Goal: Task Accomplishment & Management: Use online tool/utility

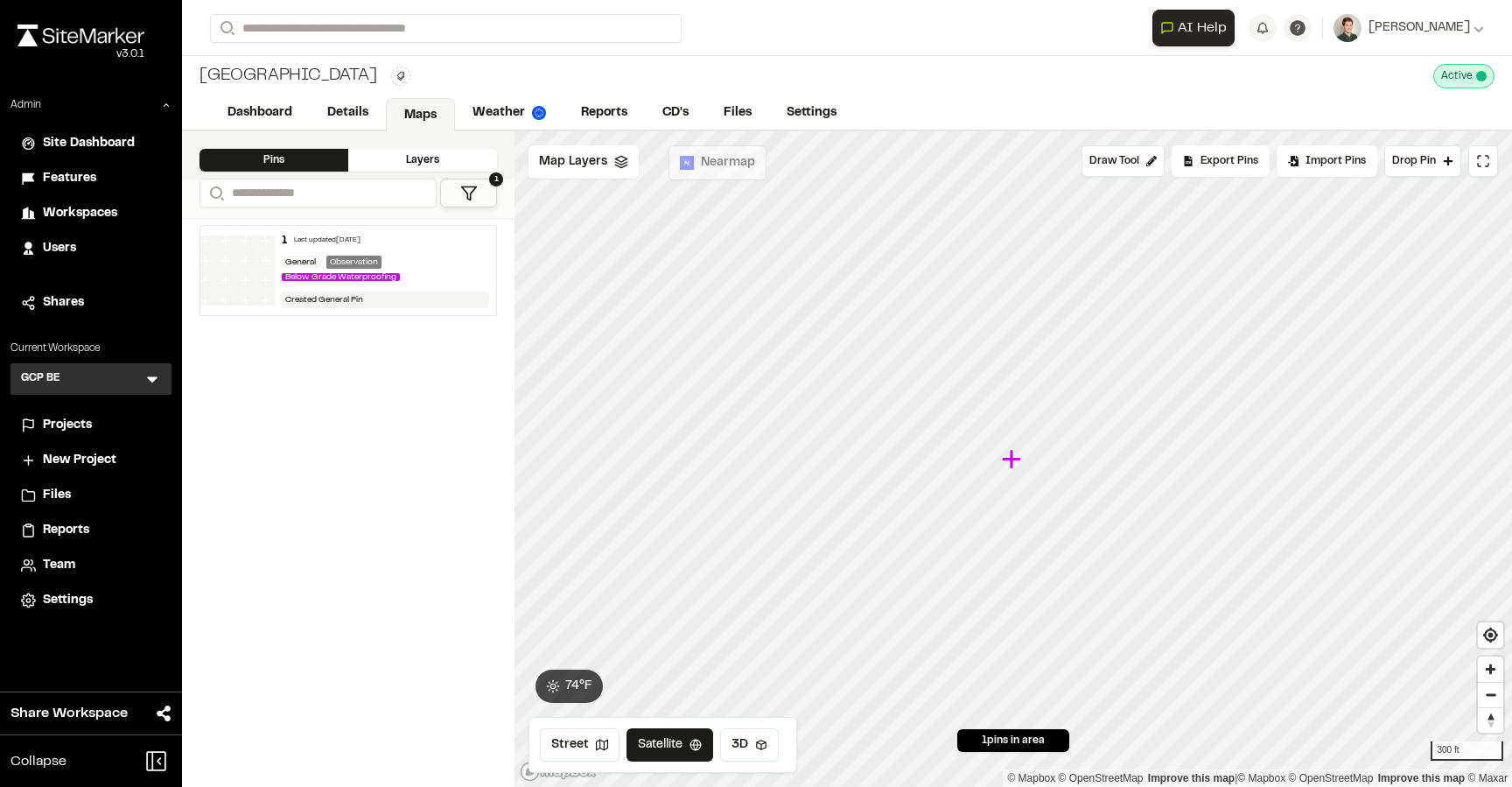
click at [149, 371] on icon at bounding box center [152, 379] width 18 height 18
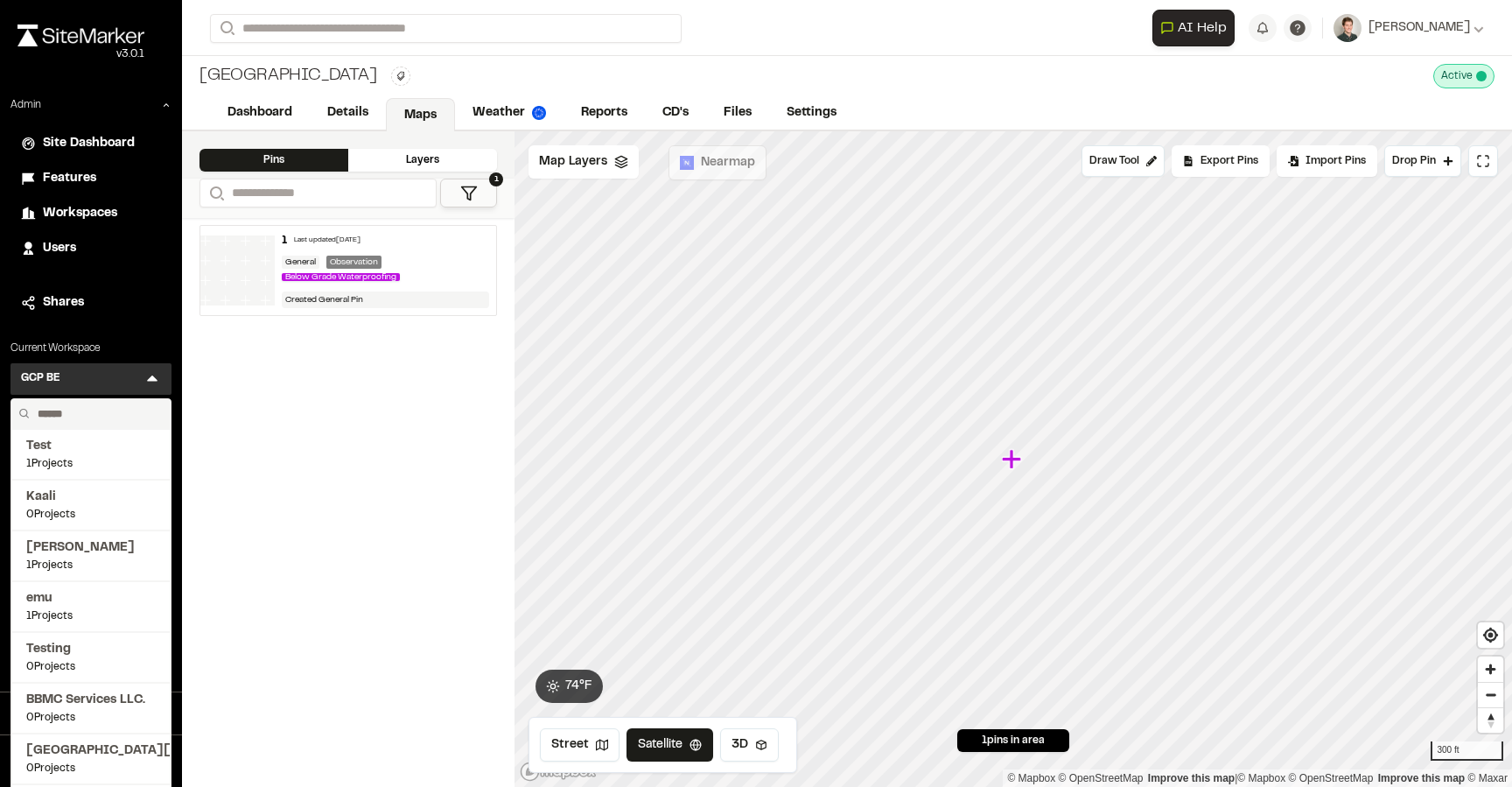
click at [92, 410] on input "text" at bounding box center [97, 414] width 133 height 30
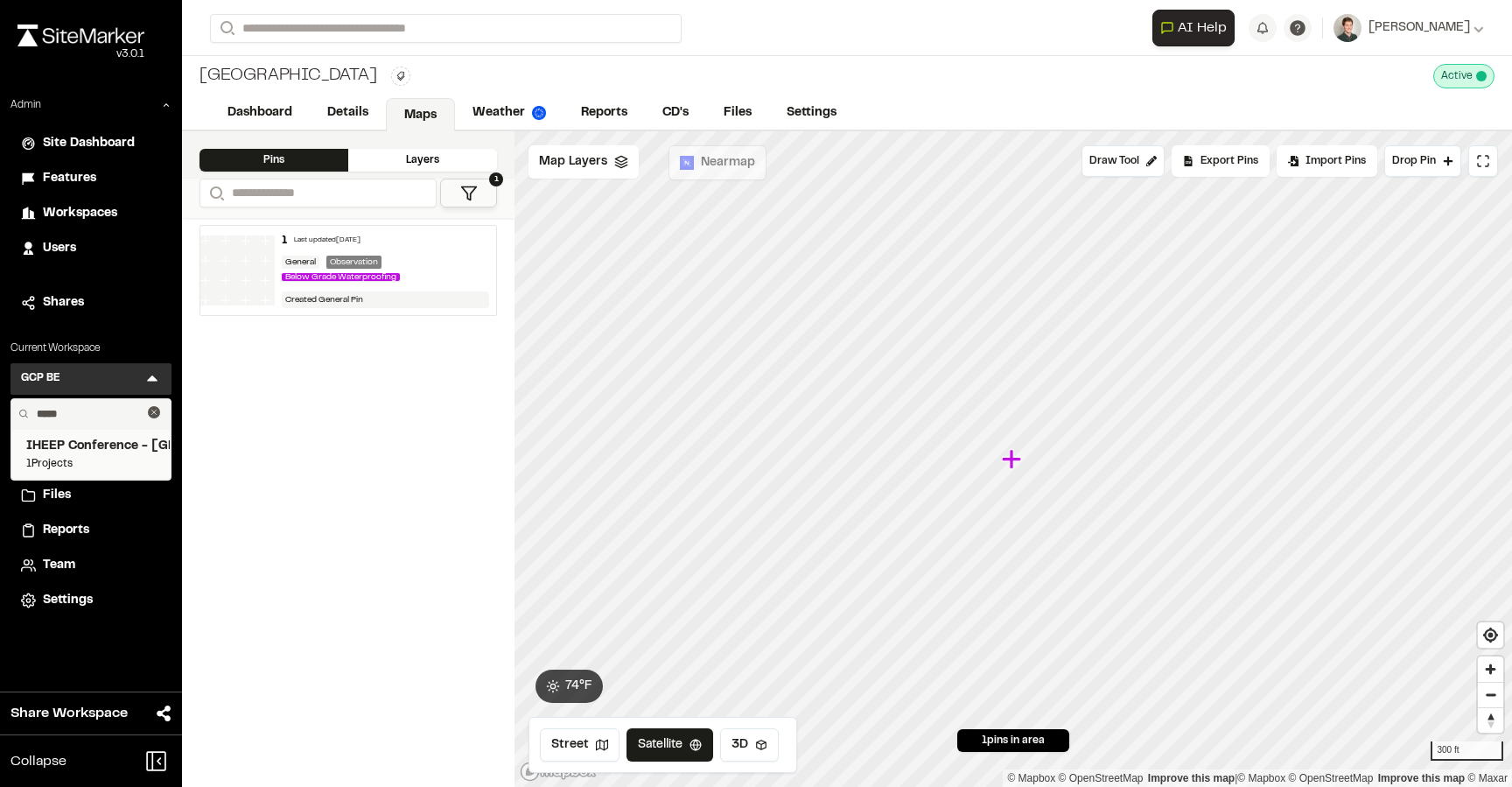
type input "*****"
click at [51, 458] on span "1 Projects" at bounding box center [91, 464] width 129 height 16
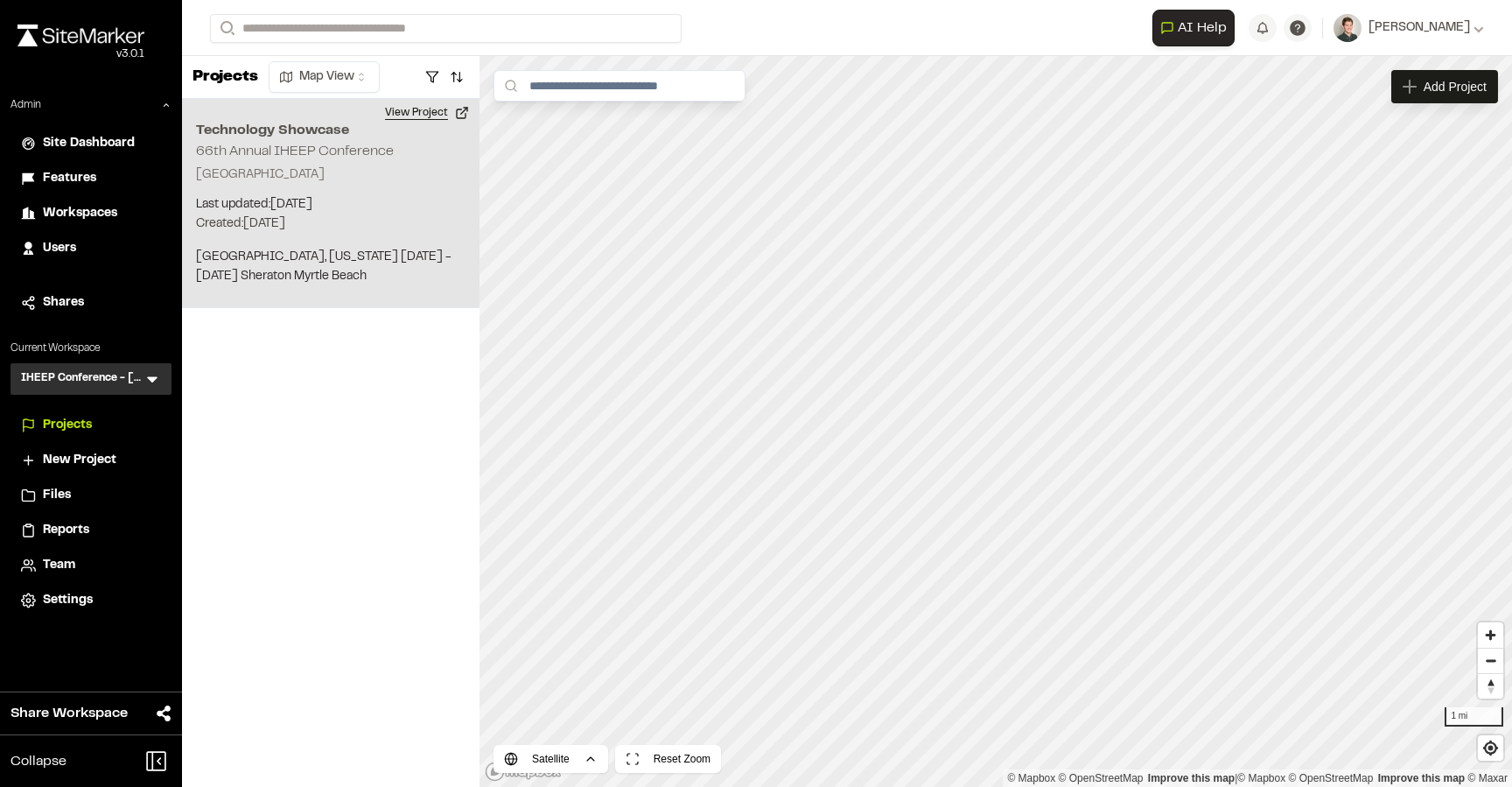
click at [433, 119] on button "View Project" at bounding box center [426, 113] width 105 height 28
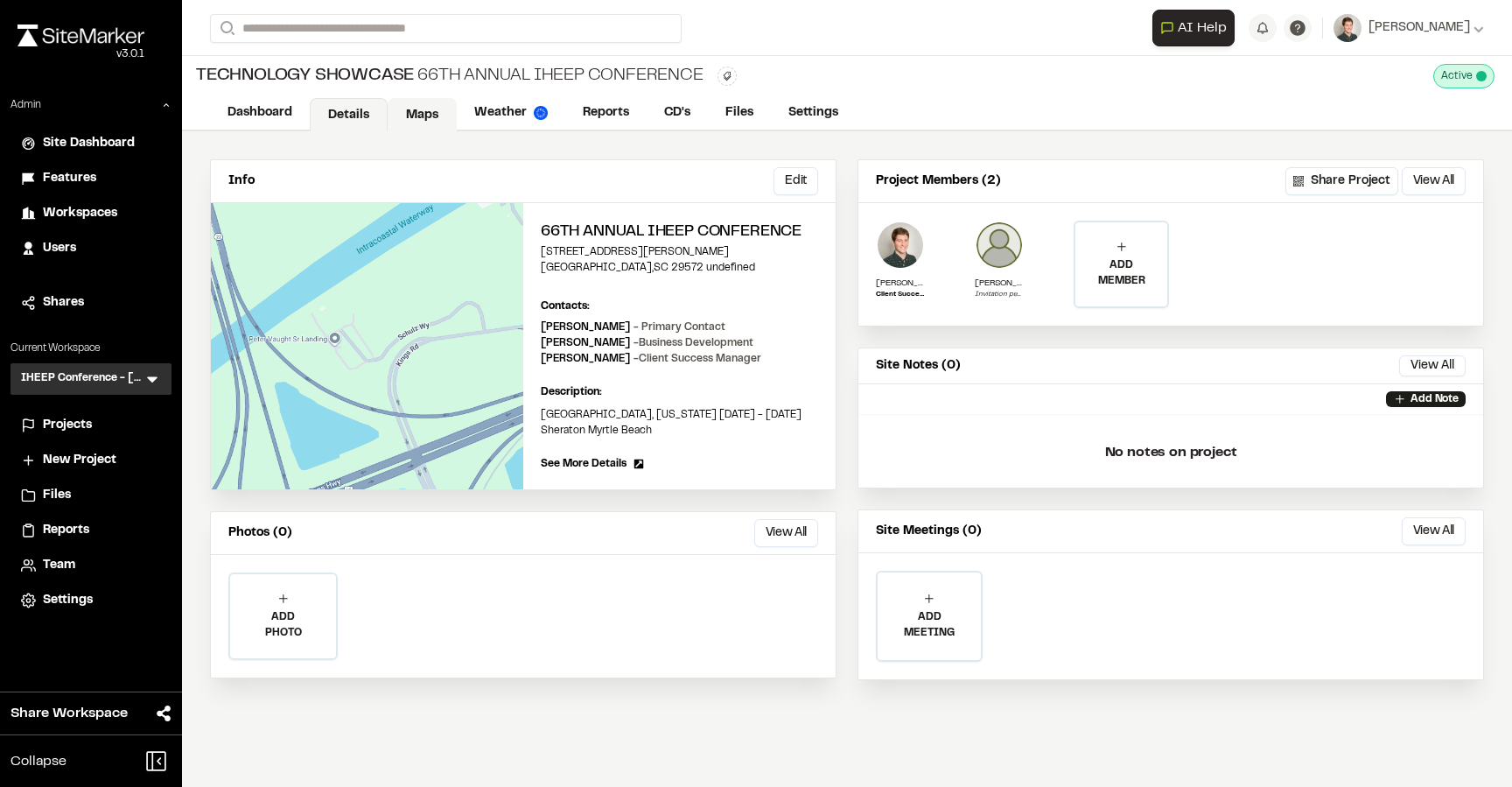
click at [405, 113] on link "Maps" at bounding box center [422, 114] width 69 height 33
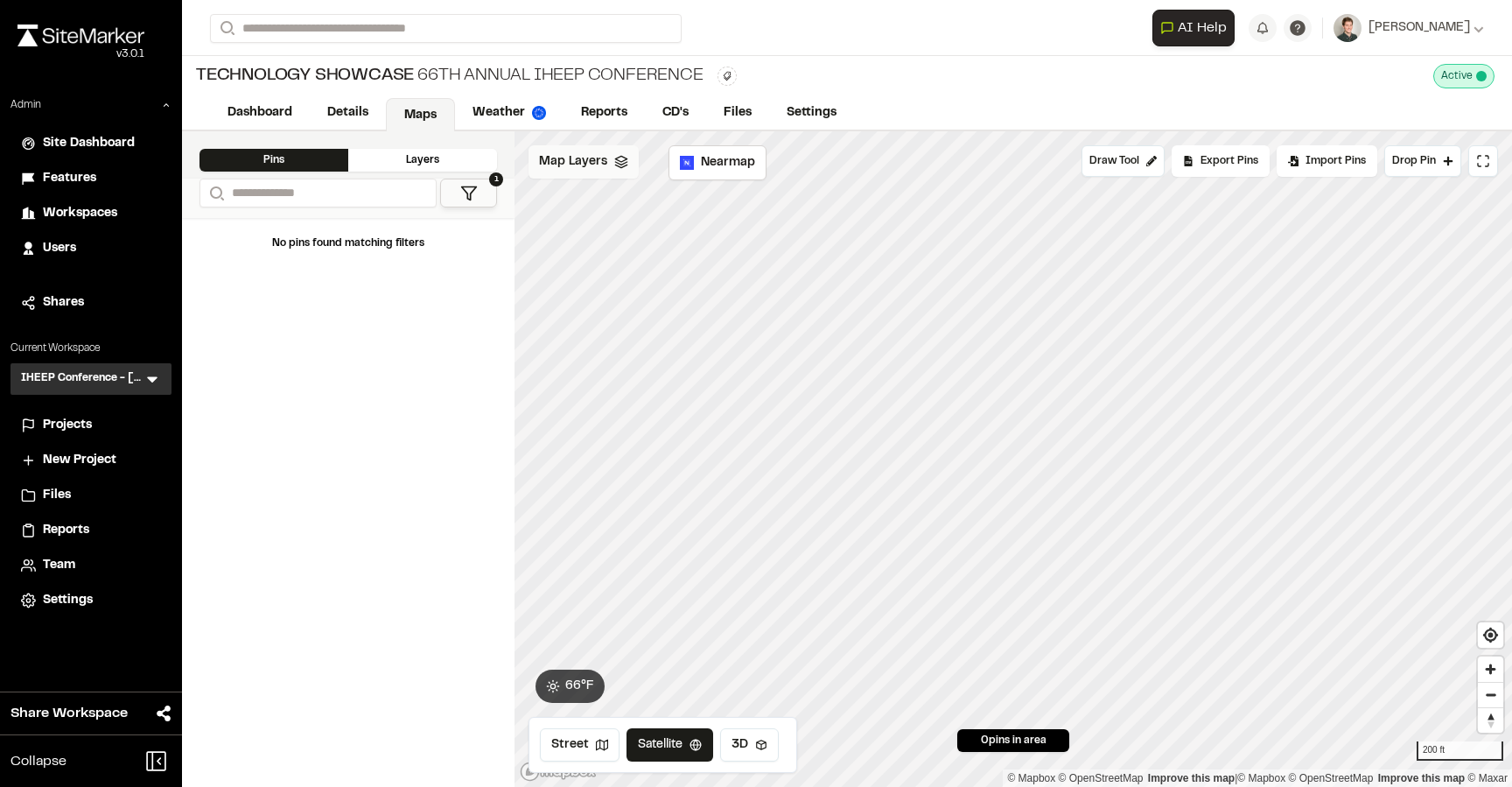
click at [603, 176] on div "Map Layers" at bounding box center [583, 162] width 110 height 33
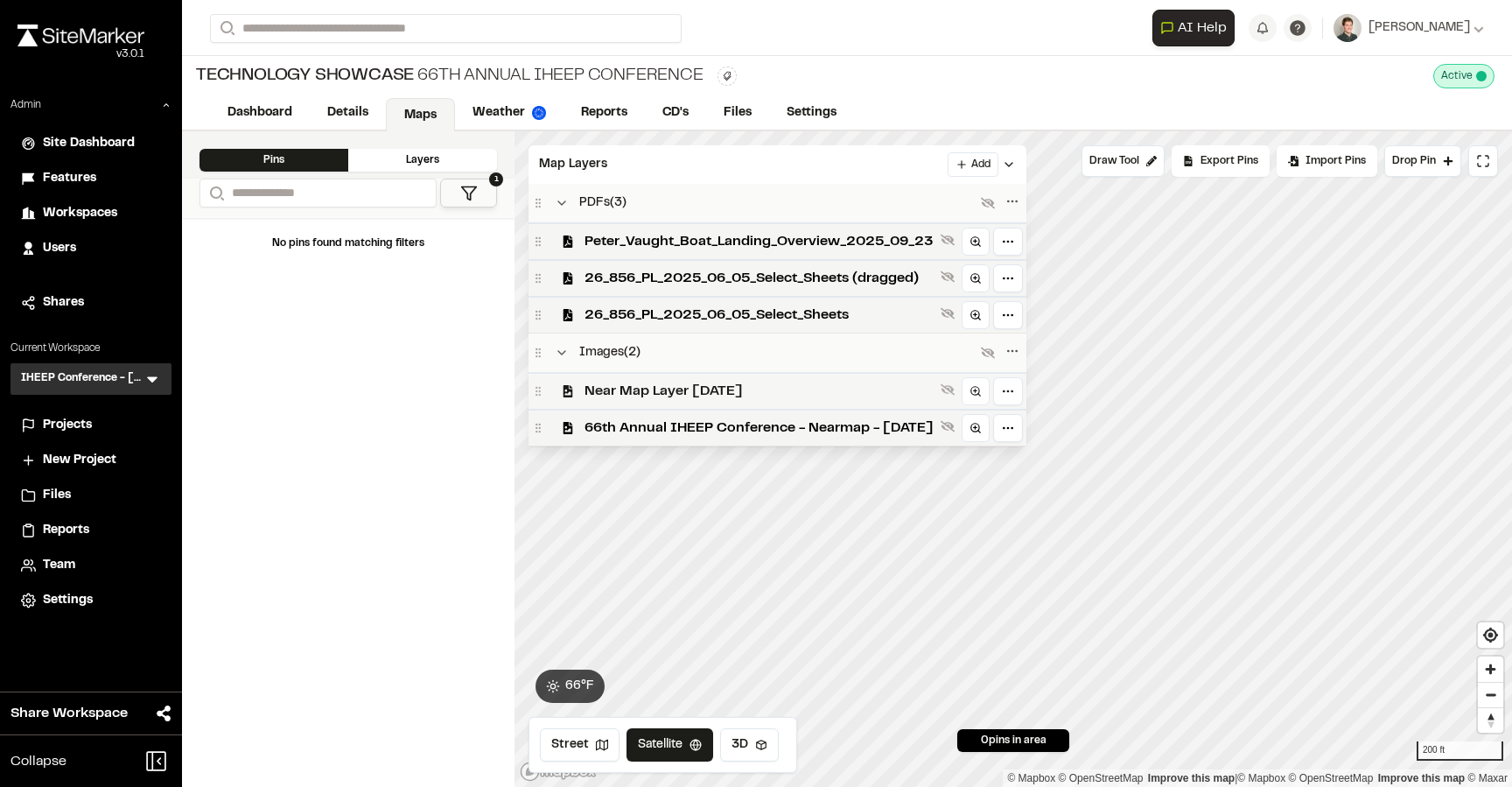
click at [764, 384] on span "Near Map Layer Jan 5th 2025" at bounding box center [759, 391] width 349 height 21
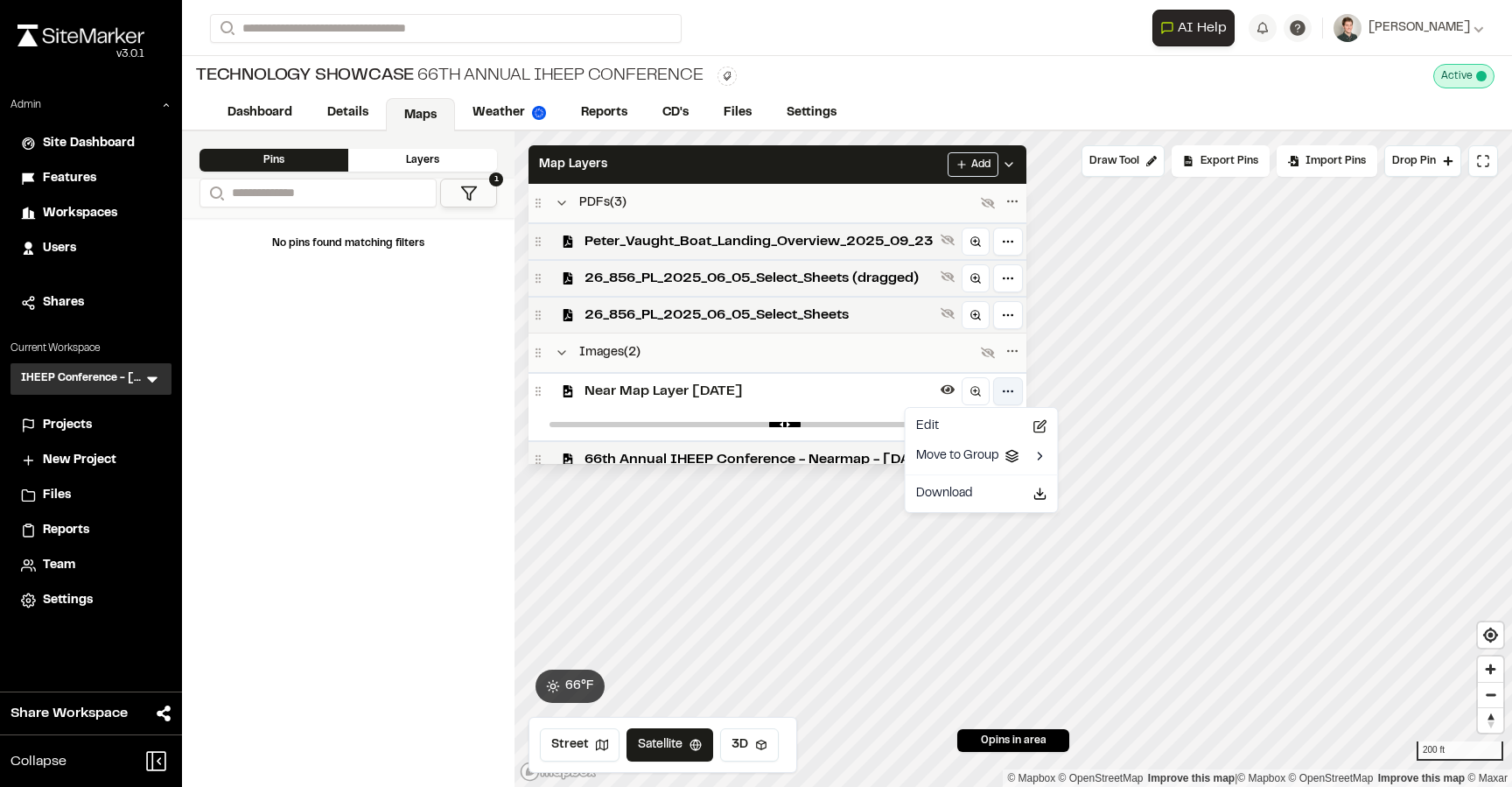
click at [1033, 389] on html "Close sidebar v 3.0.1 Admin Site Dashboard Features Workspaces Users Shares Cur…" at bounding box center [756, 393] width 1512 height 787
click at [970, 424] on div "Edit" at bounding box center [981, 426] width 145 height 30
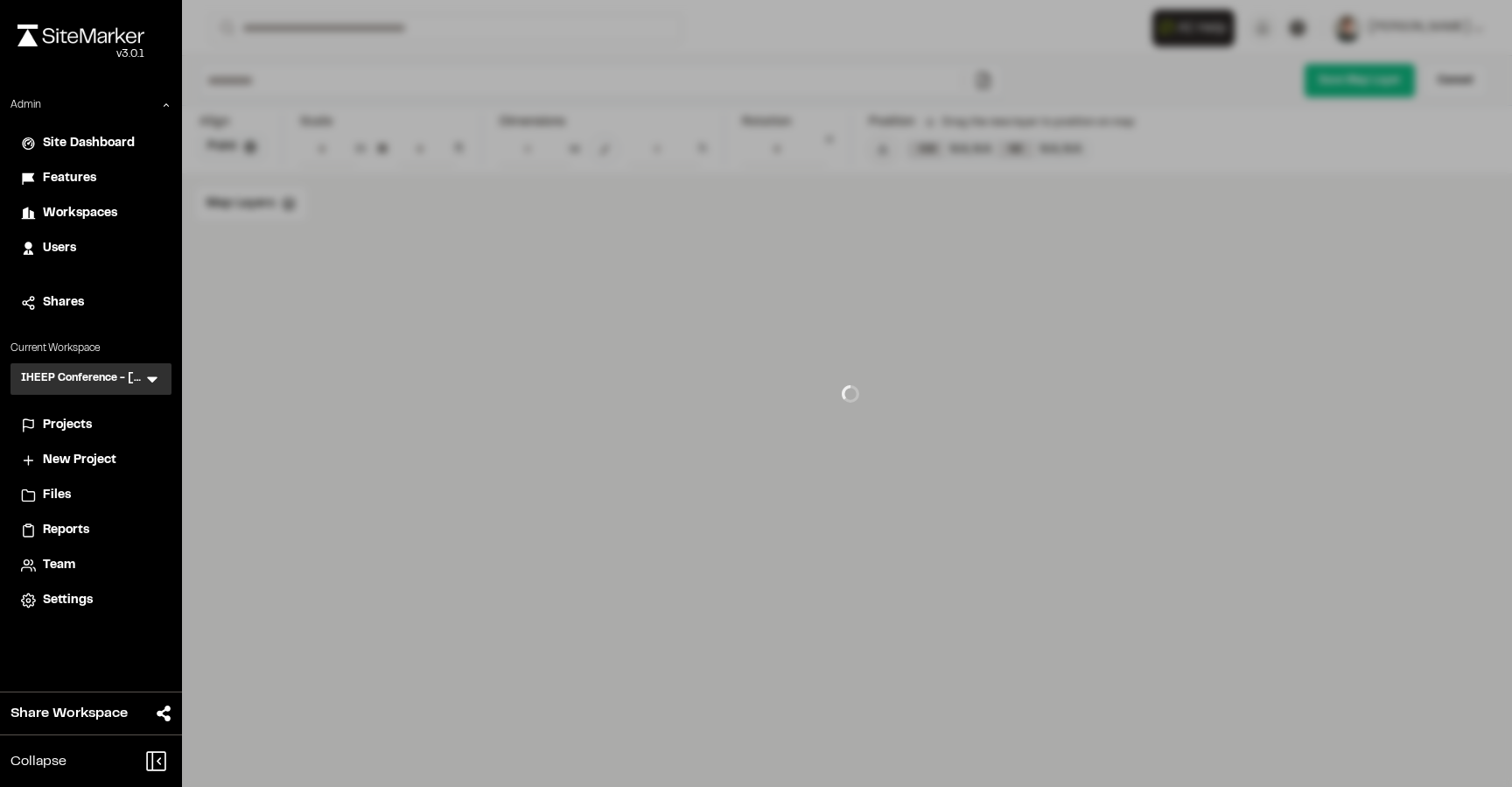
type input "**********"
type input "****"
type input "**********"
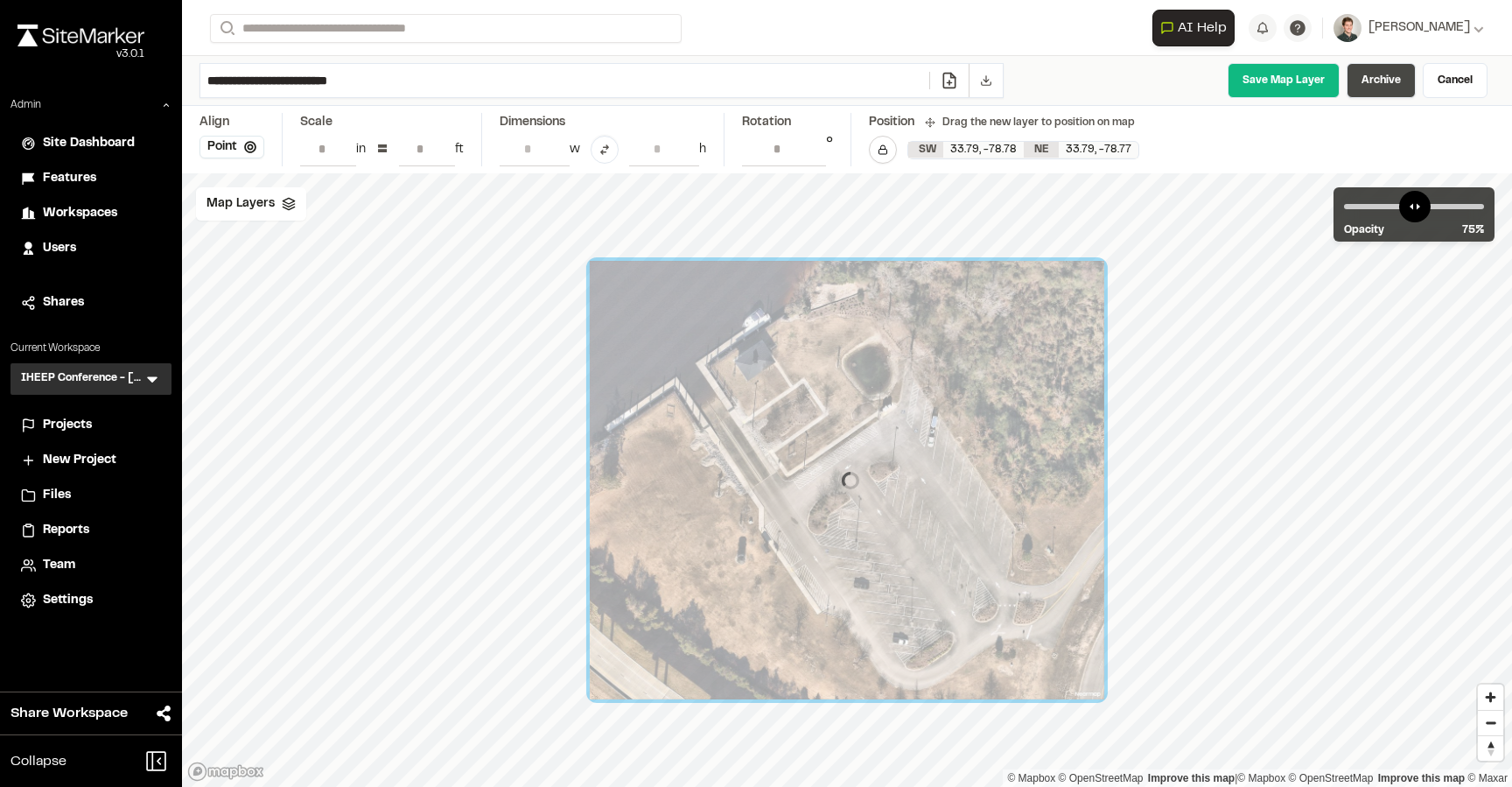
click at [1378, 85] on link "Archive" at bounding box center [1381, 81] width 69 height 35
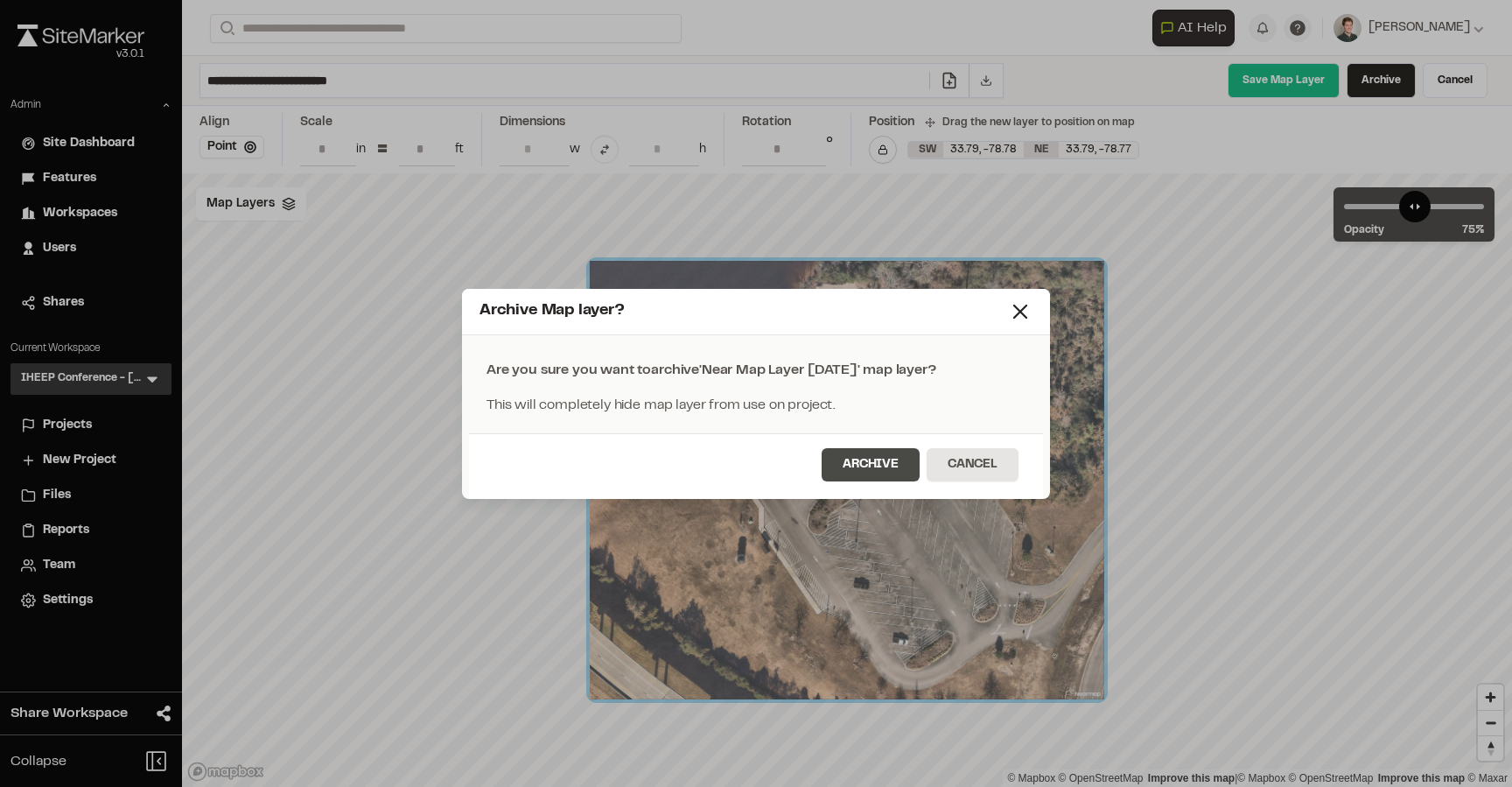
click at [870, 448] on button "Archive" at bounding box center [870, 465] width 98 height 33
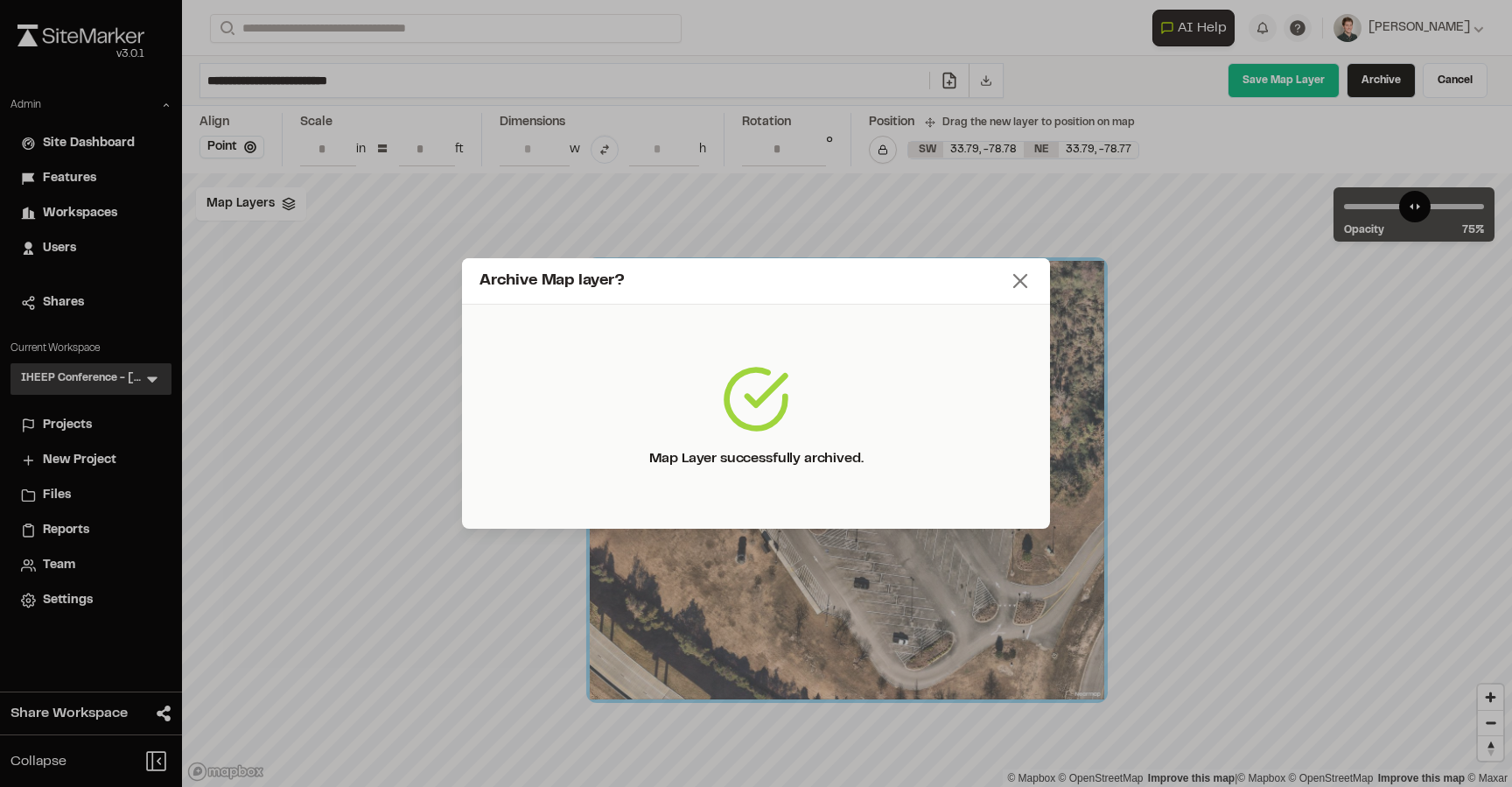
click at [1016, 281] on icon at bounding box center [1021, 281] width 25 height 25
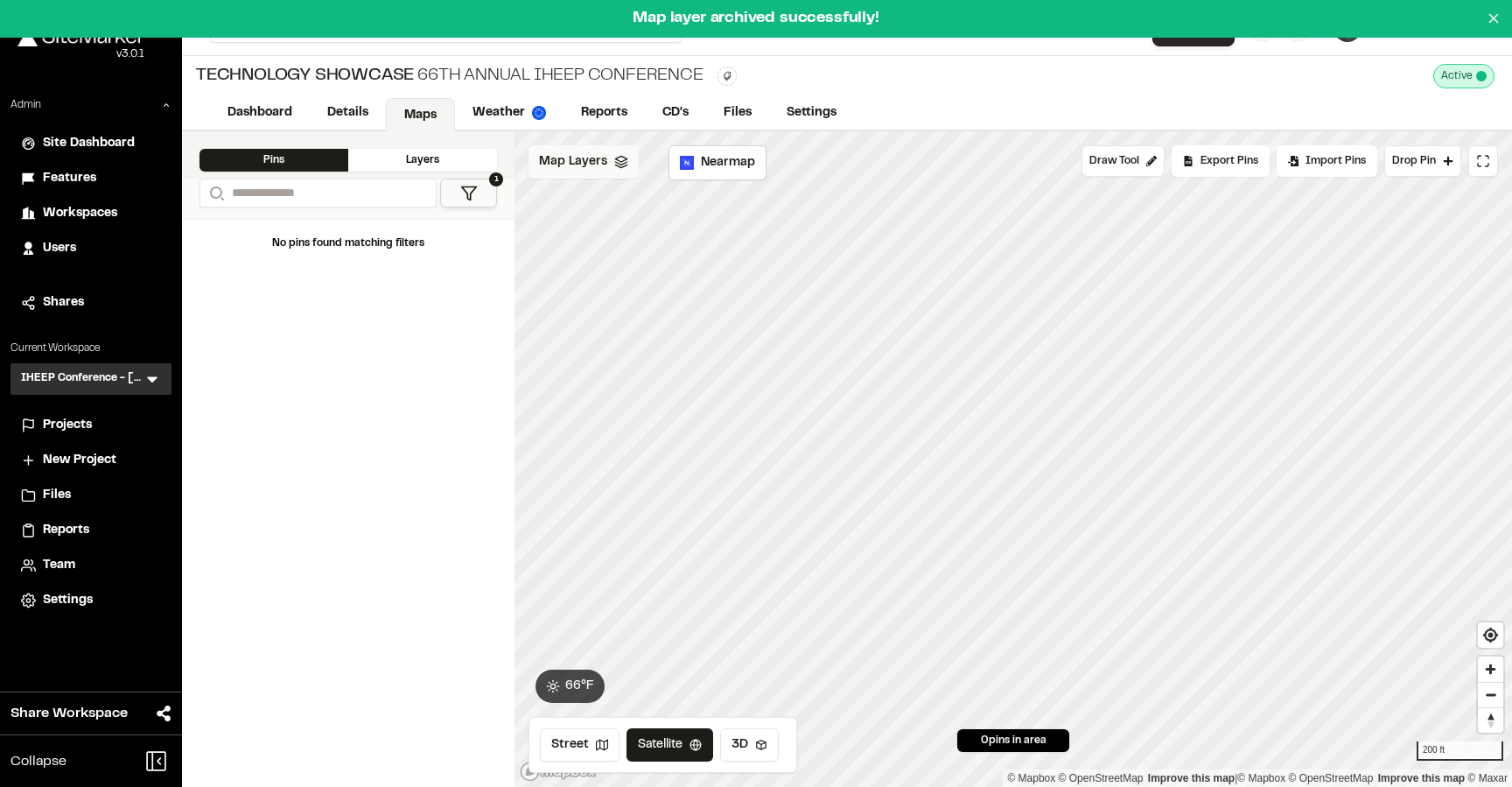
click at [562, 164] on span "Map Layers" at bounding box center [573, 162] width 69 height 19
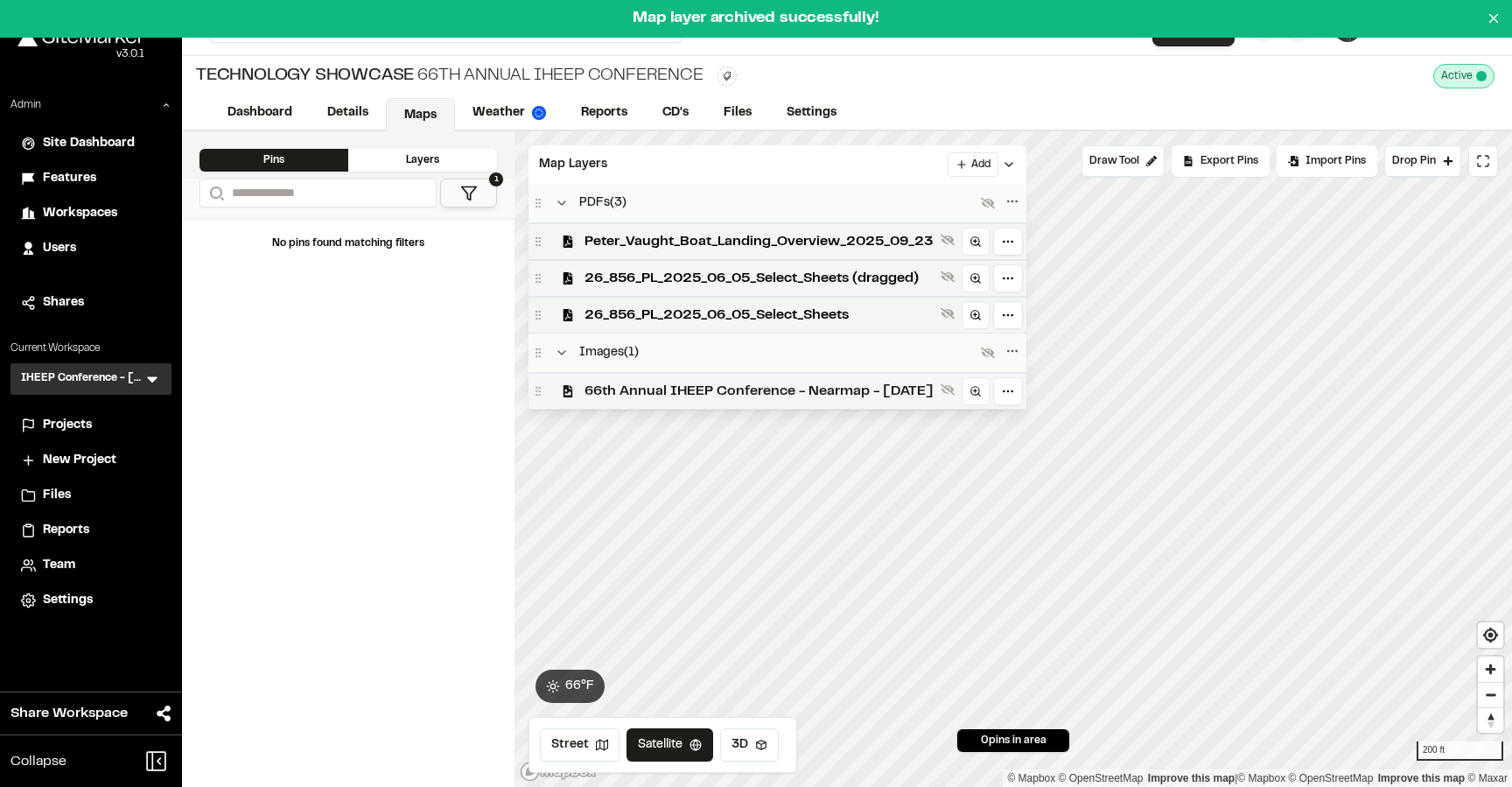
click at [716, 382] on span "66th Annual IHEEP Conference - Nearmap - 2025-01-05" at bounding box center [759, 391] width 349 height 21
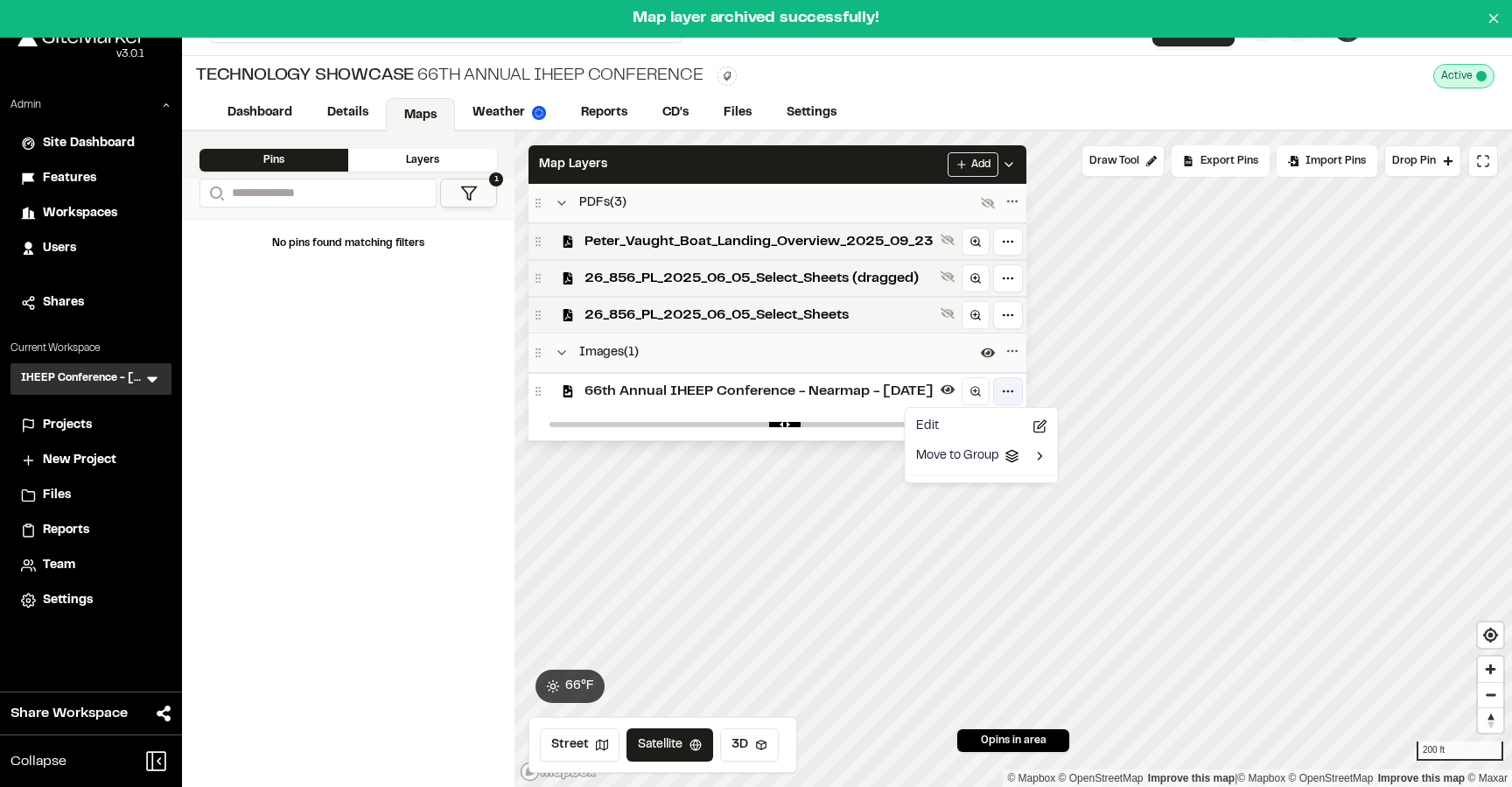
click at [1036, 394] on html "Map layer archived successfully! Close sidebar v 3.0.1 Admin Site Dashboard Fea…" at bounding box center [756, 393] width 1512 height 787
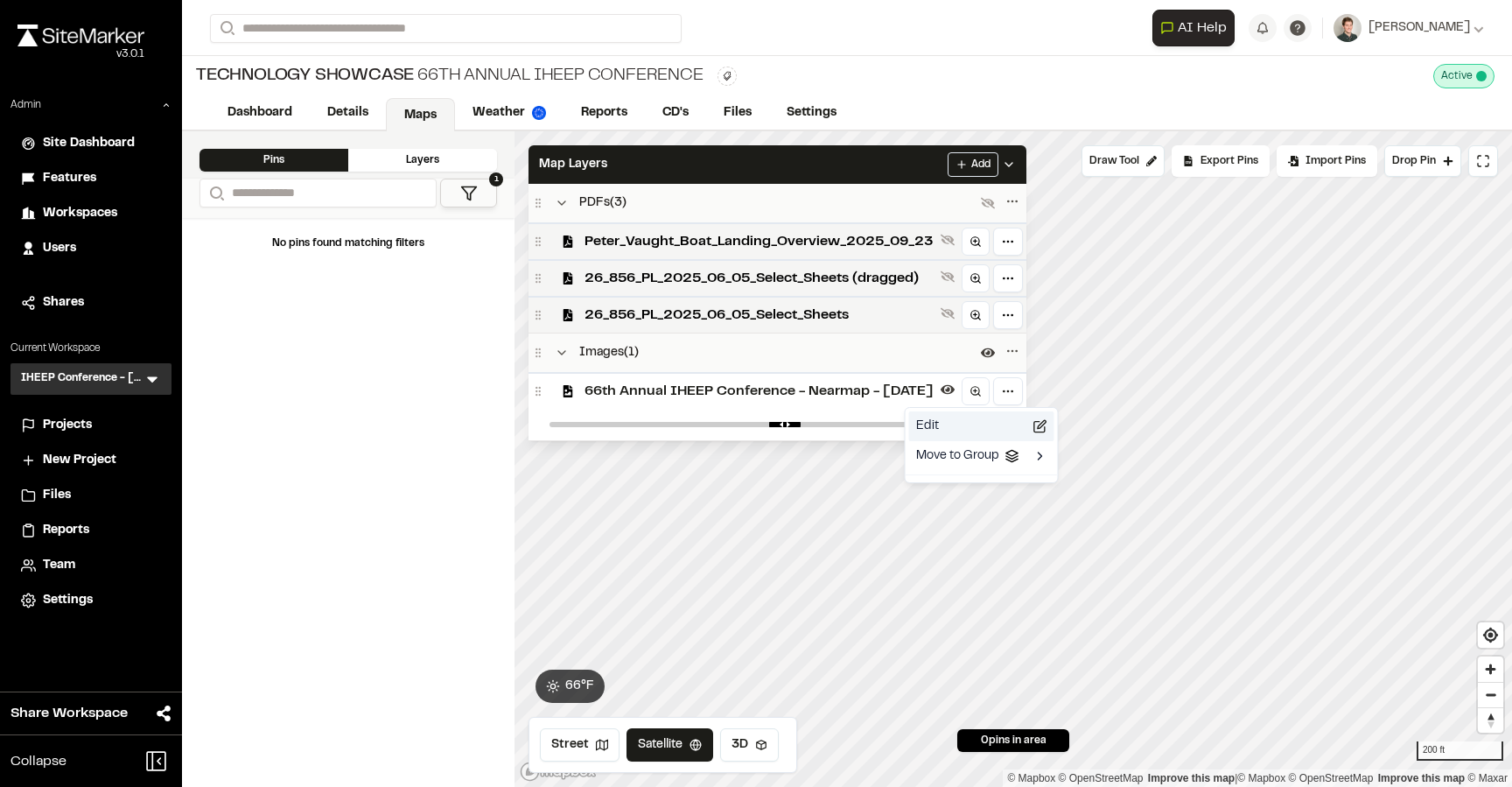
click at [976, 429] on div "Edit" at bounding box center [981, 426] width 145 height 30
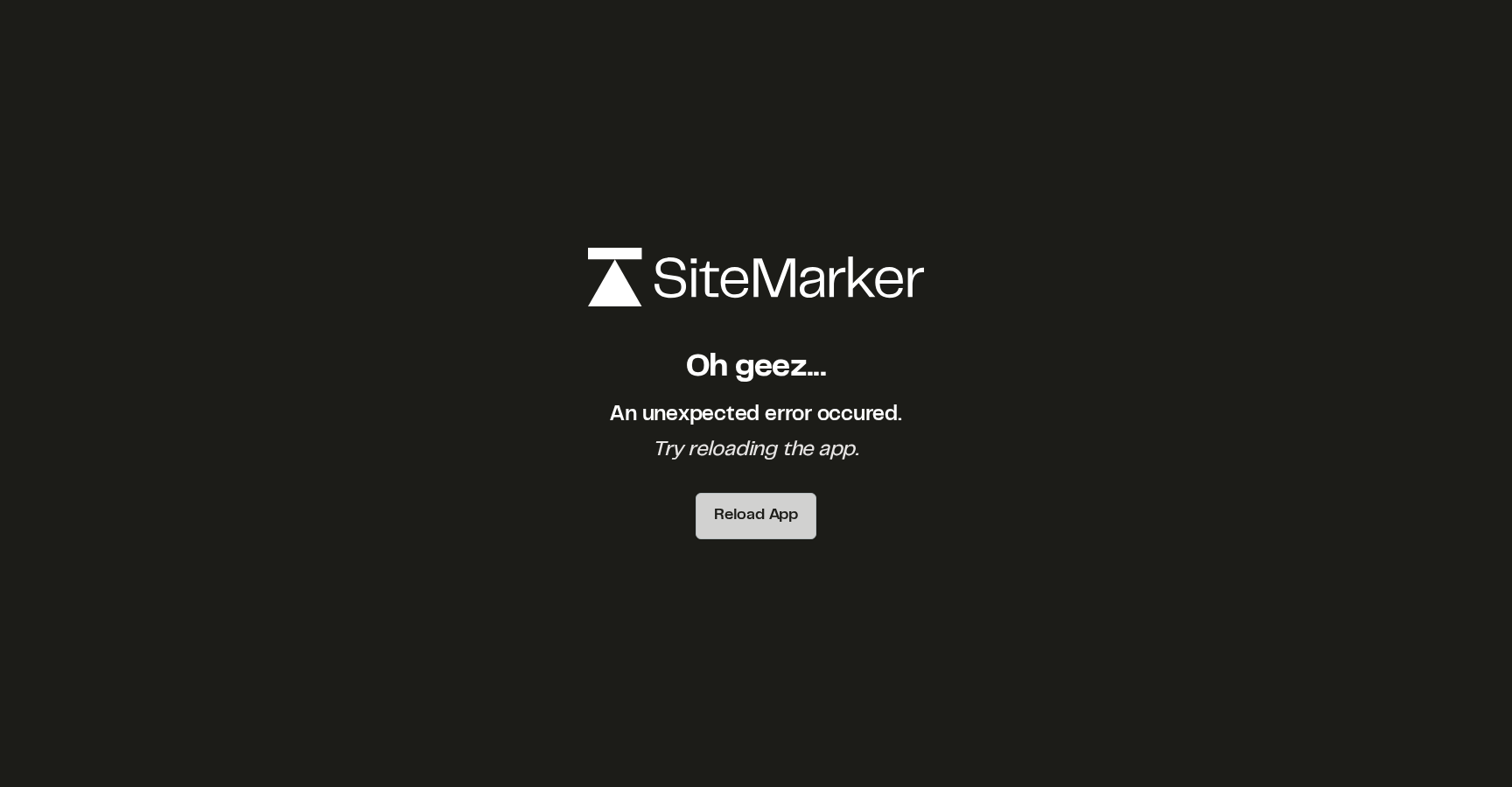
click at [767, 515] on button "Reload App" at bounding box center [755, 515] width 120 height 47
click at [764, 520] on button "Reload App" at bounding box center [755, 515] width 120 height 47
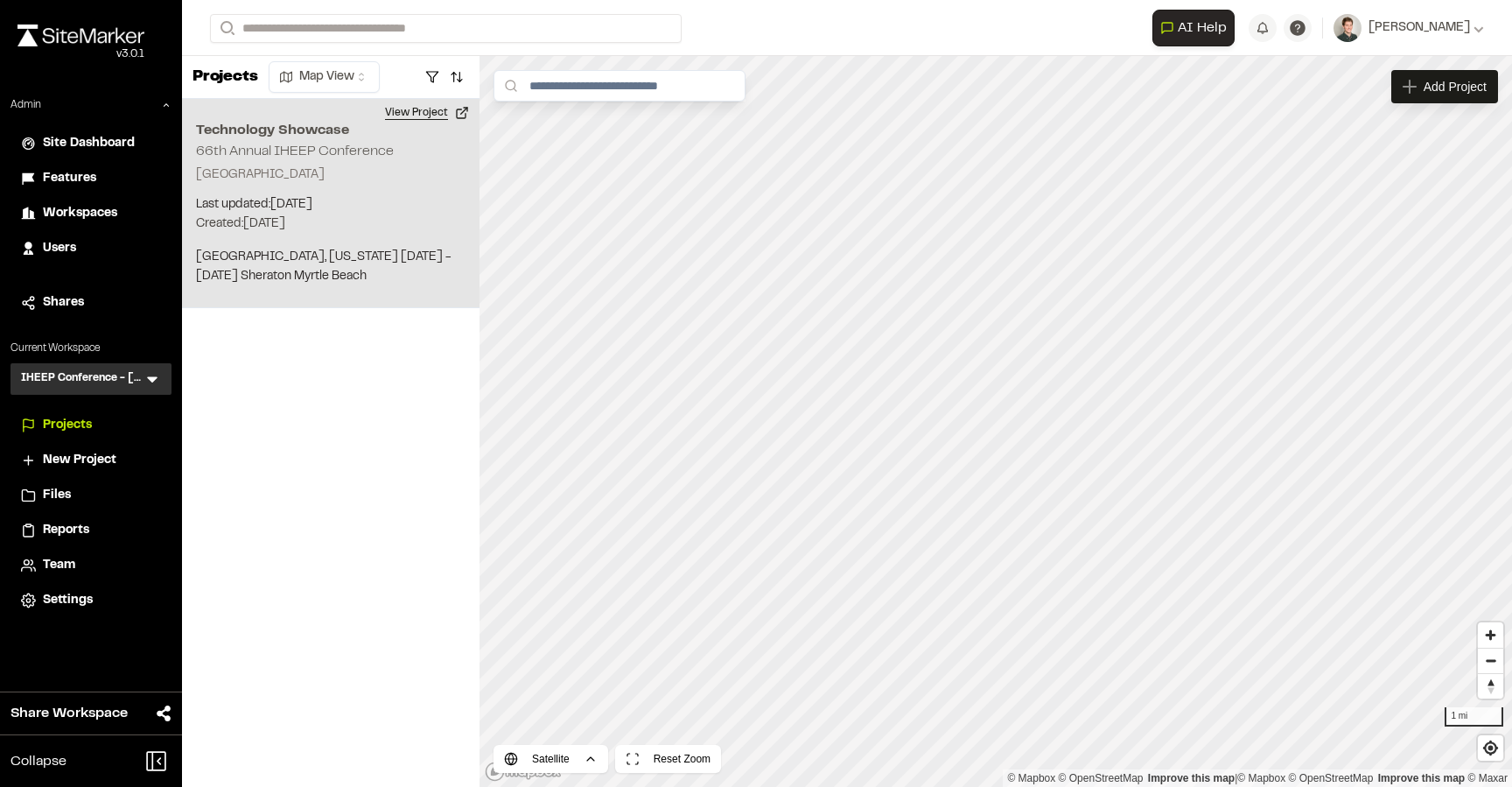
click at [420, 107] on button "View Project" at bounding box center [426, 113] width 105 height 28
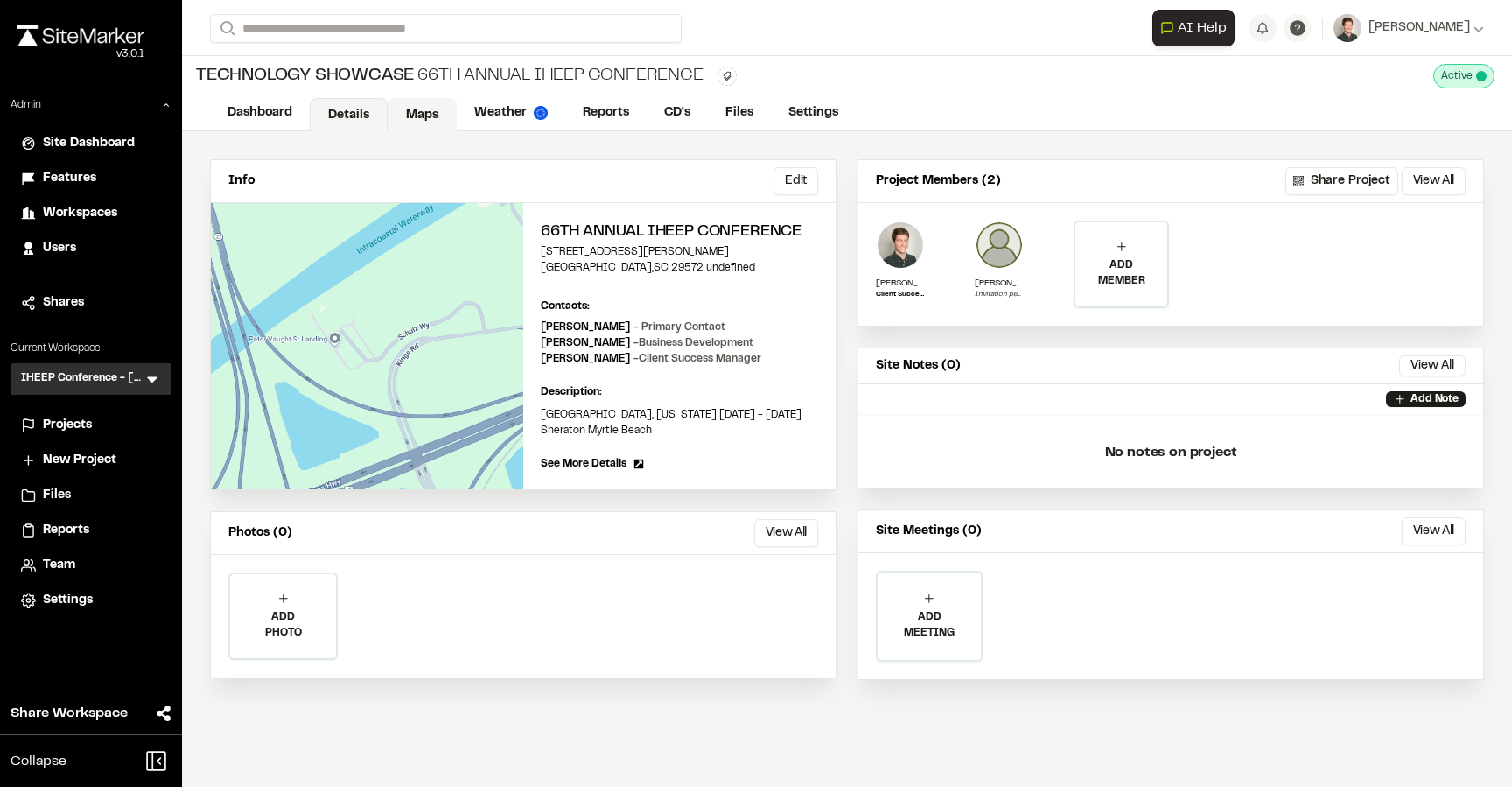
click at [407, 108] on link "Maps" at bounding box center [422, 114] width 69 height 33
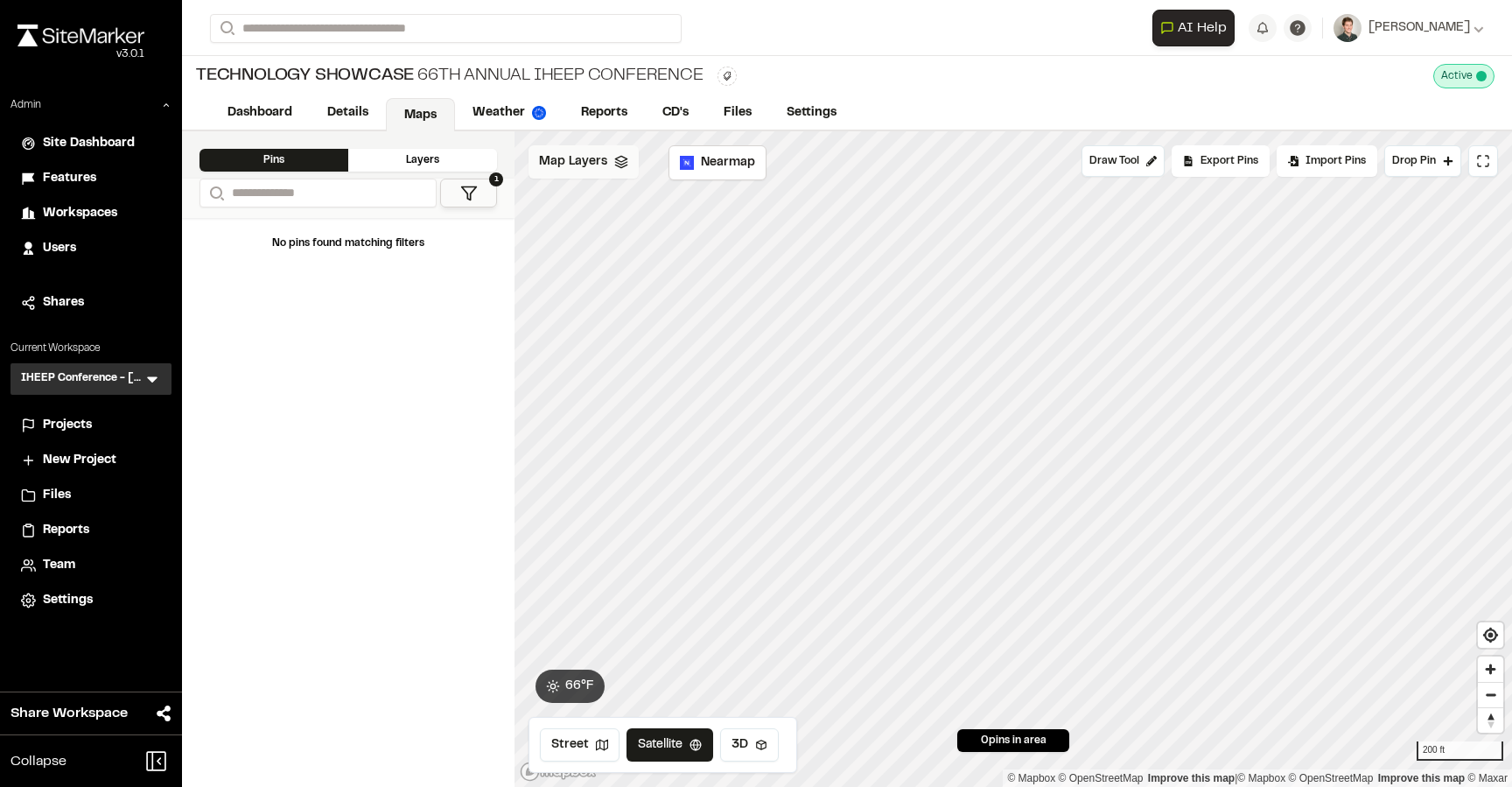
click at [598, 173] on div "Map Layers" at bounding box center [583, 162] width 110 height 33
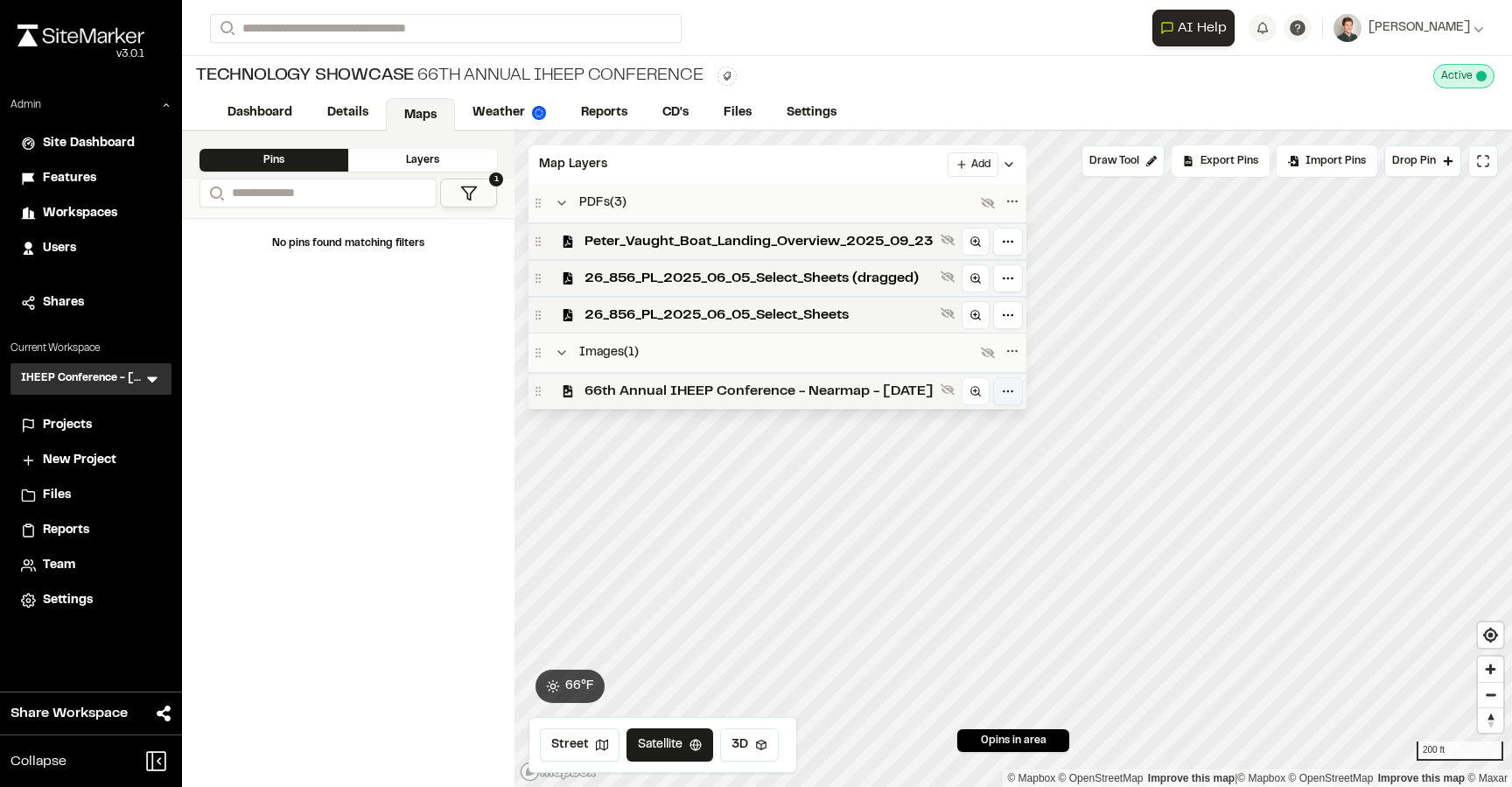
click at [1036, 394] on html "Close sidebar v 3.0.1 Admin Site Dashboard Features Workspaces Users Shares Cur…" at bounding box center [756, 393] width 1512 height 787
click at [978, 433] on div "Edit" at bounding box center [981, 426] width 145 height 30
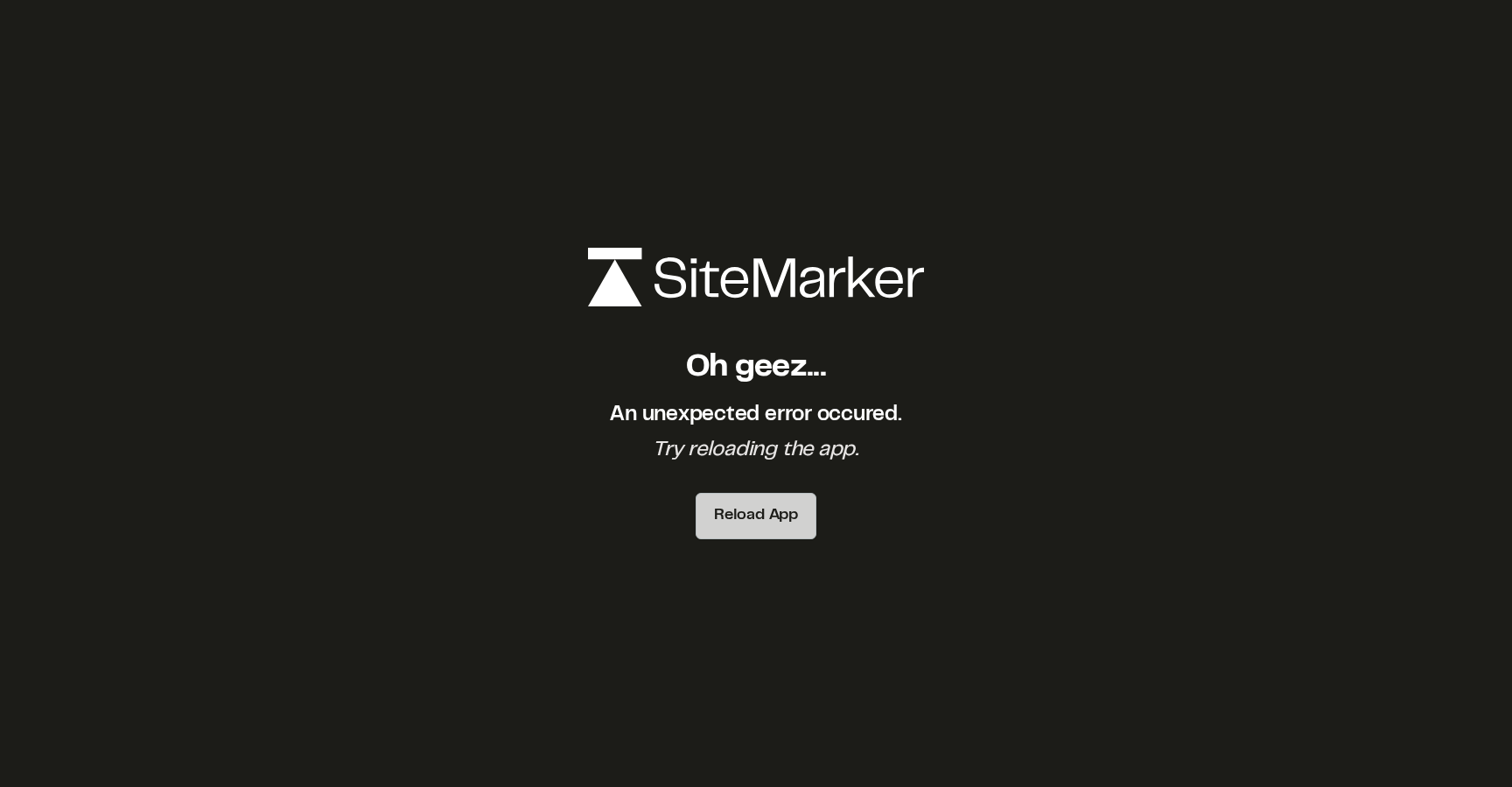
click at [770, 506] on button "Reload App" at bounding box center [755, 515] width 120 height 47
click at [780, 518] on button "Reload App" at bounding box center [755, 515] width 120 height 47
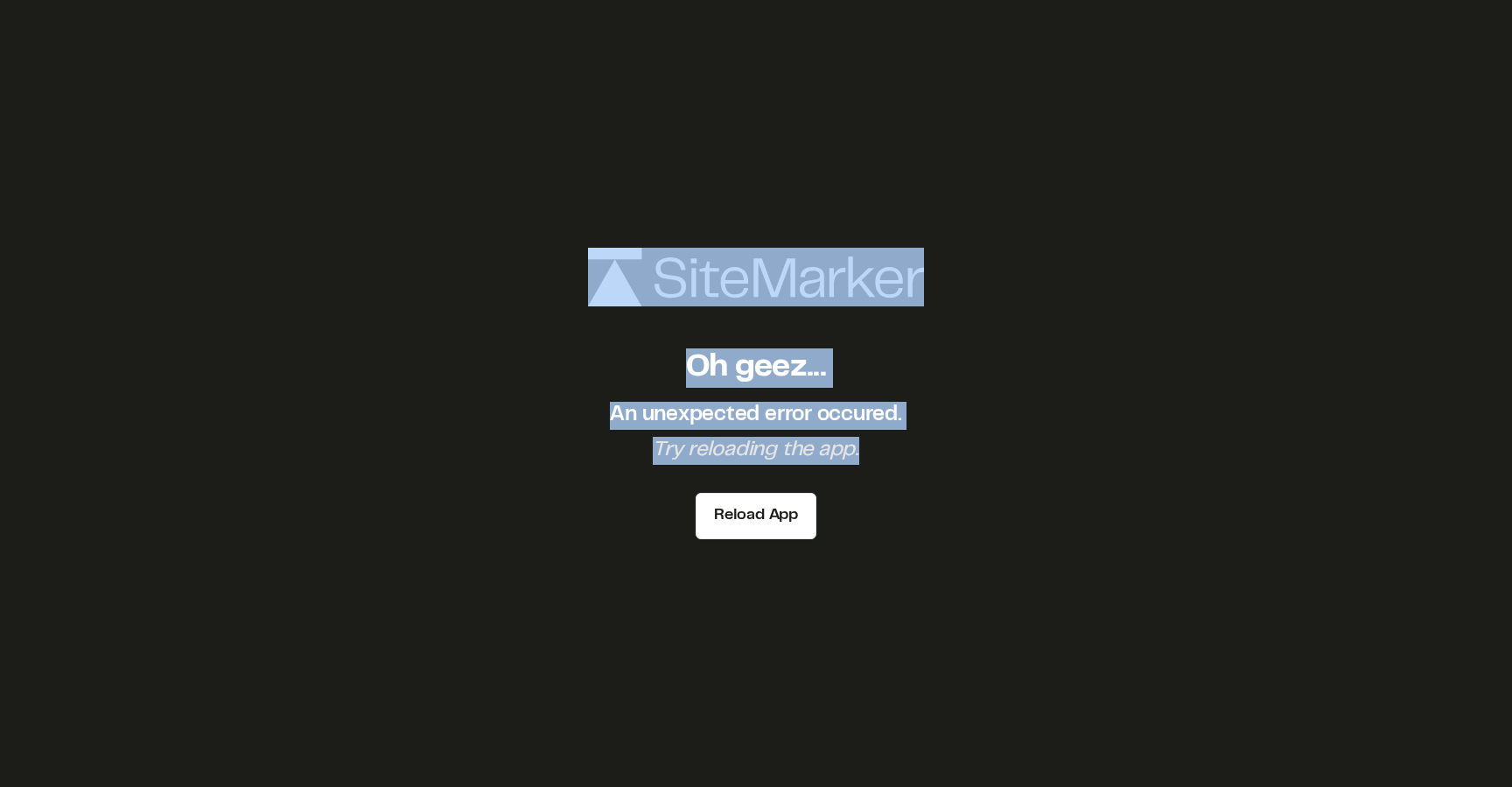
drag, startPoint x: 876, startPoint y: 462, endPoint x: 564, endPoint y: 237, distance: 384.7
click at [564, 237] on div "Oh geez... An unexpected error occured. Try reloading the app. Reload App" at bounding box center [756, 393] width 1512 height 787
click at [504, 279] on div "Oh geez... An unexpected error occured. Try reloading the app. Reload App" at bounding box center [756, 393] width 1512 height 787
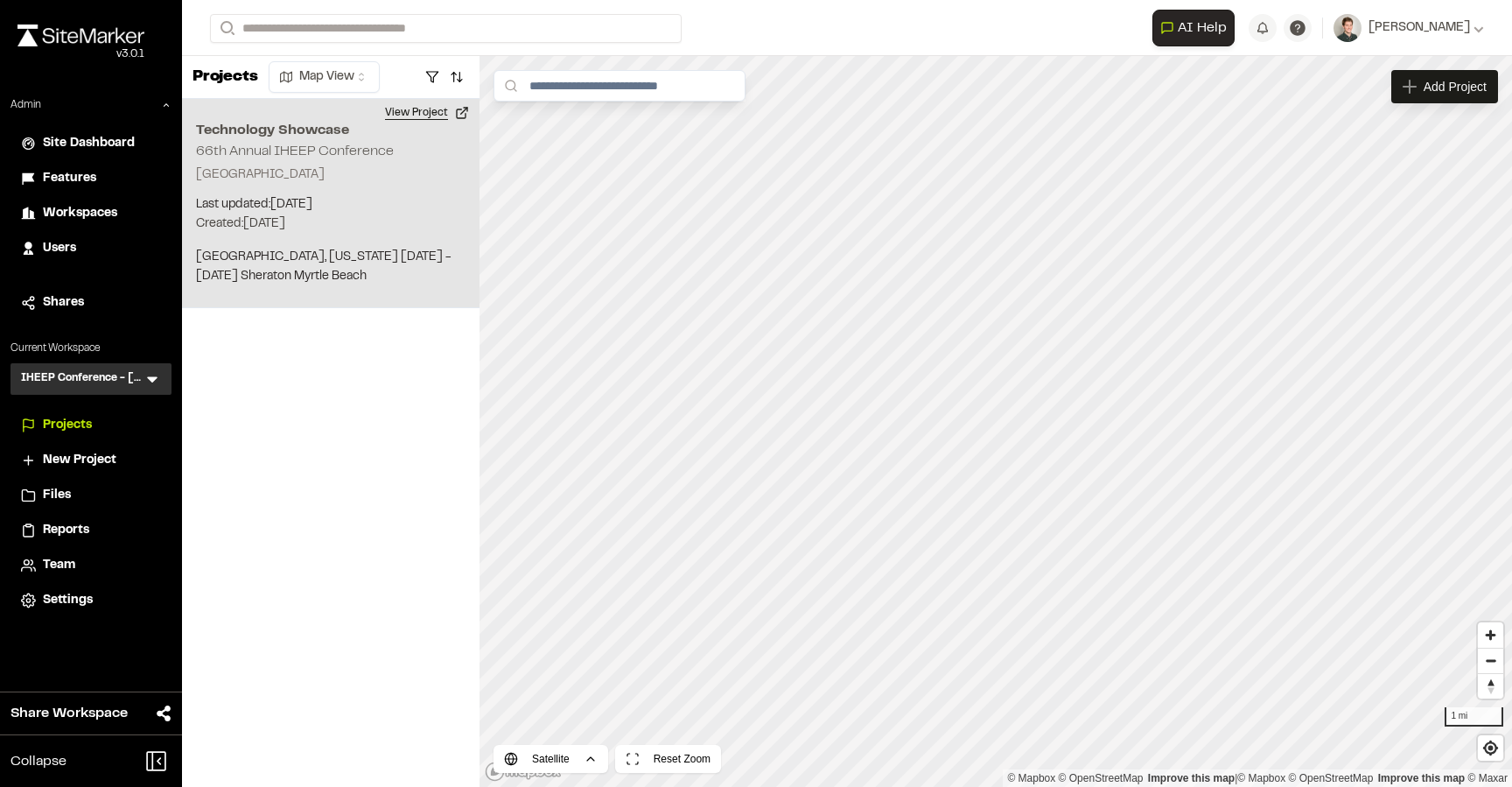
click at [433, 111] on button "View Project" at bounding box center [426, 113] width 105 height 28
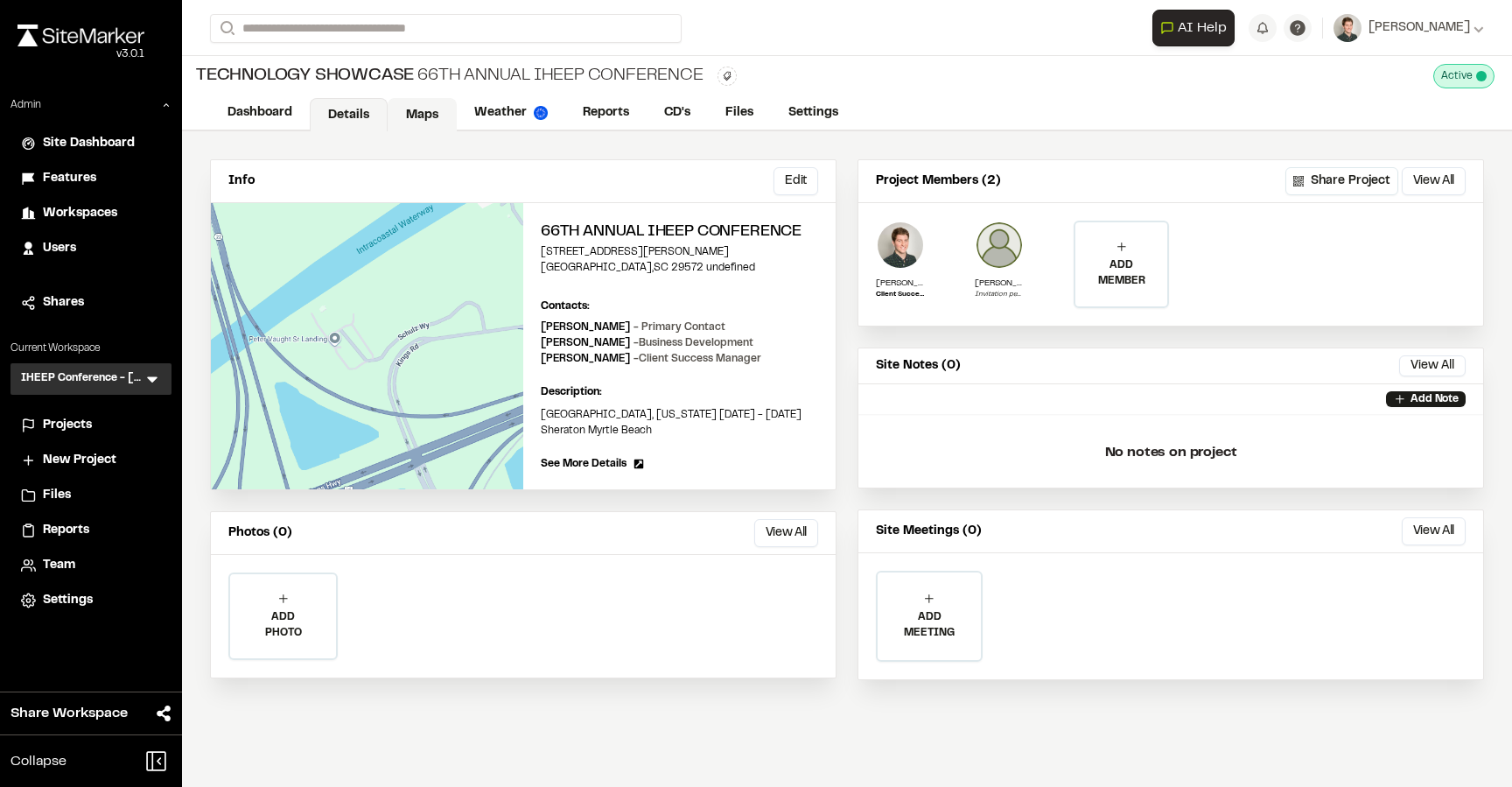
click at [437, 117] on link "Maps" at bounding box center [422, 114] width 69 height 33
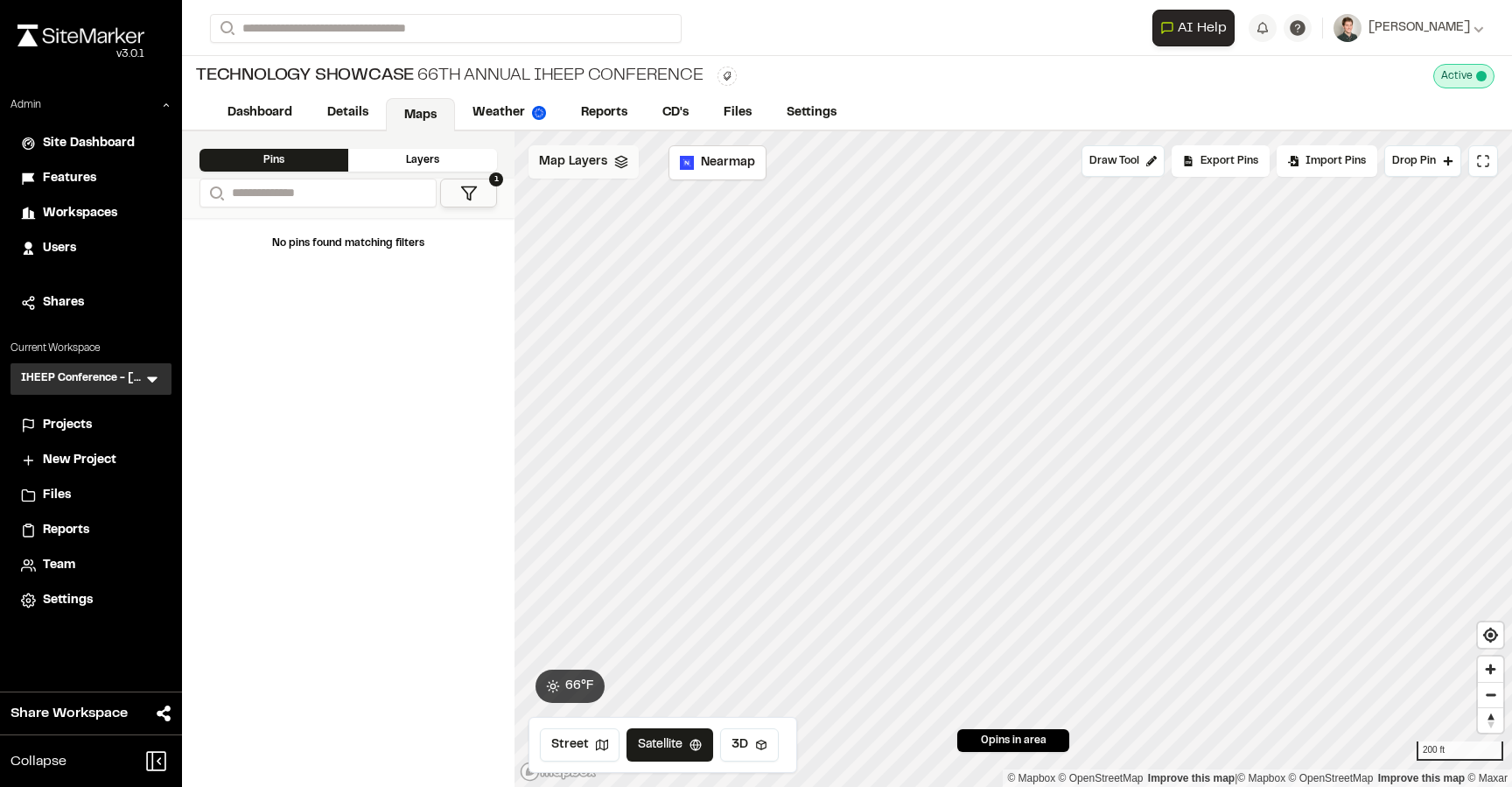
click at [627, 169] on div "Map Layers" at bounding box center [583, 162] width 110 height 33
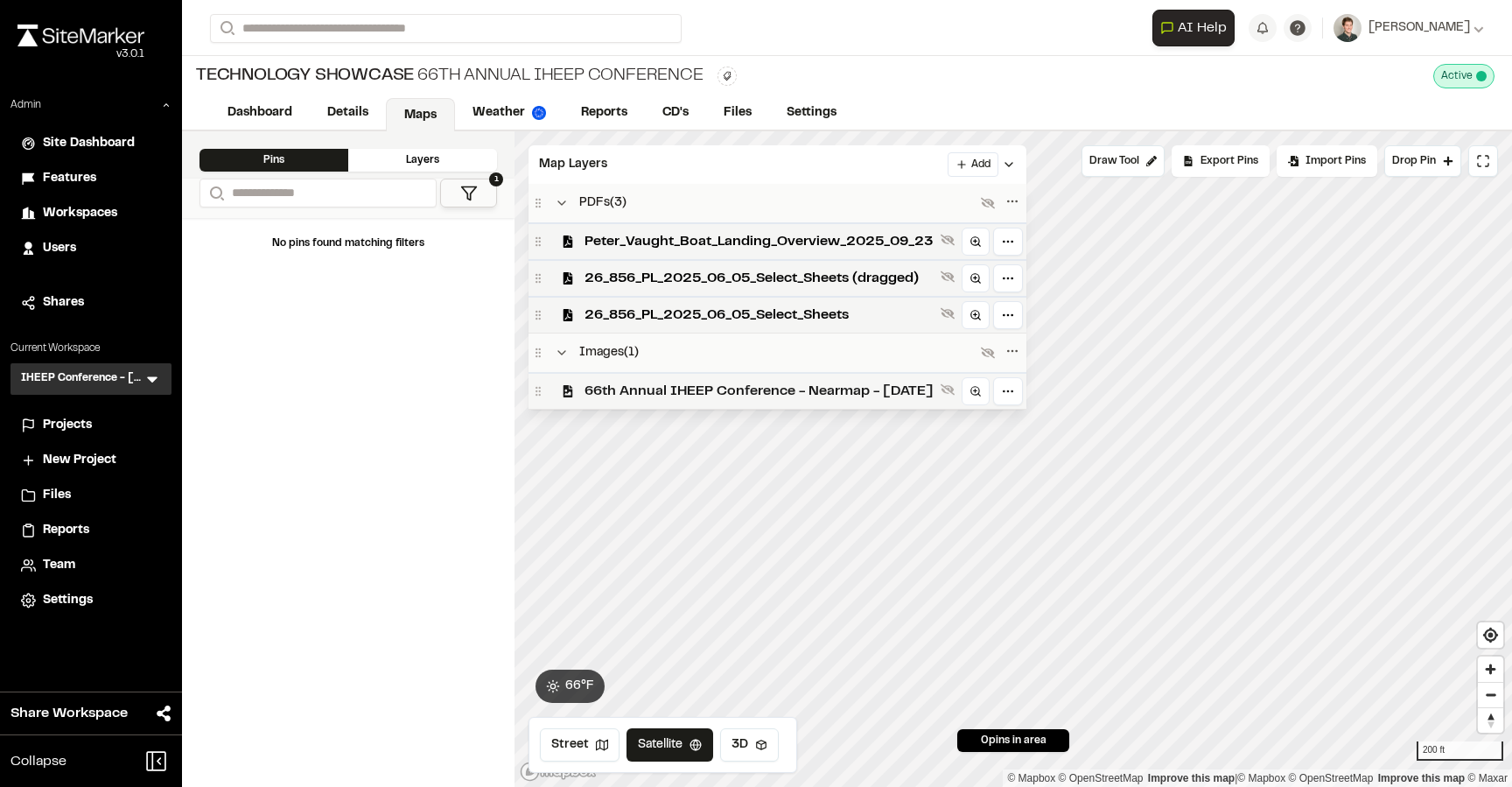
click at [930, 386] on span "66th Annual IHEEP Conference - Nearmap - [DATE]" at bounding box center [759, 391] width 349 height 21
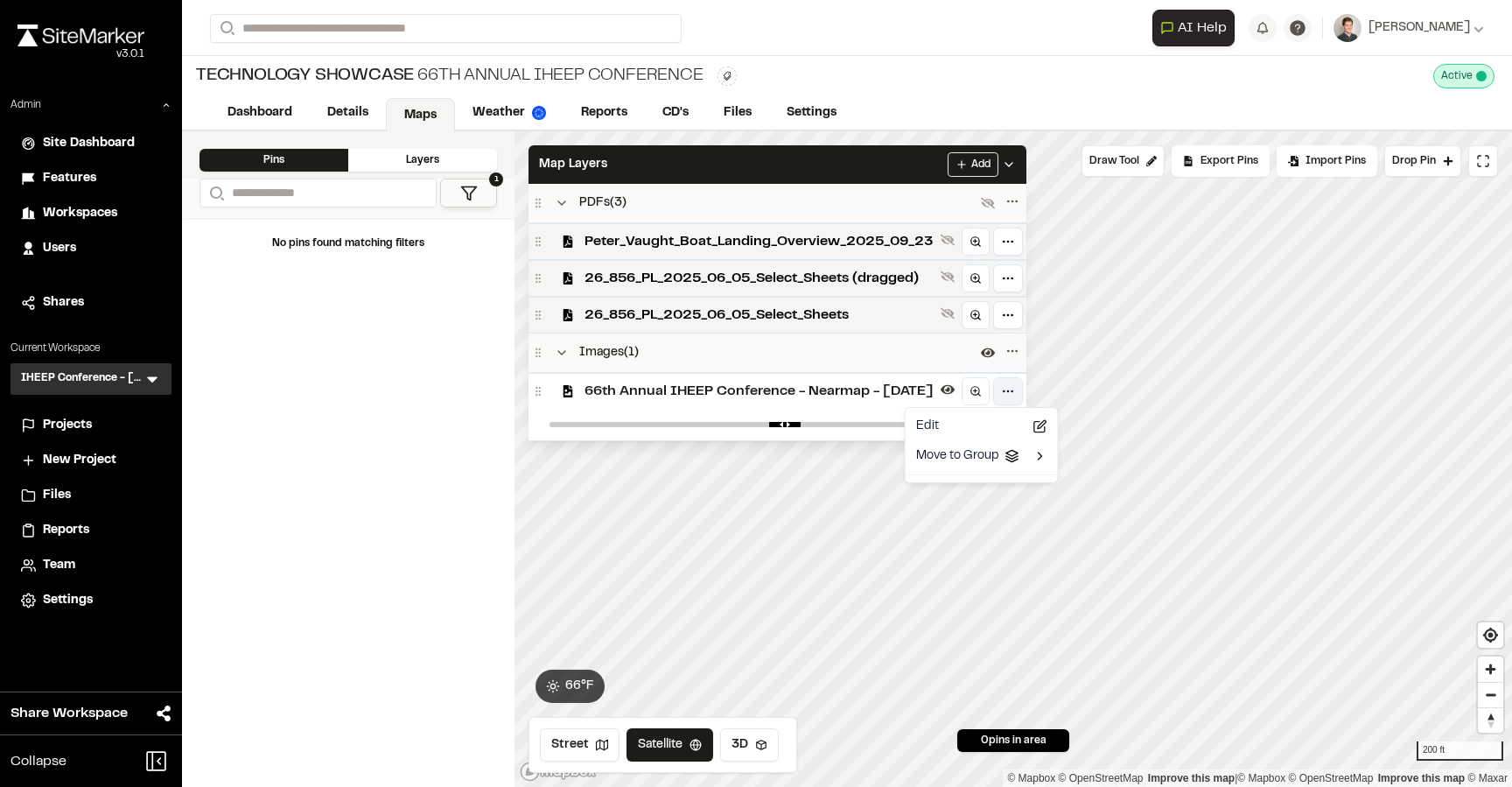
click at [1043, 391] on html "Close sidebar v 3.0.1 Admin Site Dashboard Features Workspaces Users Shares Cur…" at bounding box center [756, 393] width 1512 height 787
click at [722, 160] on html "Close sidebar v 3.0.1 Admin Site Dashboard Features Workspaces Users Shares Cur…" at bounding box center [756, 393] width 1512 height 787
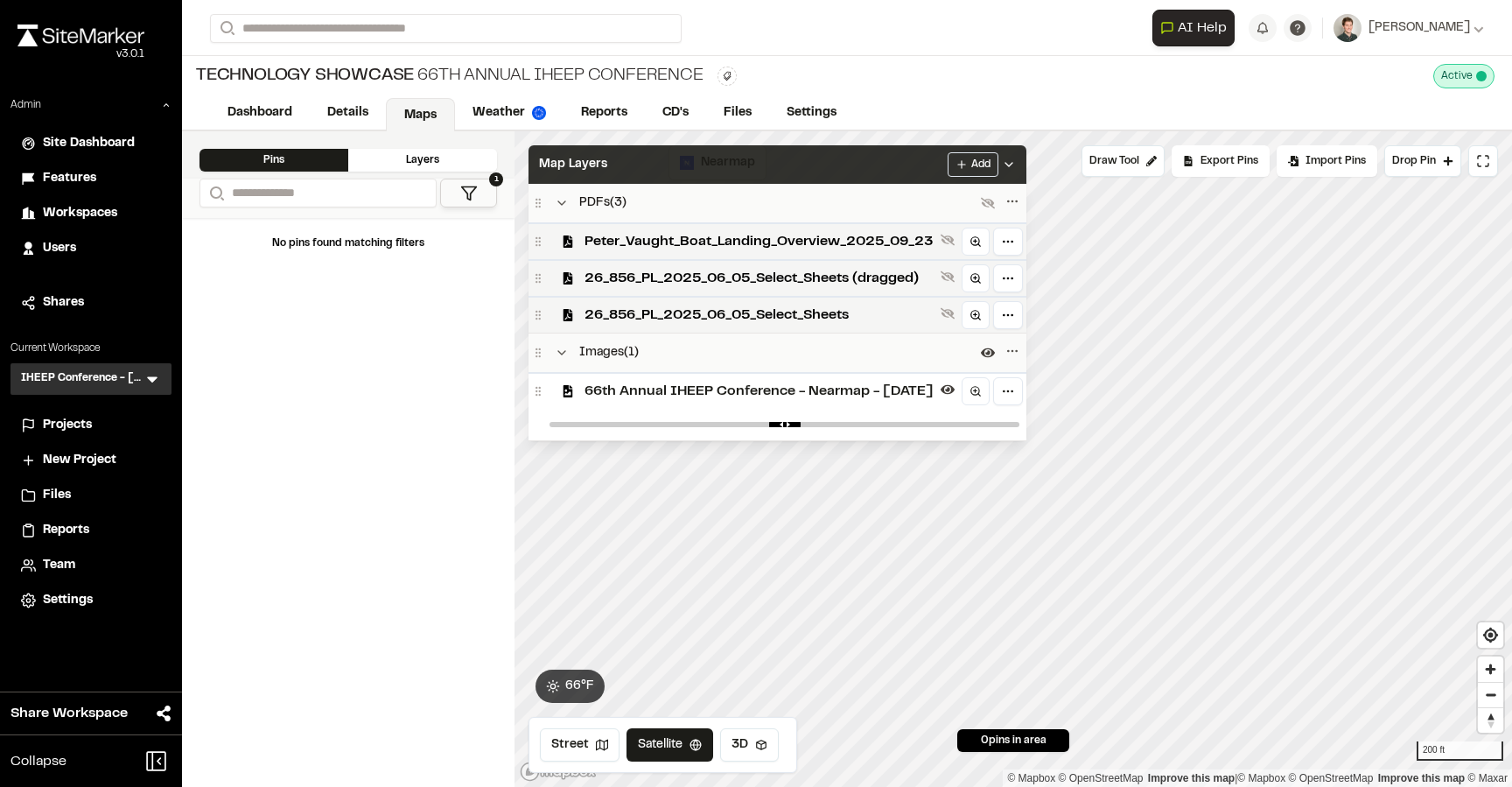
click at [819, 165] on div "Map Layers Add" at bounding box center [777, 164] width 498 height 39
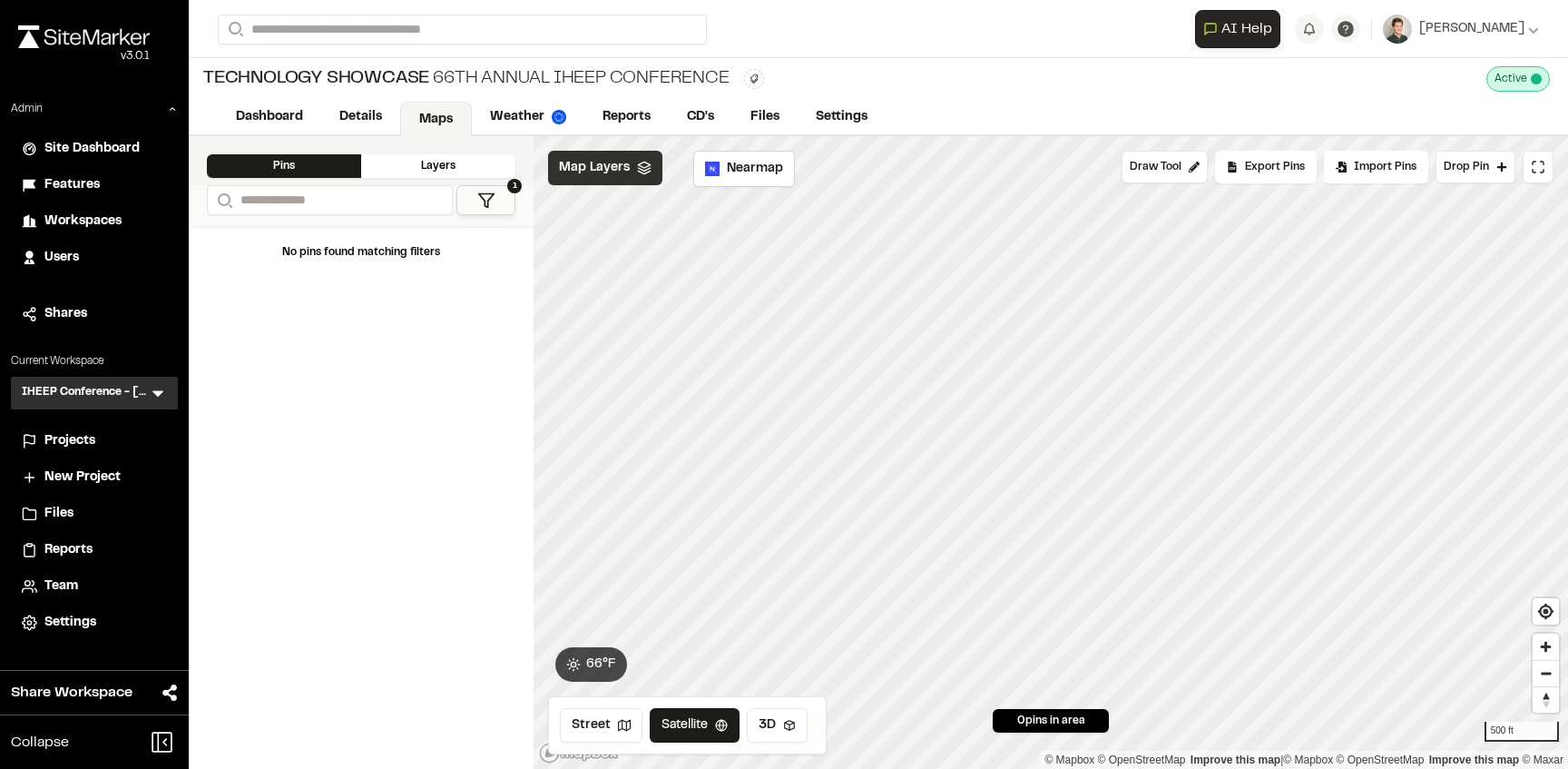
click at [616, 163] on span "Map Layers" at bounding box center [594, 168] width 71 height 20
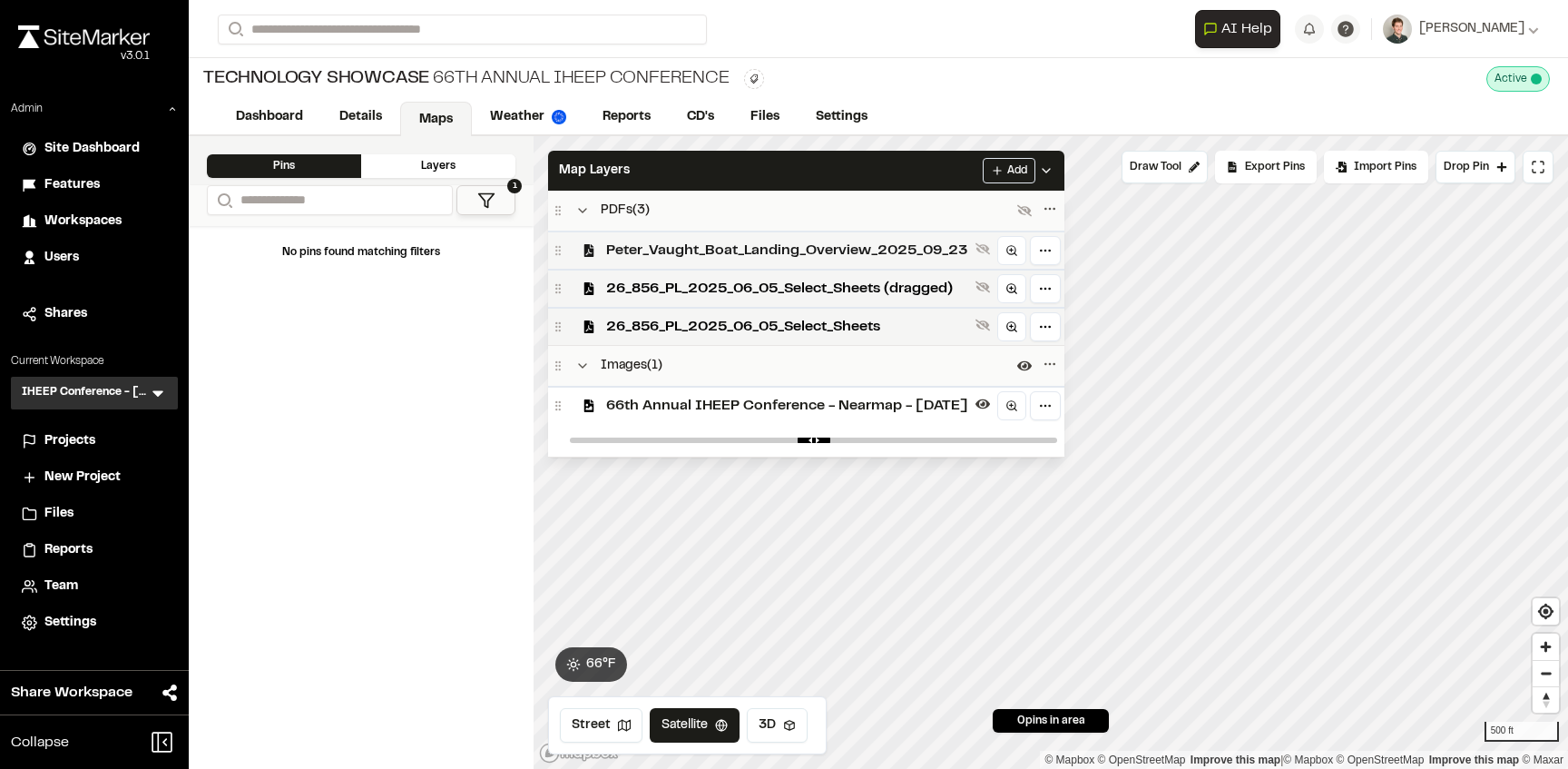
click at [659, 249] on span "Peter_Vaught_Boat_Landing_Overview_2025_09_23" at bounding box center [787, 251] width 362 height 22
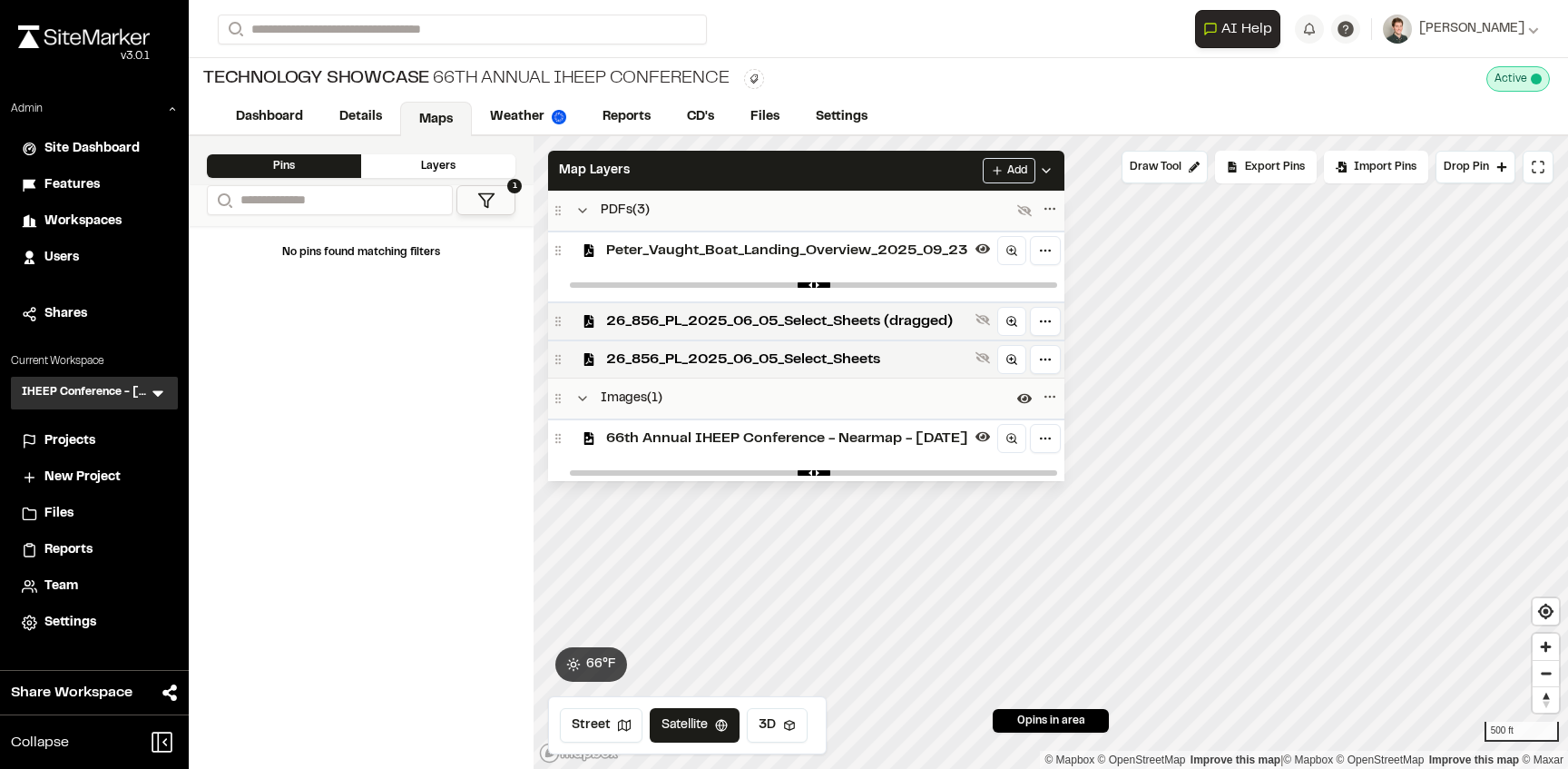
click at [659, 249] on span "Peter_Vaught_Boat_Landing_Overview_2025_09_23" at bounding box center [787, 251] width 362 height 22
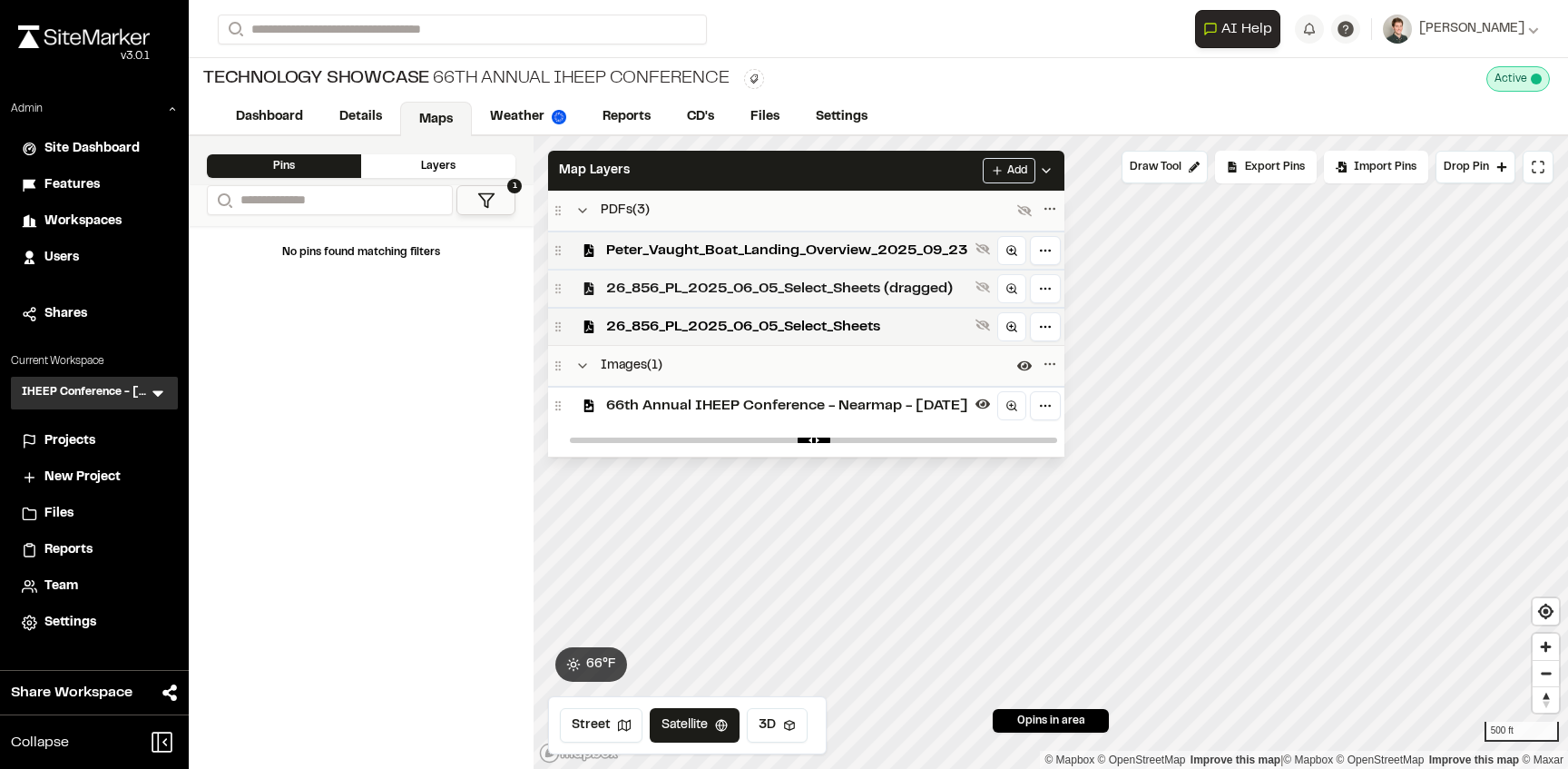
click at [664, 283] on span "26_856_PL_2025_06_05_Select_Sheets (dragged)" at bounding box center [787, 289] width 362 height 22
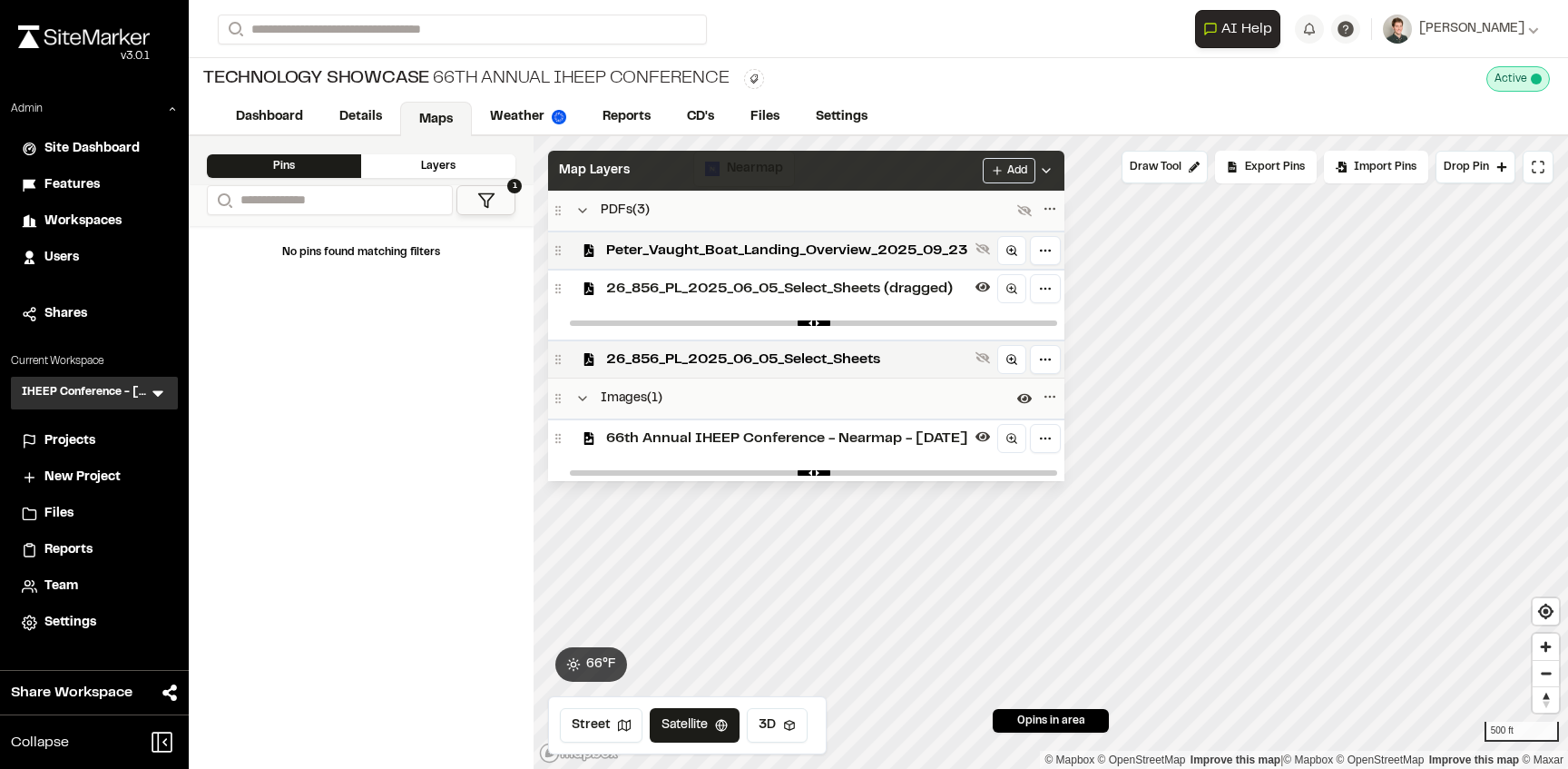
click at [689, 178] on div "Map Layers Add" at bounding box center [806, 171] width 516 height 40
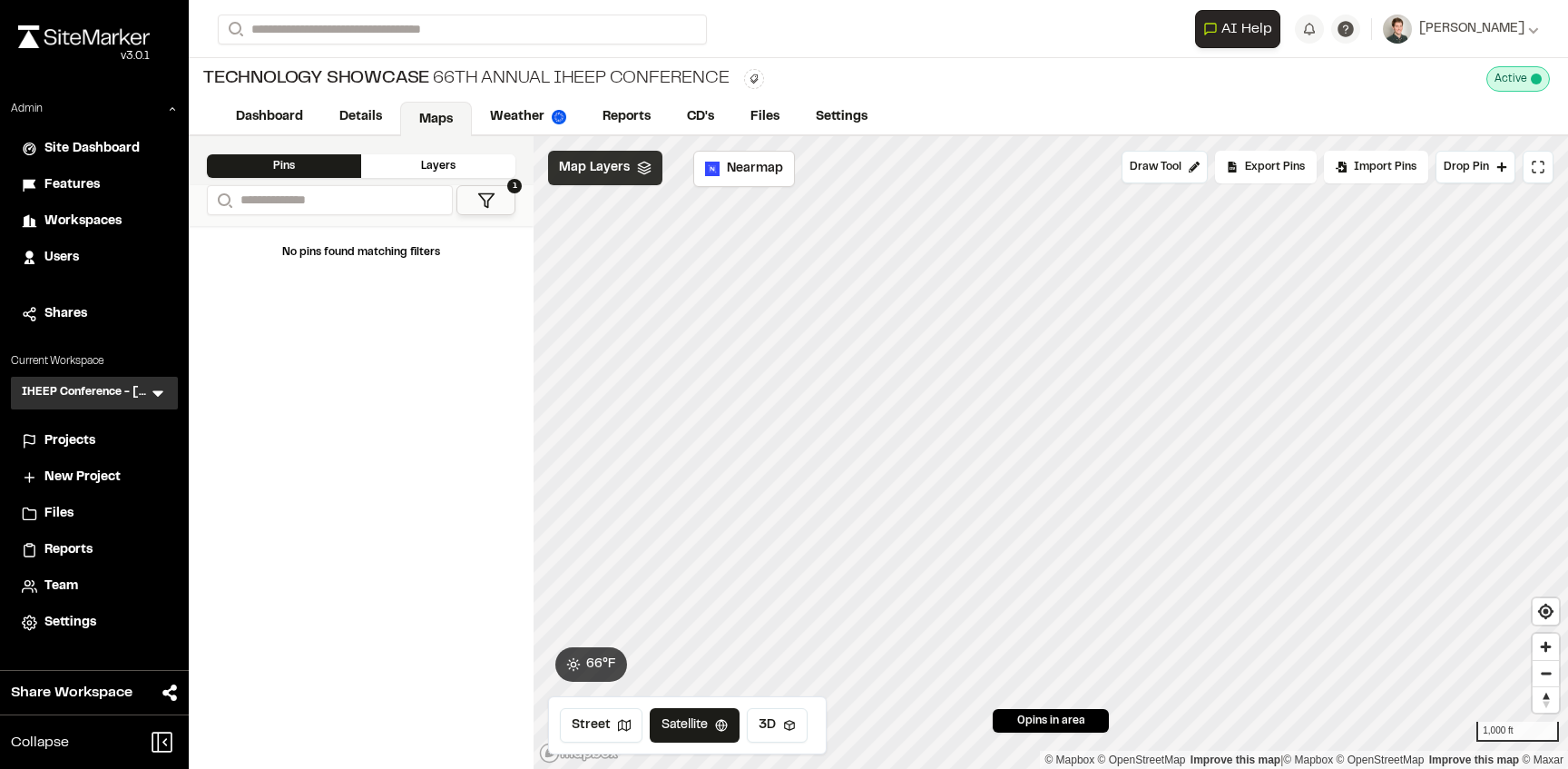
click at [641, 171] on polyline at bounding box center [644, 169] width 12 height 3
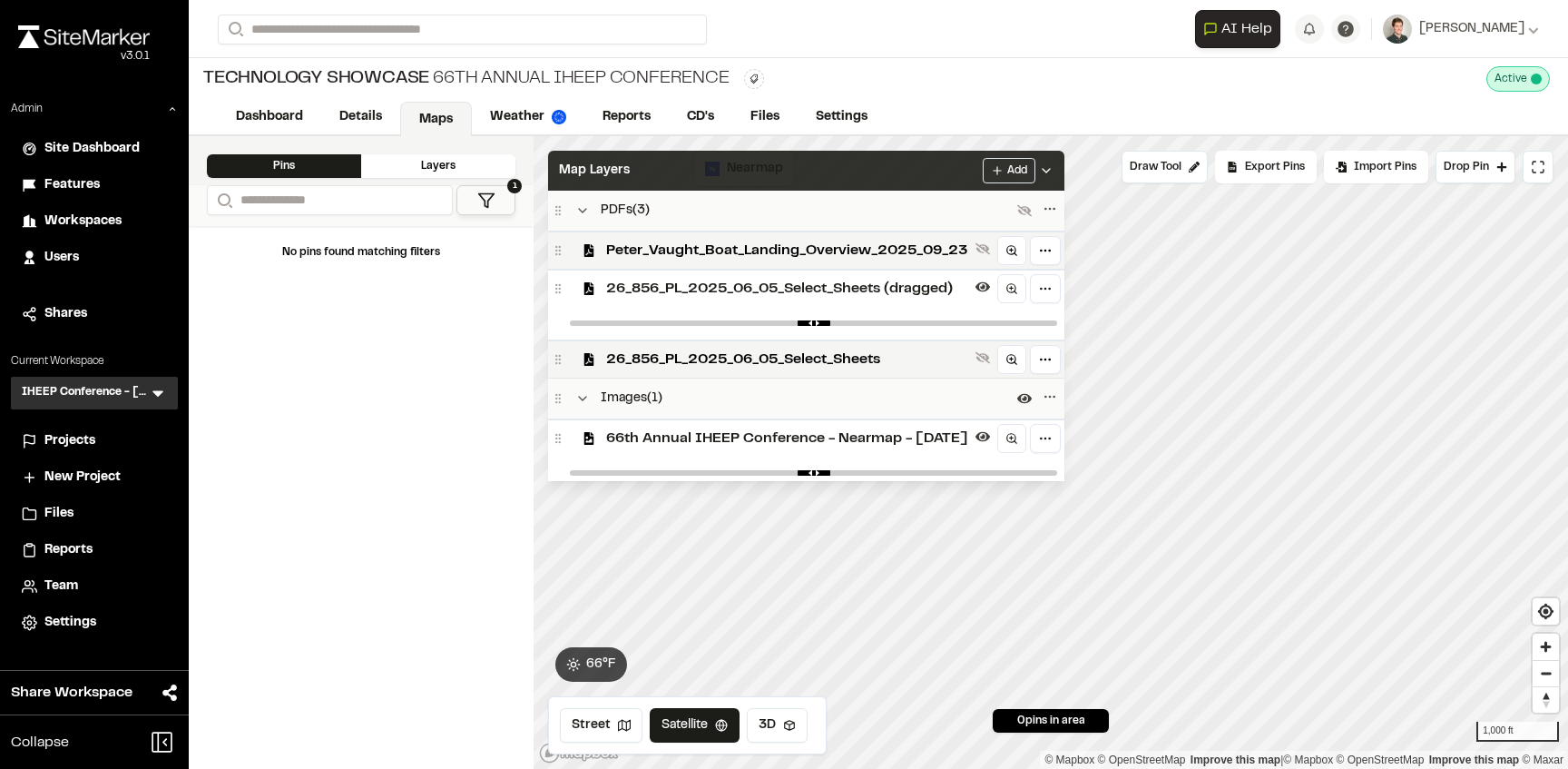
click at [719, 295] on span "26_856_PL_2025_06_05_Select_Sheets (dragged)" at bounding box center [787, 289] width 362 height 22
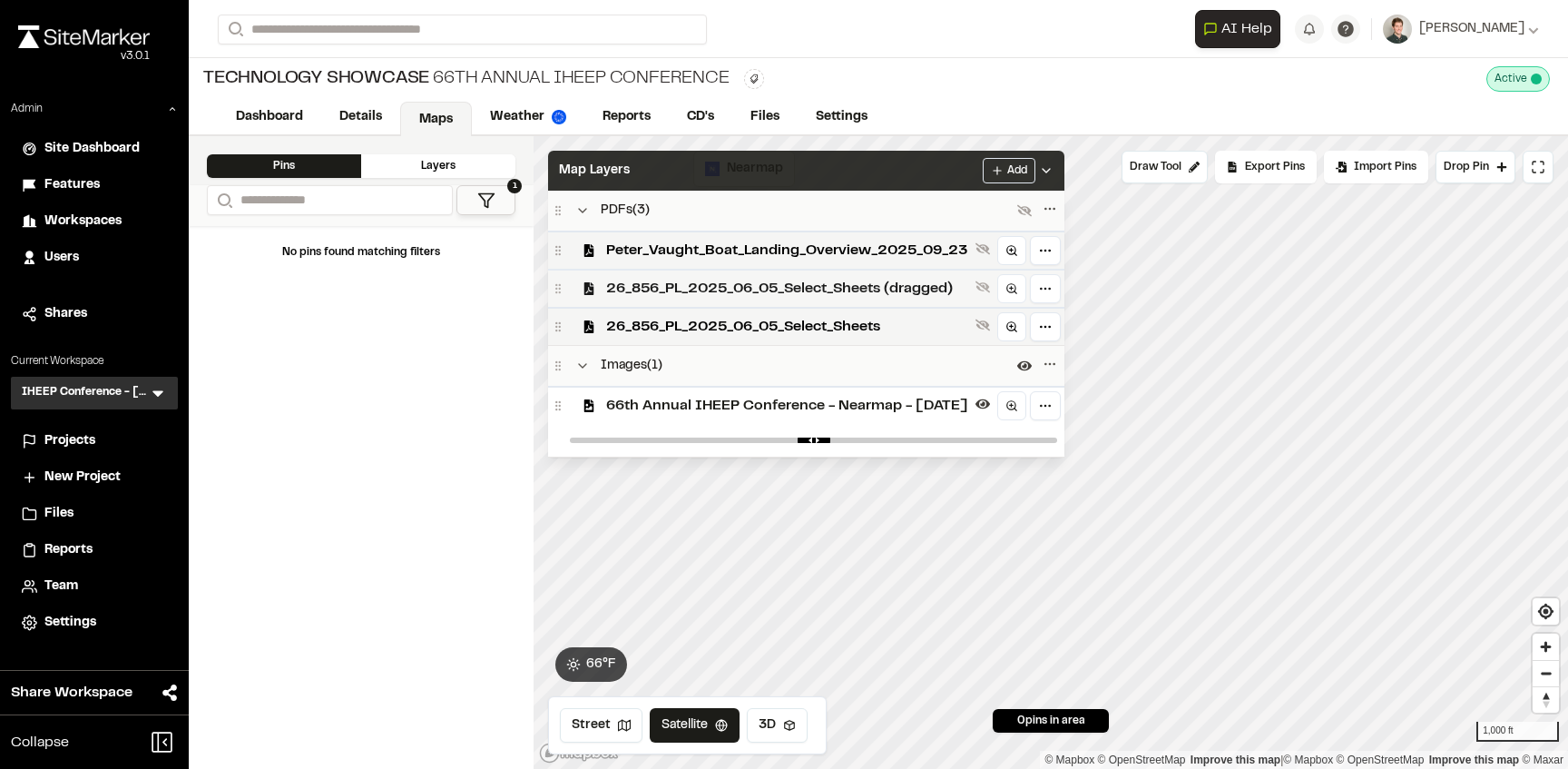
click at [723, 295] on span "26_856_PL_2025_06_05_Select_Sheets (dragged)" at bounding box center [787, 289] width 362 height 22
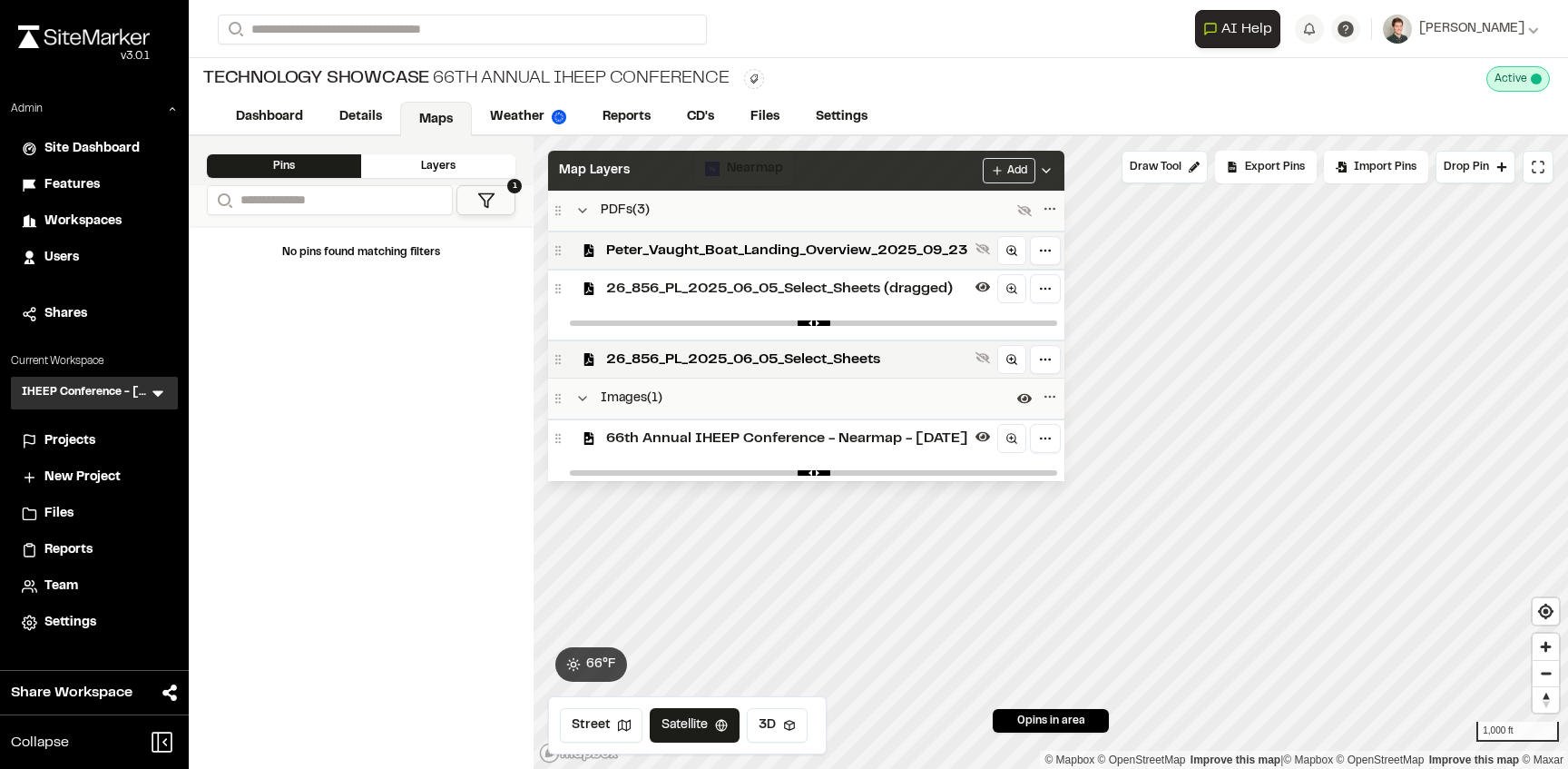
click at [779, 179] on div "Map Layers Add" at bounding box center [806, 171] width 516 height 40
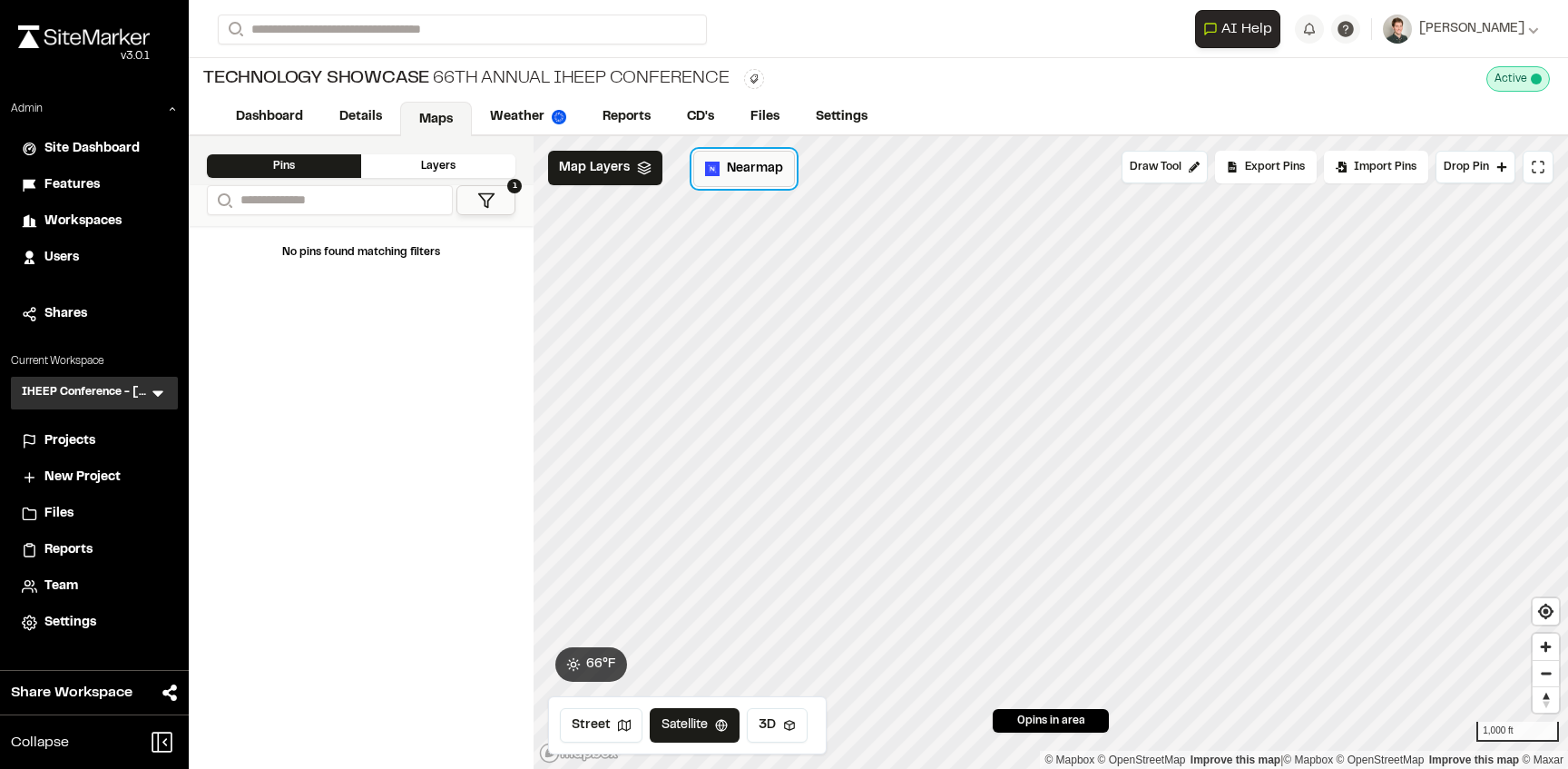
click at [751, 168] on span "Nearmap" at bounding box center [755, 169] width 57 height 20
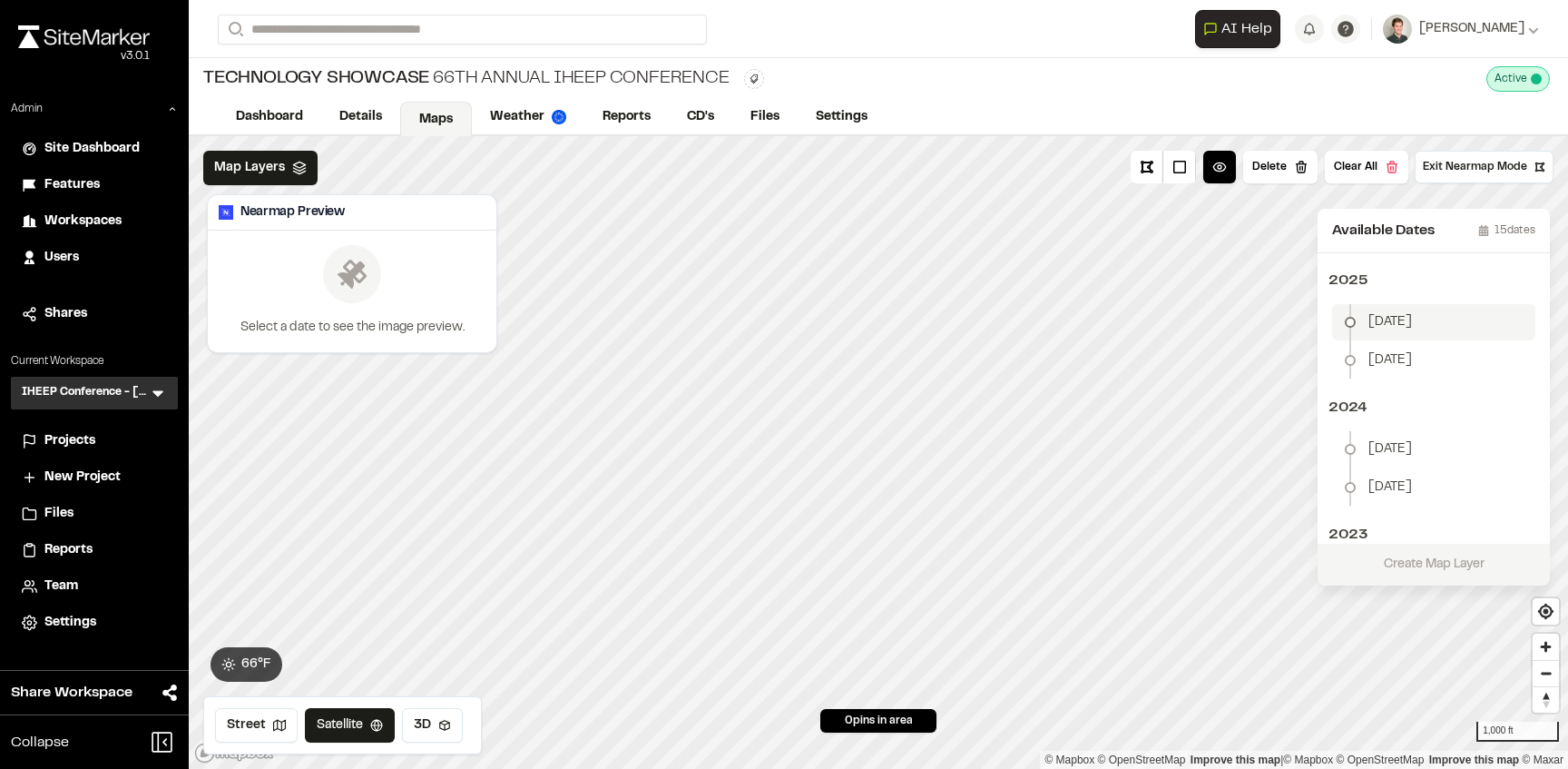
click at [1437, 315] on li "[DATE]" at bounding box center [1433, 322] width 203 height 36
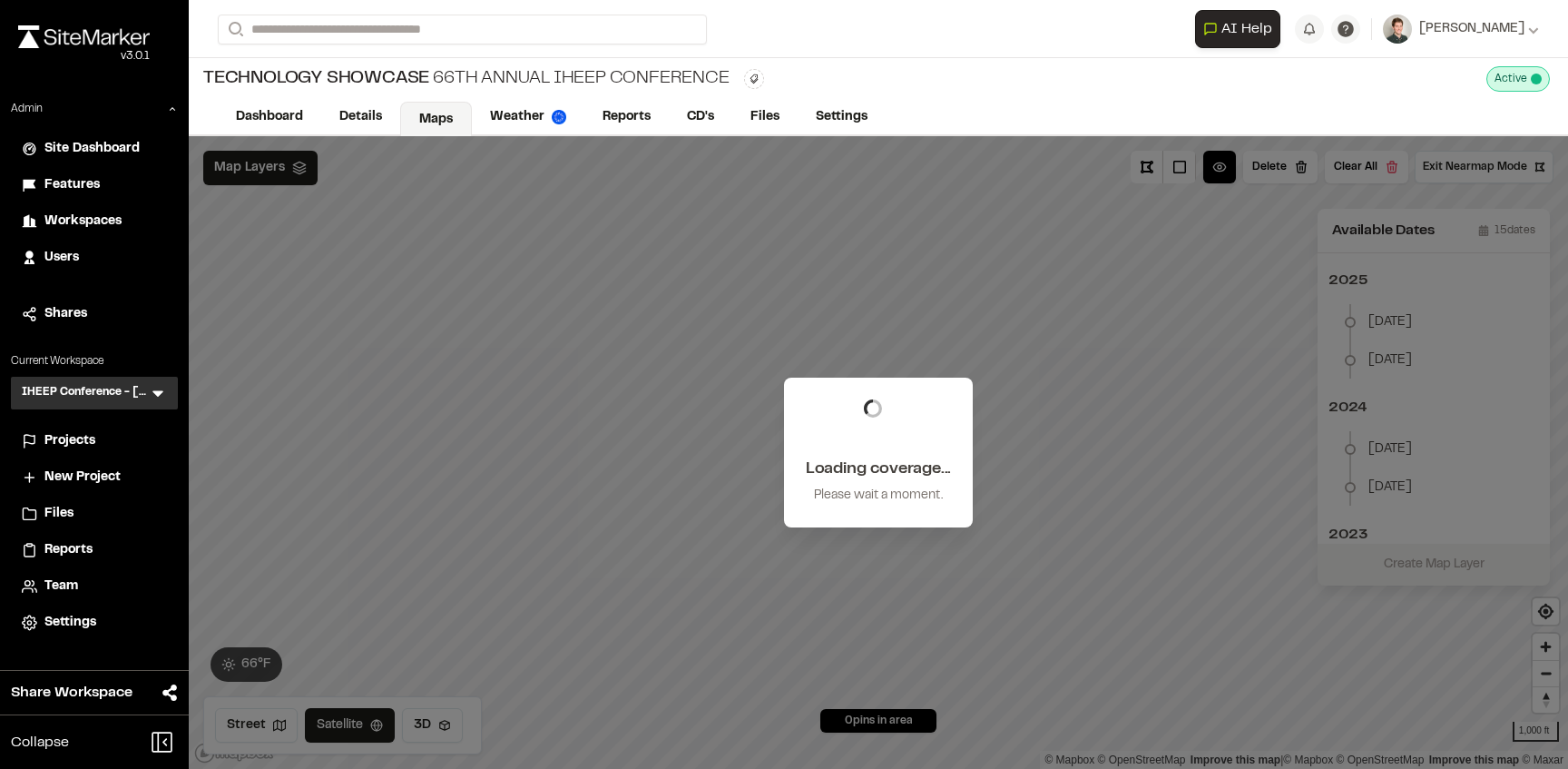
click at [809, 361] on div "Loading coverage... Please wait a moment." at bounding box center [878, 452] width 1379 height 633
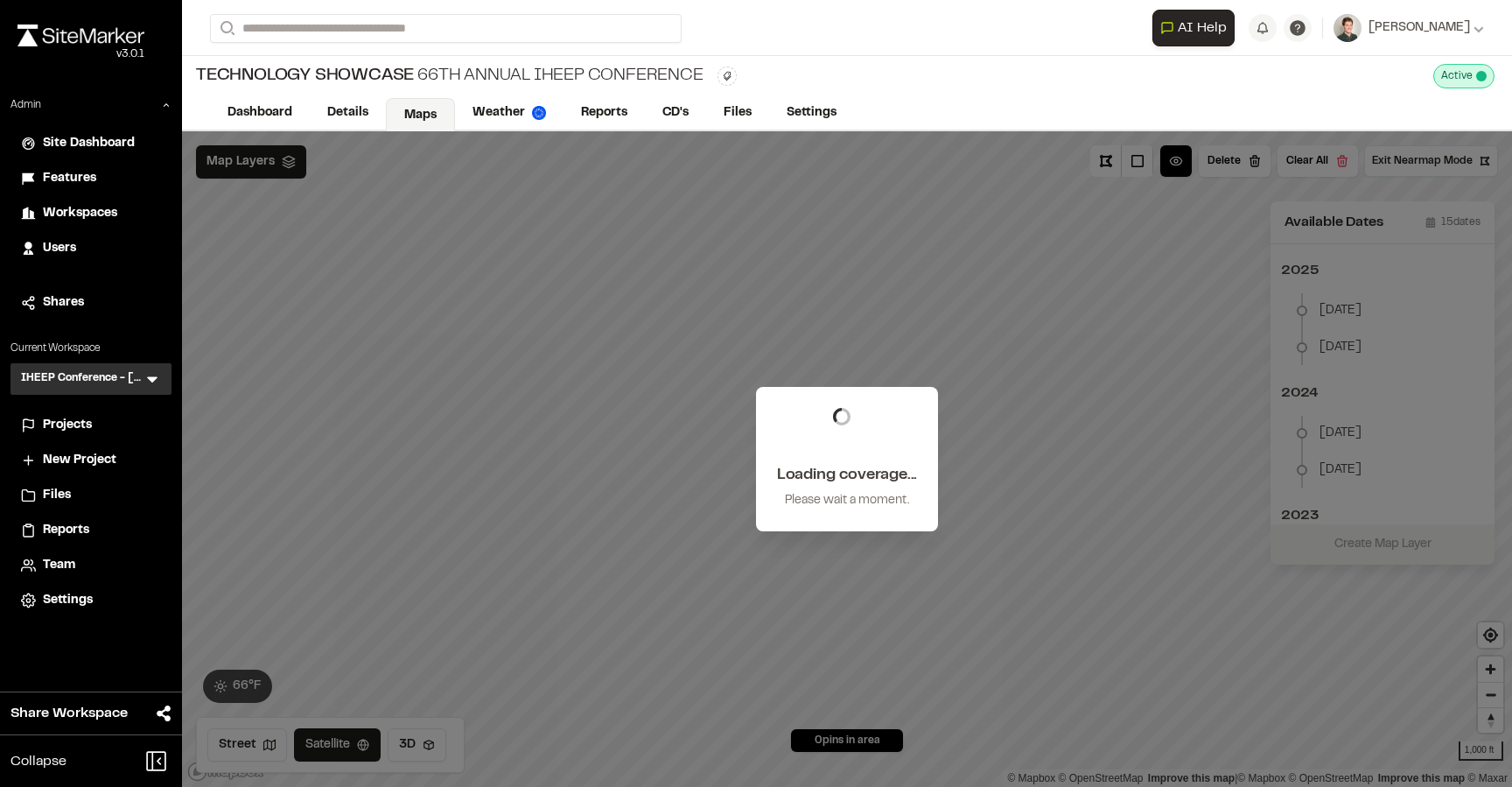
click at [826, 359] on div "Loading coverage... Please wait a moment." at bounding box center [847, 458] width 1330 height 655
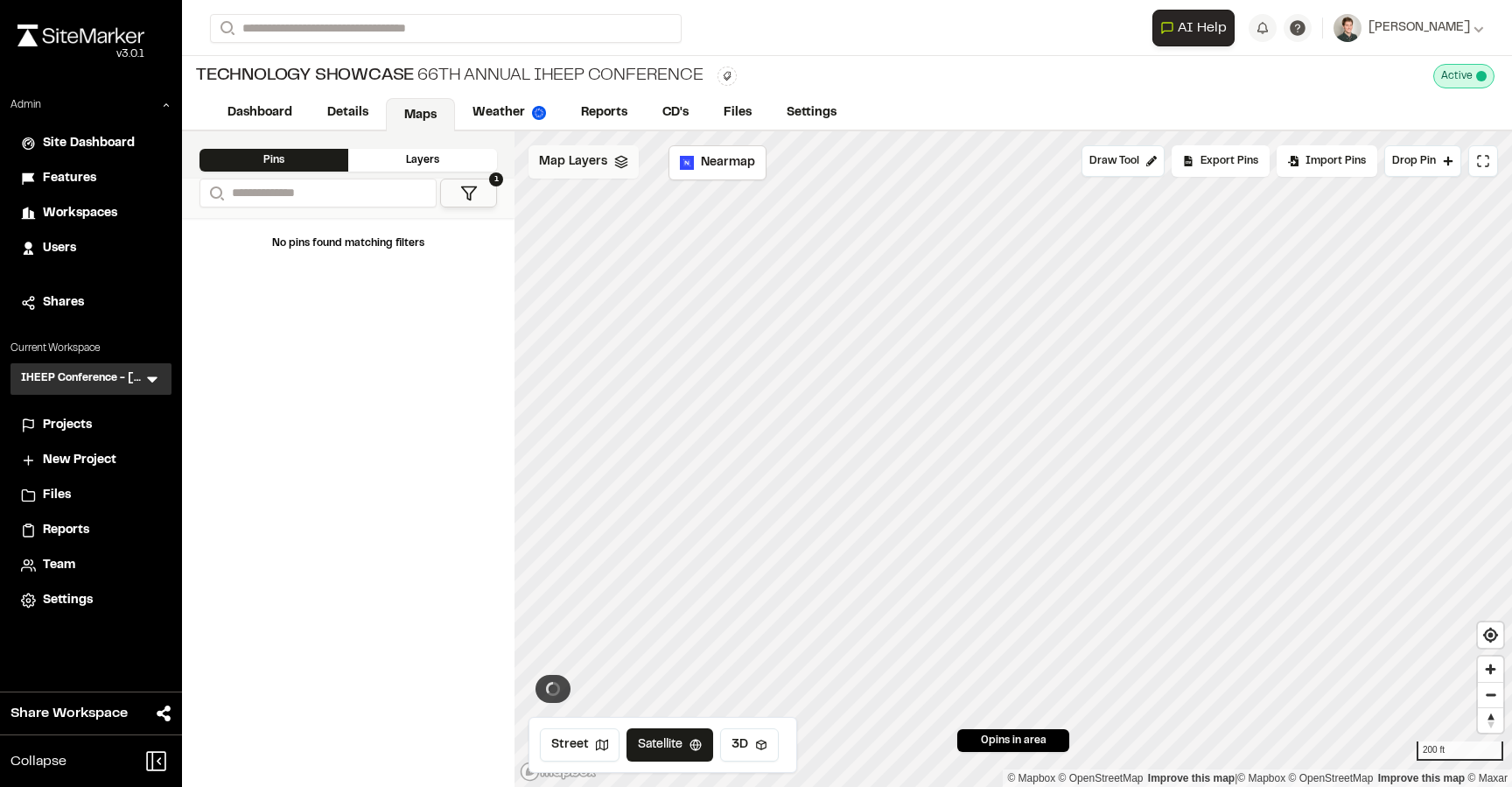
click at [592, 157] on span "Map Layers" at bounding box center [573, 162] width 69 height 19
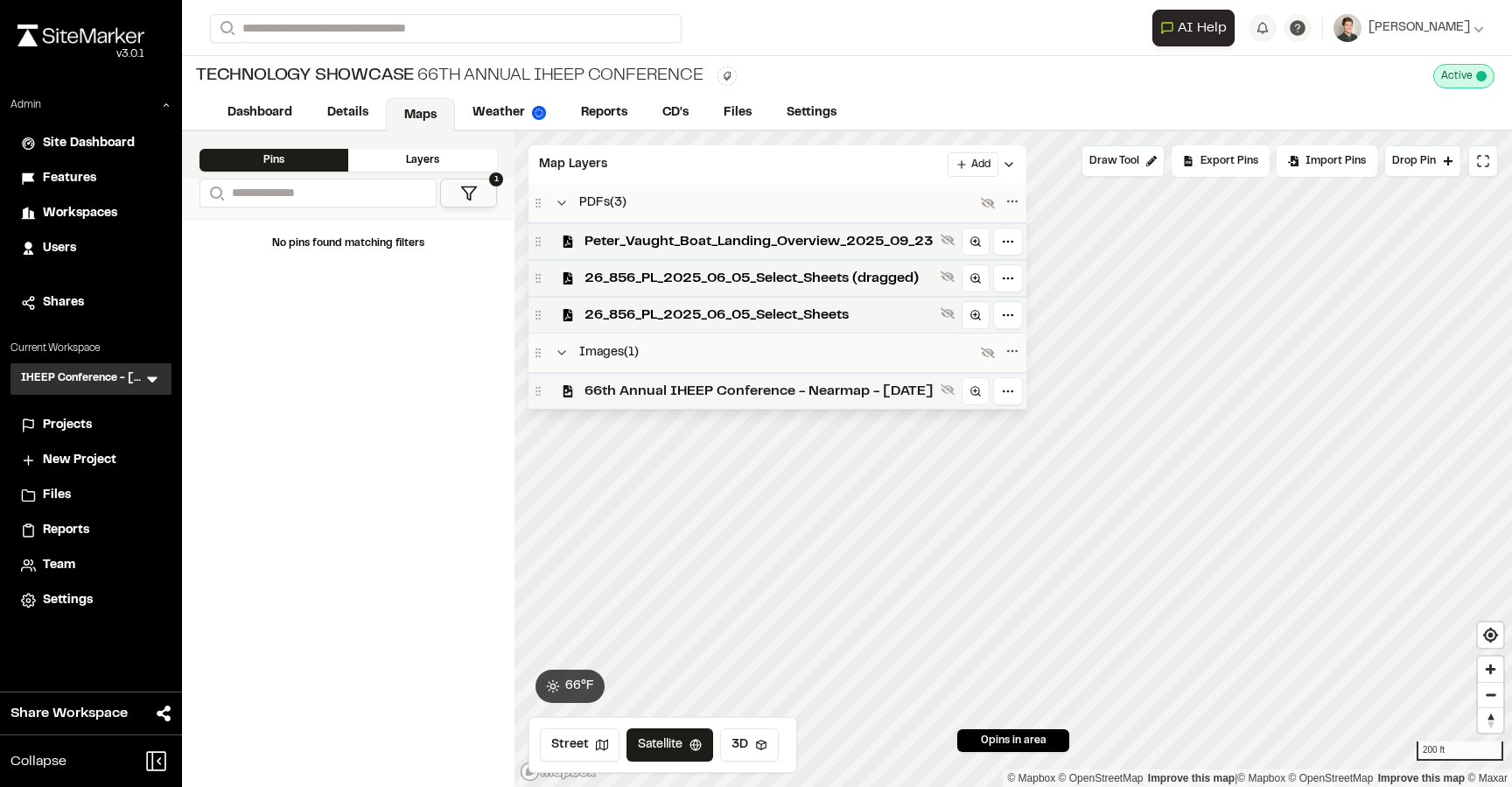
click at [633, 381] on span "66th Annual IHEEP Conference - Nearmap - [DATE]" at bounding box center [759, 391] width 349 height 21
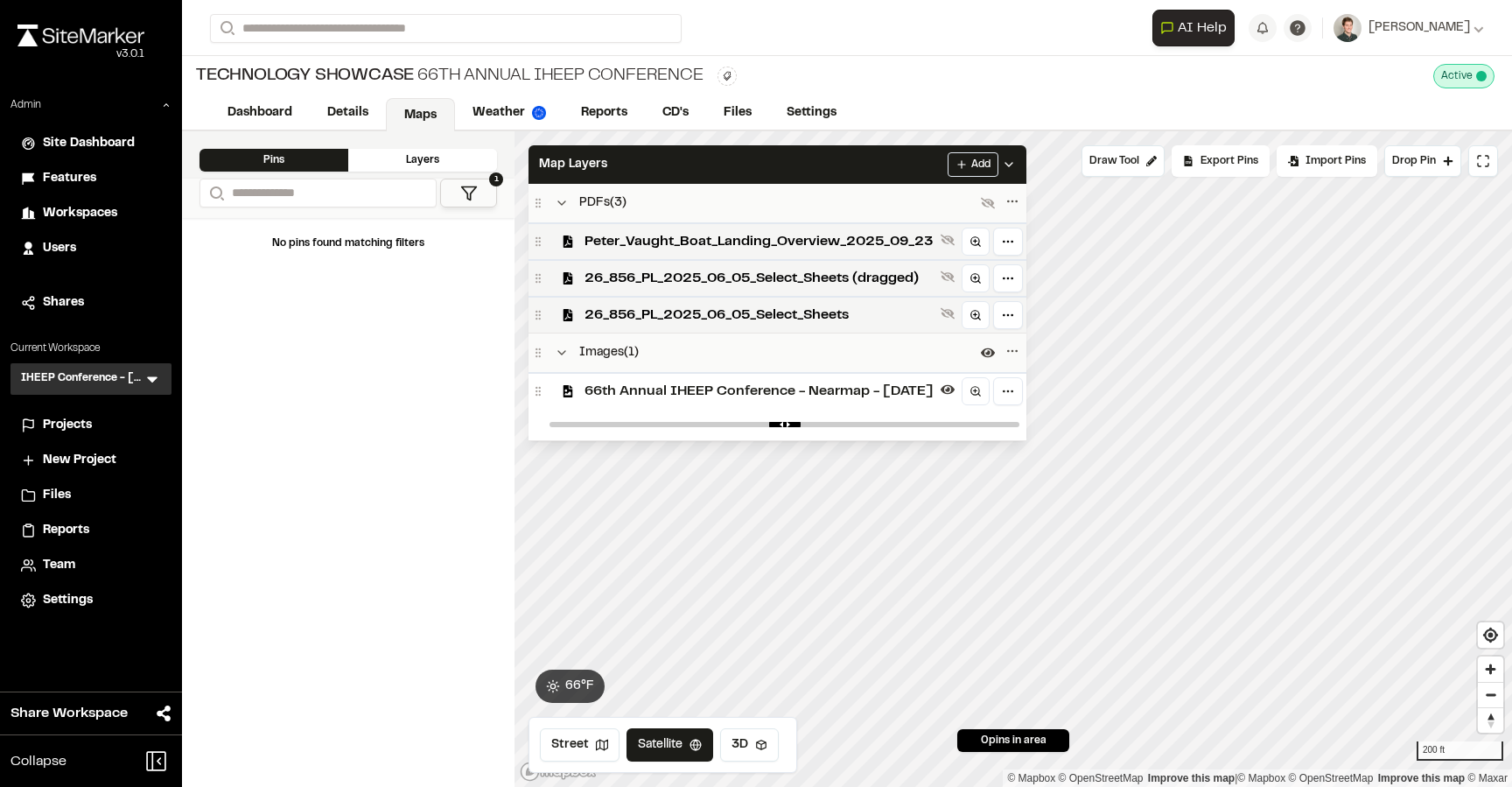
click at [630, 386] on span "66th Annual IHEEP Conference - Nearmap - [DATE]" at bounding box center [759, 391] width 349 height 21
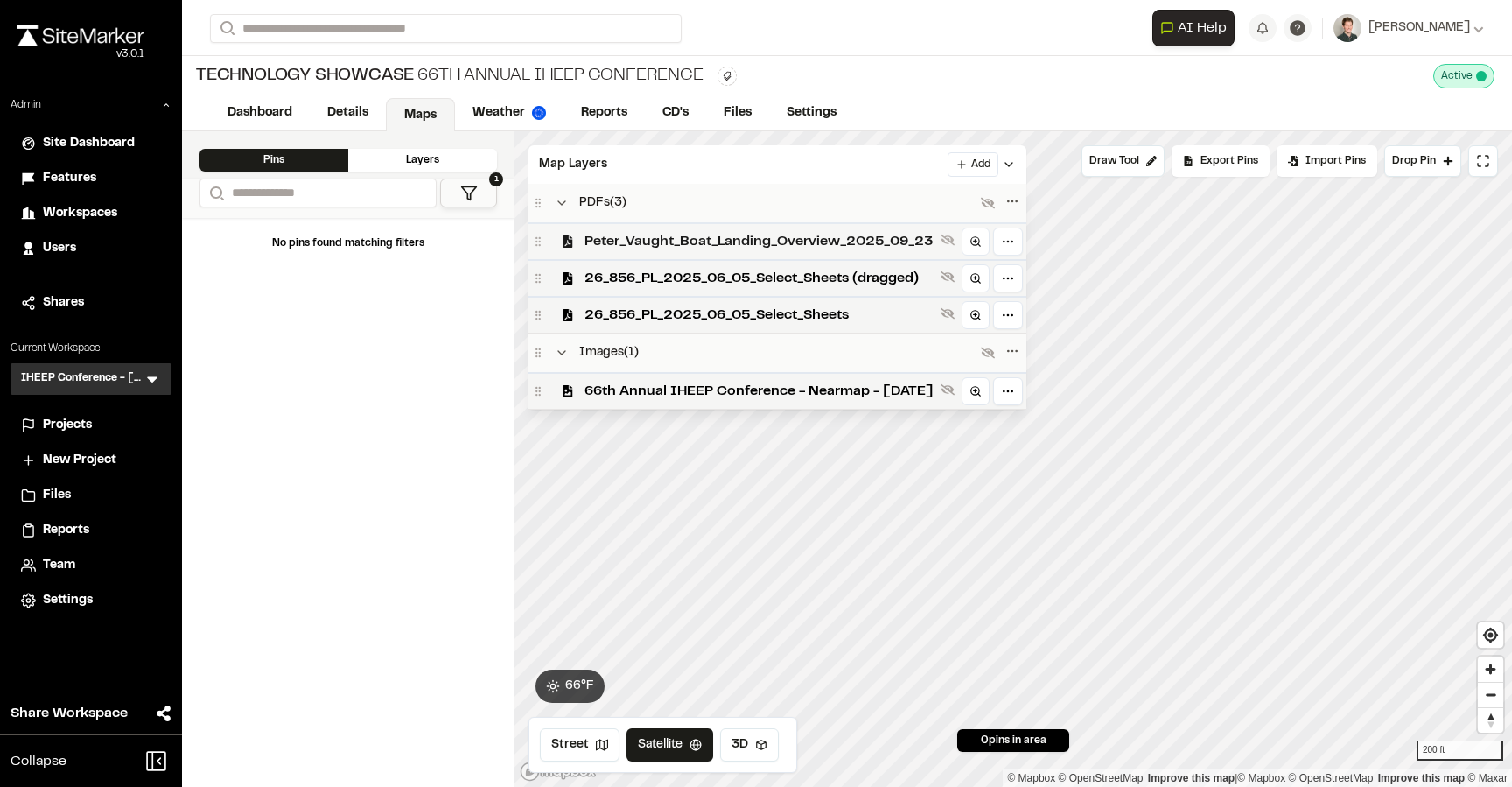
click at [685, 244] on span "Peter_Vaught_Boat_Landing_Overview_2025_09_23" at bounding box center [759, 242] width 349 height 21
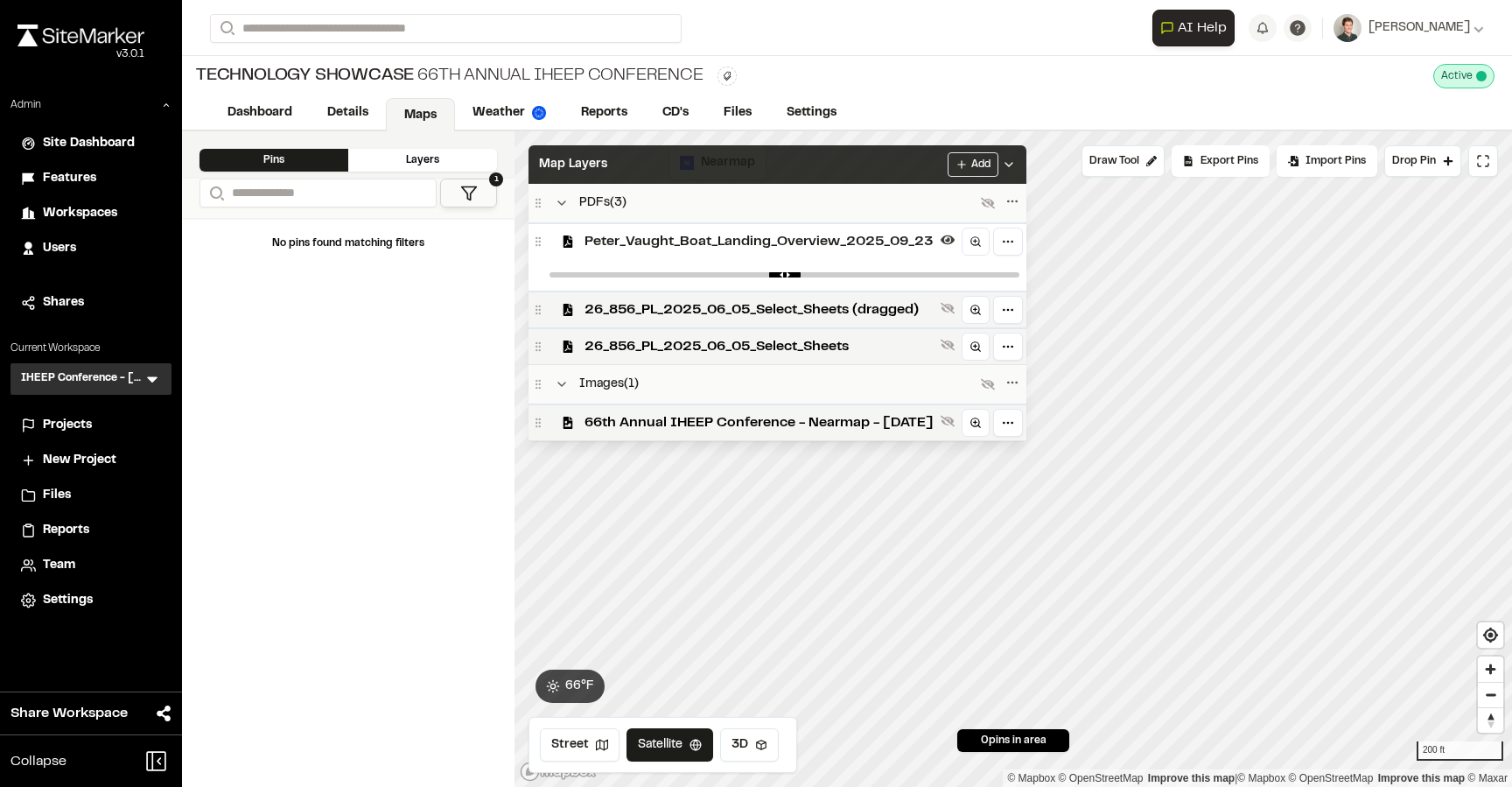
click at [724, 180] on div "Map Layers Add" at bounding box center [777, 164] width 498 height 39
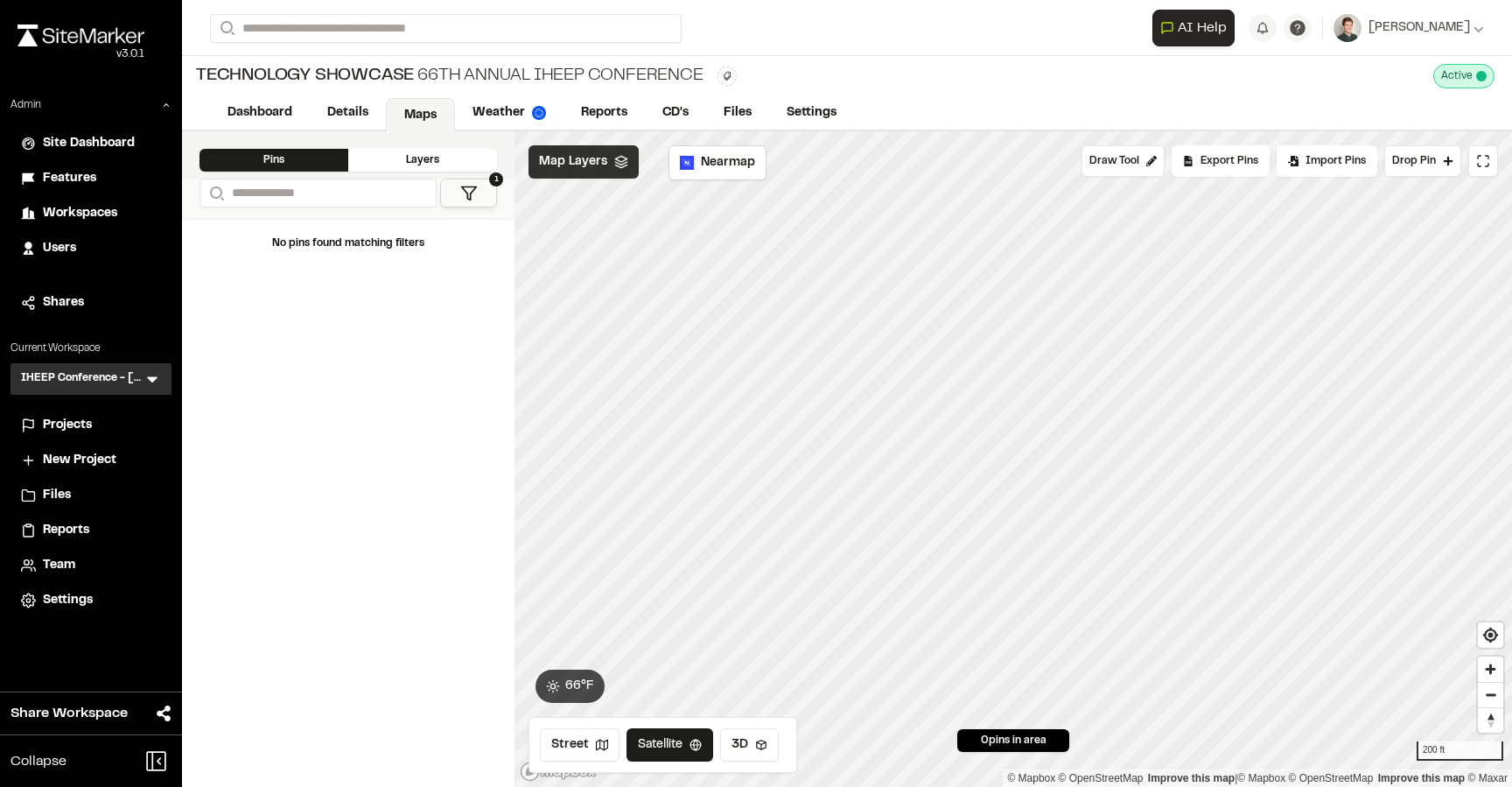
click at [607, 151] on div "Map Layers" at bounding box center [583, 162] width 110 height 33
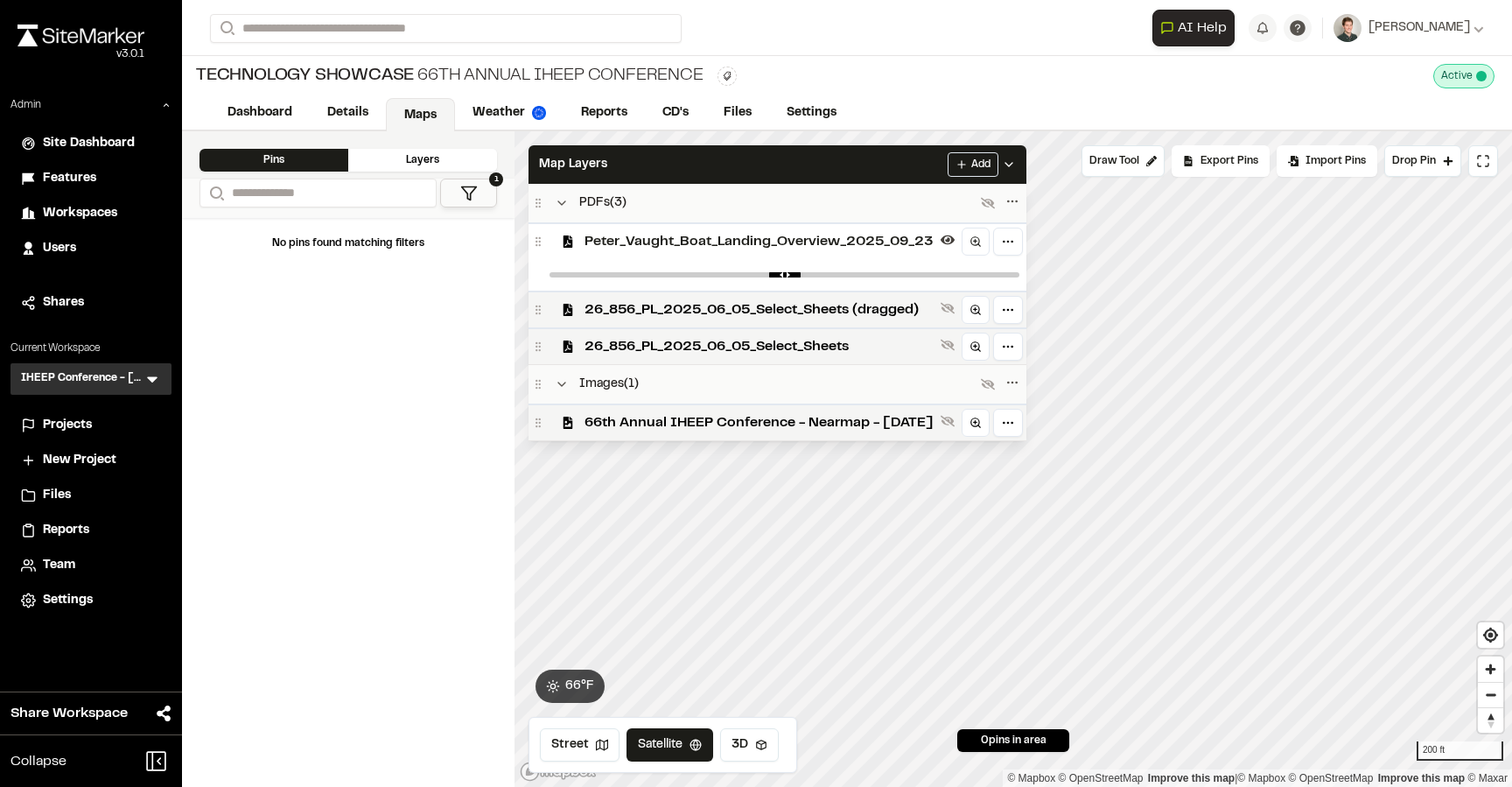
click at [633, 232] on span "Peter_Vaught_Boat_Landing_Overview_2025_09_23" at bounding box center [759, 242] width 349 height 21
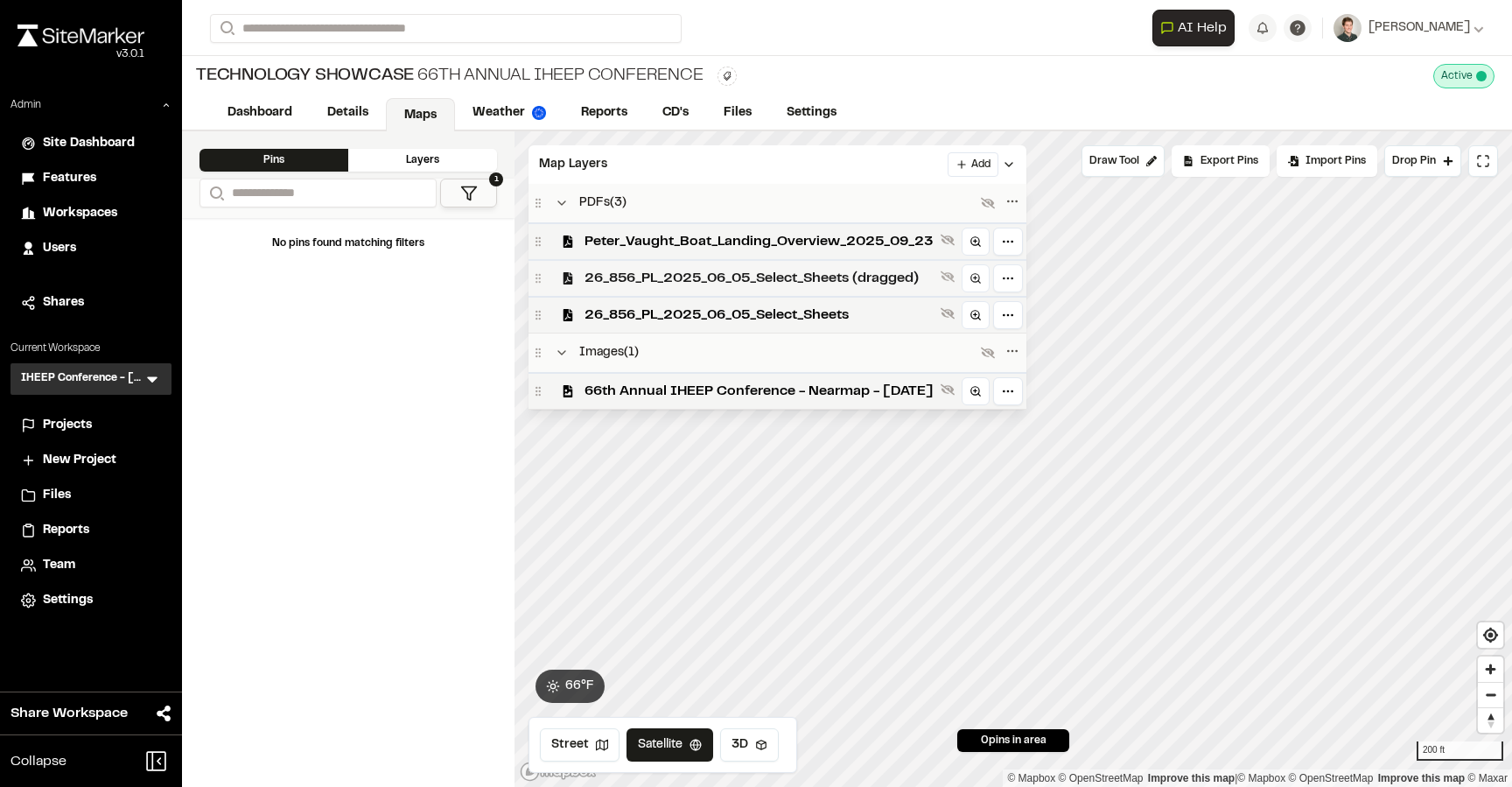
click at [636, 259] on div "26_856_PL_2025_06_05_Select_Sheets (dragged)" at bounding box center [777, 278] width 498 height 37
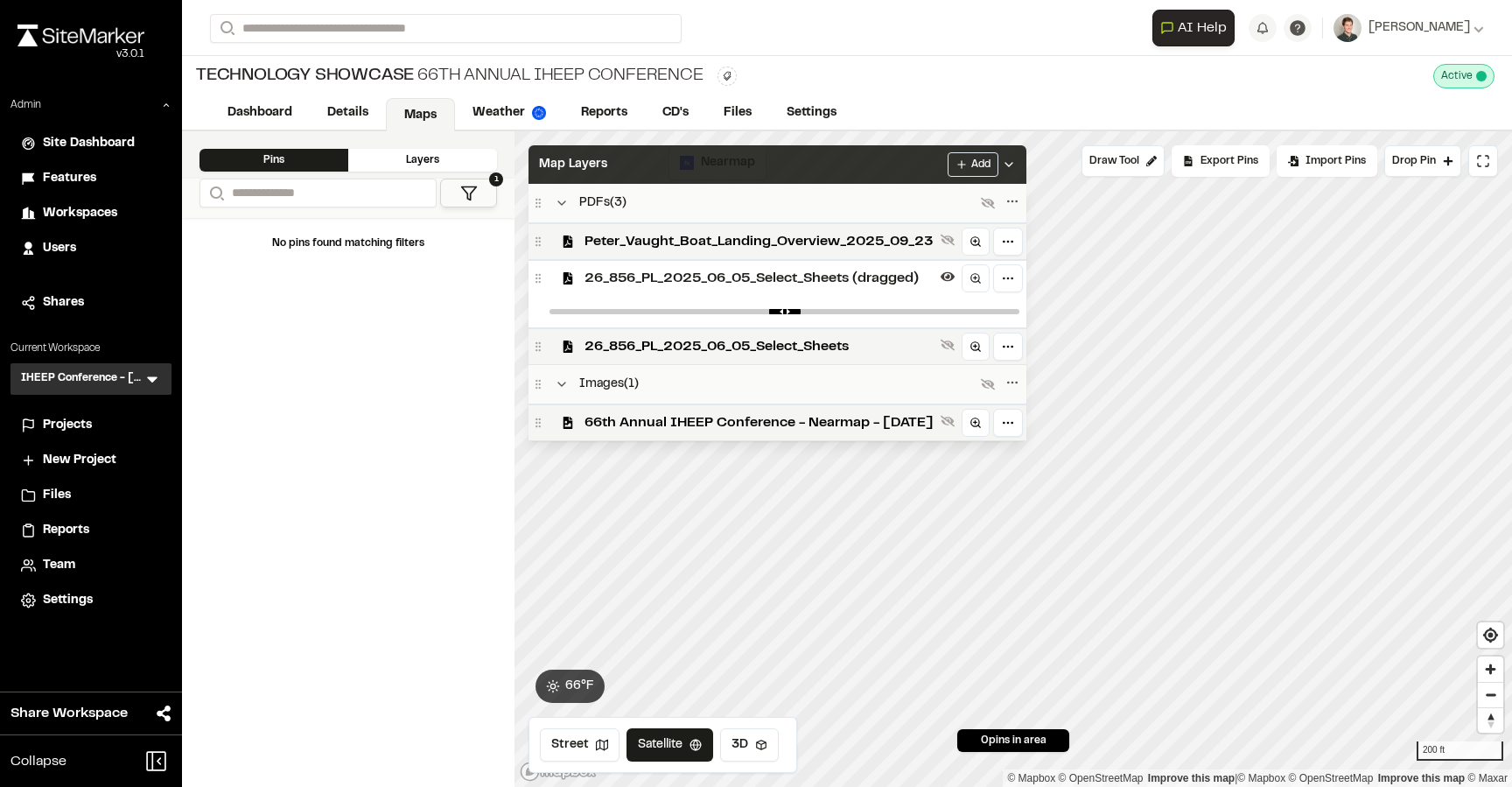
click at [672, 173] on div "Map Layers Add" at bounding box center [777, 164] width 498 height 39
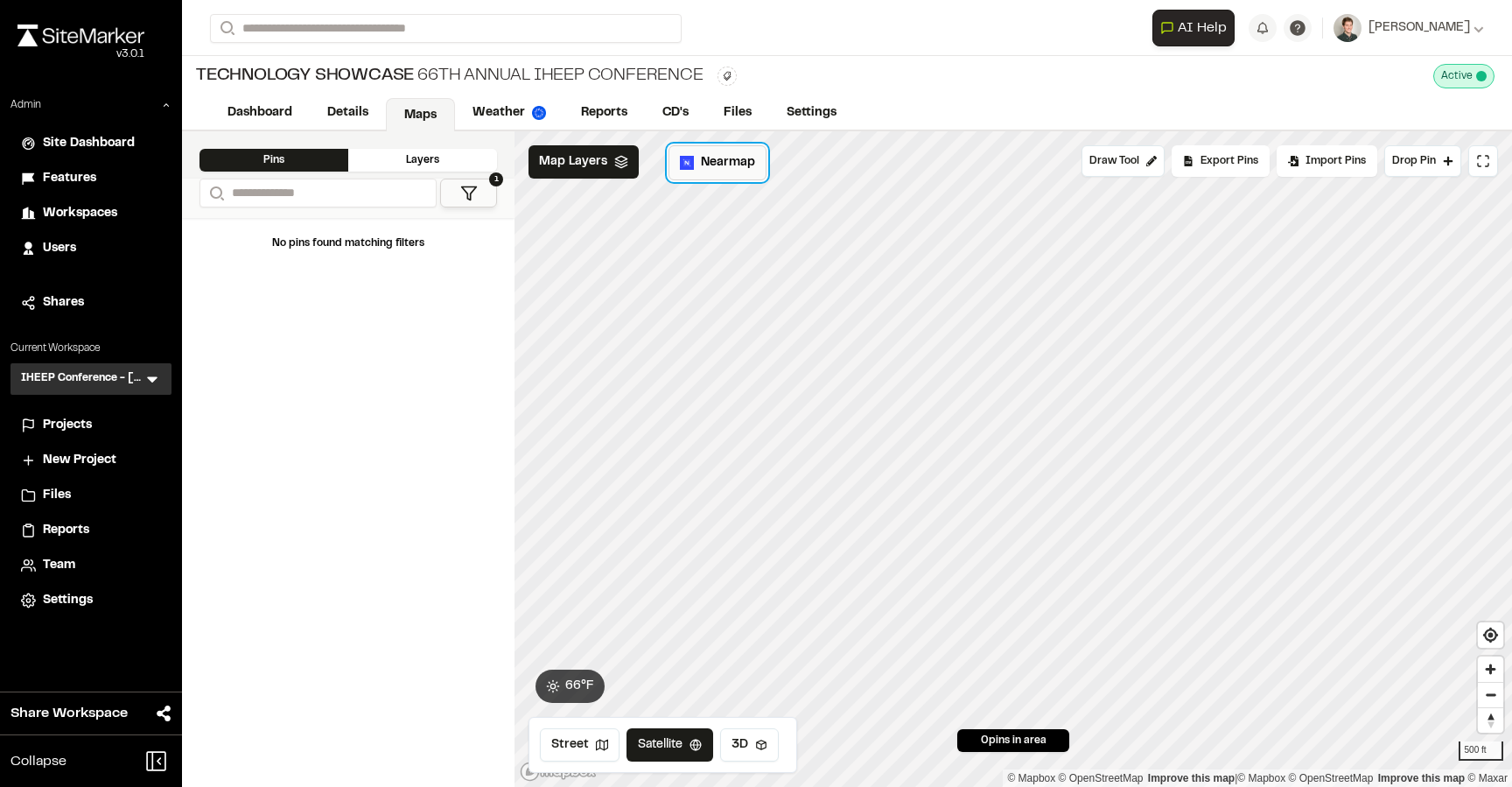
click at [706, 171] on span "Nearmap" at bounding box center [728, 163] width 55 height 19
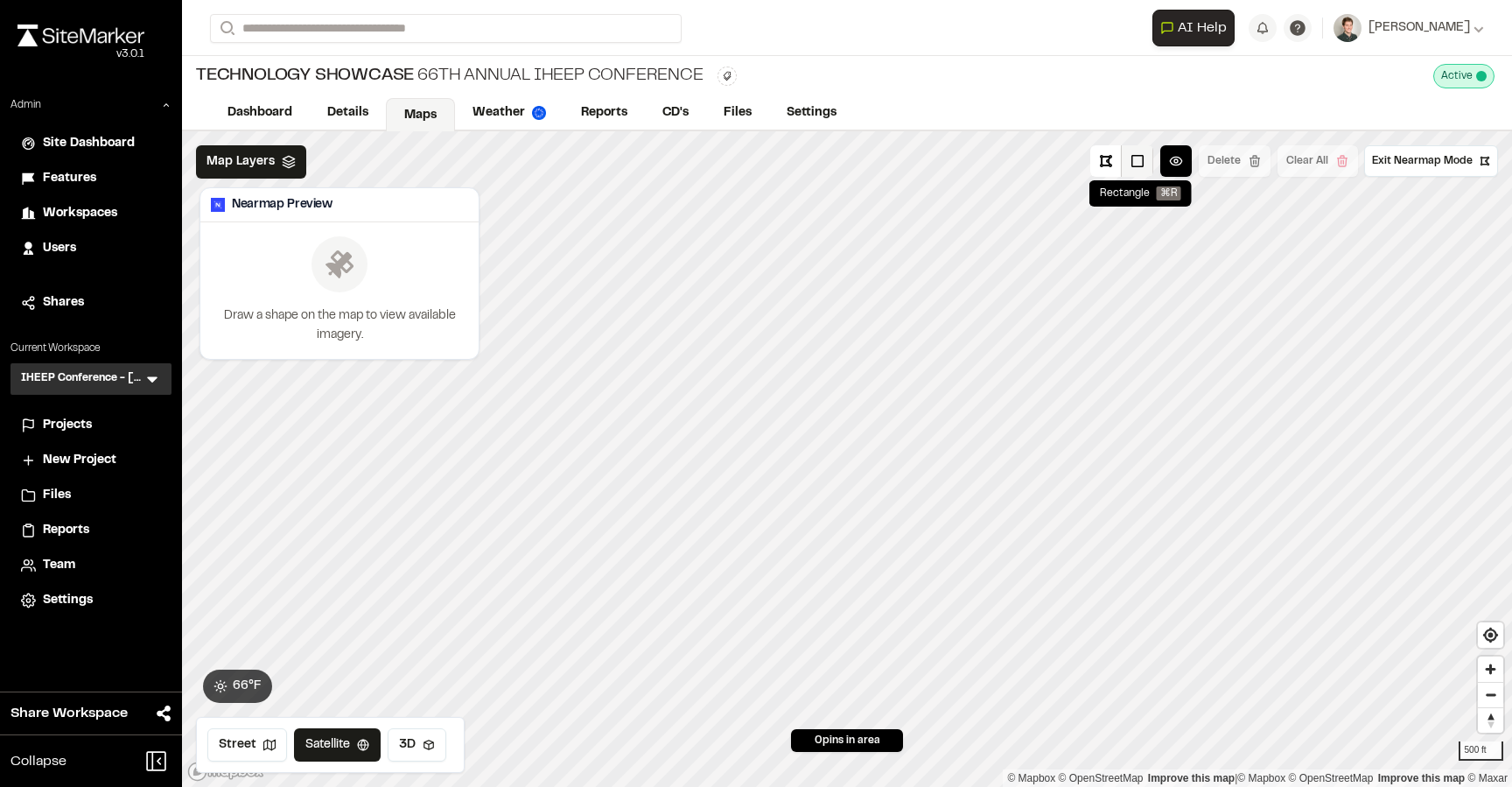
click at [1139, 159] on button at bounding box center [1138, 161] width 32 height 32
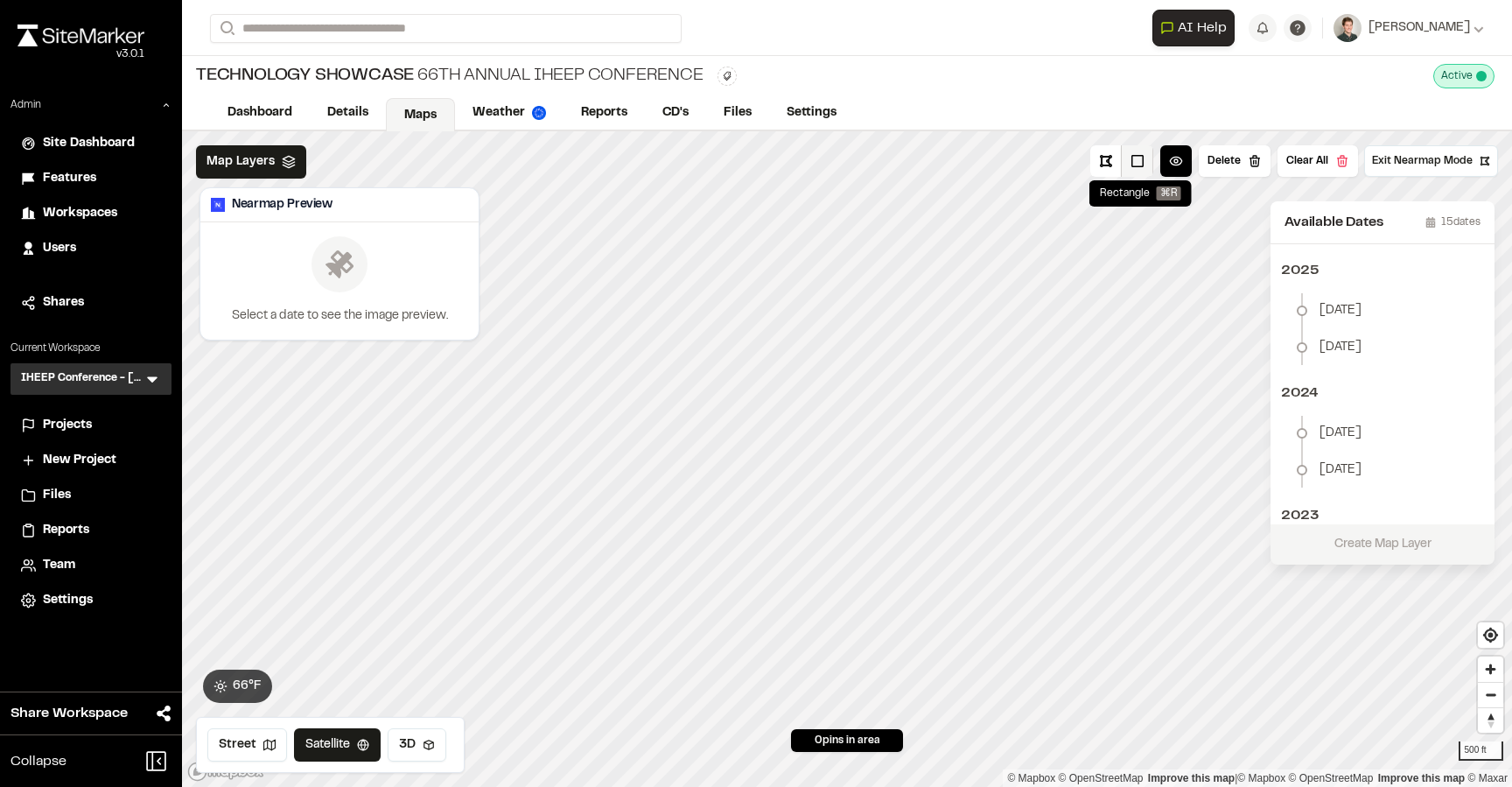
click at [1137, 164] on button at bounding box center [1138, 161] width 32 height 32
click at [1327, 154] on button "Clear All" at bounding box center [1318, 161] width 81 height 32
click at [1144, 166] on button at bounding box center [1138, 161] width 32 height 32
click at [1363, 297] on li "[DATE]" at bounding box center [1382, 310] width 196 height 35
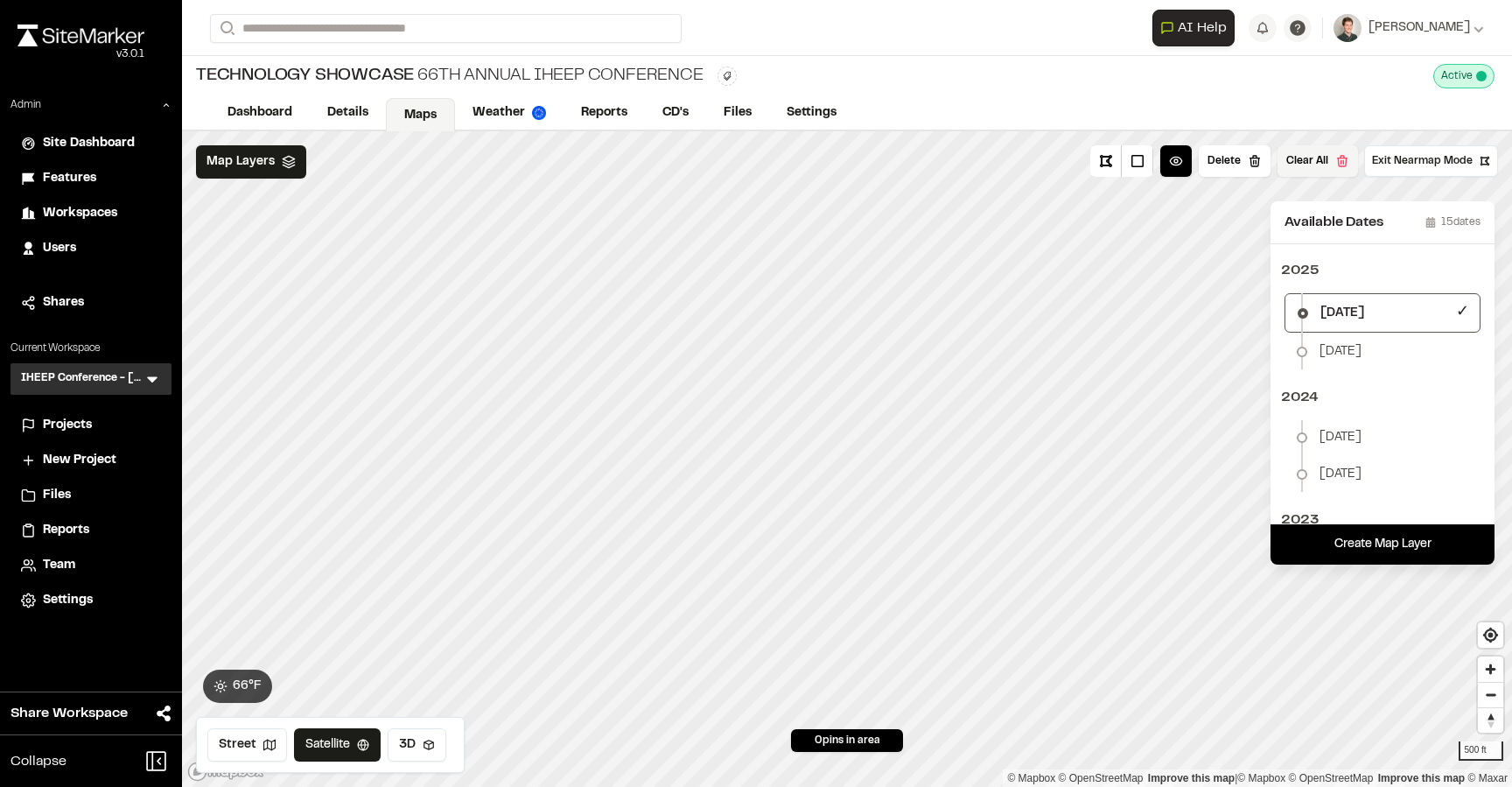
click at [1300, 162] on button "Clear All" at bounding box center [1318, 161] width 81 height 32
click at [1138, 160] on button at bounding box center [1138, 161] width 32 height 32
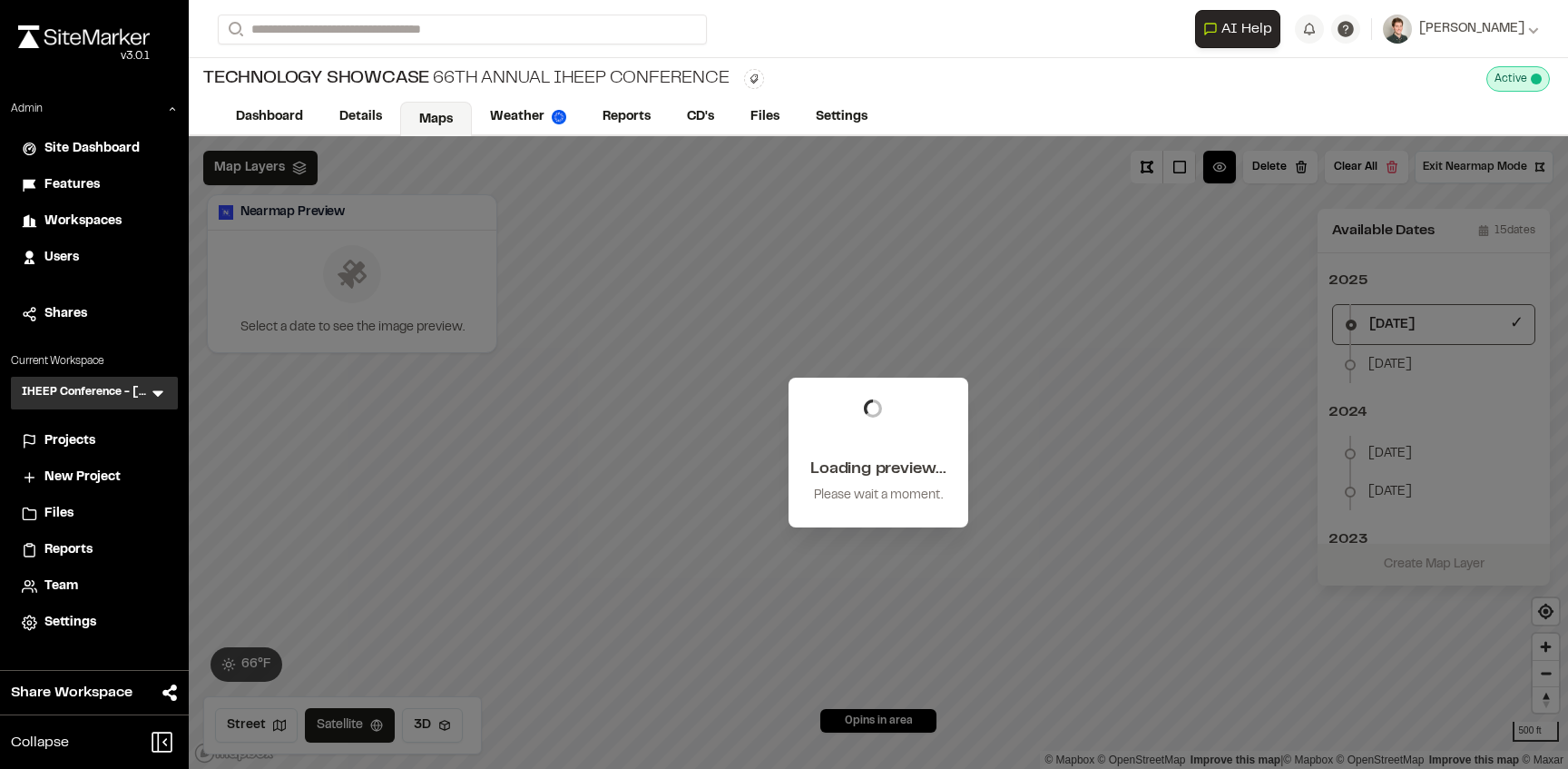
click at [880, 364] on div "Loading preview... Please wait a moment." at bounding box center [878, 452] width 1379 height 633
click at [851, 312] on div "Loading preview... Please wait a moment." at bounding box center [878, 452] width 1379 height 633
click at [1021, 331] on div "Loading preview... Please wait a moment." at bounding box center [878, 452] width 1379 height 633
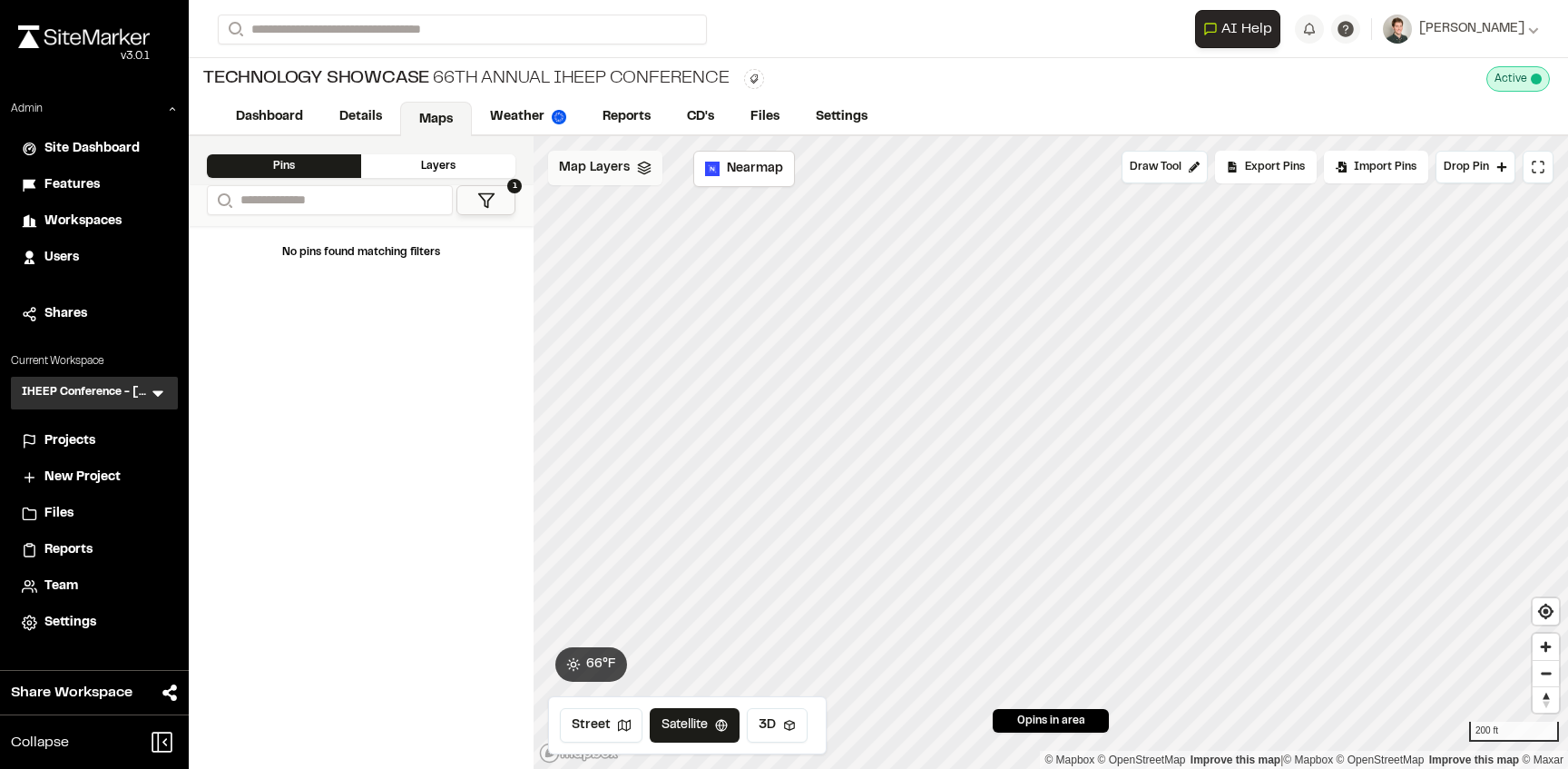
click at [624, 161] on span "Map Layers" at bounding box center [594, 168] width 71 height 20
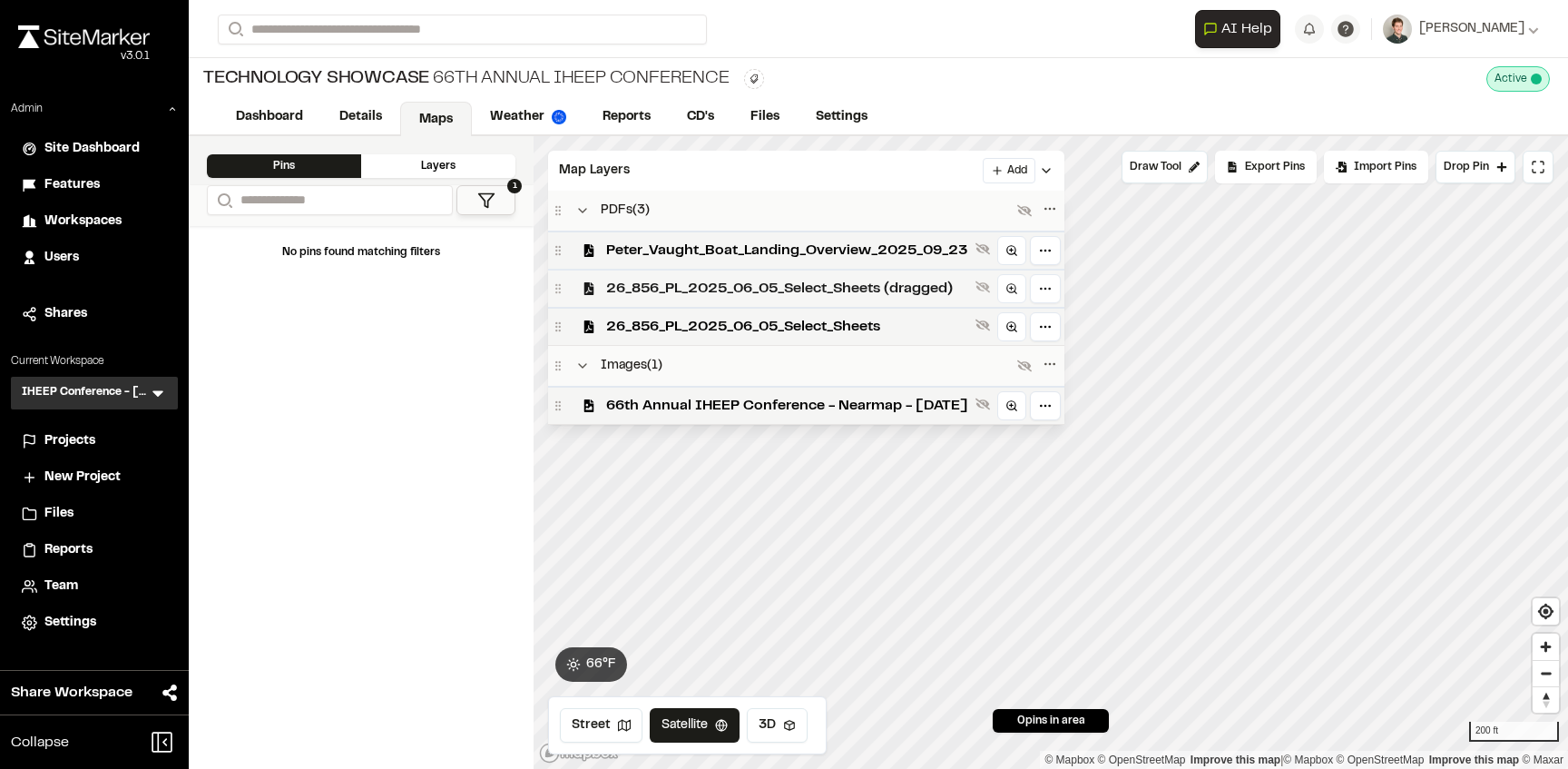
click at [717, 289] on span "26_856_PL_2025_06_05_Select_Sheets (dragged)" at bounding box center [787, 289] width 362 height 22
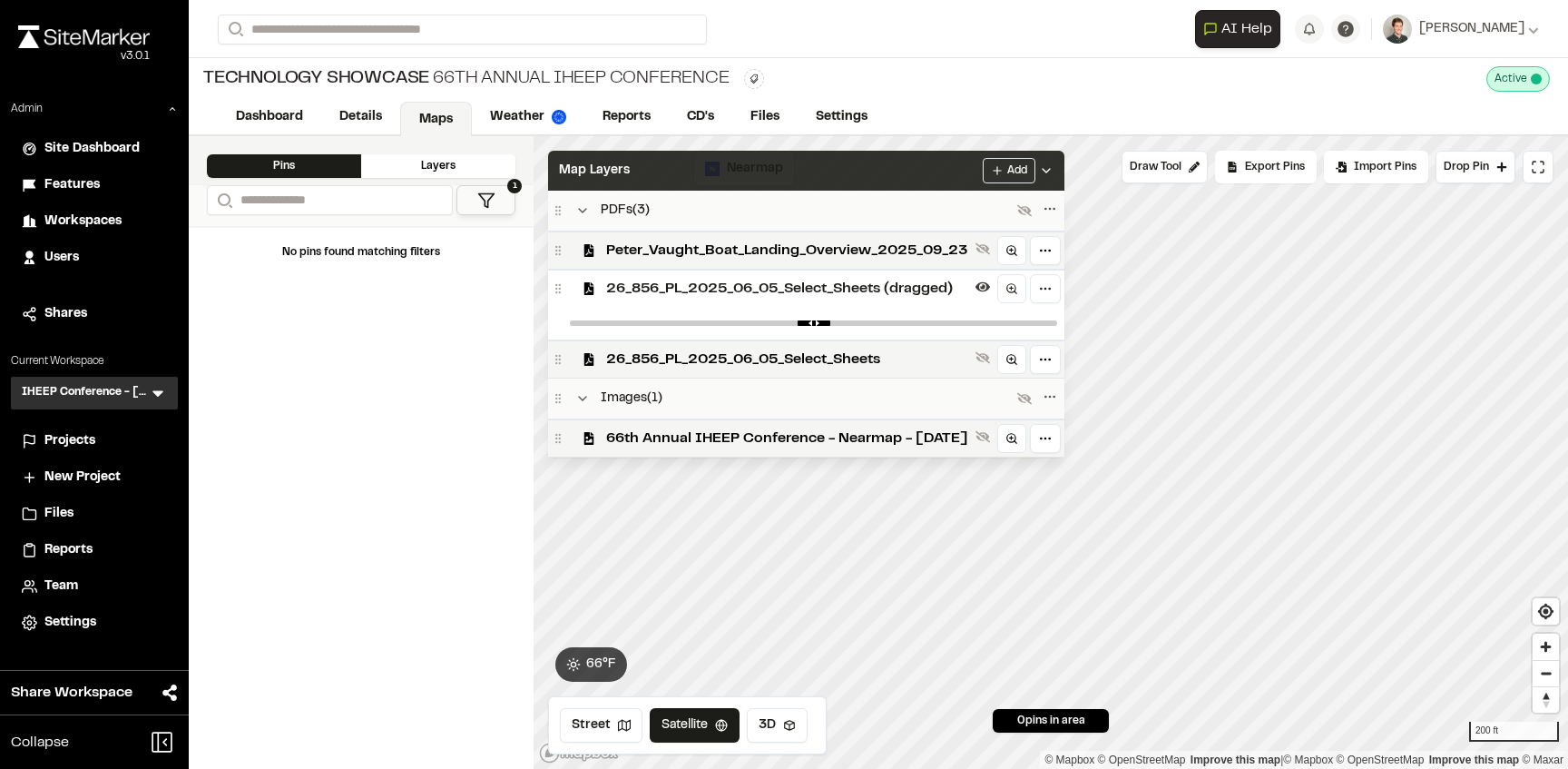
click at [748, 179] on div "Map Layers Add" at bounding box center [806, 171] width 516 height 40
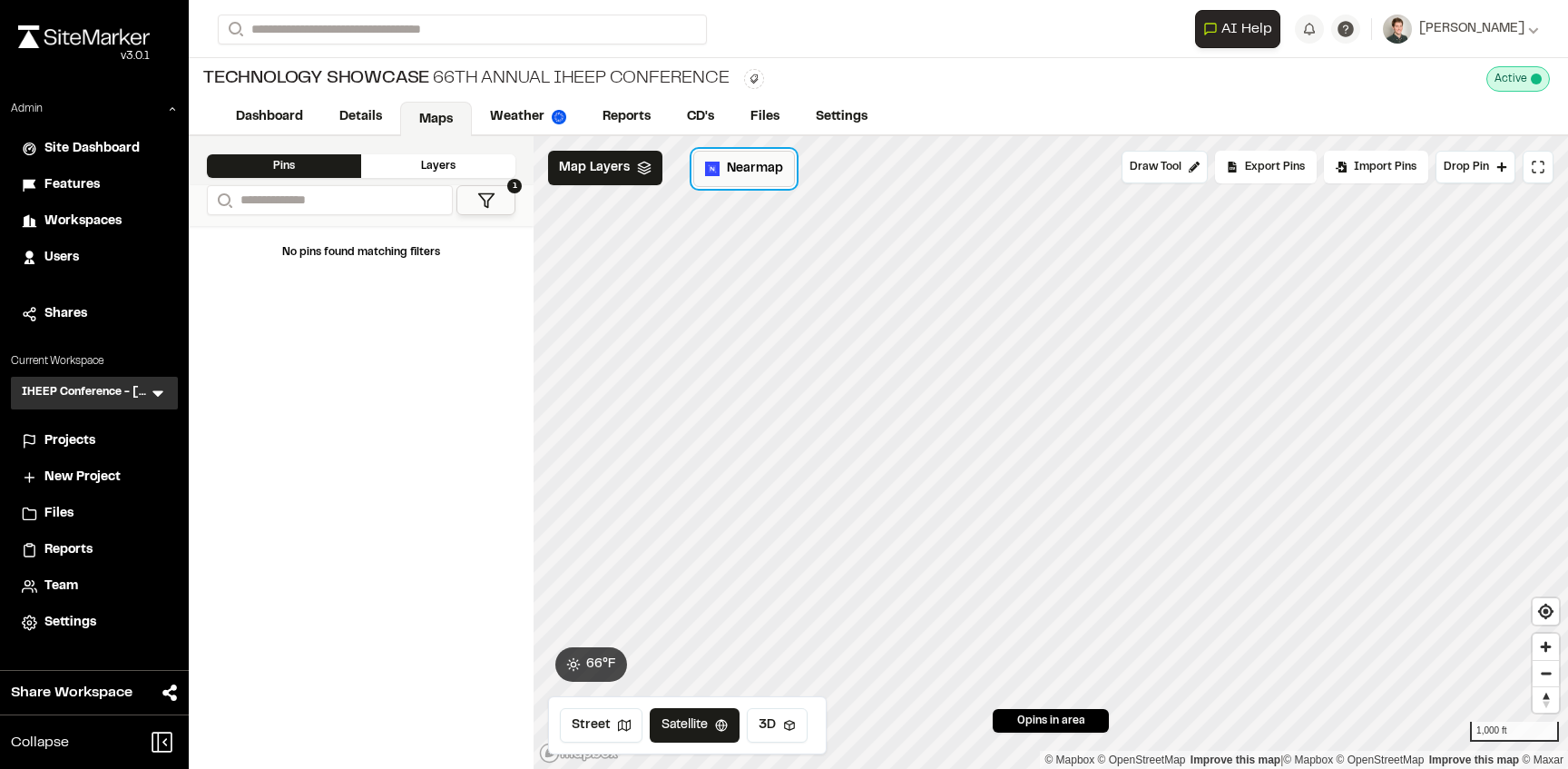
click at [741, 172] on span "Nearmap" at bounding box center [755, 169] width 57 height 20
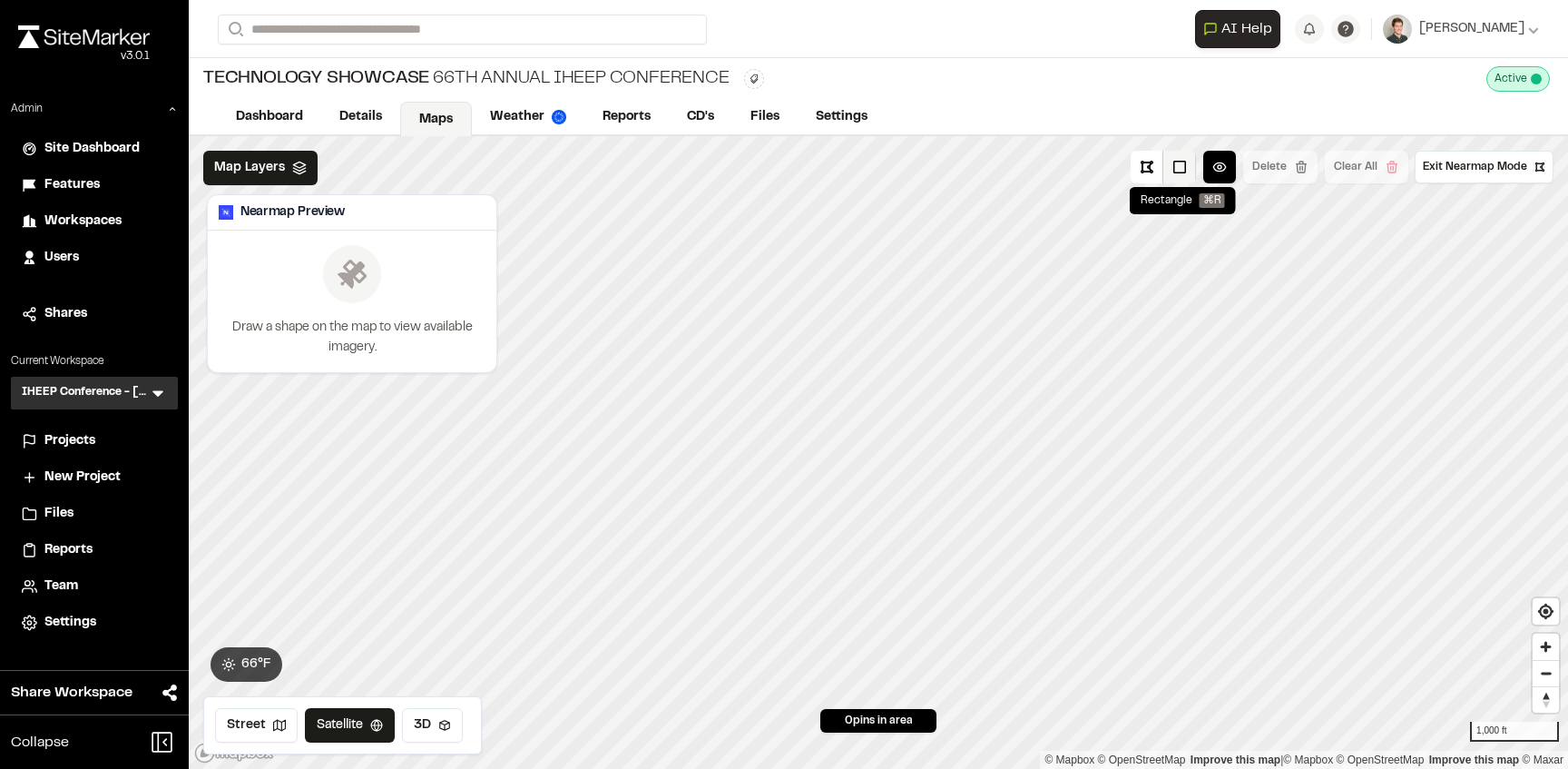
click at [1173, 164] on button at bounding box center [1180, 167] width 33 height 33
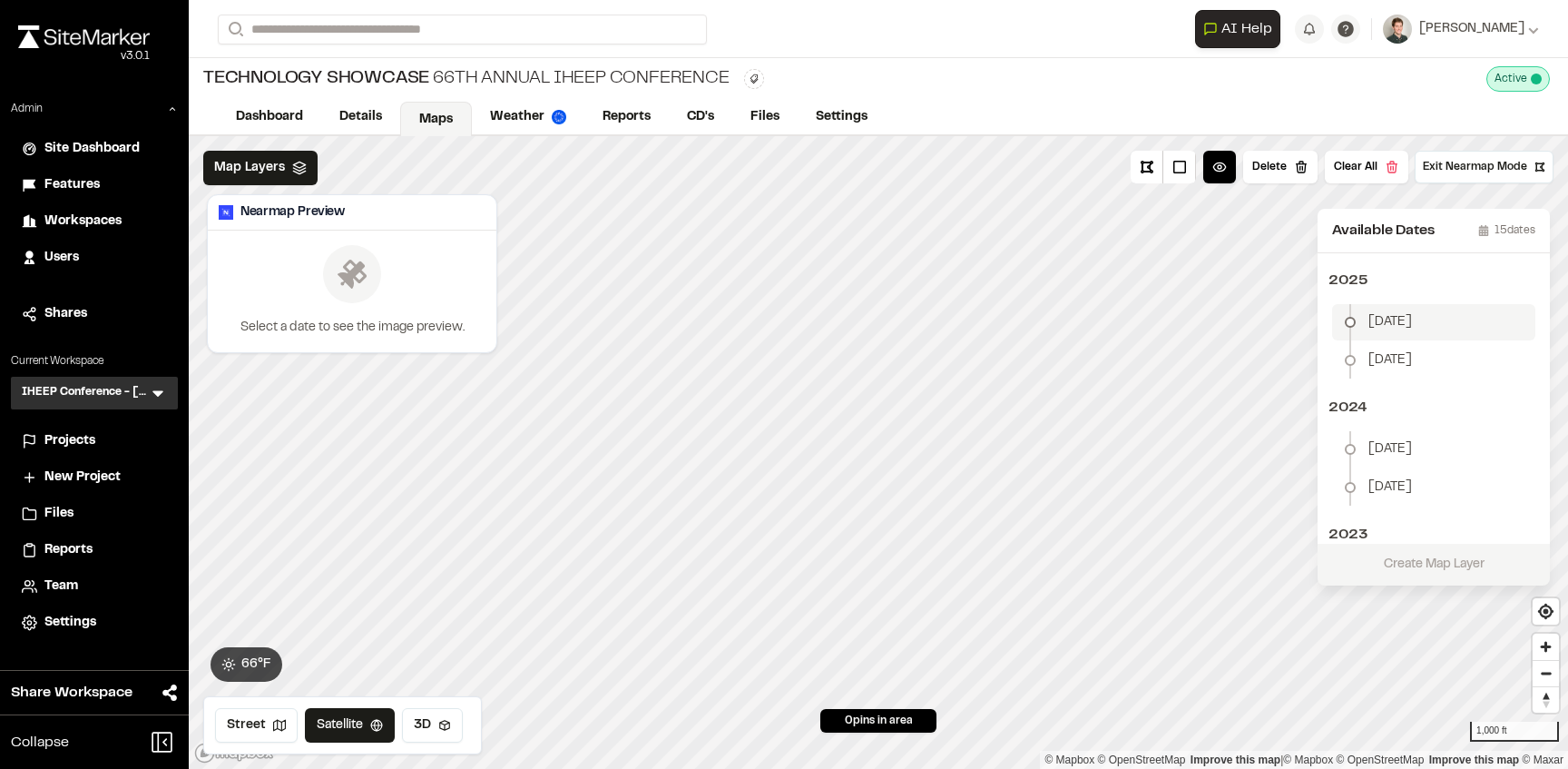
click at [1388, 316] on span "[DATE]" at bounding box center [1390, 322] width 44 height 20
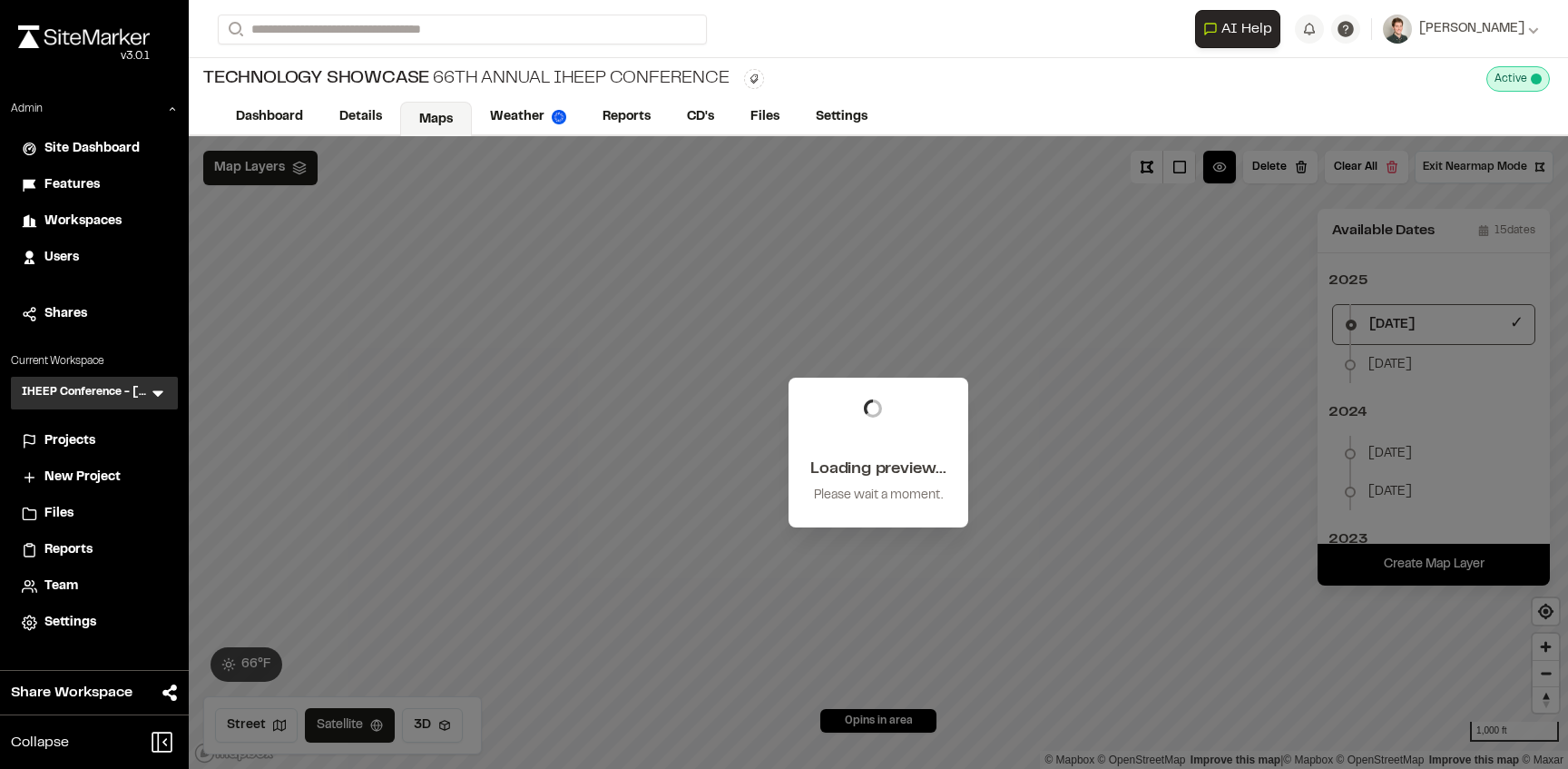
click at [921, 338] on div "Loading preview... Please wait a moment." at bounding box center [878, 452] width 1379 height 633
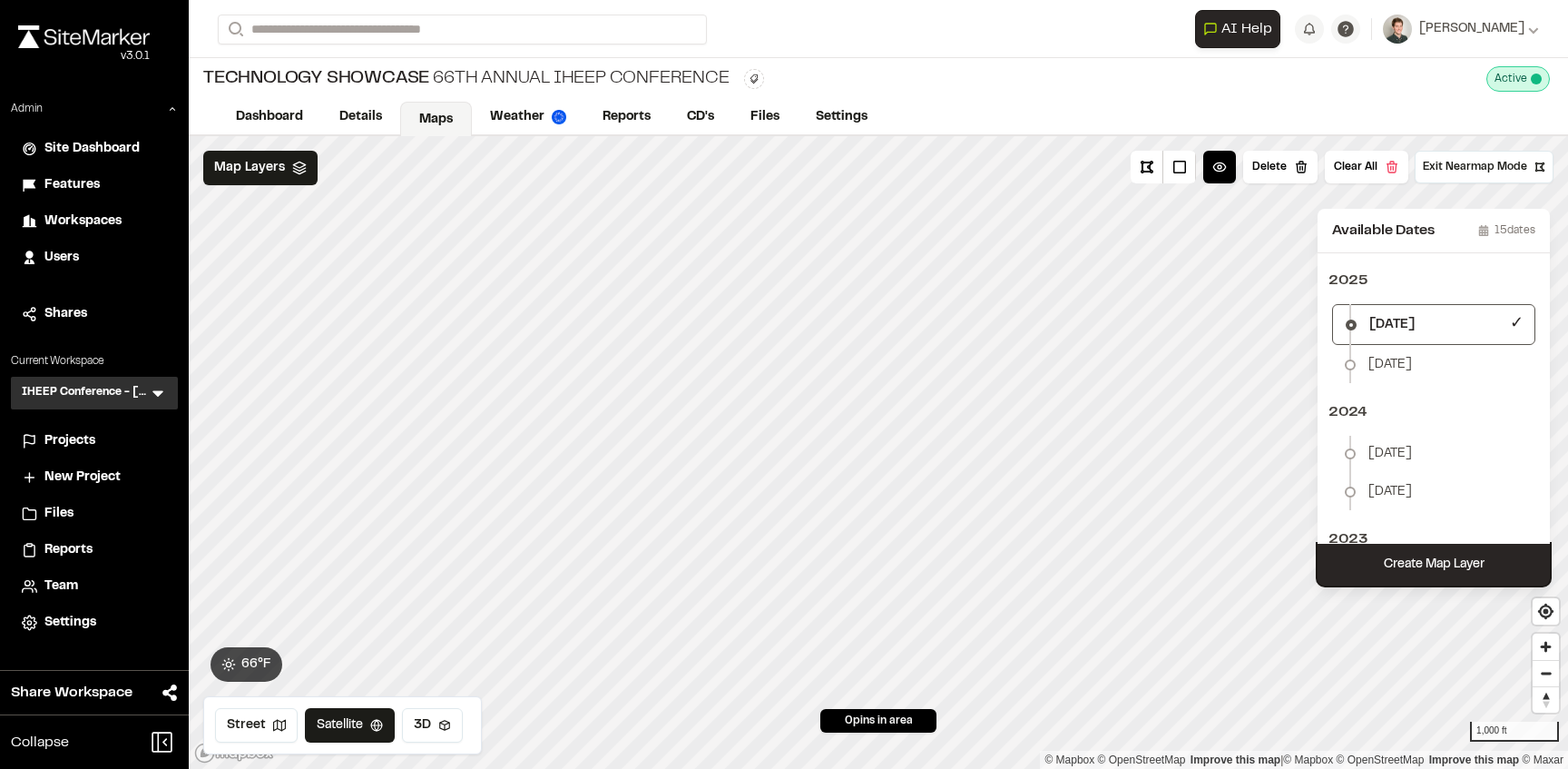
click at [1447, 565] on button "Create Map Layer" at bounding box center [1433, 565] width 232 height 42
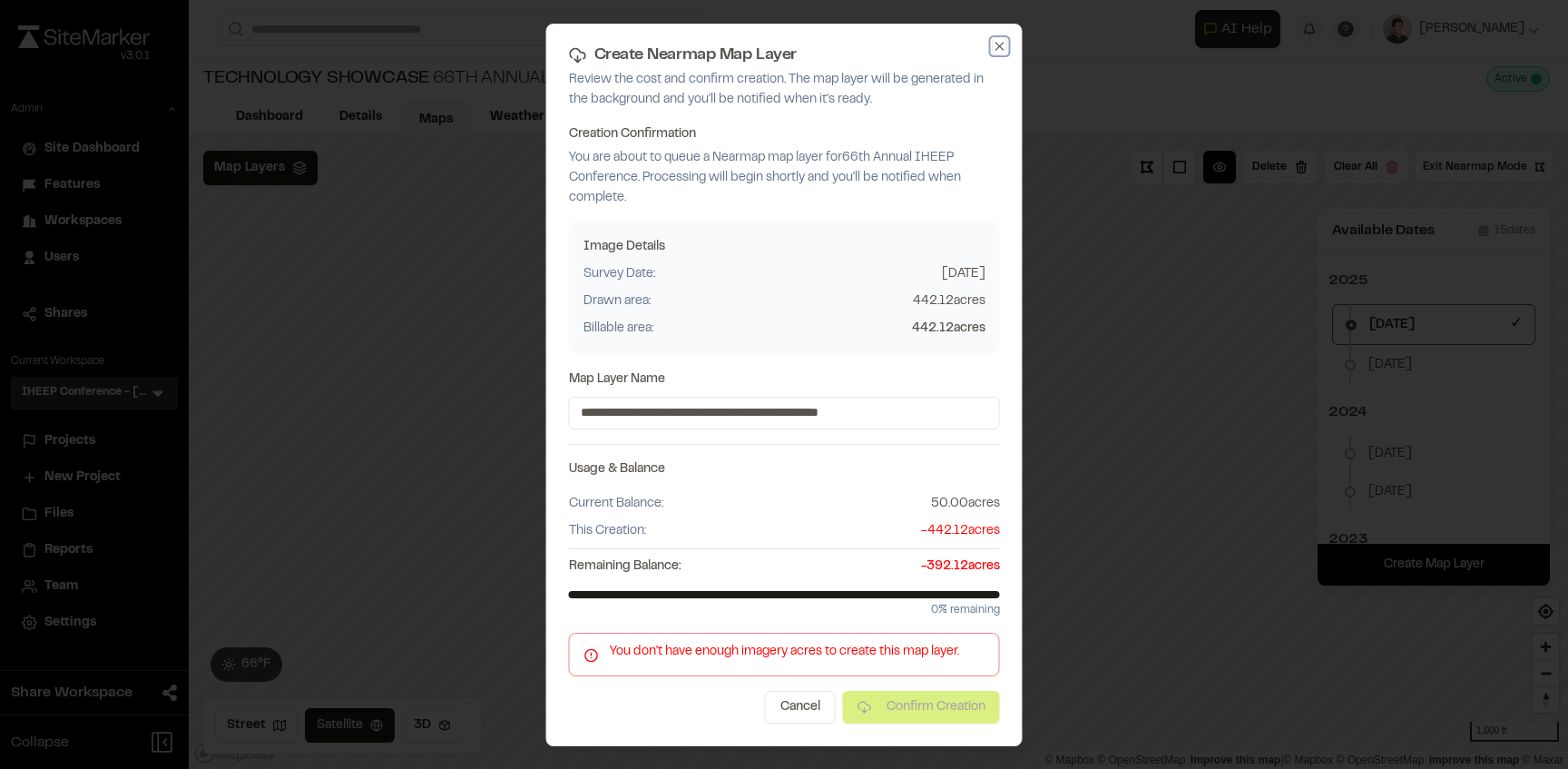
click at [1000, 43] on icon "button" at bounding box center [1000, 47] width 15 height 15
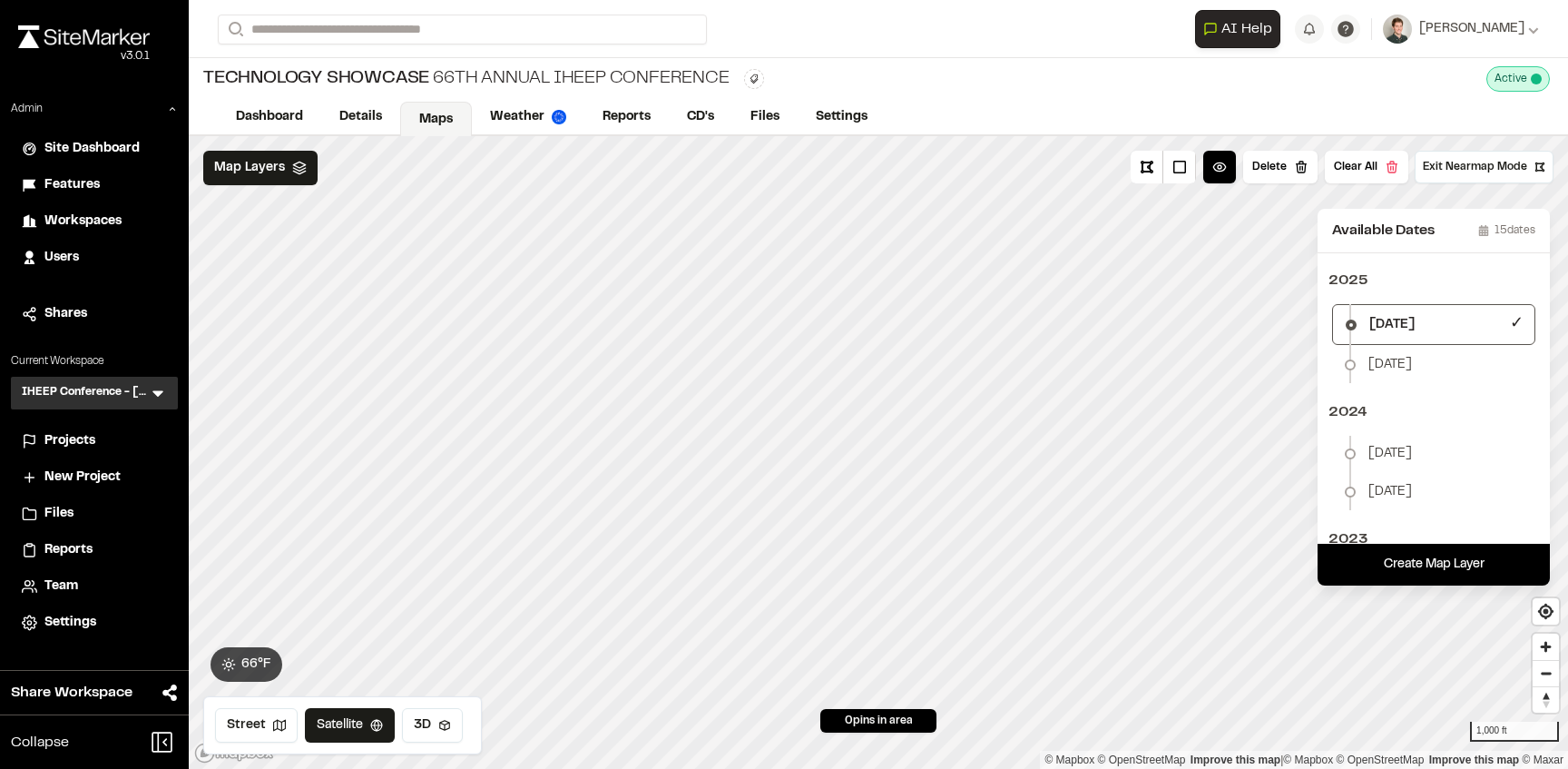
click at [71, 626] on span "Settings" at bounding box center [70, 623] width 52 height 20
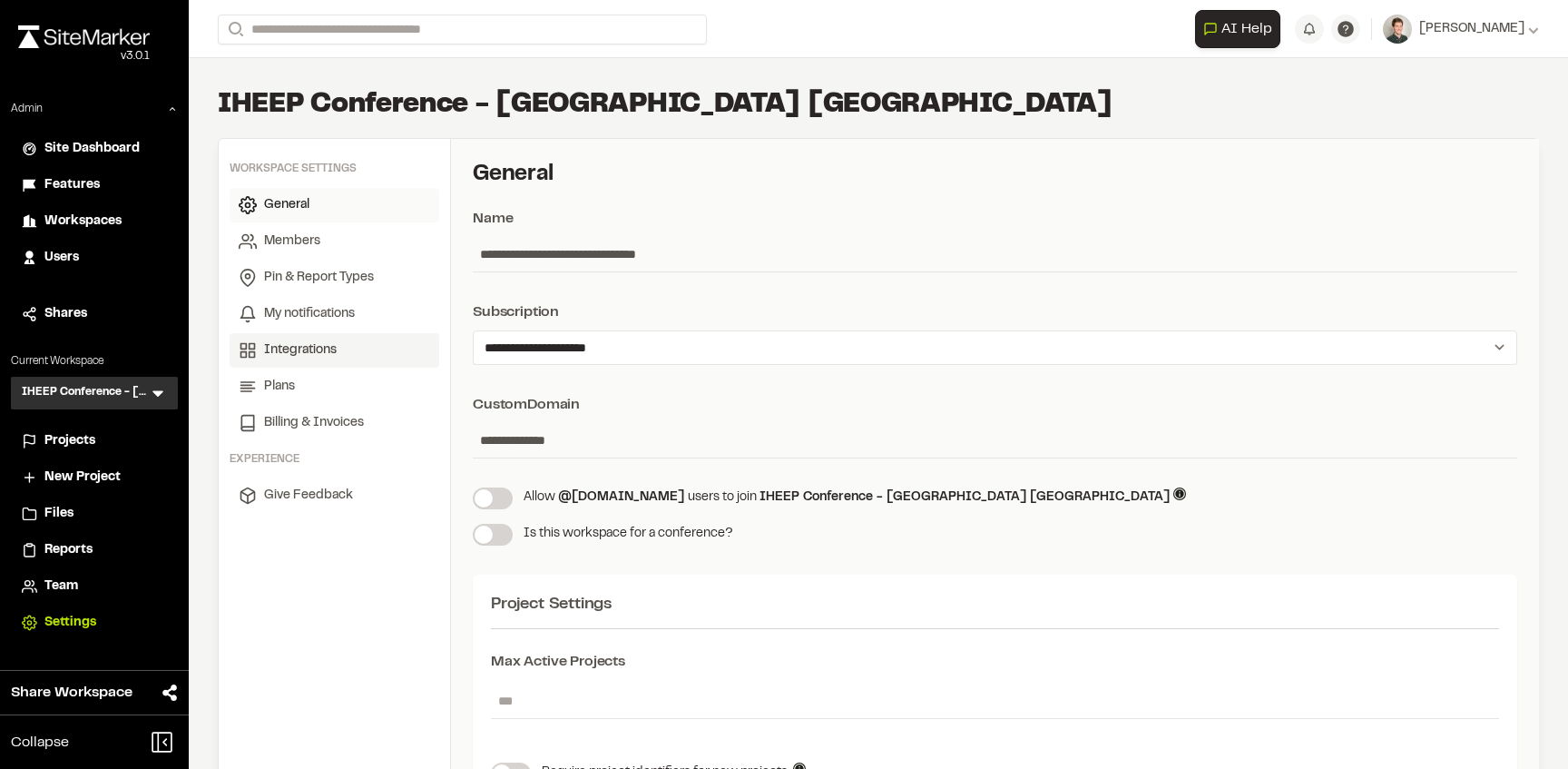
click at [303, 340] on span "Integrations" at bounding box center [301, 350] width 73 height 20
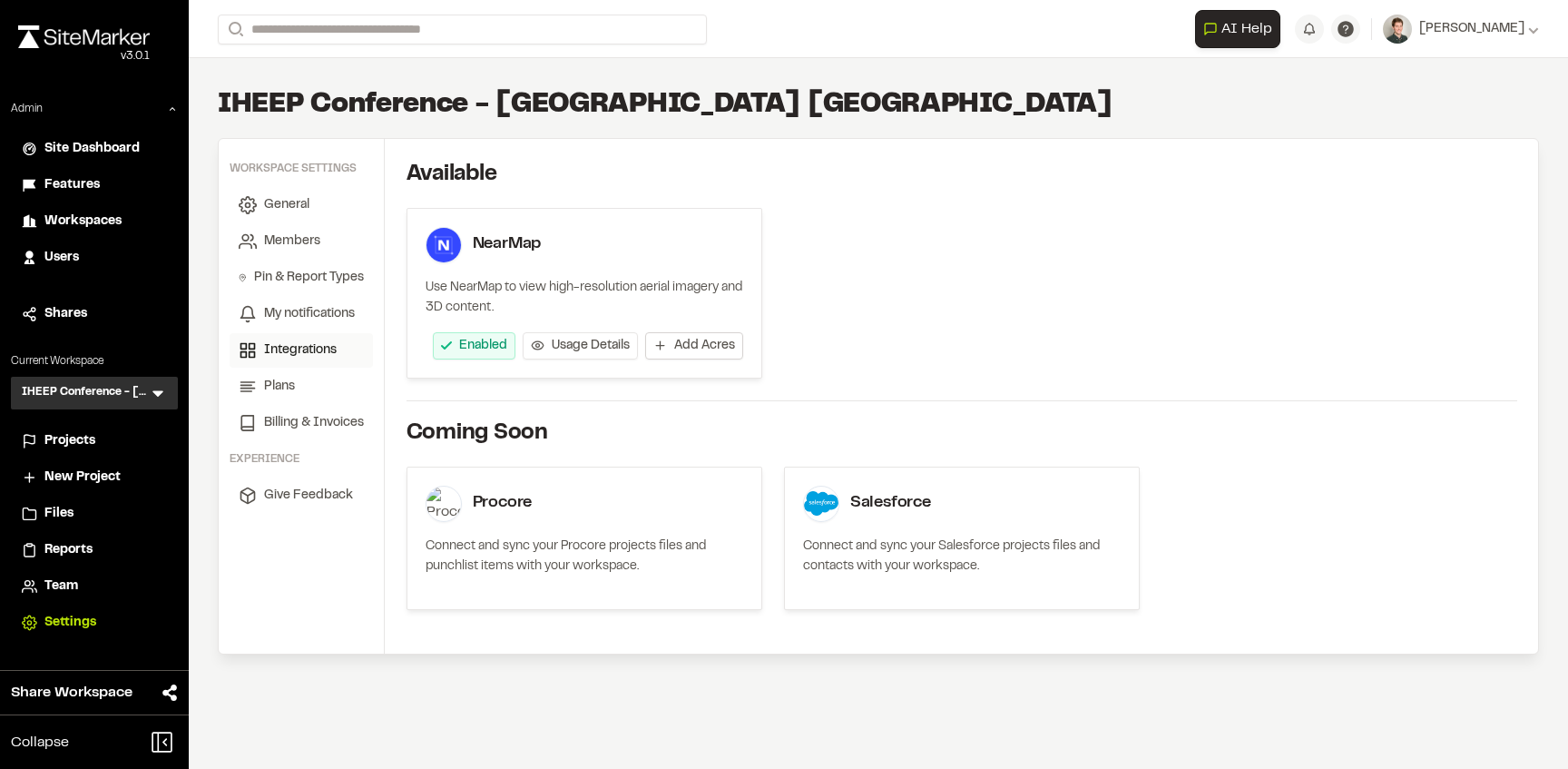
click at [685, 344] on span "Add Acres" at bounding box center [704, 346] width 61 height 18
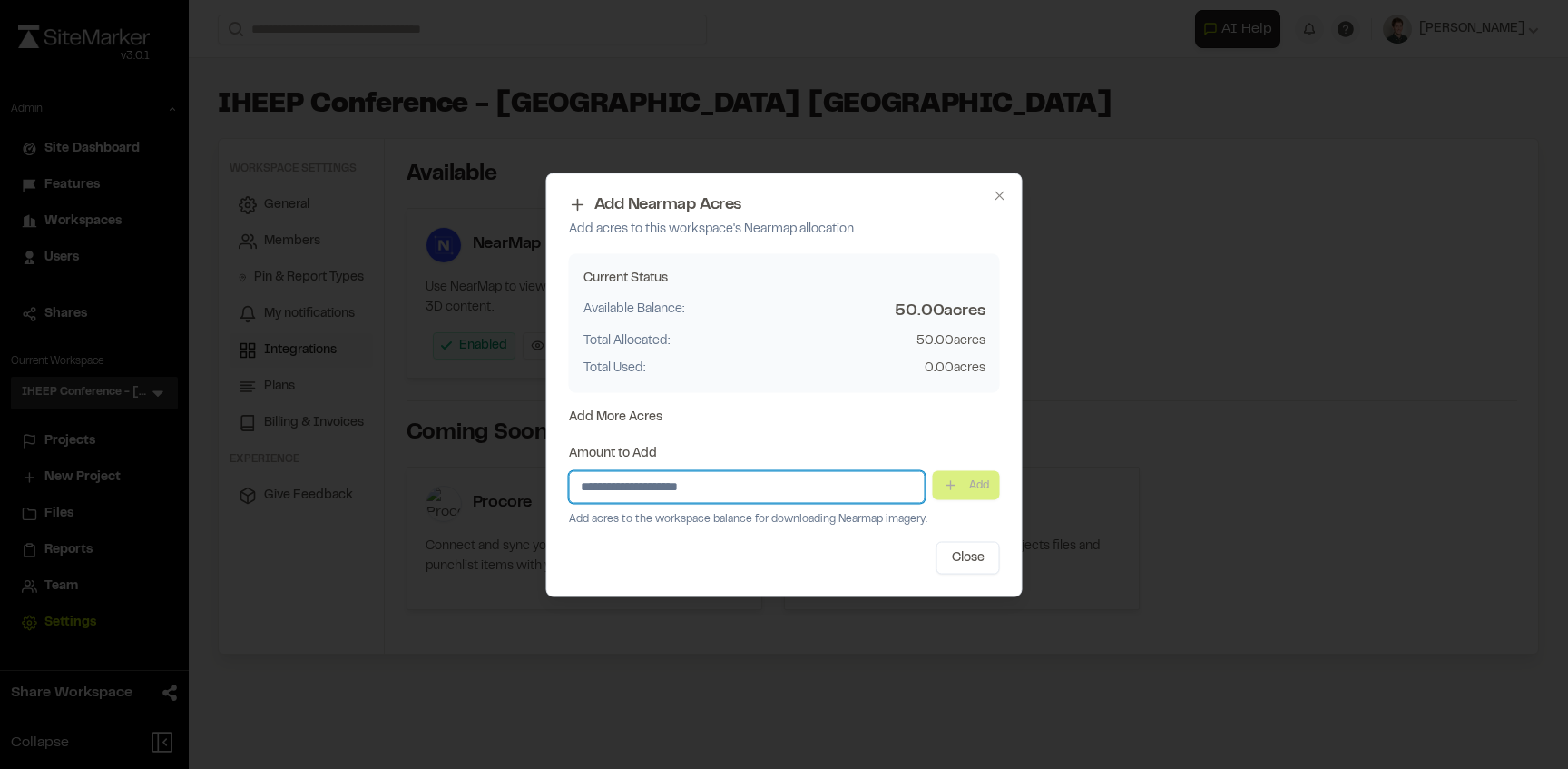
click at [780, 489] on input "Amount to Add" at bounding box center [747, 487] width 356 height 33
type input "***"
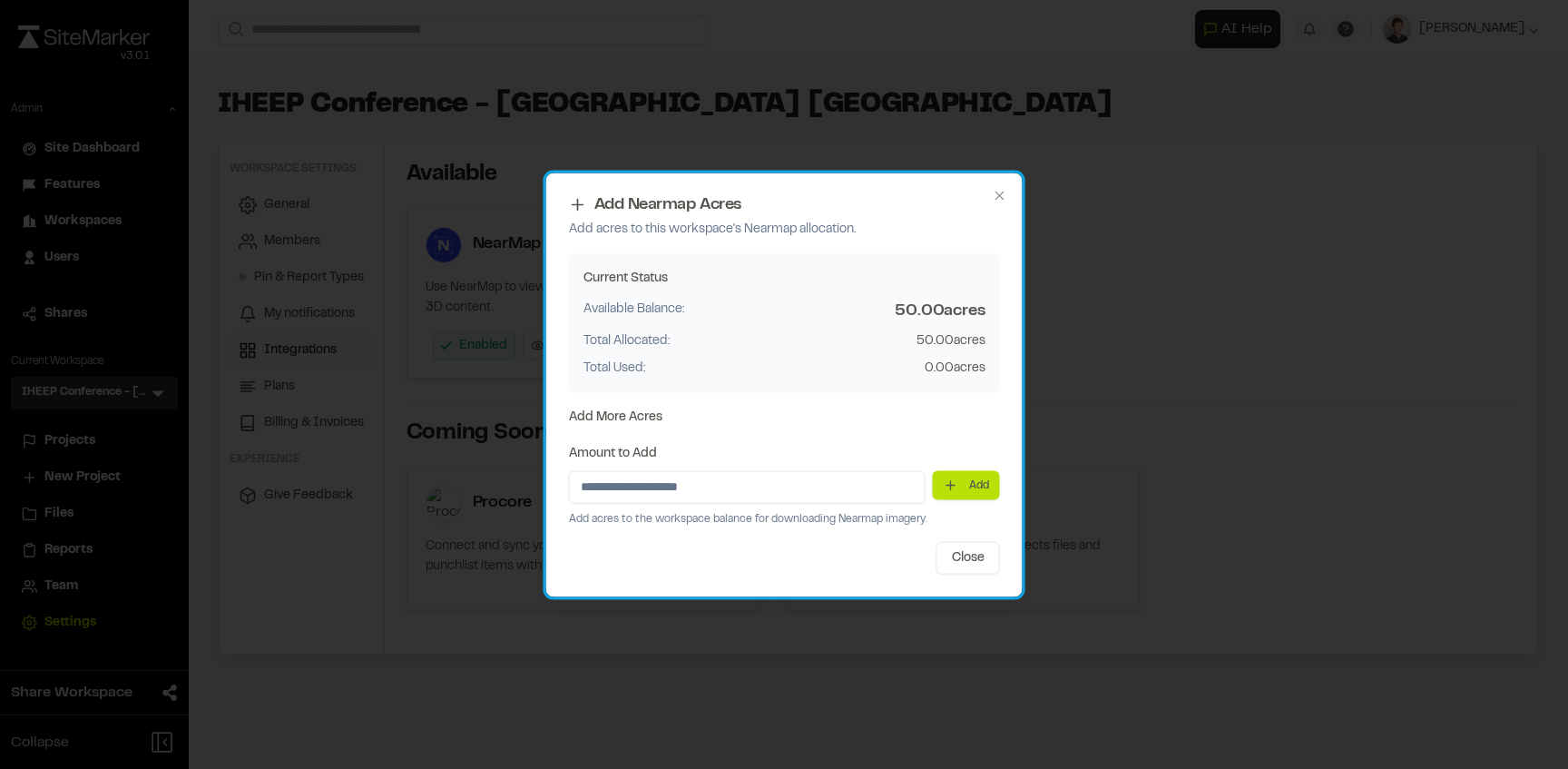
click at [982, 499] on div "*** Add" at bounding box center [784, 487] width 431 height 33
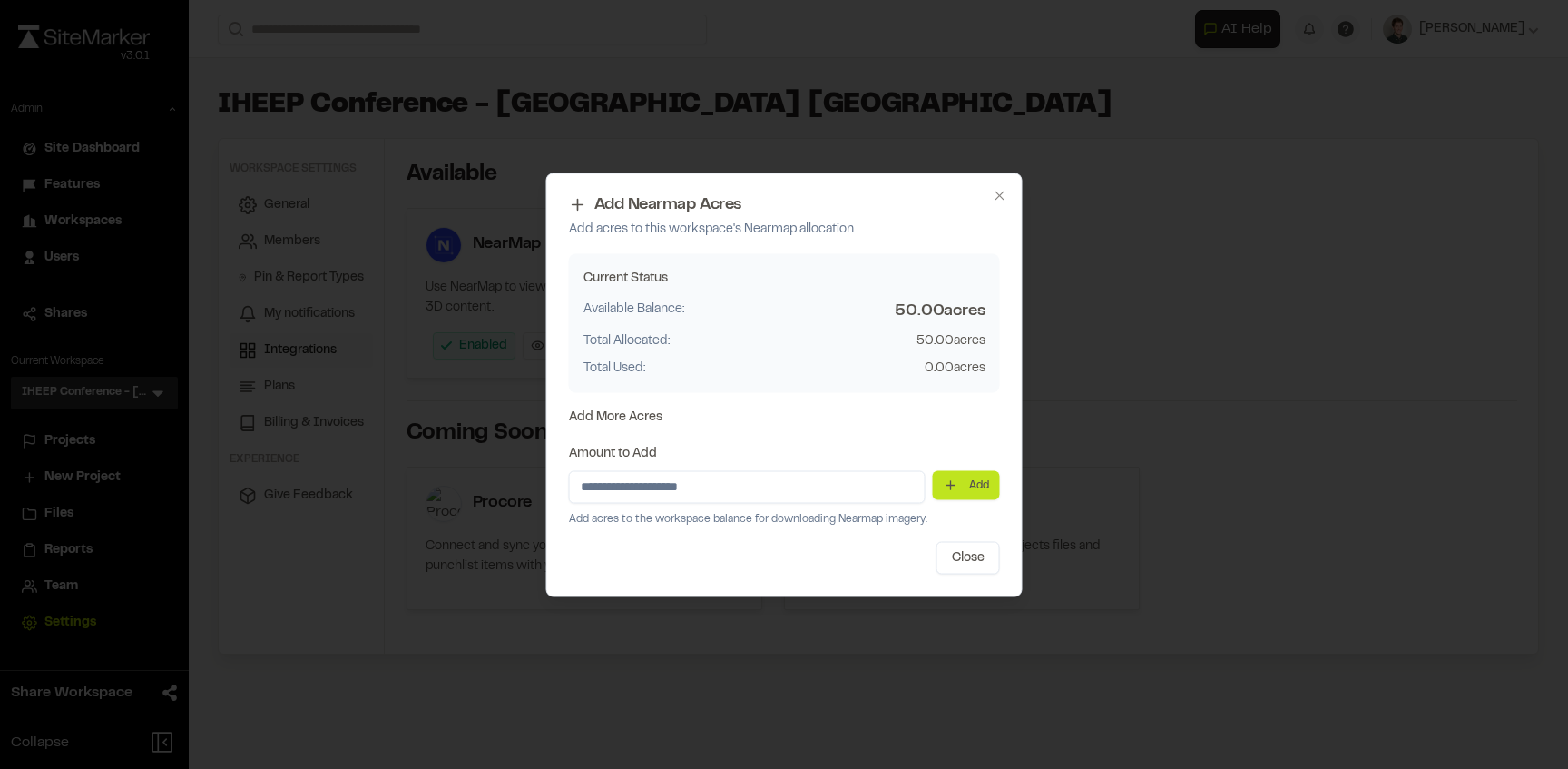
click at [976, 489] on button "Add" at bounding box center [966, 485] width 67 height 29
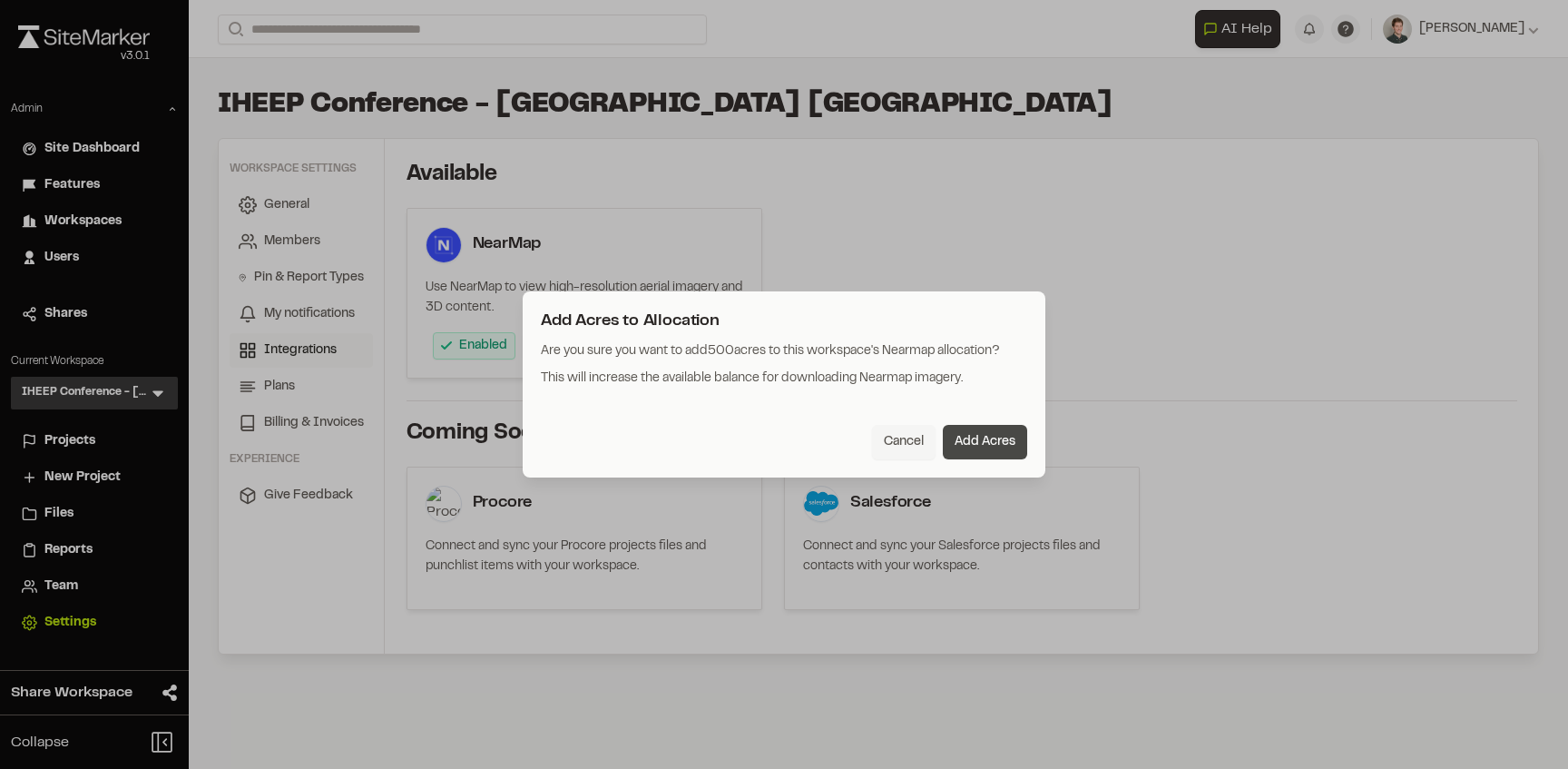
click at [989, 440] on button "Add Acres" at bounding box center [985, 442] width 85 height 35
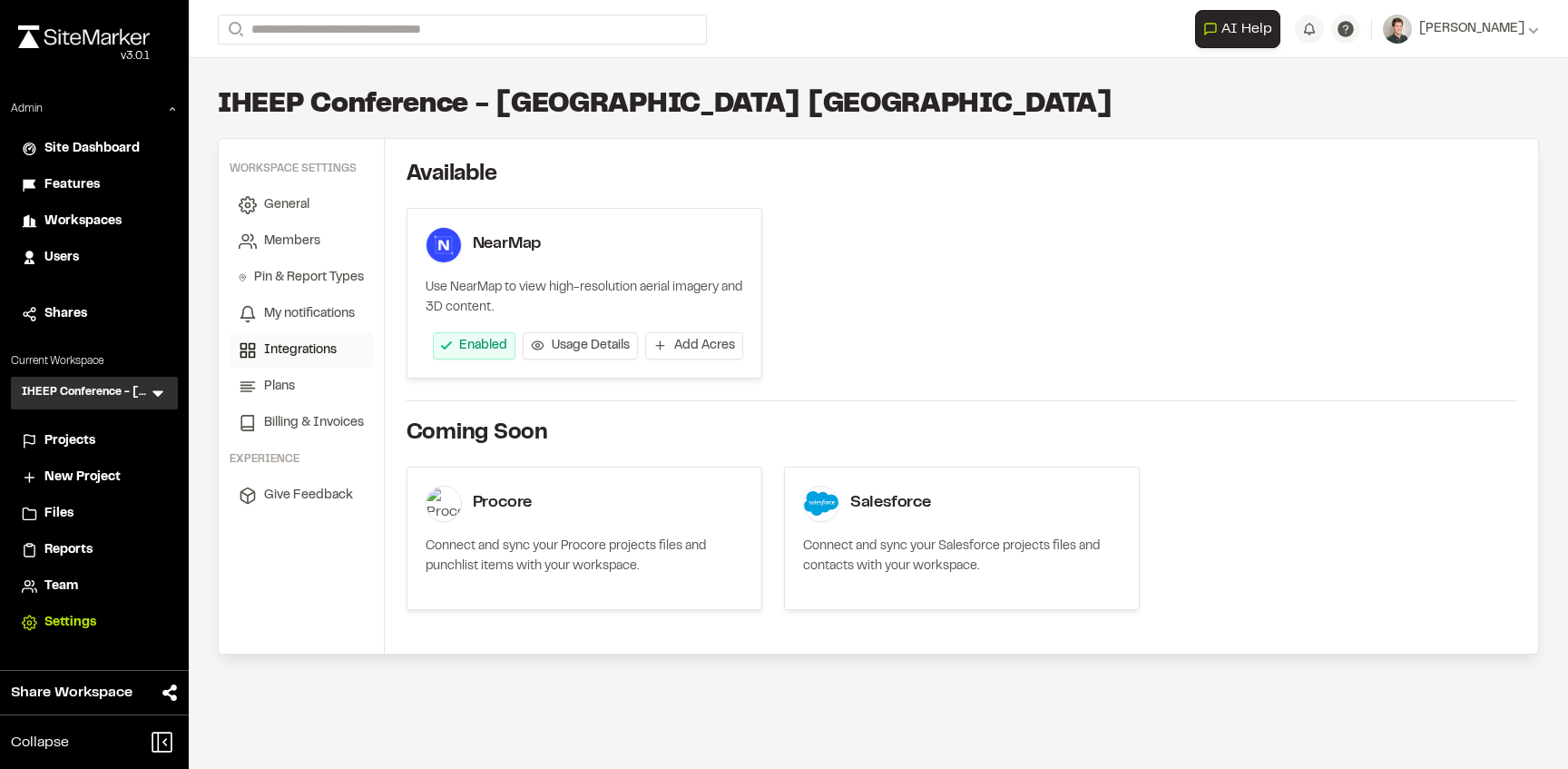
click at [86, 442] on span "Projects" at bounding box center [70, 442] width 51 height 20
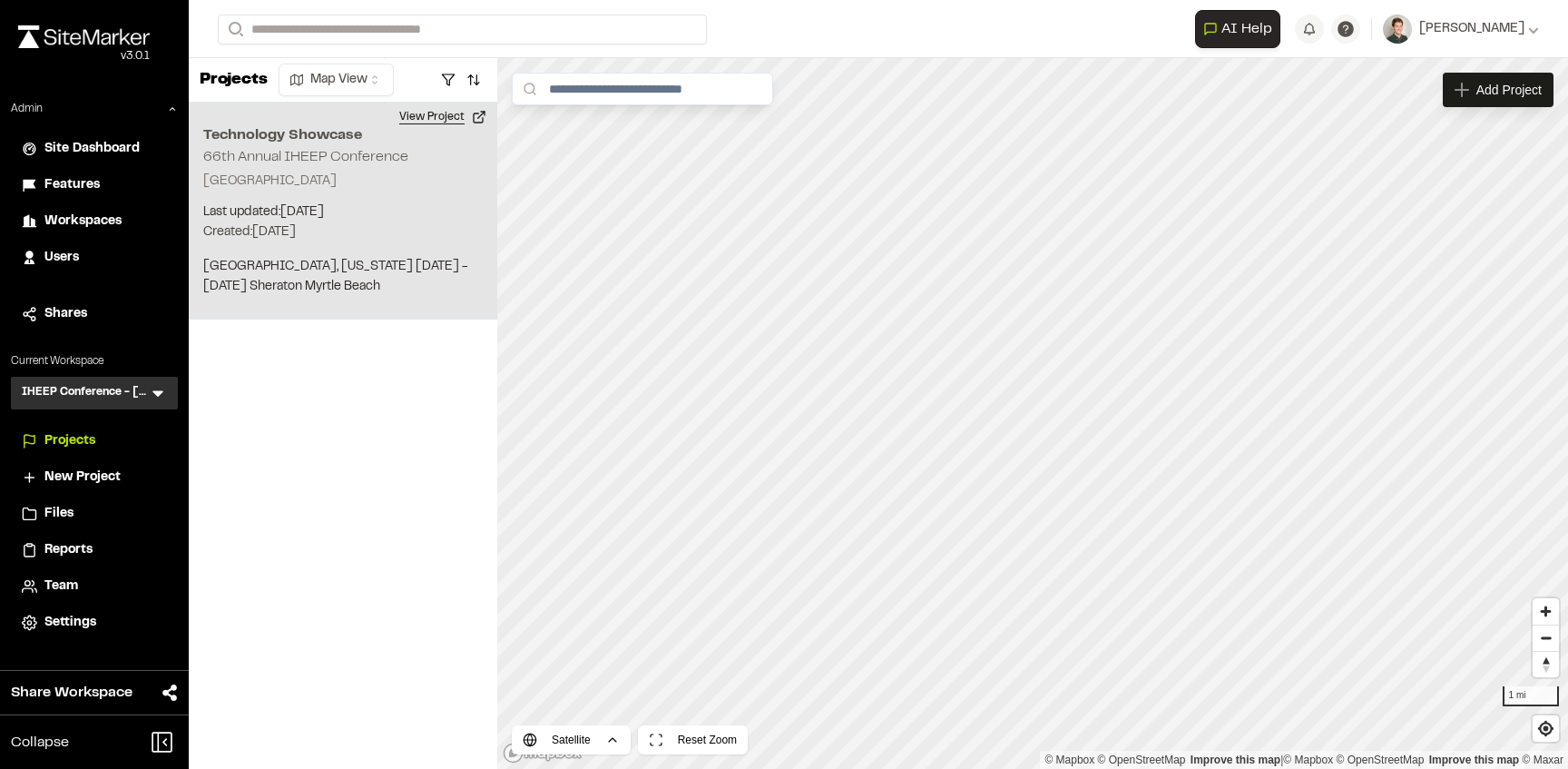
click at [451, 112] on button "View Project" at bounding box center [442, 117] width 108 height 29
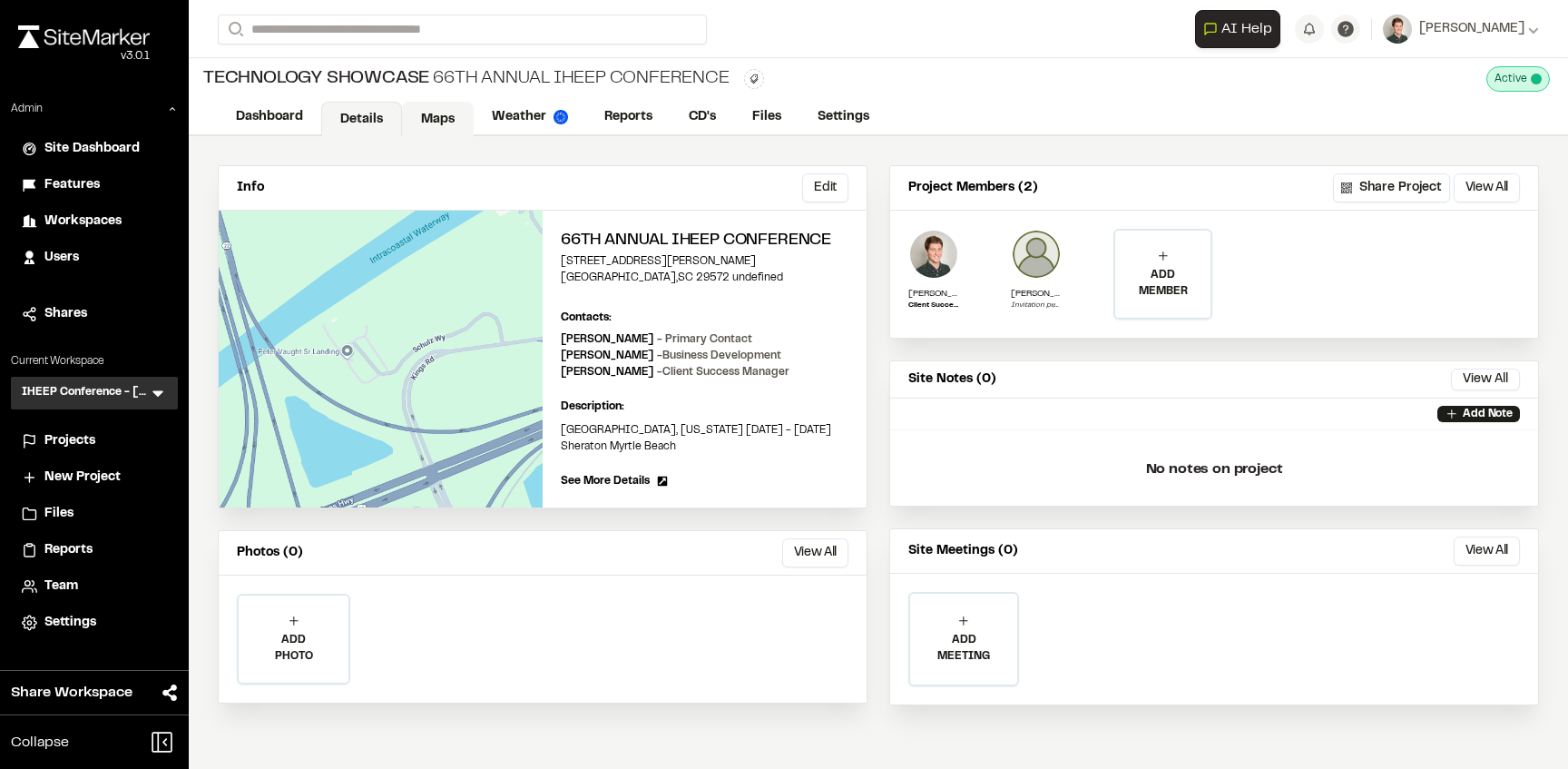
click at [434, 129] on link "Maps" at bounding box center [438, 119] width 72 height 35
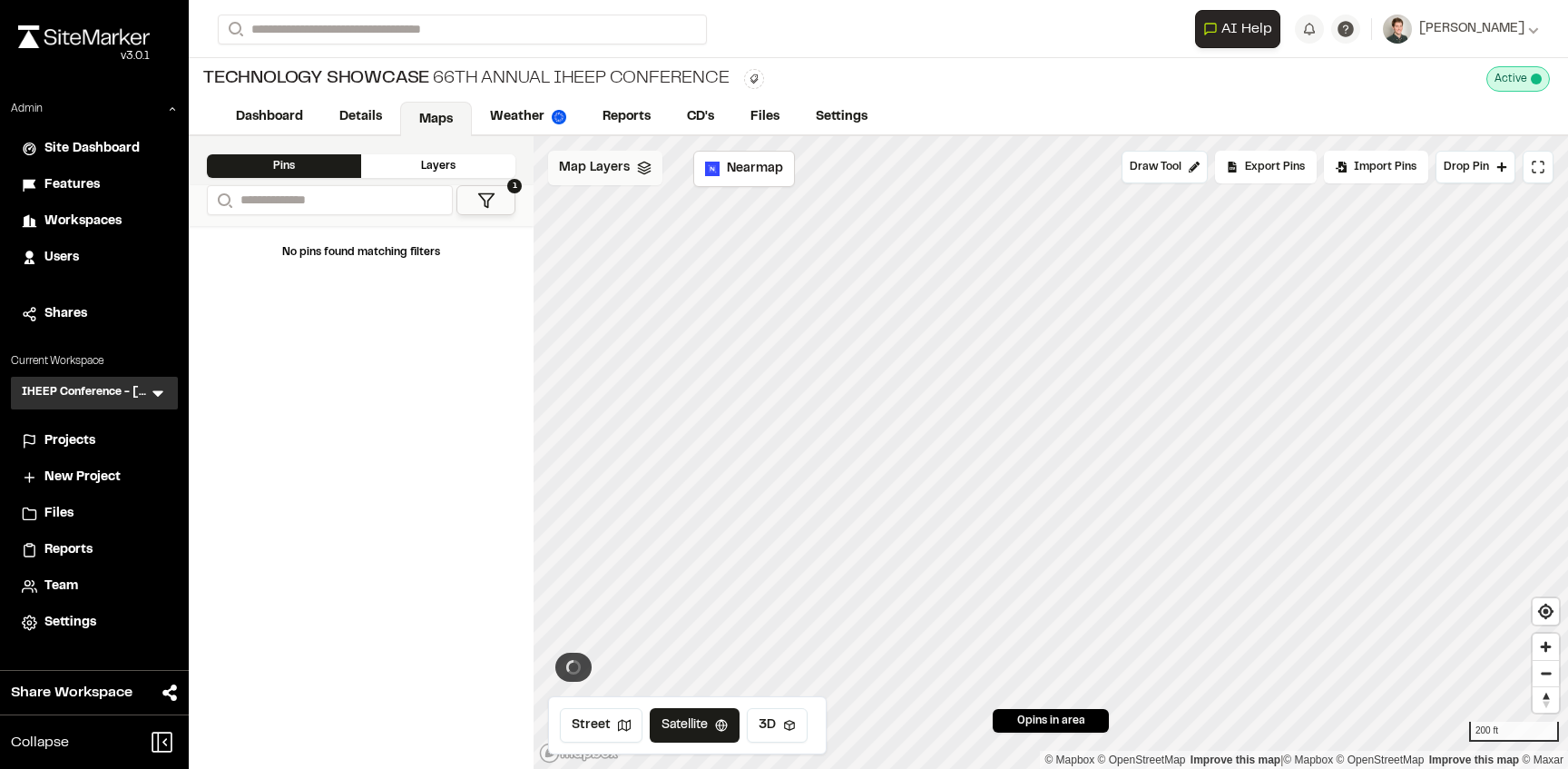
click at [645, 178] on div "Map Layers" at bounding box center [604, 168] width 114 height 35
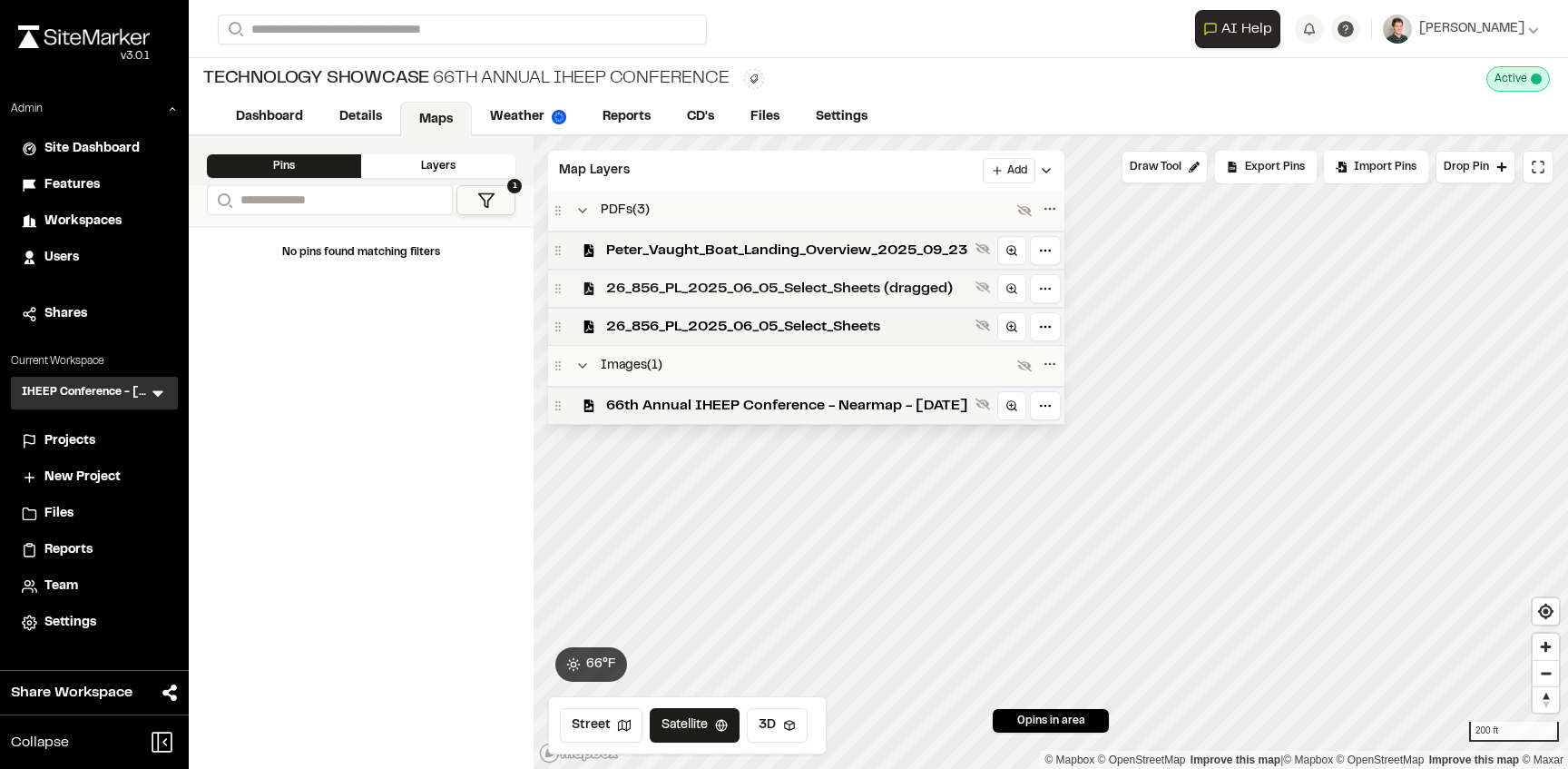
click at [696, 296] on span "26_856_PL_2025_06_05_Select_Sheets (dragged)" at bounding box center [787, 289] width 362 height 22
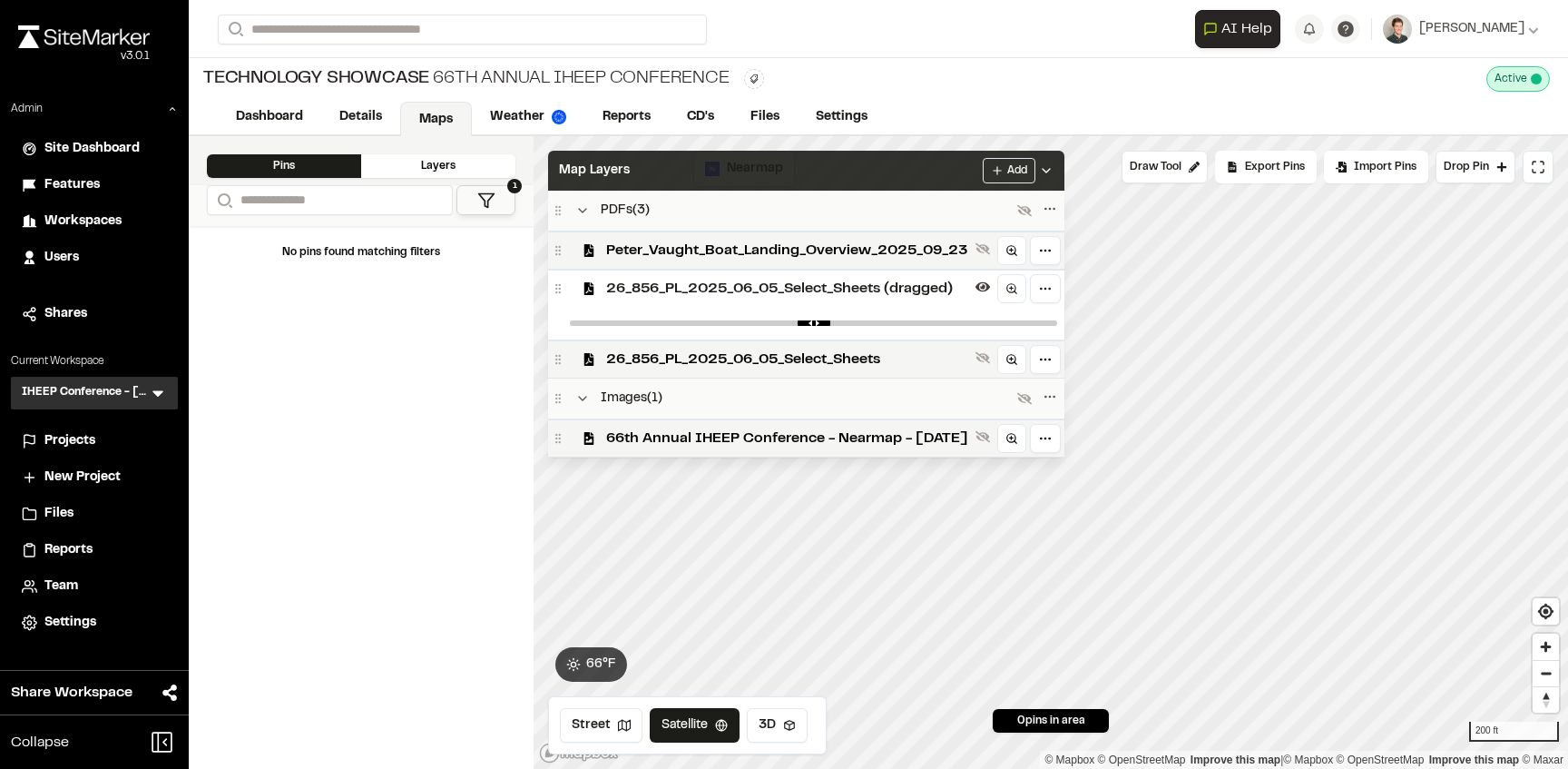
click at [727, 175] on div "Map Layers Add" at bounding box center [806, 171] width 516 height 40
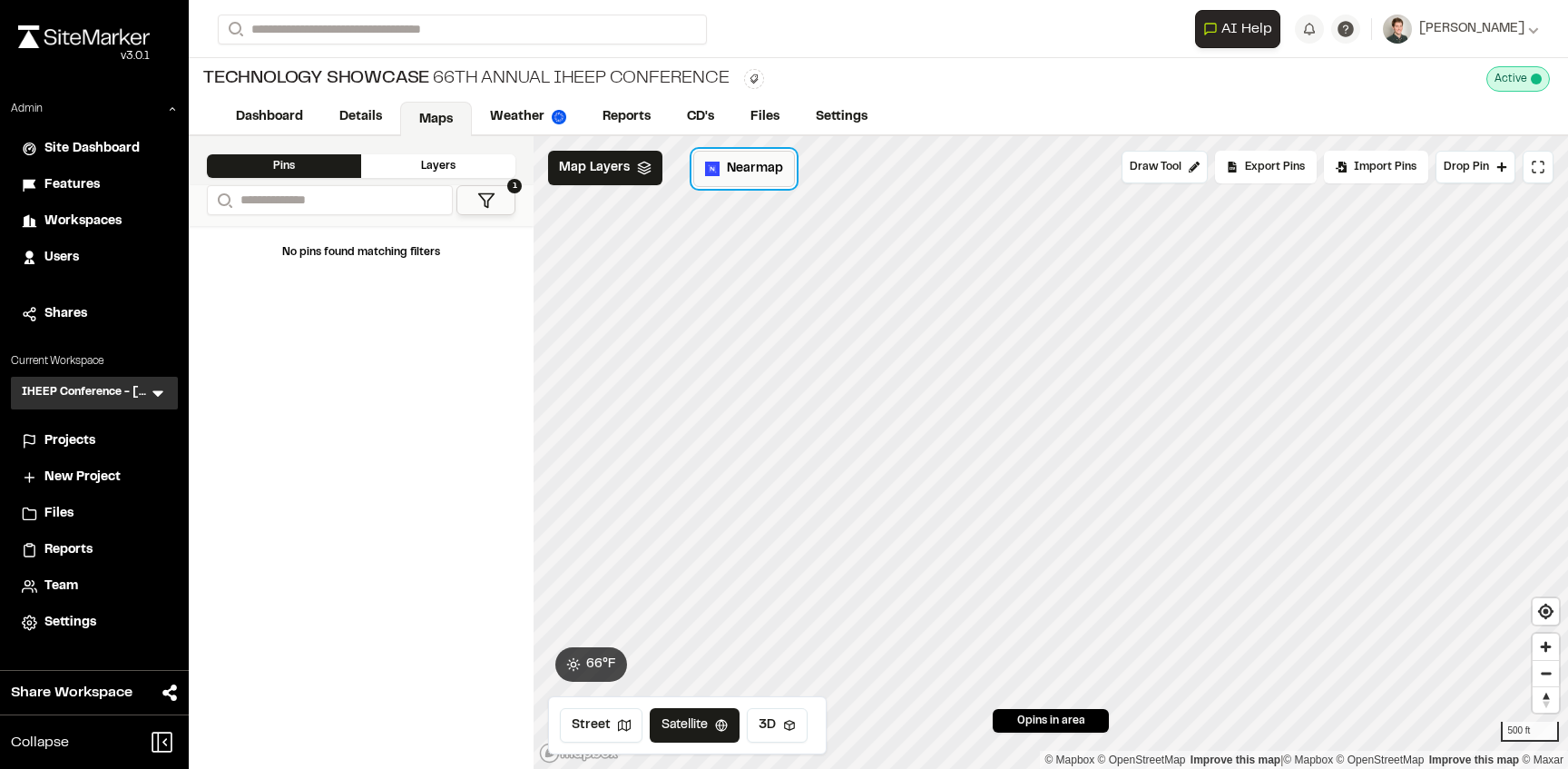
click at [729, 167] on span "Nearmap" at bounding box center [755, 169] width 57 height 20
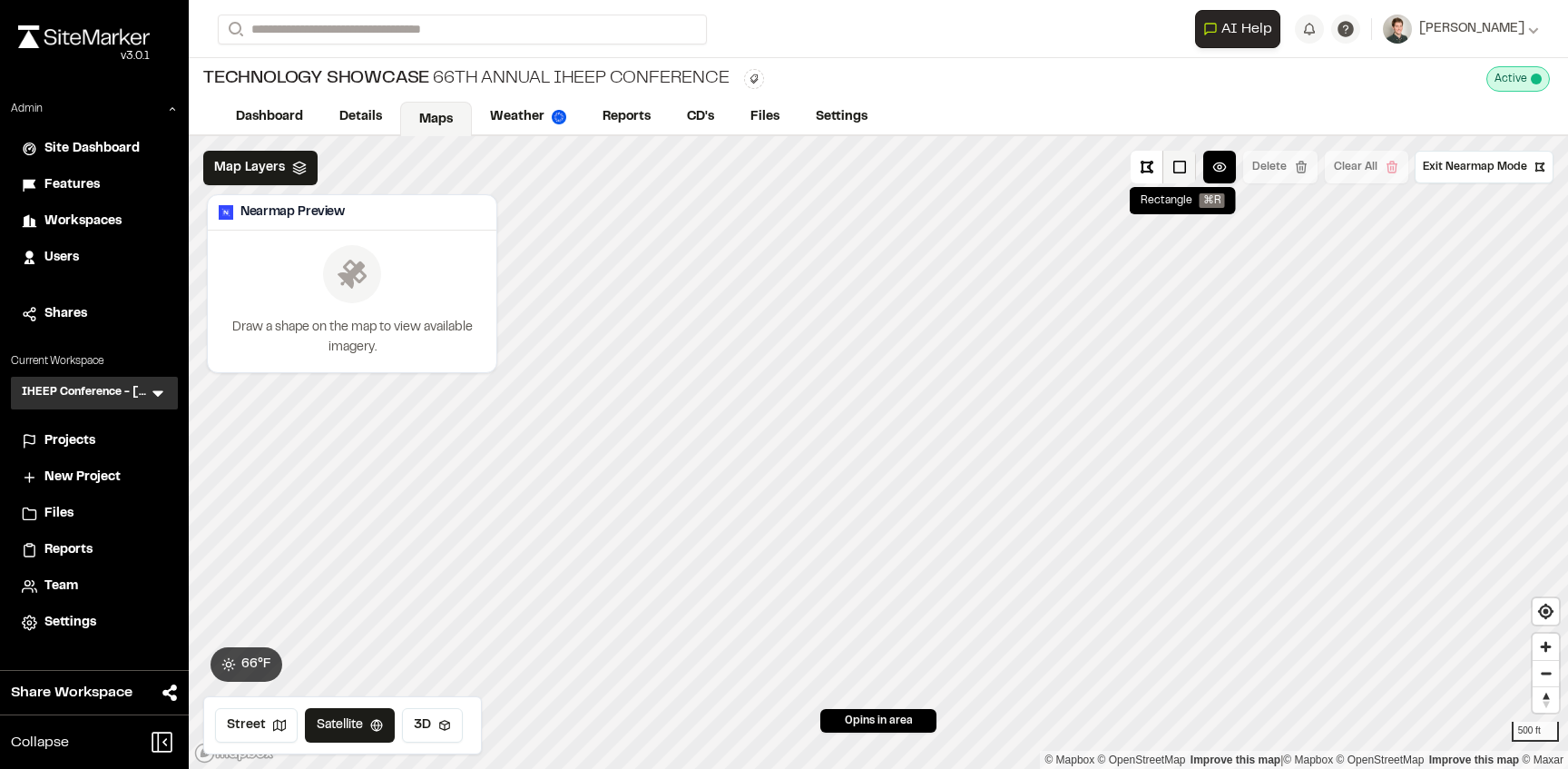
click at [1186, 161] on button at bounding box center [1180, 167] width 33 height 33
click at [265, 161] on span "Map Layers" at bounding box center [250, 168] width 71 height 20
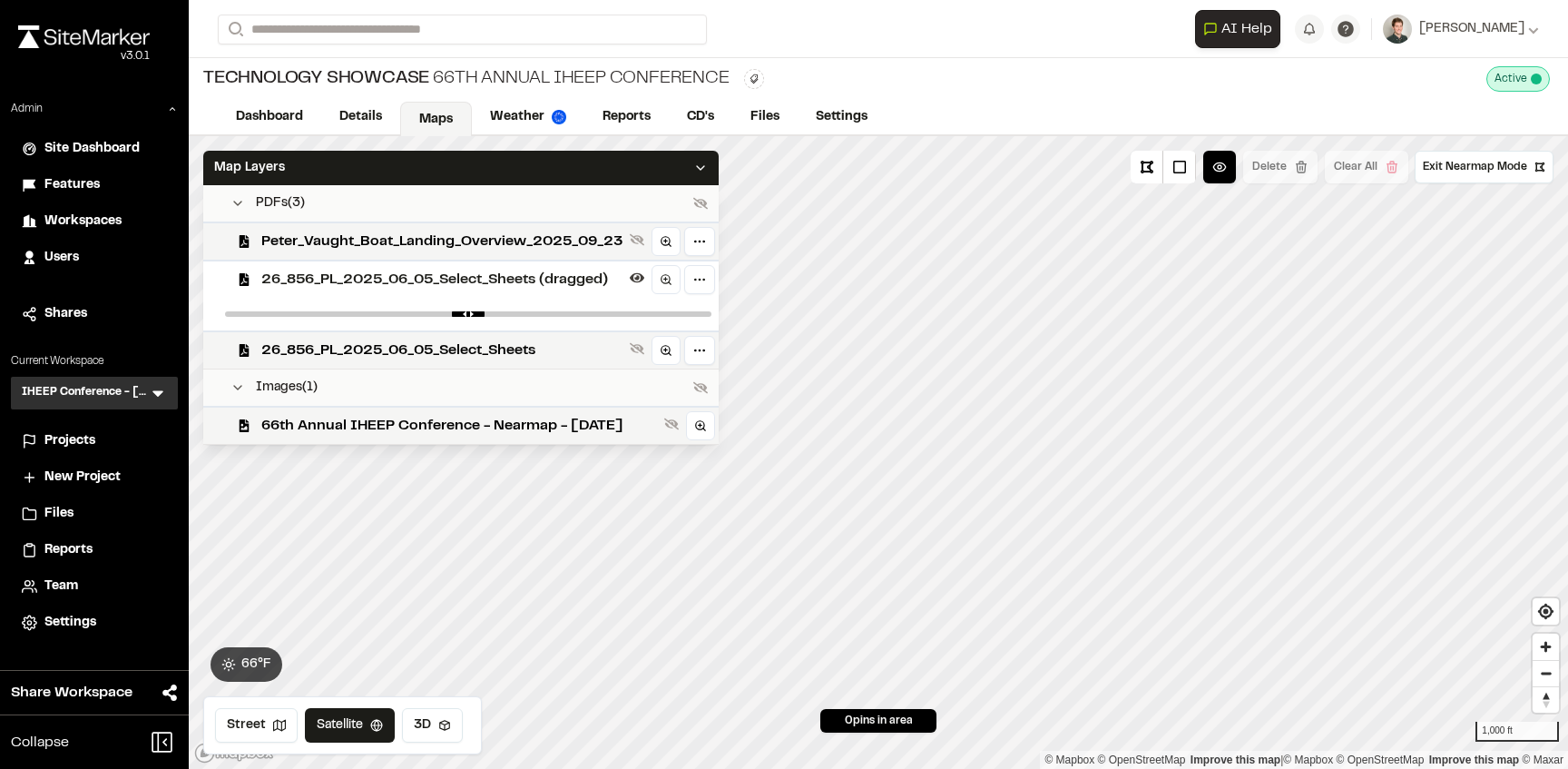
click at [362, 286] on span "26_856_PL_2025_06_05_Select_Sheets (dragged)" at bounding box center [442, 280] width 361 height 22
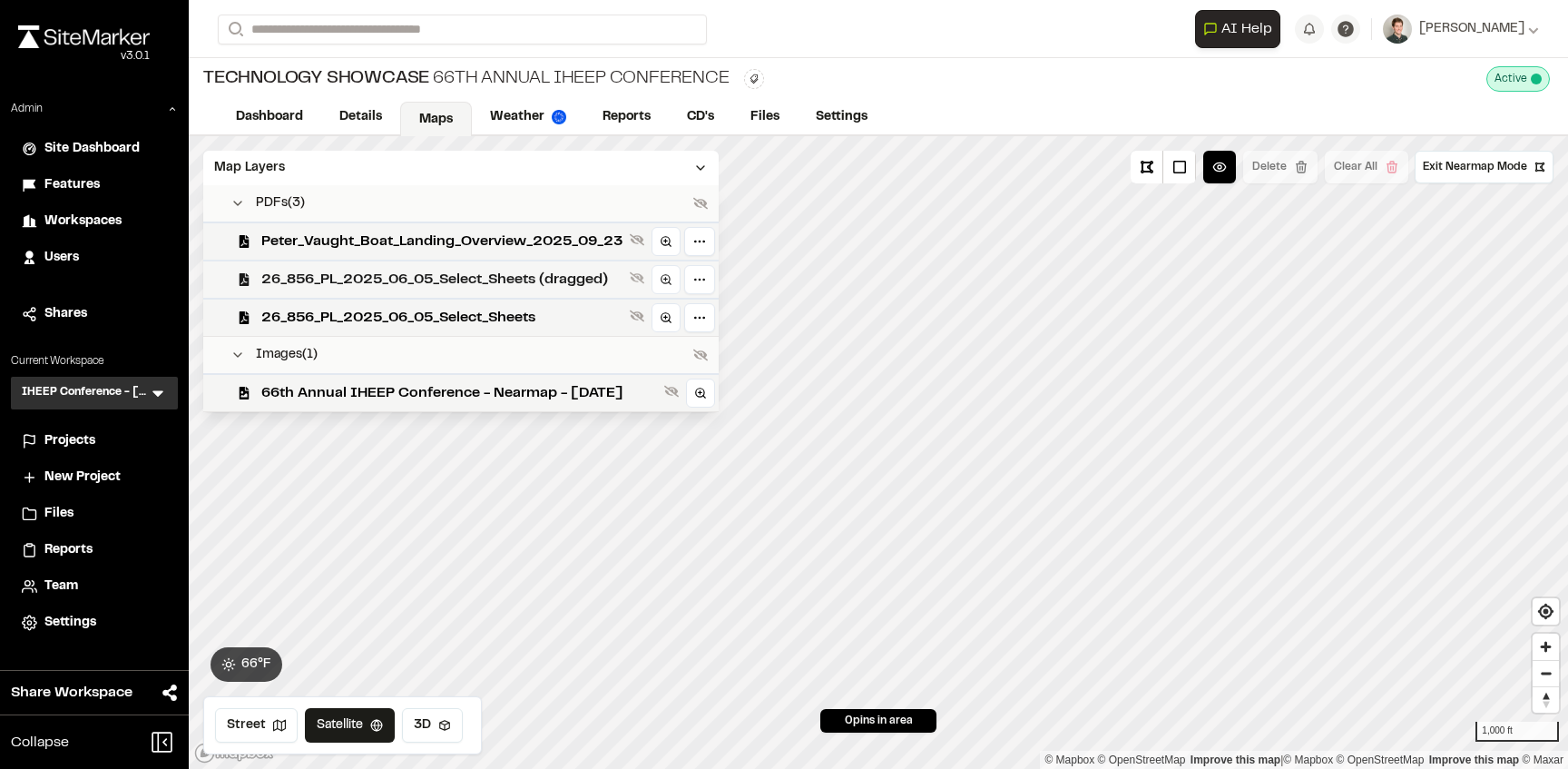
click at [366, 281] on span "26_856_PL_2025_06_05_Select_Sheets (dragged)" at bounding box center [442, 280] width 361 height 22
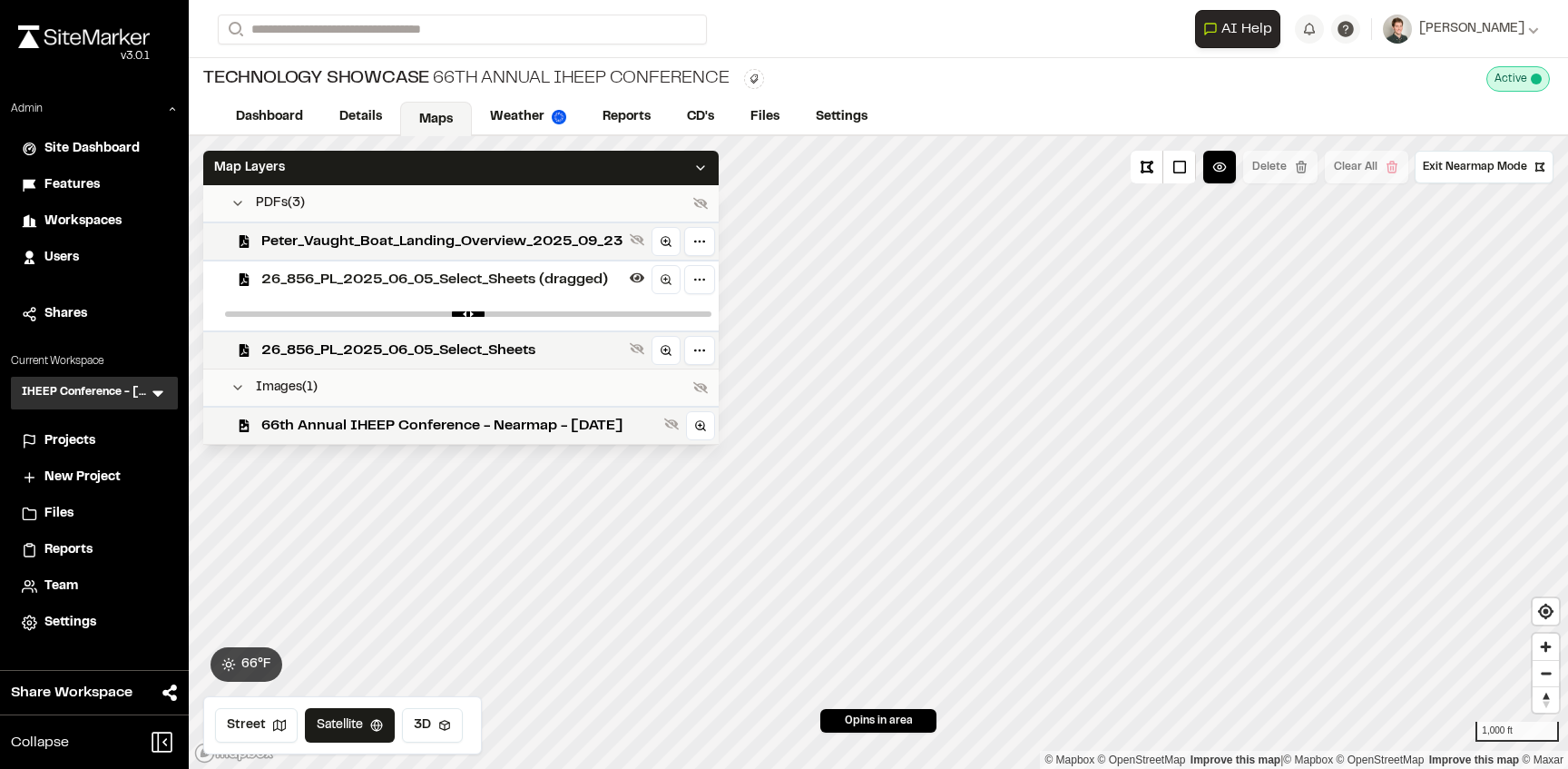
click at [366, 281] on span "26_856_PL_2025_06_05_Select_Sheets (dragged)" at bounding box center [442, 280] width 361 height 22
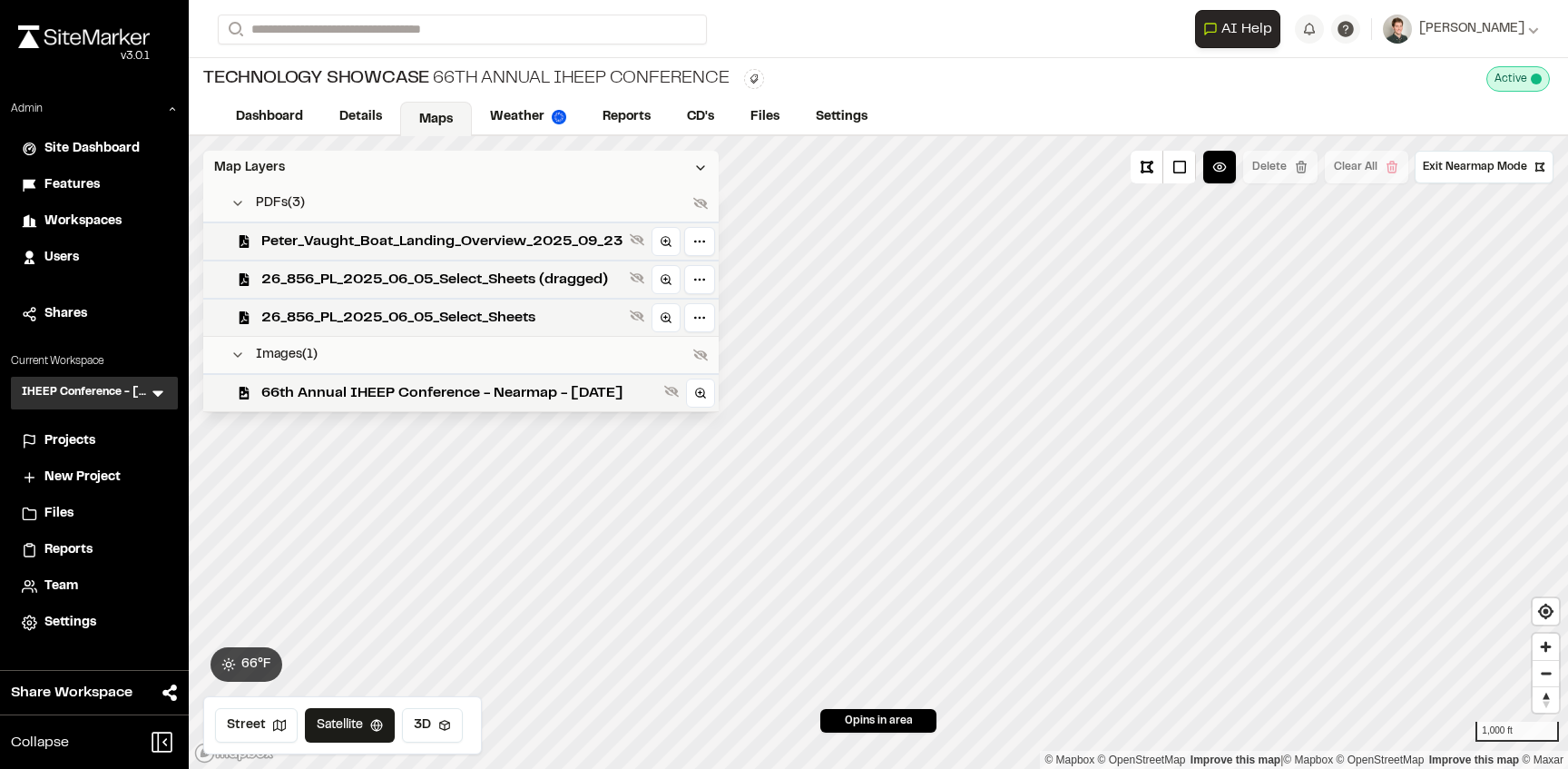
click at [421, 165] on div "Map Layers" at bounding box center [460, 168] width 515 height 35
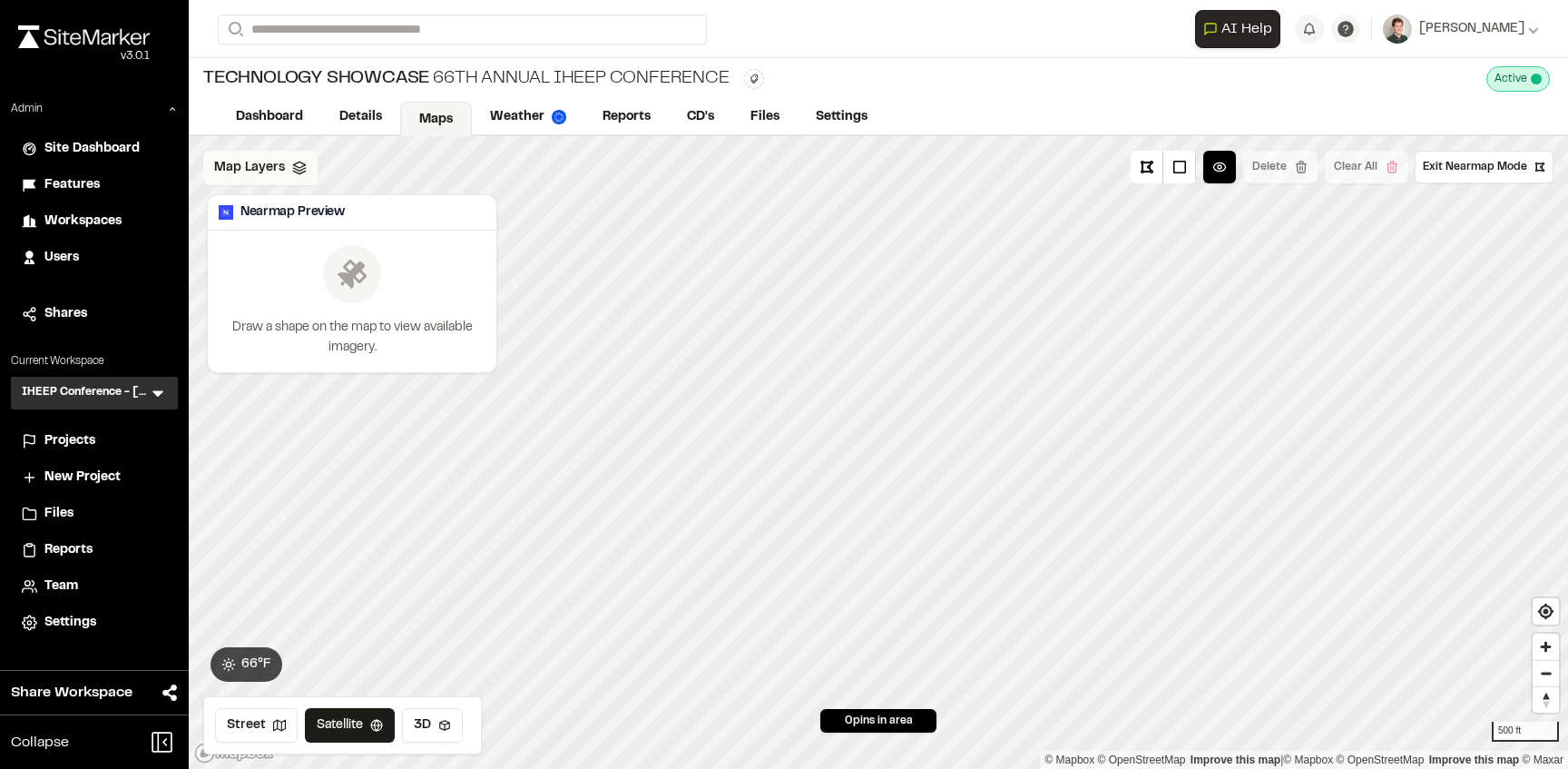
click at [252, 161] on span "Map Layers" at bounding box center [250, 168] width 71 height 20
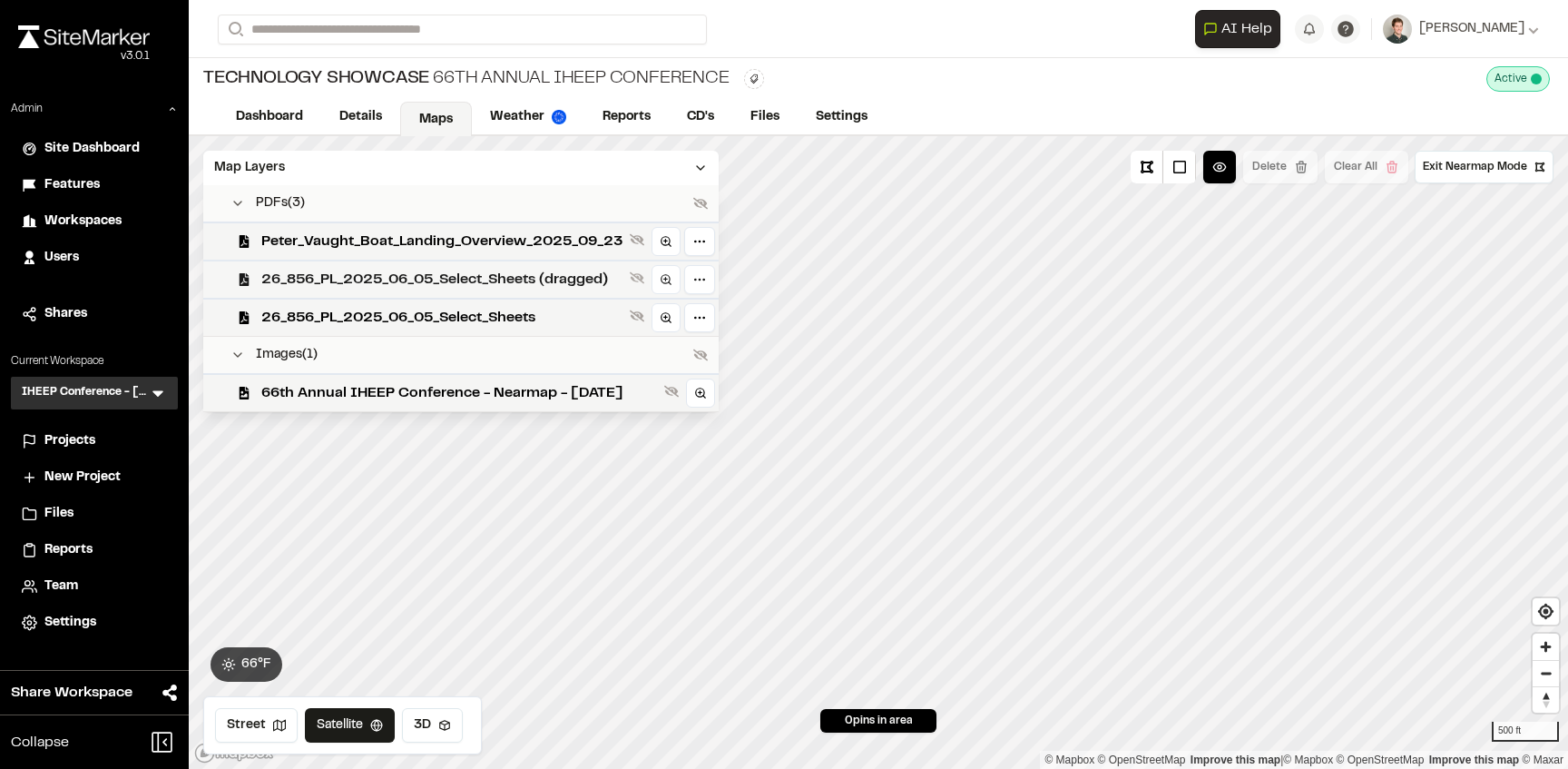
click at [368, 279] on span "26_856_PL_2025_06_05_Select_Sheets (dragged)" at bounding box center [442, 280] width 361 height 22
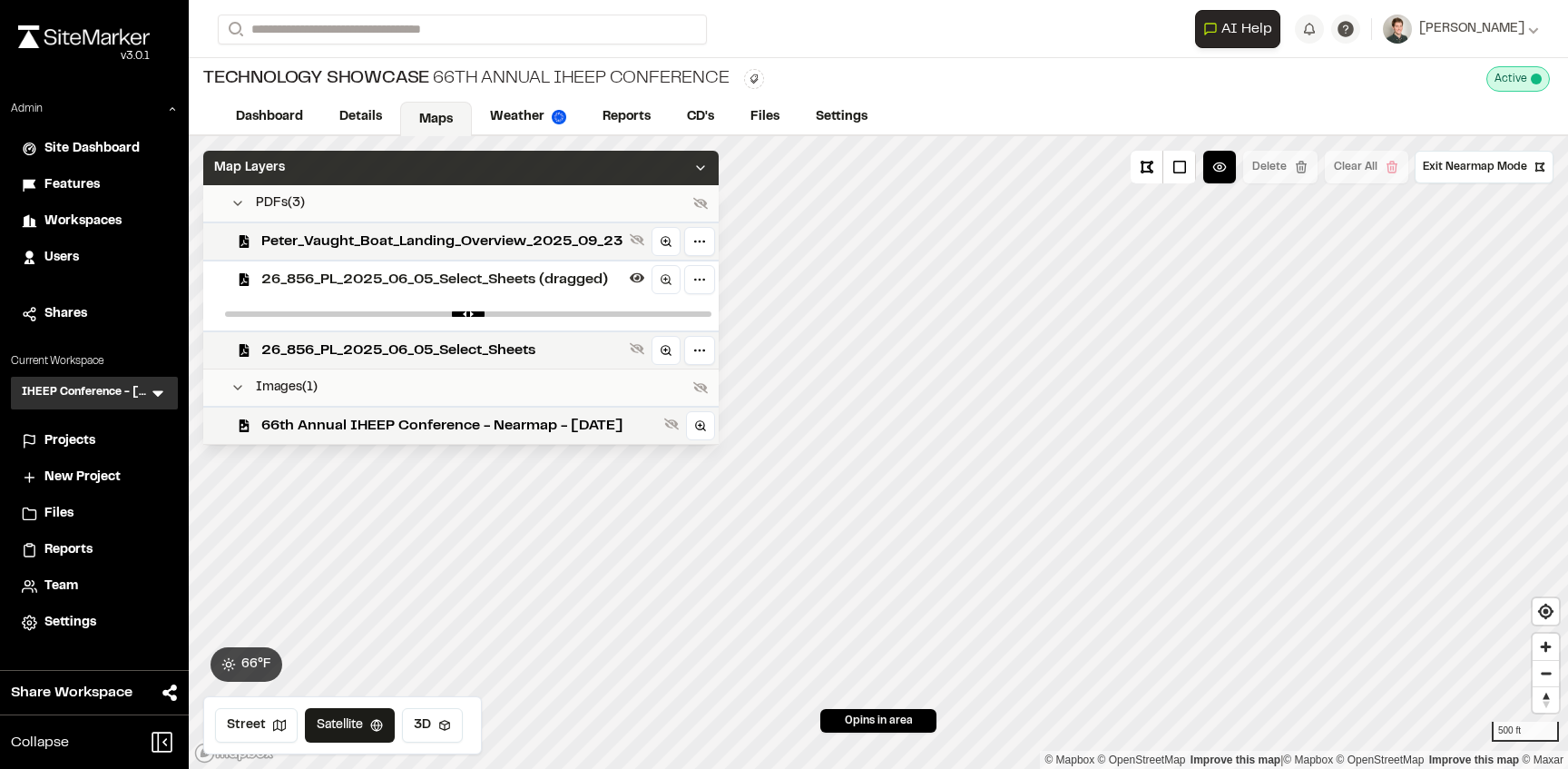
click at [623, 171] on div "Map Layers" at bounding box center [460, 168] width 515 height 35
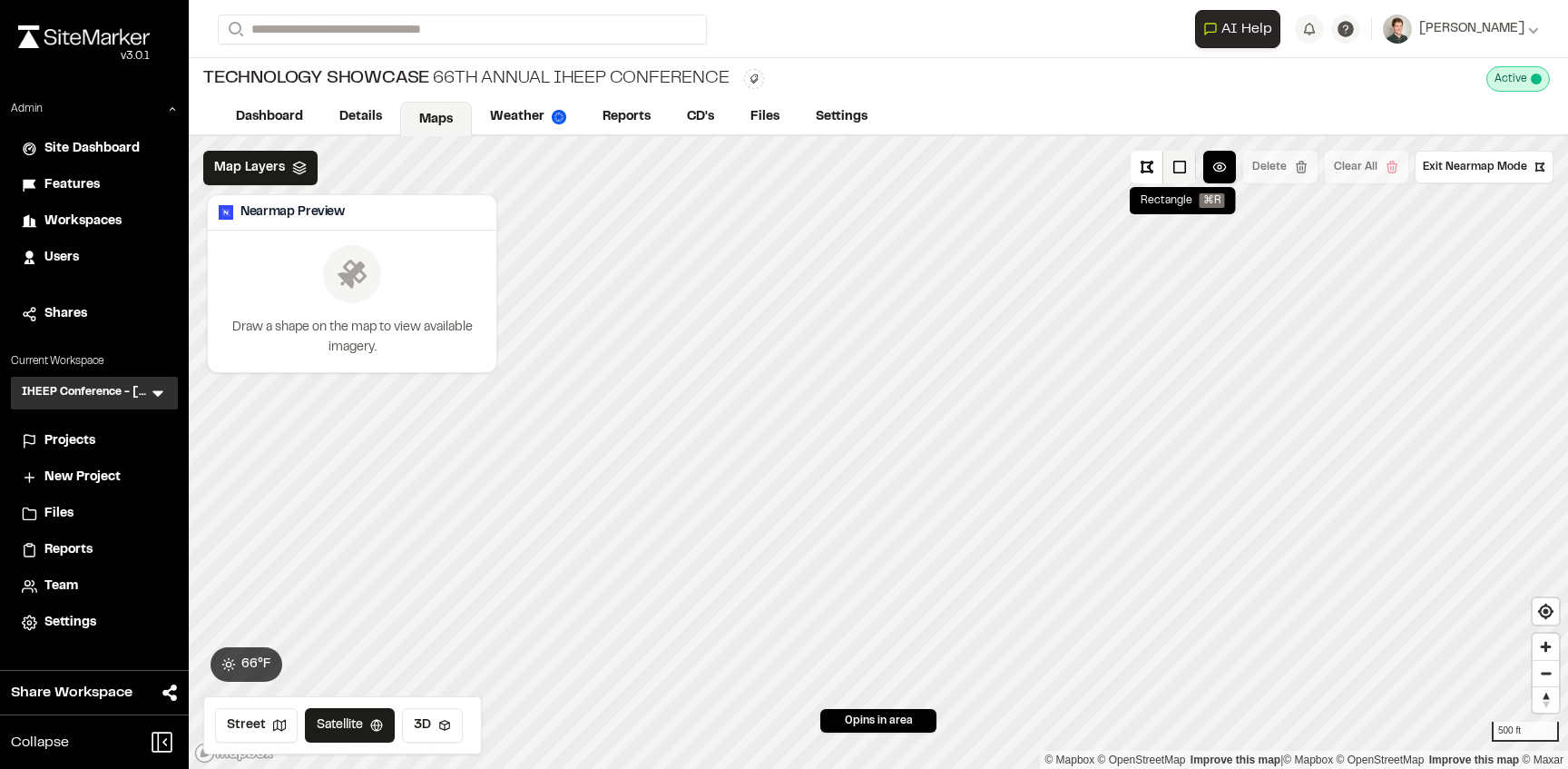
click at [1174, 173] on button at bounding box center [1180, 167] width 33 height 33
click at [1149, 161] on button at bounding box center [1147, 167] width 33 height 33
click at [1155, 171] on button at bounding box center [1147, 167] width 33 height 33
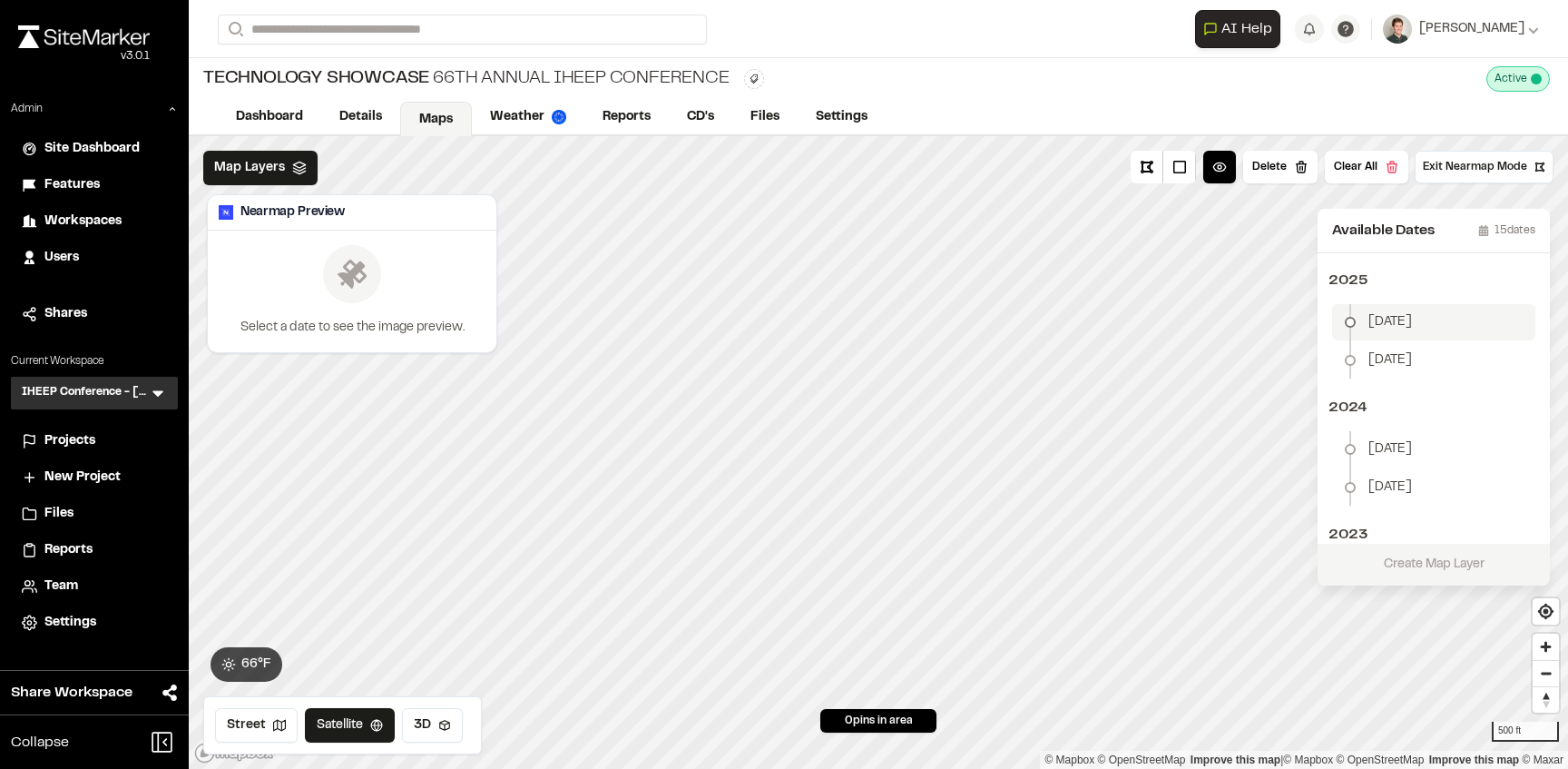
click at [1390, 332] on div "January 5" at bounding box center [1376, 322] width 73 height 22
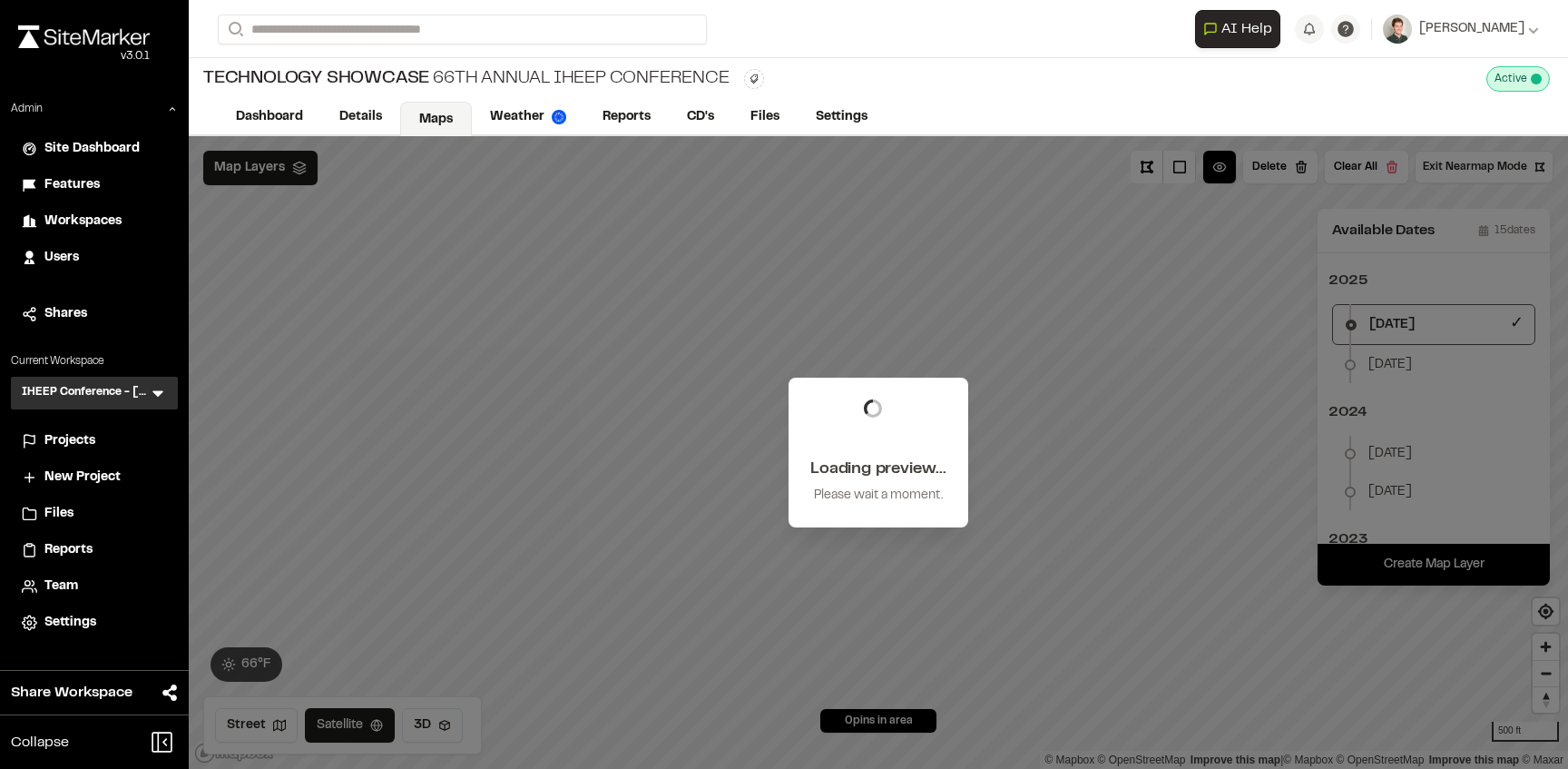
click at [1225, 265] on div "Loading preview... Please wait a moment." at bounding box center [878, 452] width 1379 height 633
click at [65, 439] on span "Projects" at bounding box center [70, 442] width 51 height 20
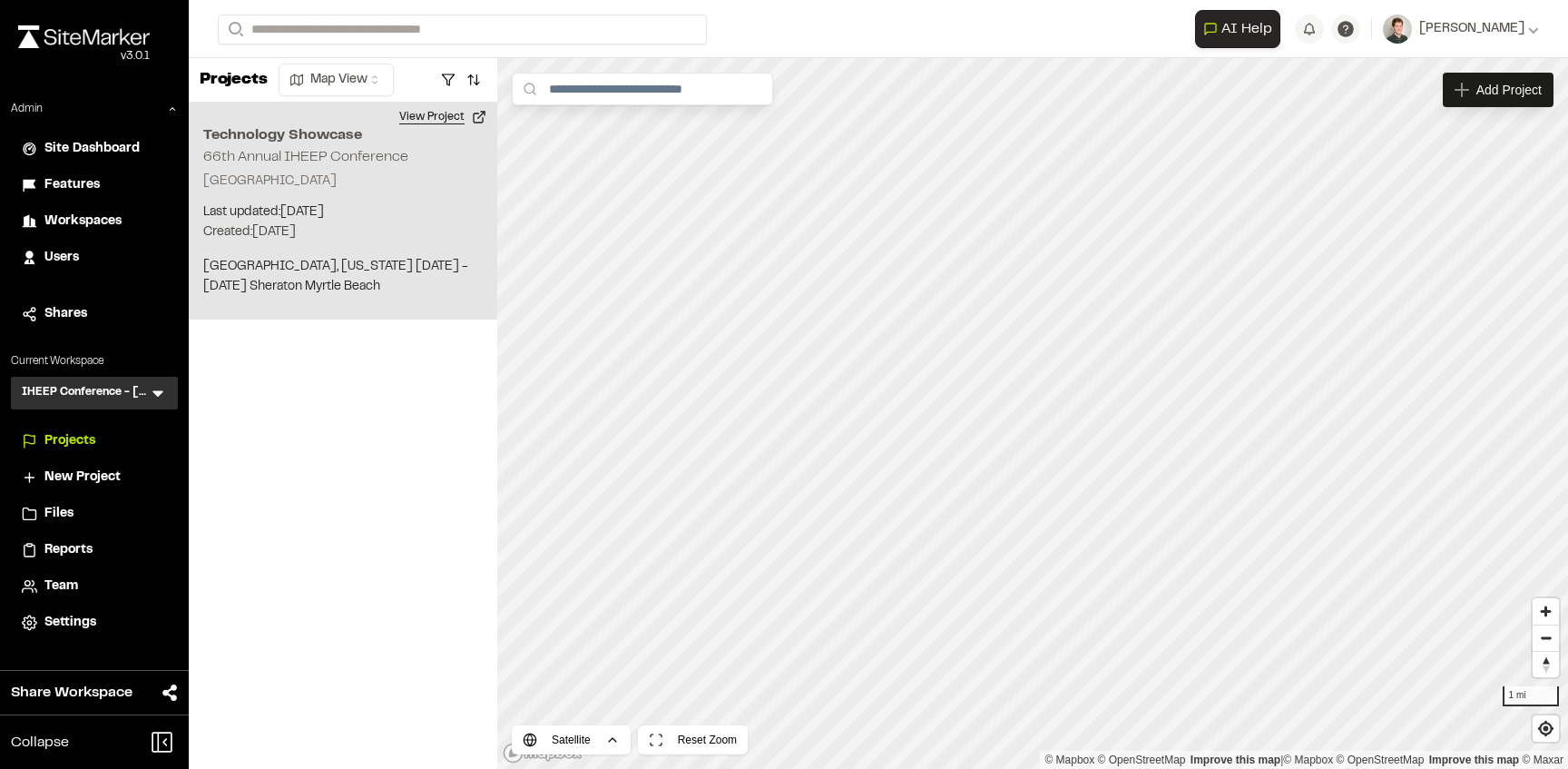
click at [443, 118] on button "View Project" at bounding box center [442, 117] width 108 height 29
click at [441, 125] on button "View Project" at bounding box center [442, 117] width 108 height 29
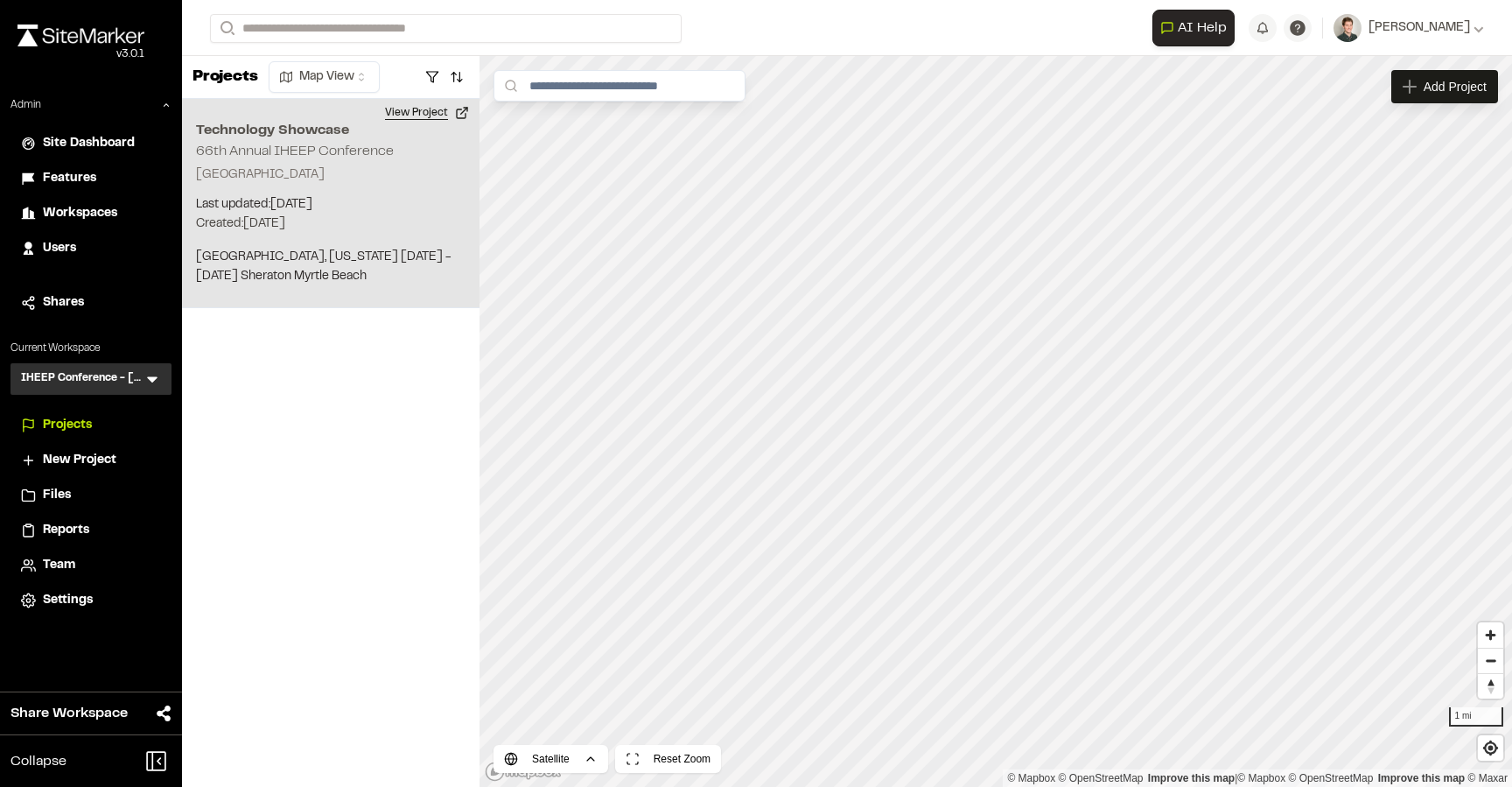
click at [428, 125] on button "View Project" at bounding box center [426, 113] width 105 height 28
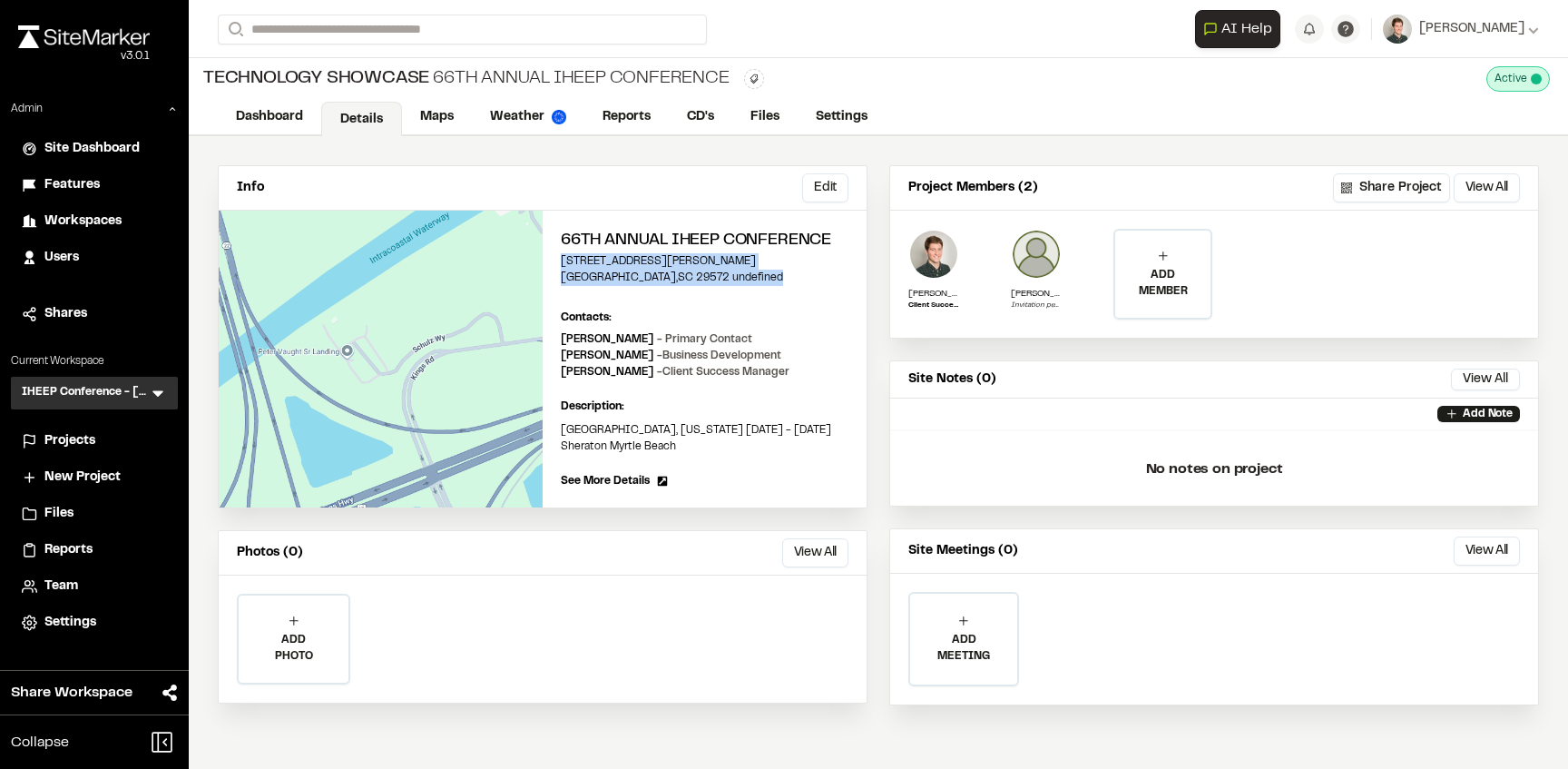
drag, startPoint x: 743, startPoint y: 283, endPoint x: 546, endPoint y: 263, distance: 198.0
click at [546, 263] on div "66th Annual IHEEP Conference [STREET_ADDRESS][PERSON_NAME] undefined Edit Conta…" at bounding box center [704, 359] width 324 height 296
click at [800, 288] on div "66th Annual IHEEP Conference [STREET_ADDRESS][PERSON_NAME] undefined Edit Conta…" at bounding box center [704, 359] width 324 height 296
click at [452, 120] on link "Maps" at bounding box center [438, 119] width 72 height 35
drag, startPoint x: 738, startPoint y: 275, endPoint x: 558, endPoint y: 265, distance: 180.3
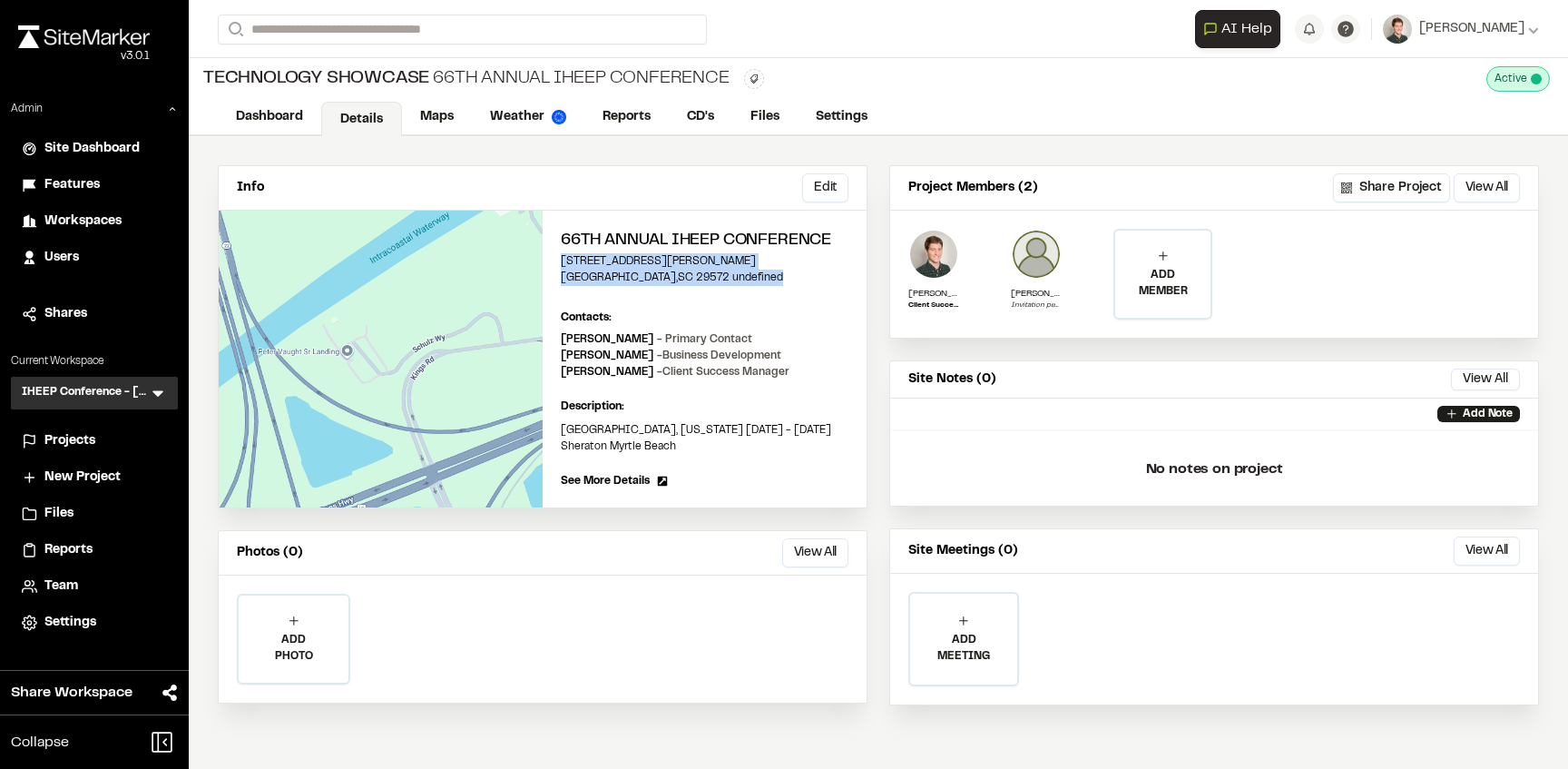
click at [558, 265] on div "66th Annual IHEEP Conference [STREET_ADDRESS][PERSON_NAME] undefined Edit Conta…" at bounding box center [704, 359] width 324 height 296
copy div "10923 Schultz Way Myrtle Beach , SC 29572 undefined"
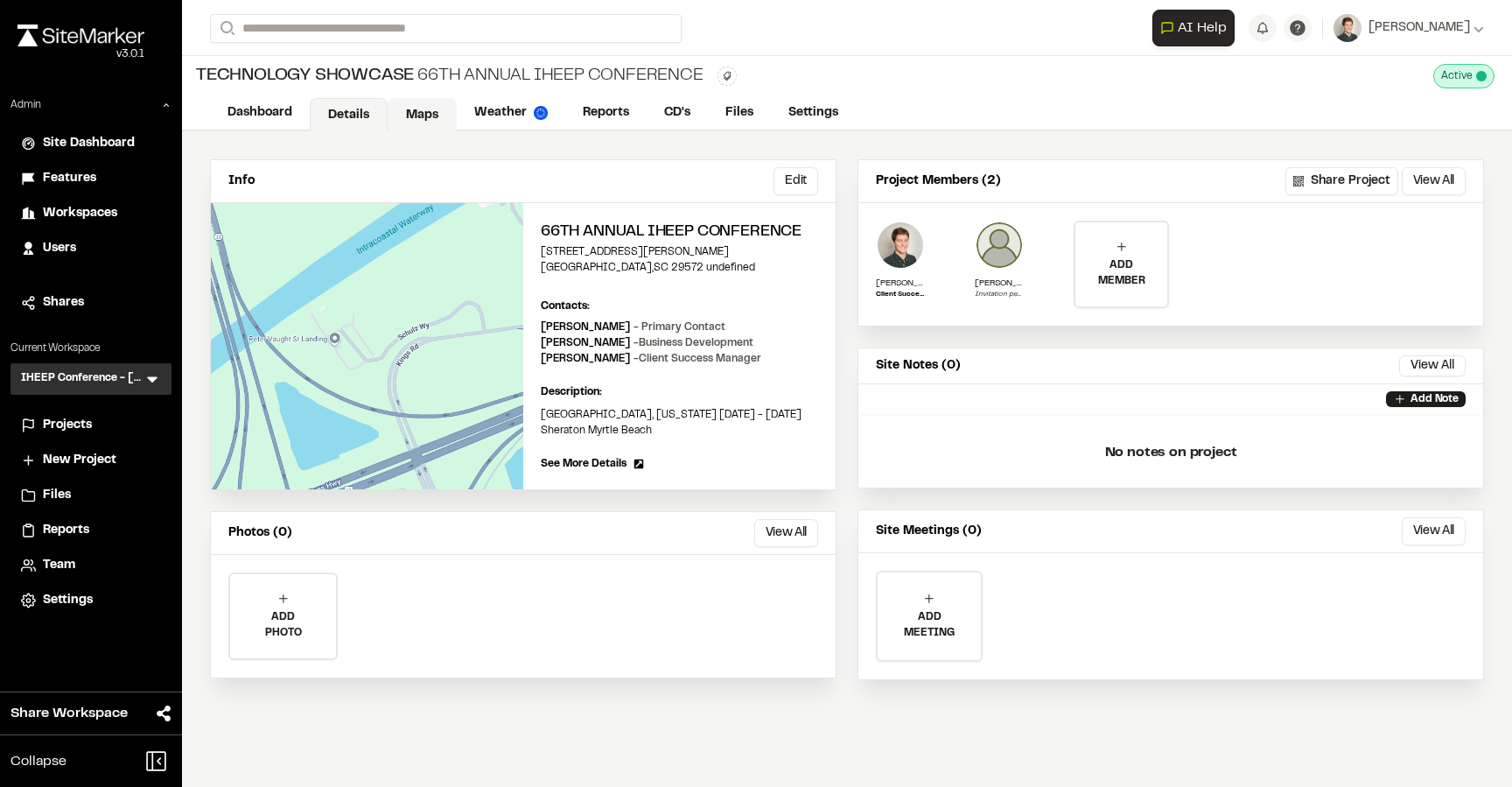
click at [401, 114] on link "Maps" at bounding box center [422, 114] width 69 height 33
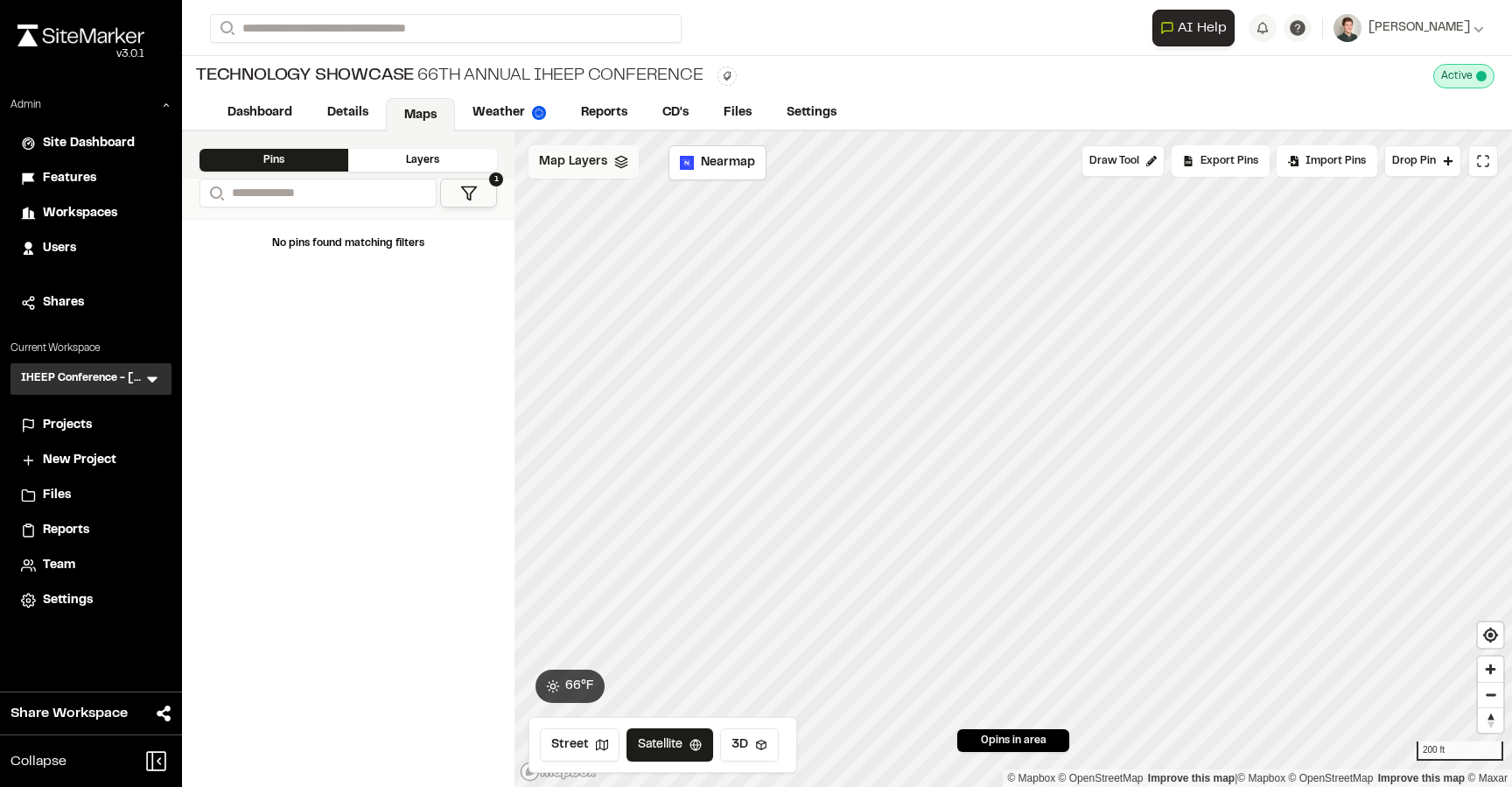
click at [614, 164] on icon at bounding box center [622, 162] width 14 height 14
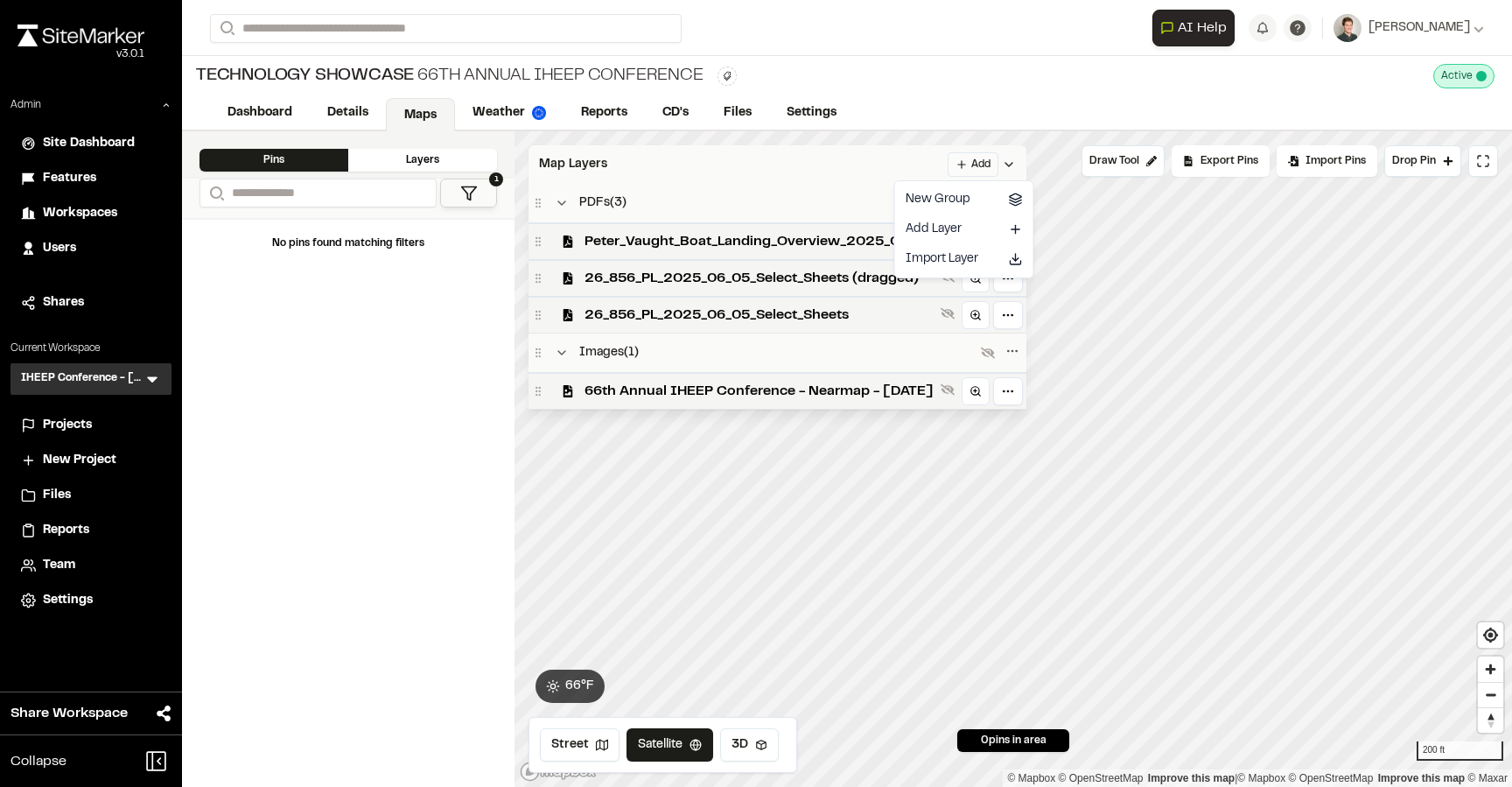
click at [1013, 166] on html "Close sidebar v 3.0.1 Admin Site Dashboard Features Workspaces Users Shares Cur…" at bounding box center [756, 393] width 1512 height 787
click at [976, 221] on link "Add Layer" at bounding box center [963, 230] width 131 height 30
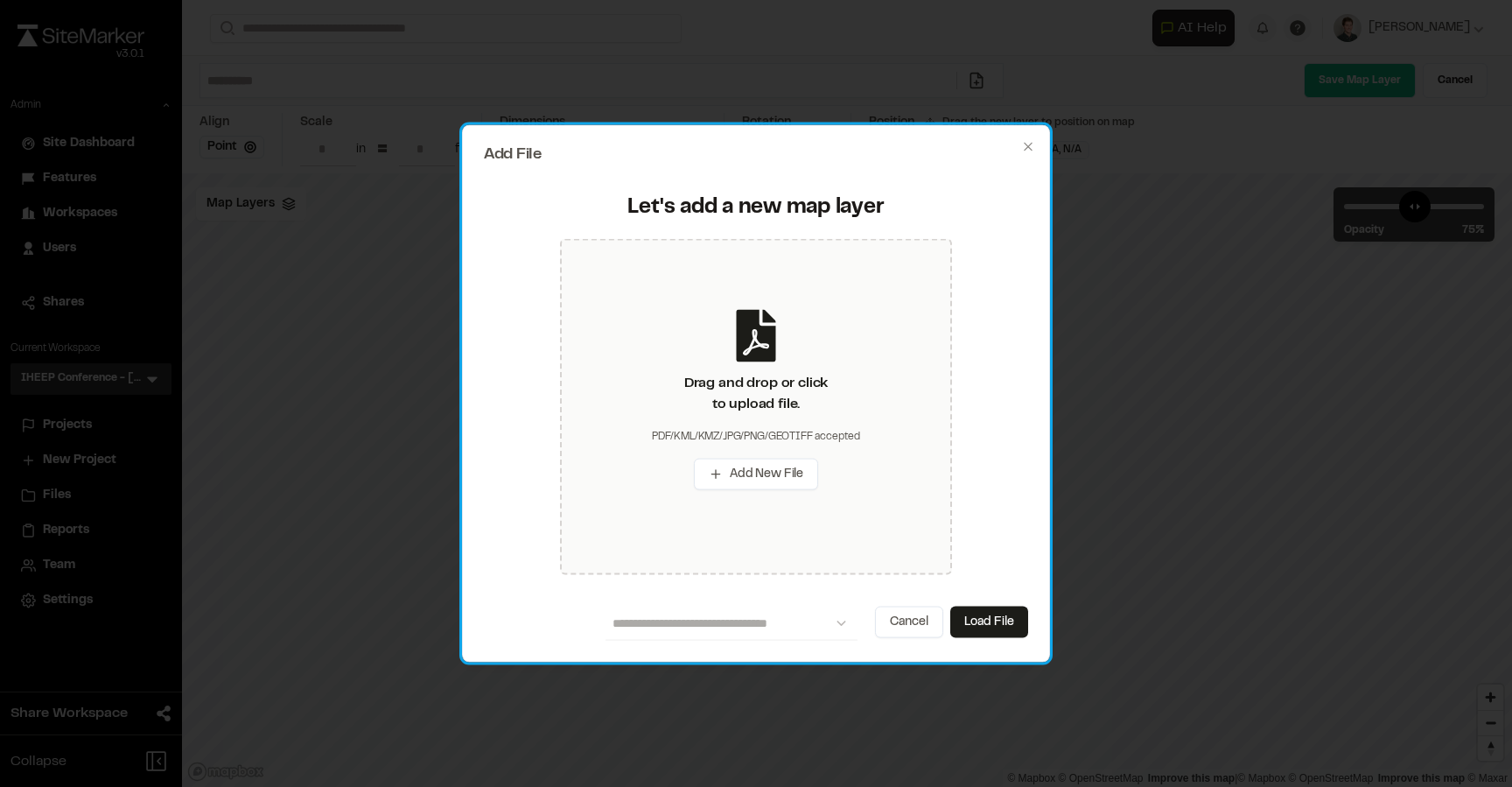
click at [947, 148] on h2 "Add File" at bounding box center [755, 154] width 544 height 16
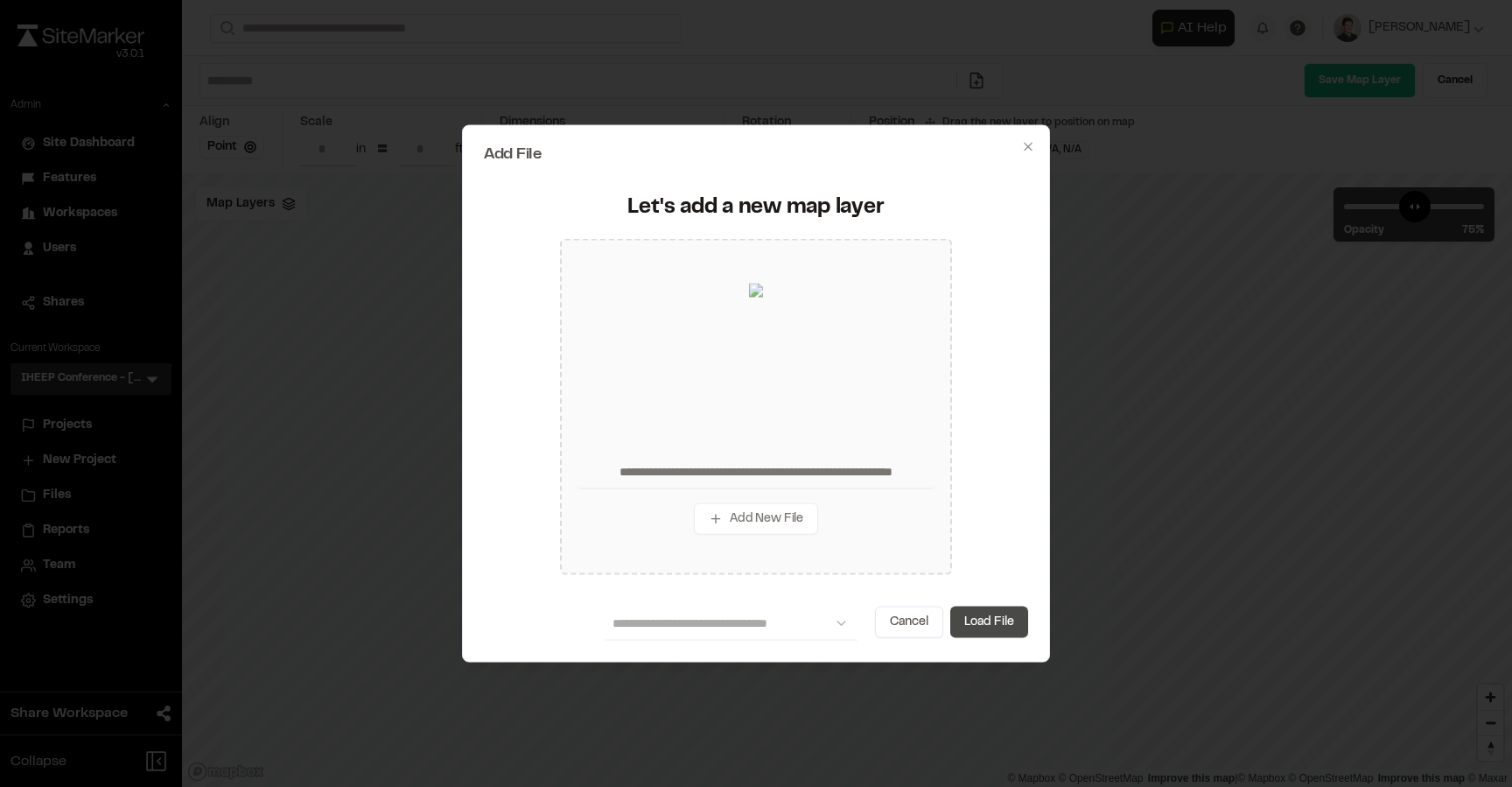
click at [978, 621] on button "Load File" at bounding box center [989, 623] width 78 height 32
type input "**********"
type input "*****"
type input "****"
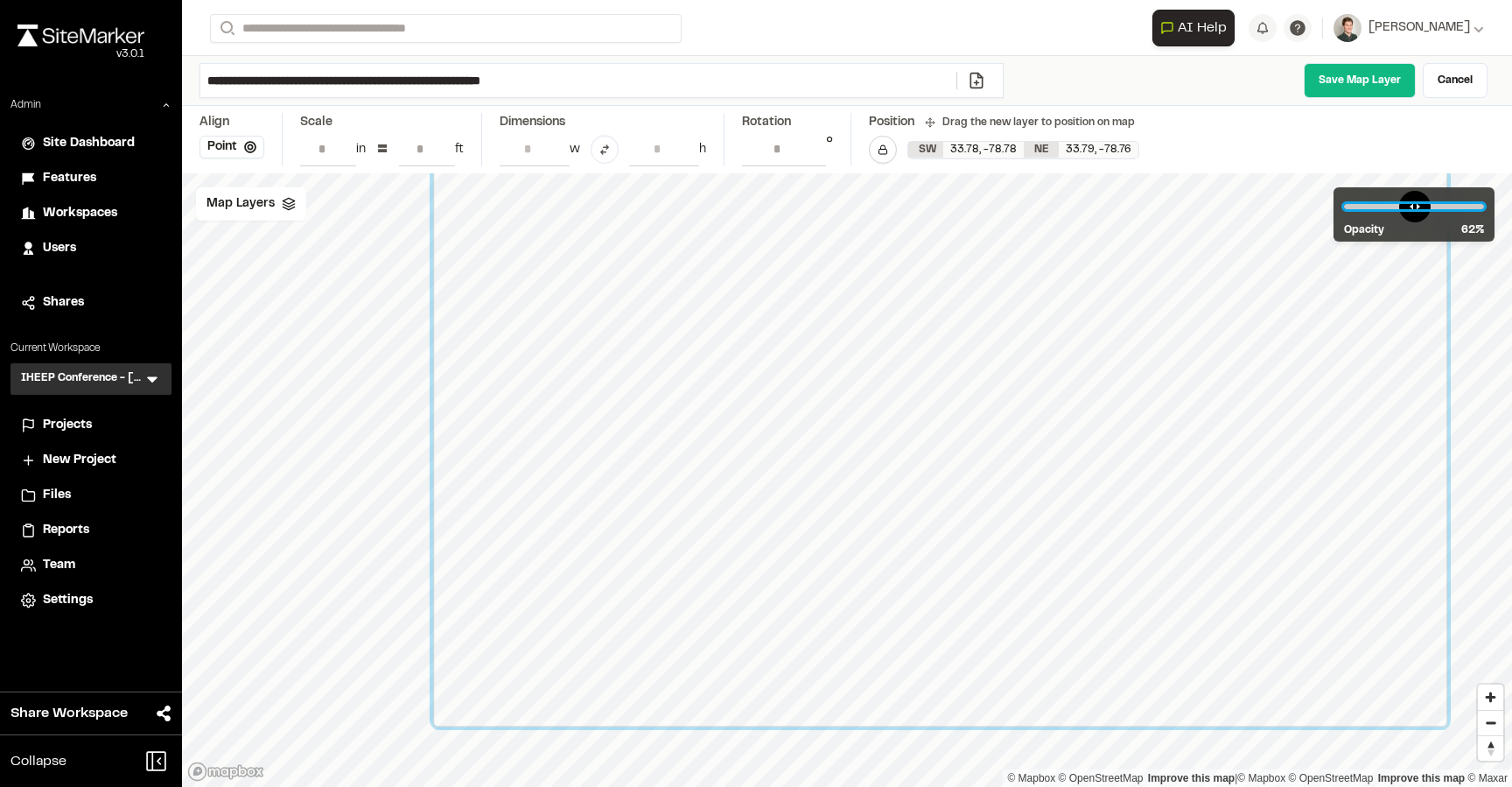
drag, startPoint x: 1447, startPoint y: 203, endPoint x: 1425, endPoint y: 202, distance: 22.0
click at [1425, 204] on input "range" at bounding box center [1414, 207] width 140 height 5
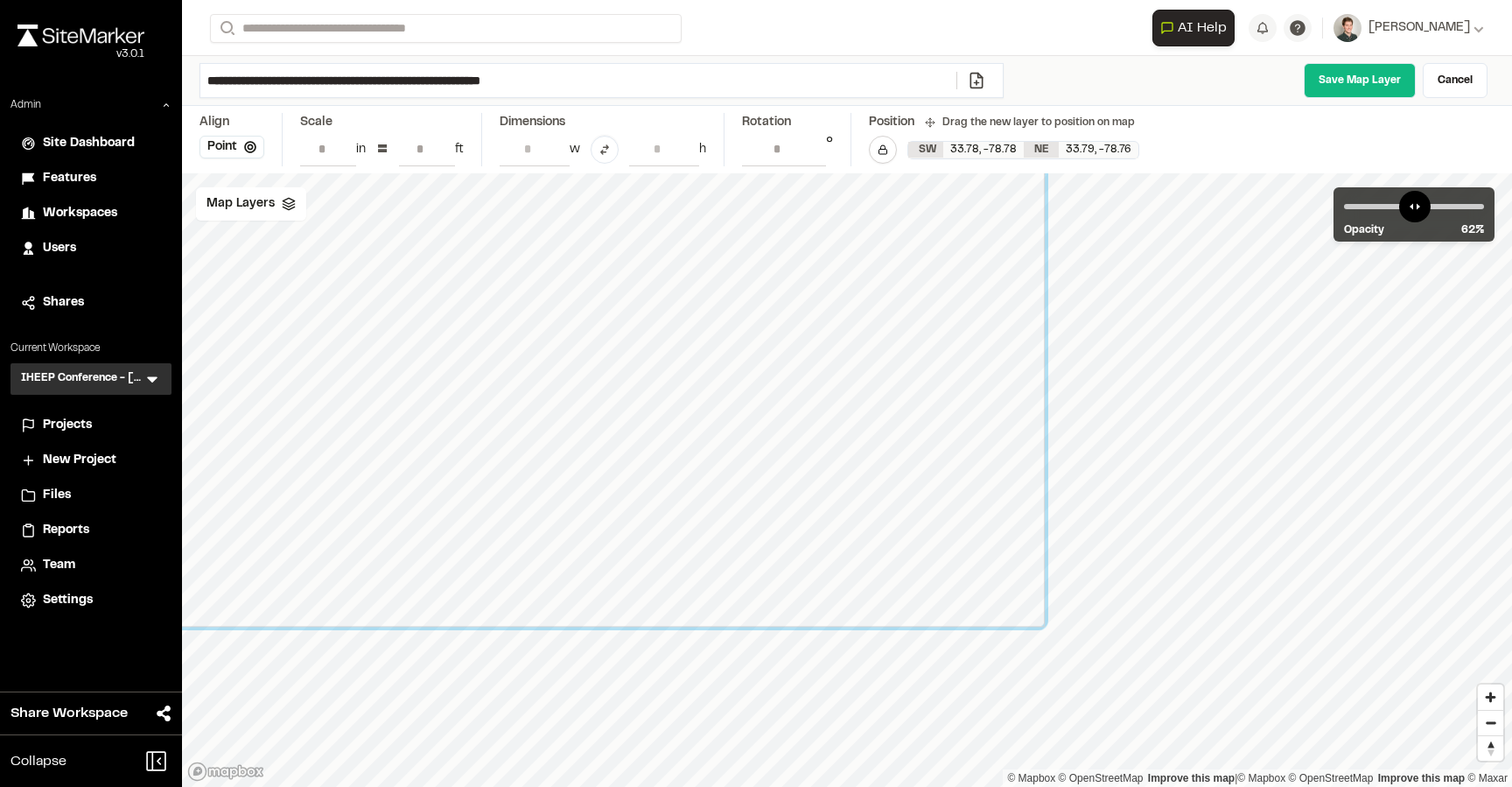
drag, startPoint x: 1065, startPoint y: 410, endPoint x: 663, endPoint y: 310, distance: 414.3
click at [663, 310] on div at bounding box center [538, 311] width 1014 height 630
drag, startPoint x: 1424, startPoint y: 205, endPoint x: 1440, endPoint y: 205, distance: 16.0
click at [1440, 205] on input "range" at bounding box center [1414, 207] width 140 height 5
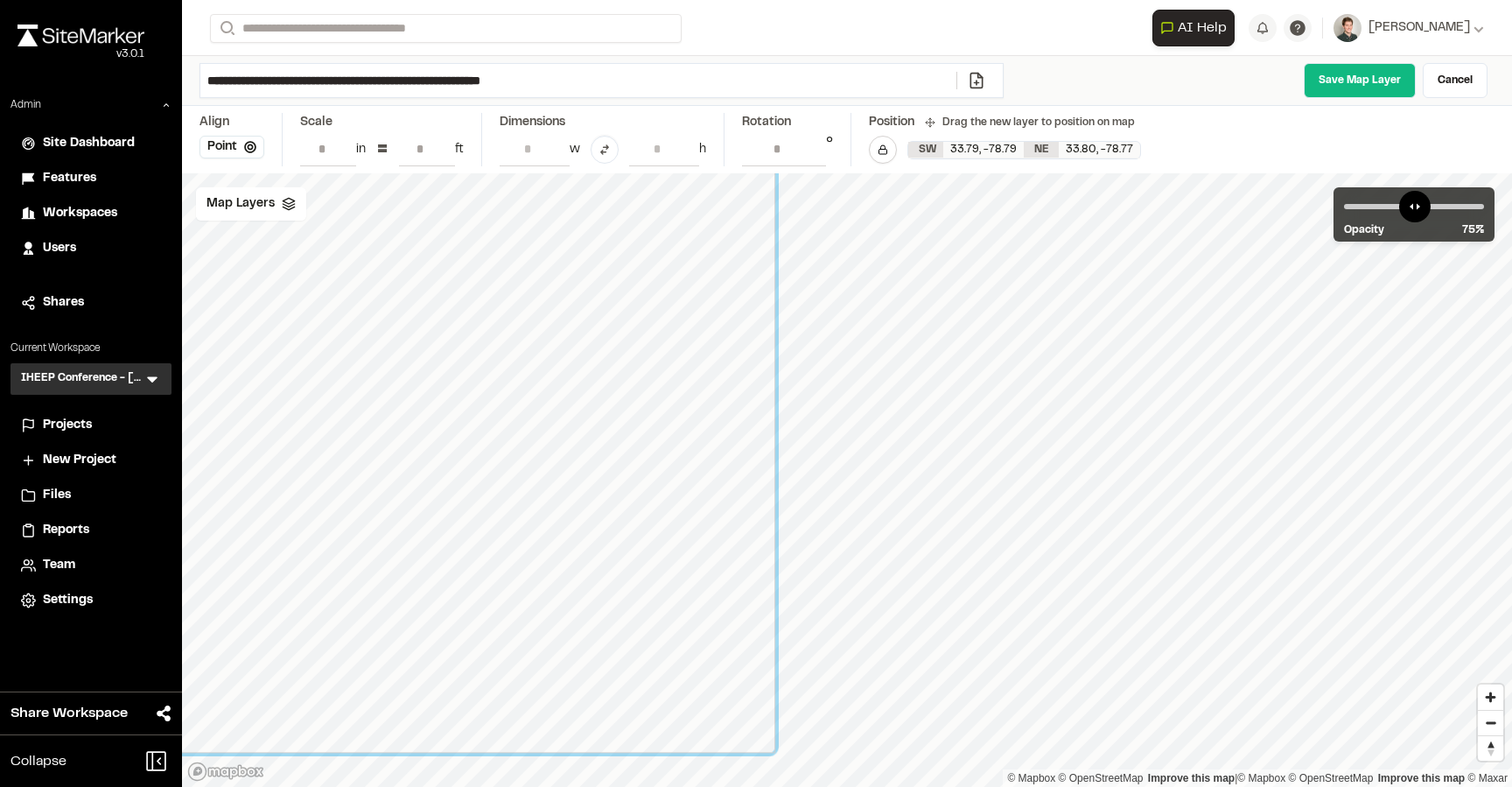
drag, startPoint x: 845, startPoint y: 299, endPoint x: 582, endPoint y: 426, distance: 292.1
click at [580, 426] on div at bounding box center [268, 437] width 1014 height 630
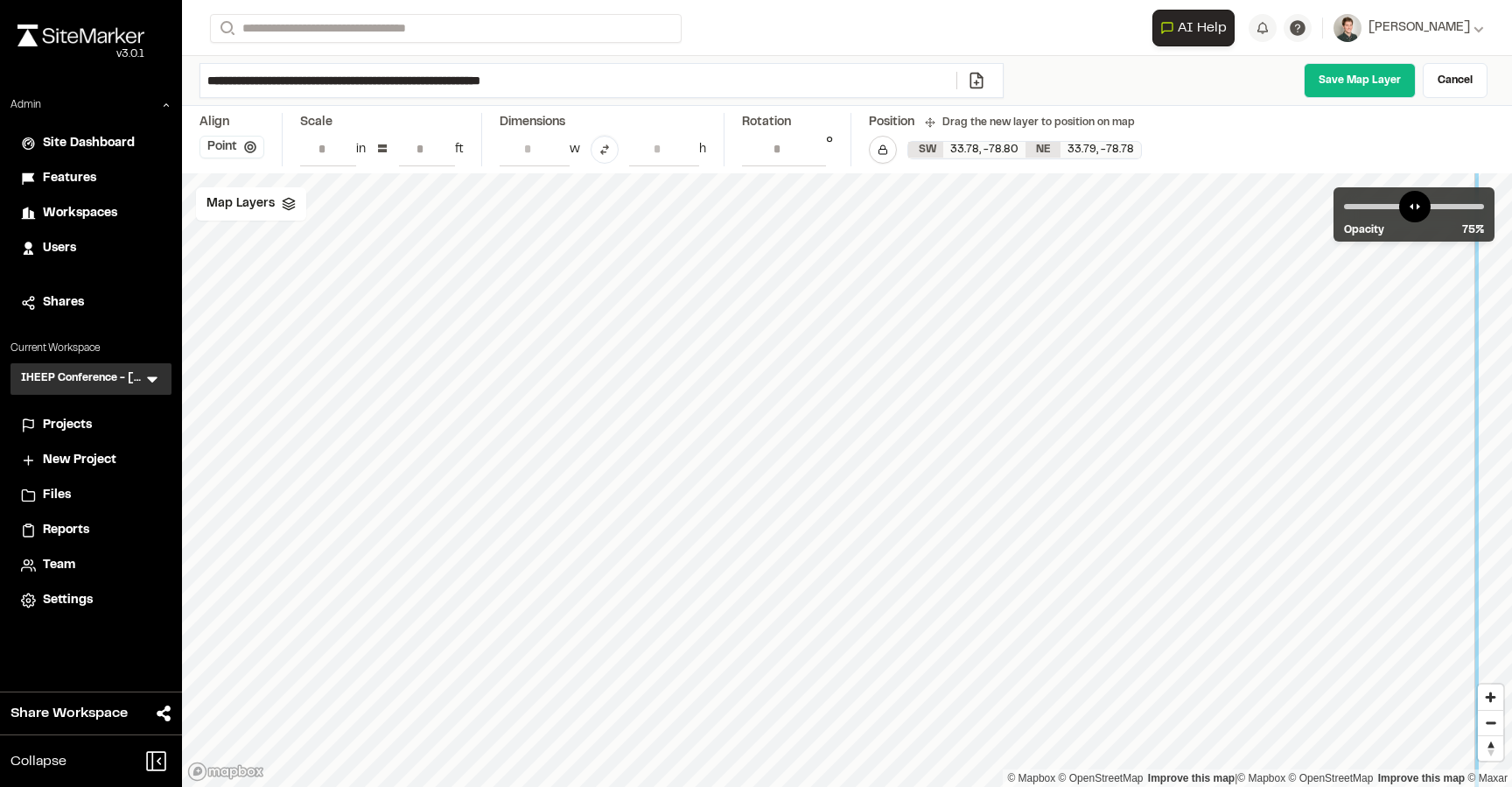
click at [245, 154] on button "Point" at bounding box center [232, 147] width 65 height 23
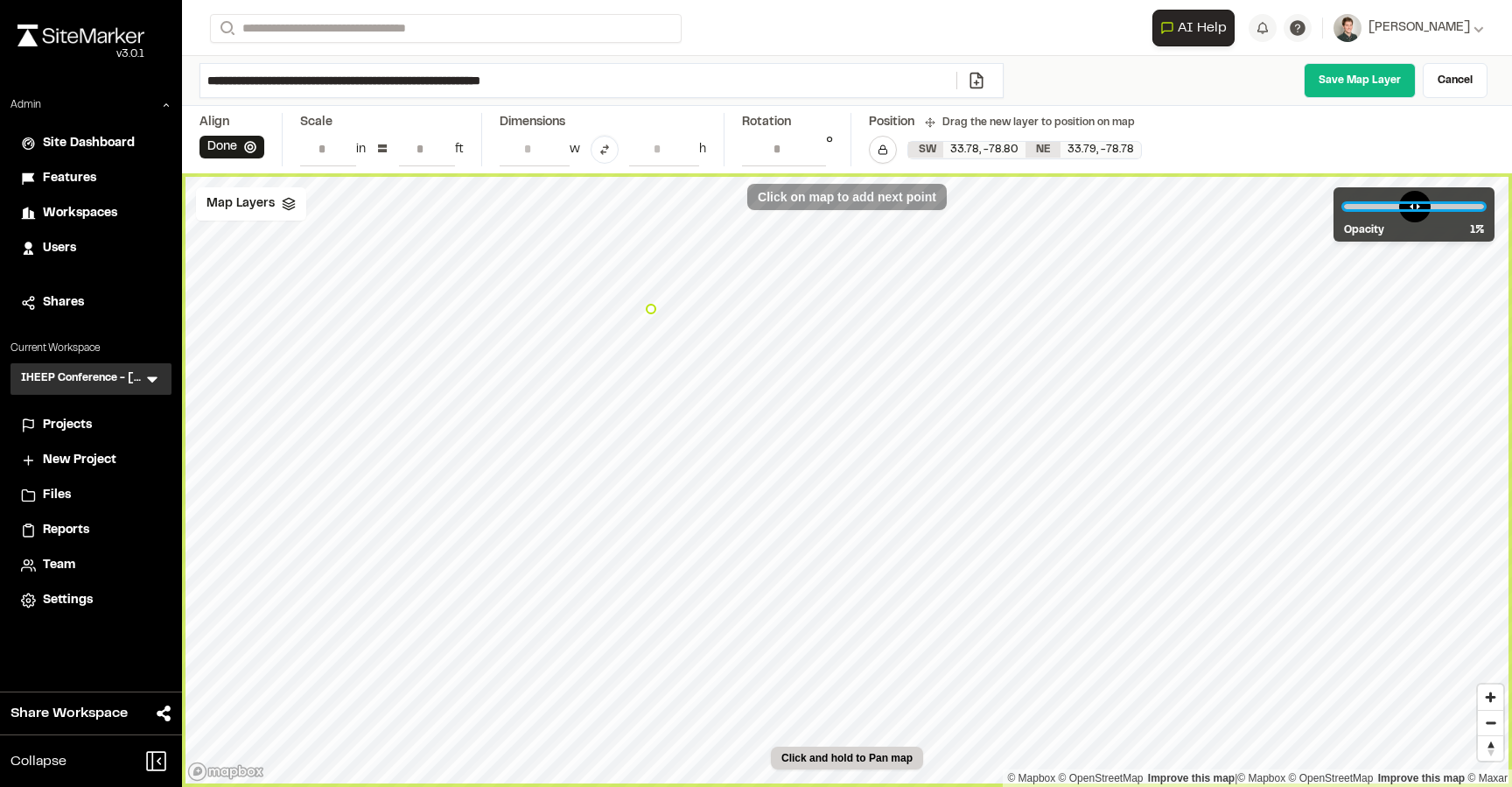
drag, startPoint x: 1440, startPoint y: 201, endPoint x: 1333, endPoint y: 214, distance: 107.8
click at [1344, 209] on input "range" at bounding box center [1414, 207] width 140 height 5
drag, startPoint x: 1357, startPoint y: 201, endPoint x: 1450, endPoint y: 203, distance: 93.0
type input "**"
click at [1450, 204] on input "range" at bounding box center [1414, 207] width 140 height 5
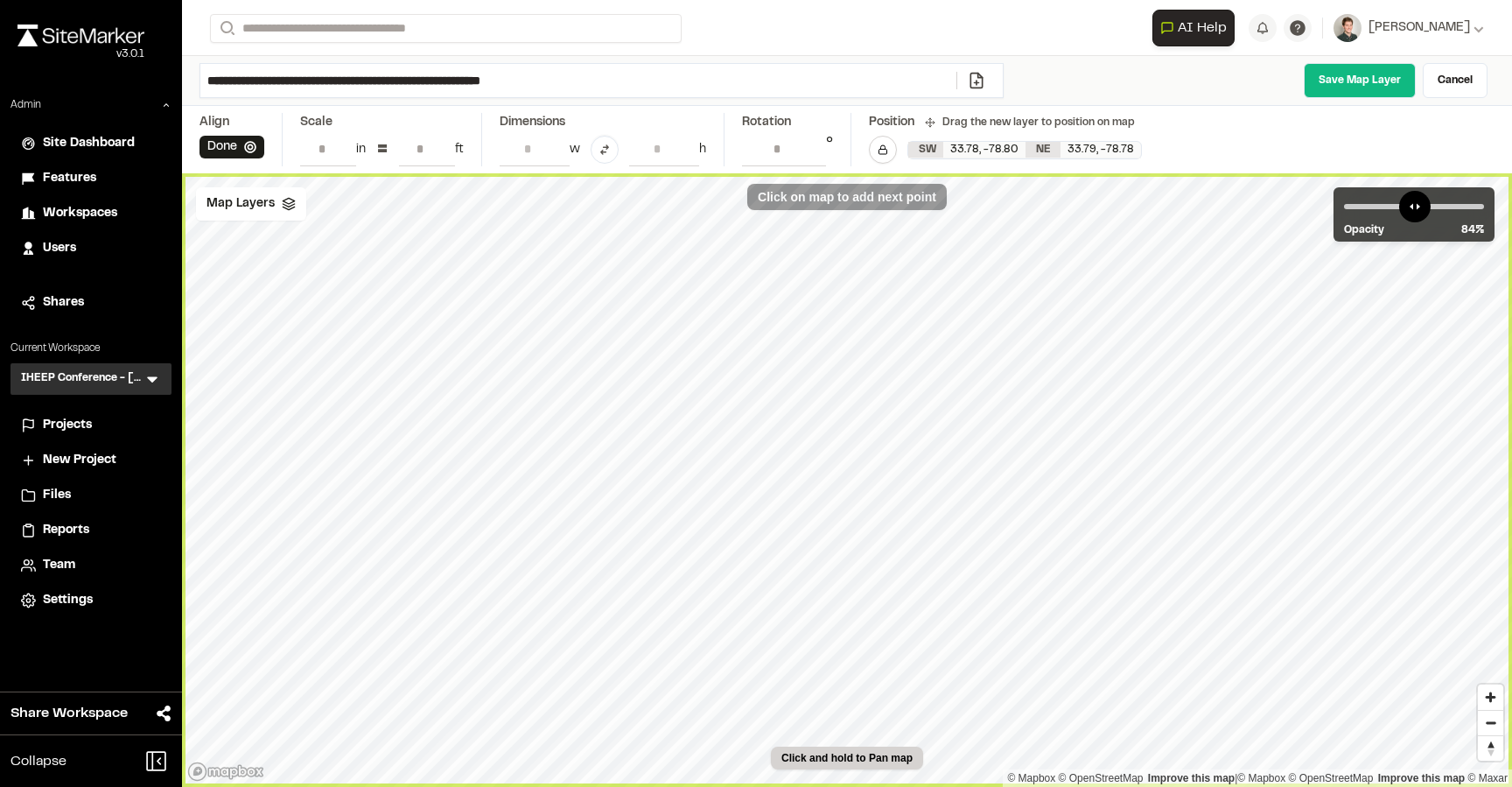
type input "**********"
click at [883, 149] on icon at bounding box center [883, 149] width 11 height 11
drag, startPoint x: 1440, startPoint y: 209, endPoint x: 1388, endPoint y: 213, distance: 52.2
type input "**"
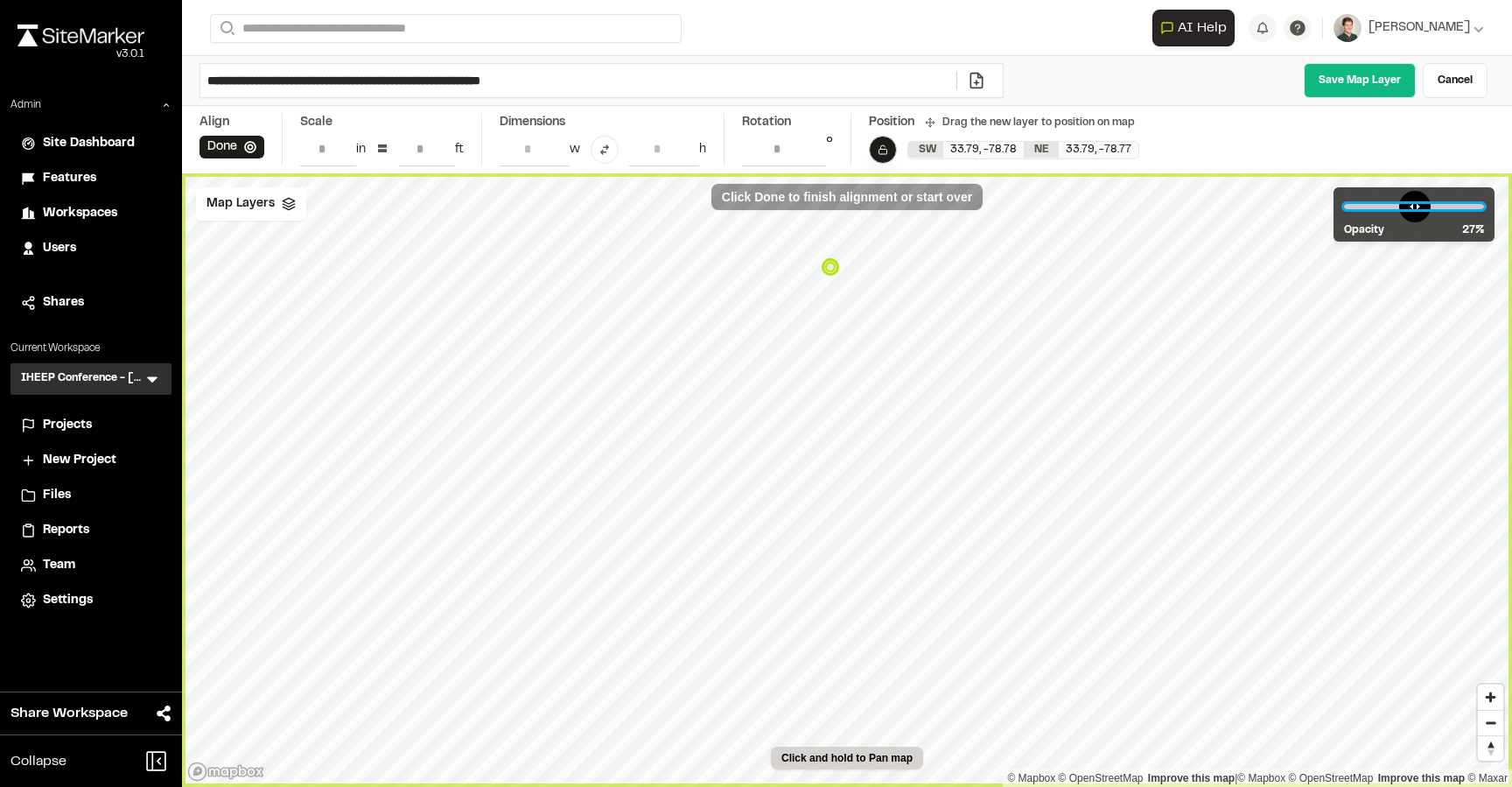
click at [1388, 209] on input "range" at bounding box center [1414, 207] width 140 height 5
click at [886, 151] on rect at bounding box center [882, 152] width 8 height 5
click at [224, 141] on button "Done" at bounding box center [232, 147] width 65 height 23
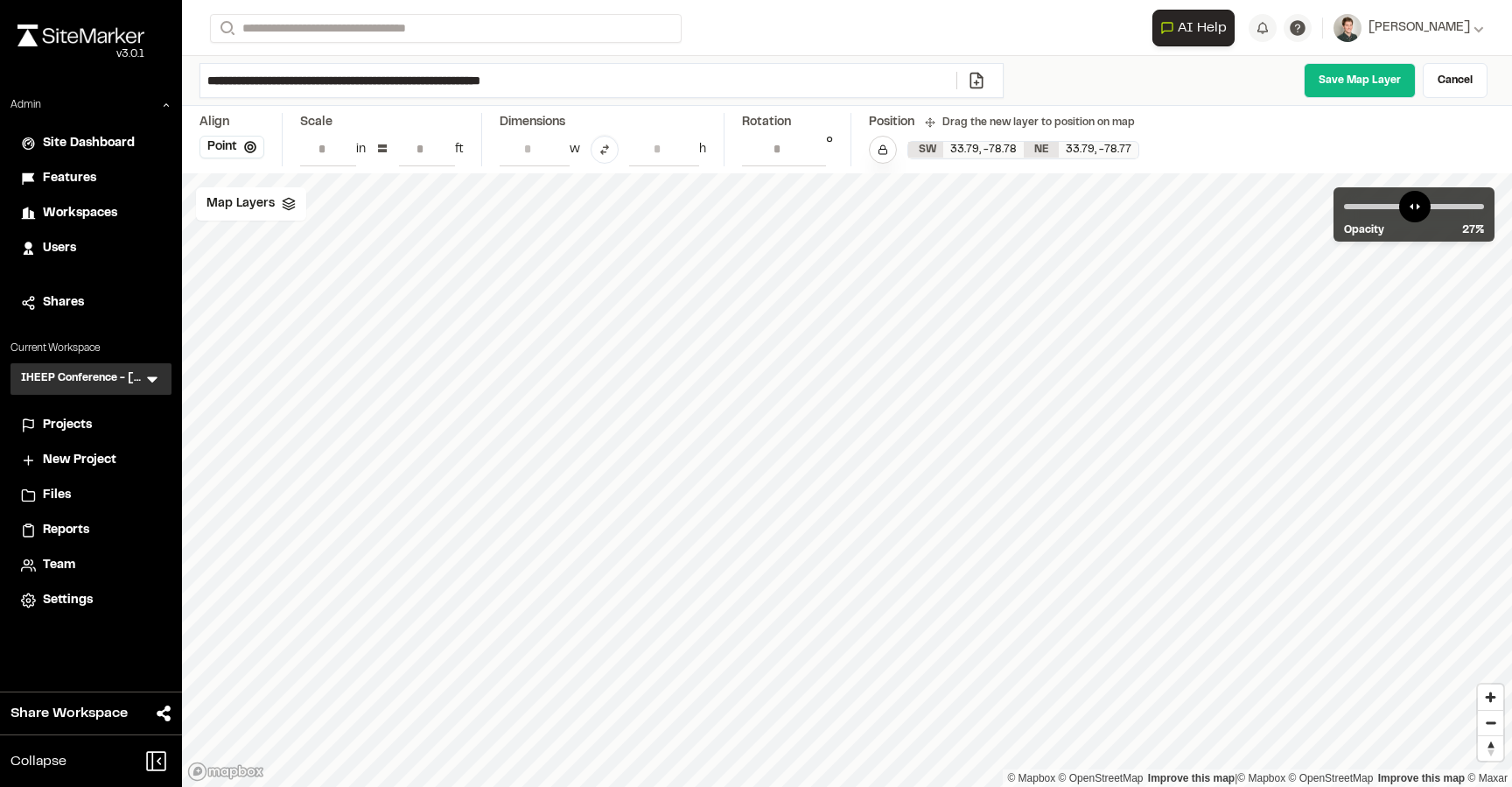
click at [1352, 90] on link "Save Map Layer" at bounding box center [1359, 81] width 112 height 35
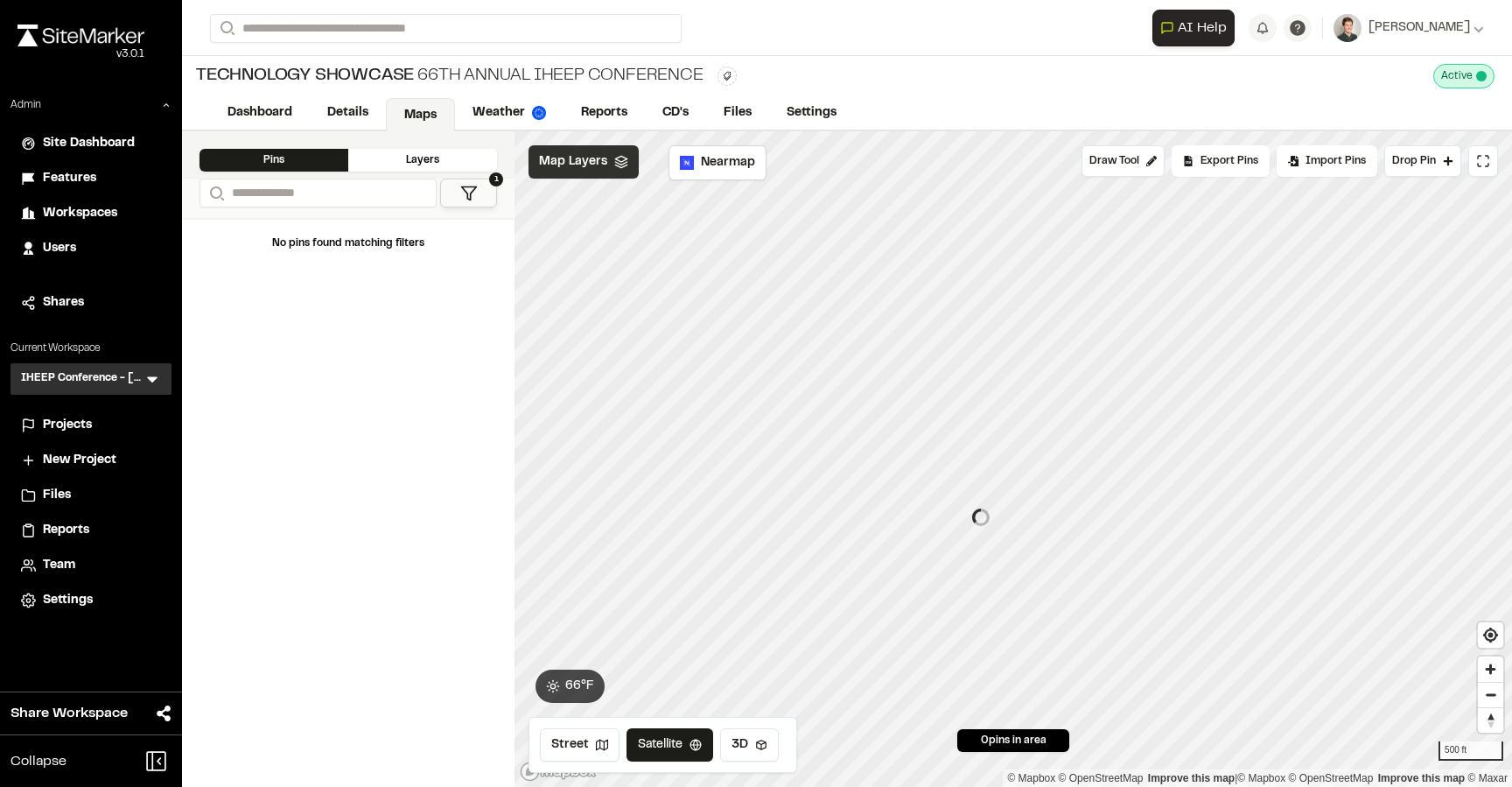
click at [578, 163] on span "Map Layers" at bounding box center [573, 162] width 69 height 19
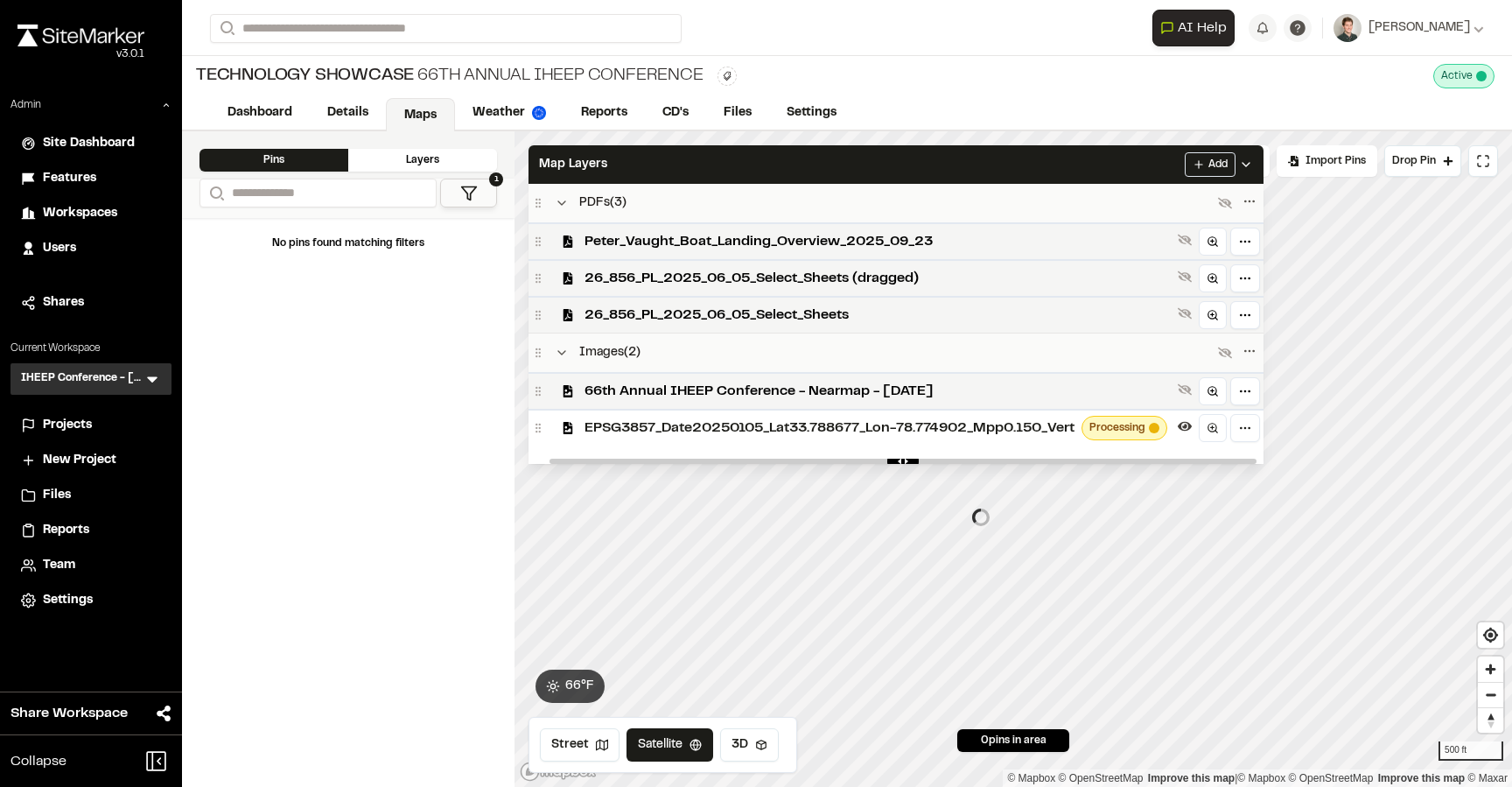
click at [630, 426] on span "EPSG3857_Date20250105_Lat33.788677_Lon-78.774902_Mpp0.150_Vert" at bounding box center [829, 428] width 490 height 21
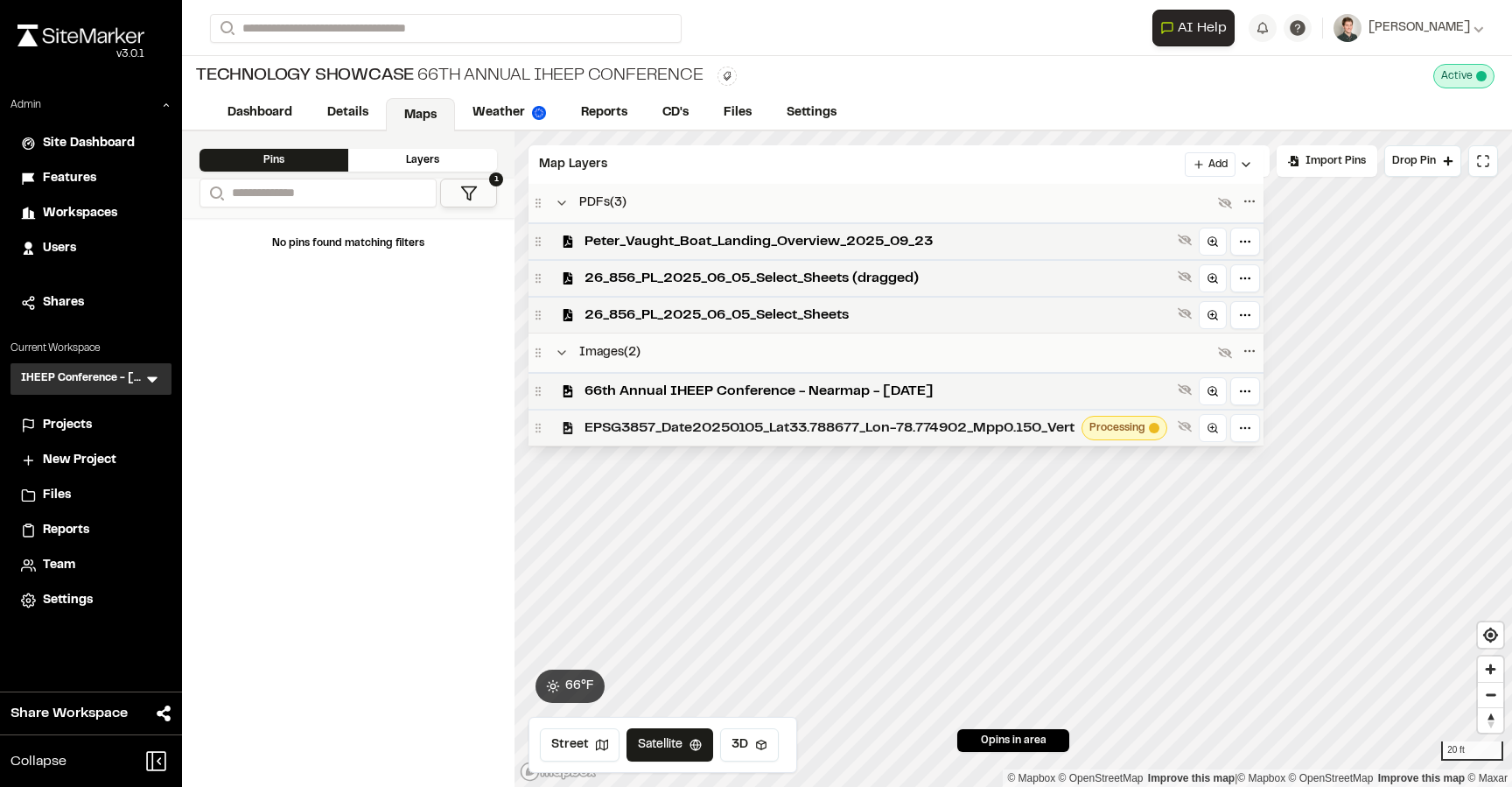
click at [854, 418] on span "EPSG3857_Date20250105_Lat33.788677_Lon-78.774902_Mpp0.150_Vert" at bounding box center [829, 428] width 490 height 21
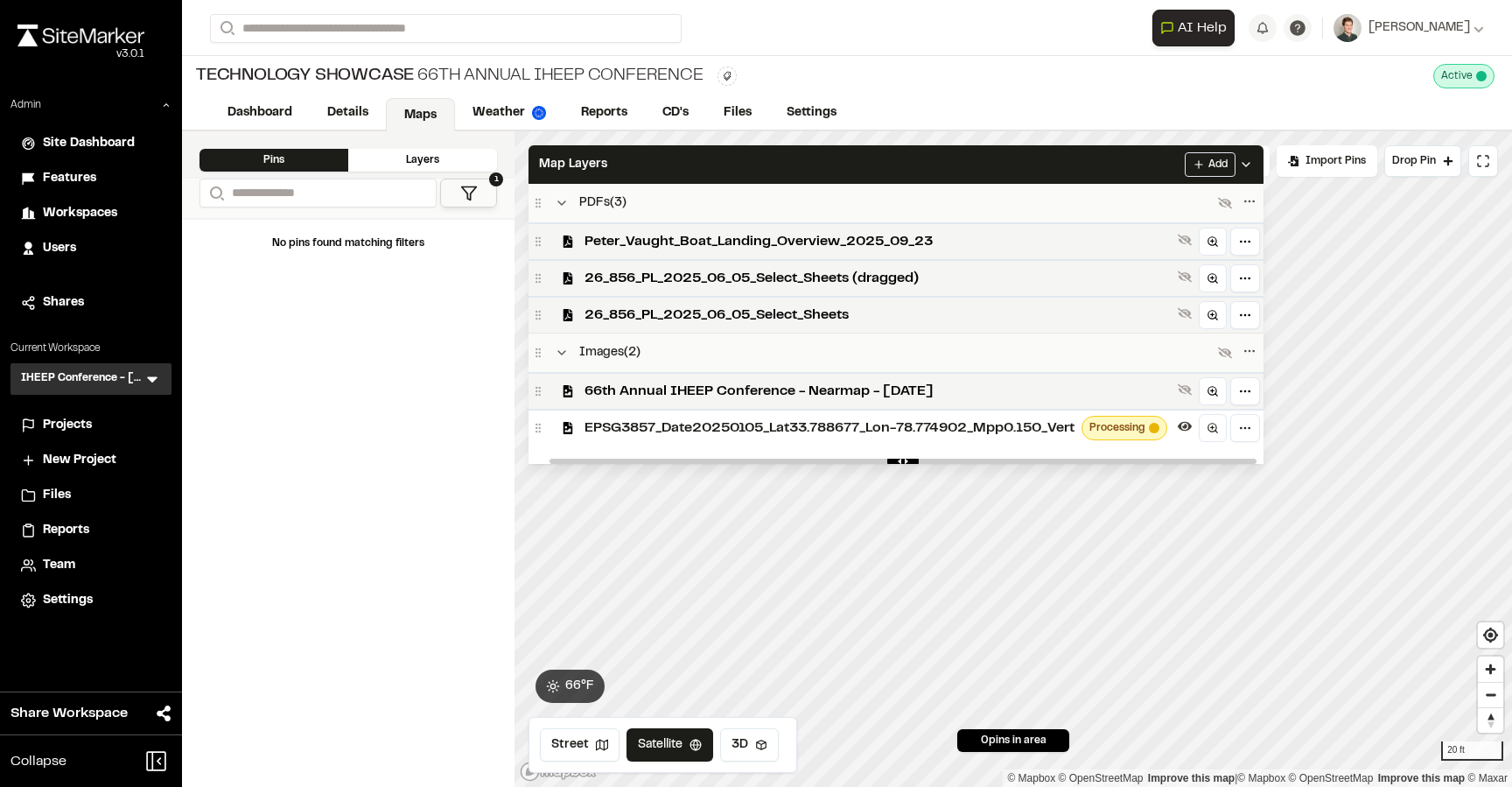
click at [854, 418] on span "EPSG3857_Date20250105_Lat33.788677_Lon-78.774902_Mpp0.150_Vert" at bounding box center [829, 428] width 490 height 21
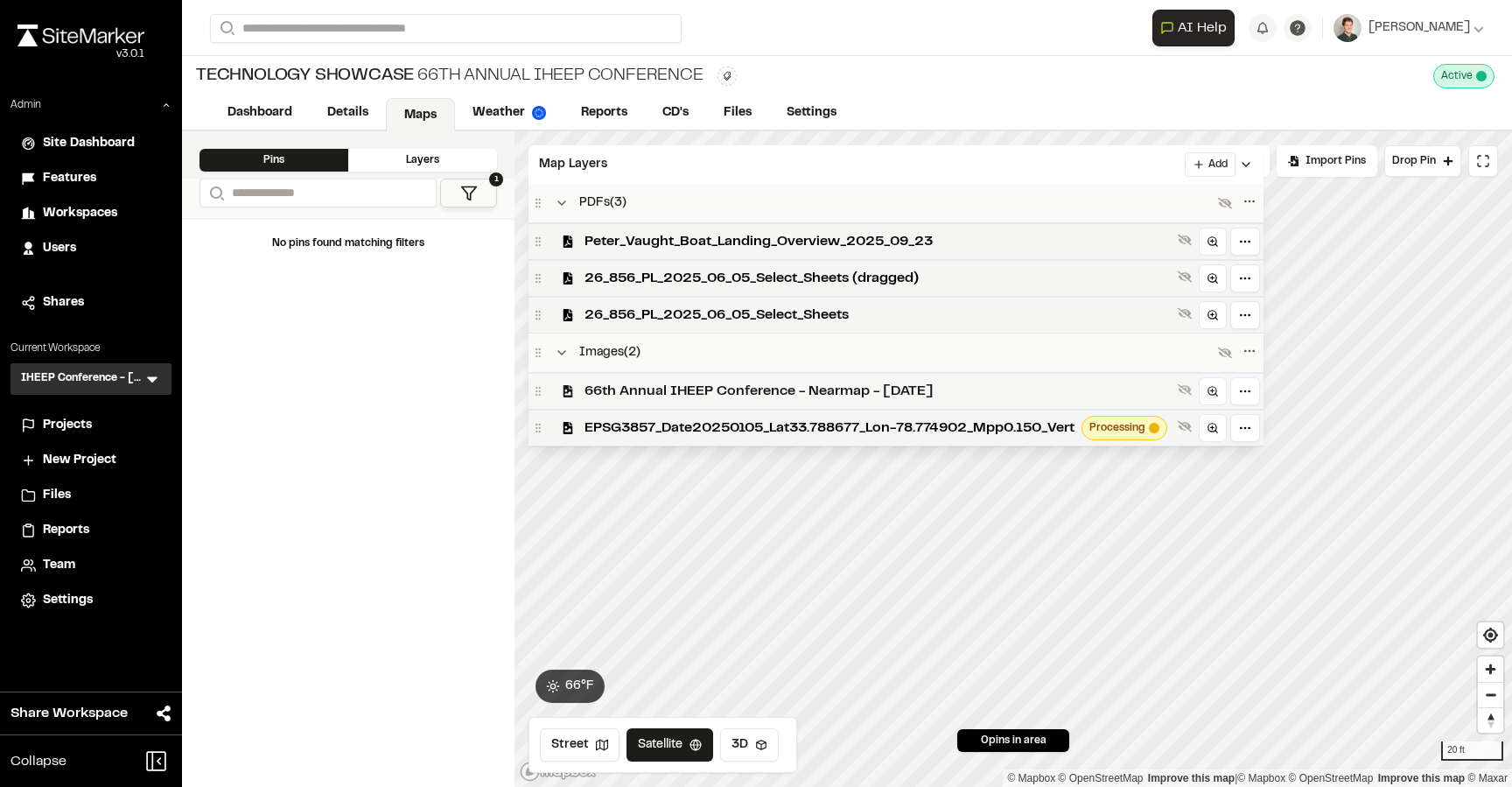
click at [844, 387] on span "66th Annual IHEEP Conference - Nearmap - 2025-01-05" at bounding box center [877, 391] width 586 height 21
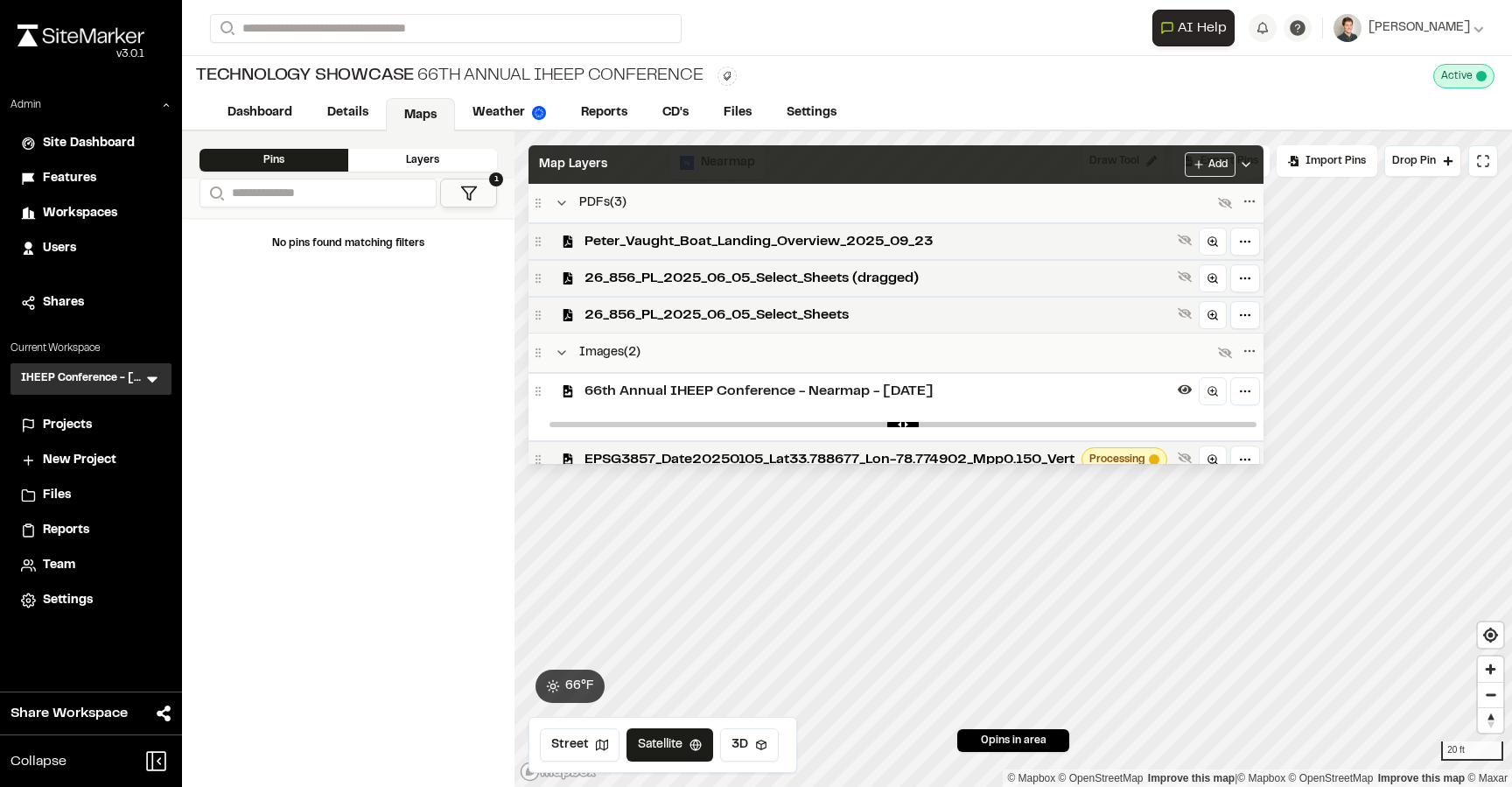
click at [828, 176] on div "Map Layers Add" at bounding box center [896, 164] width 735 height 39
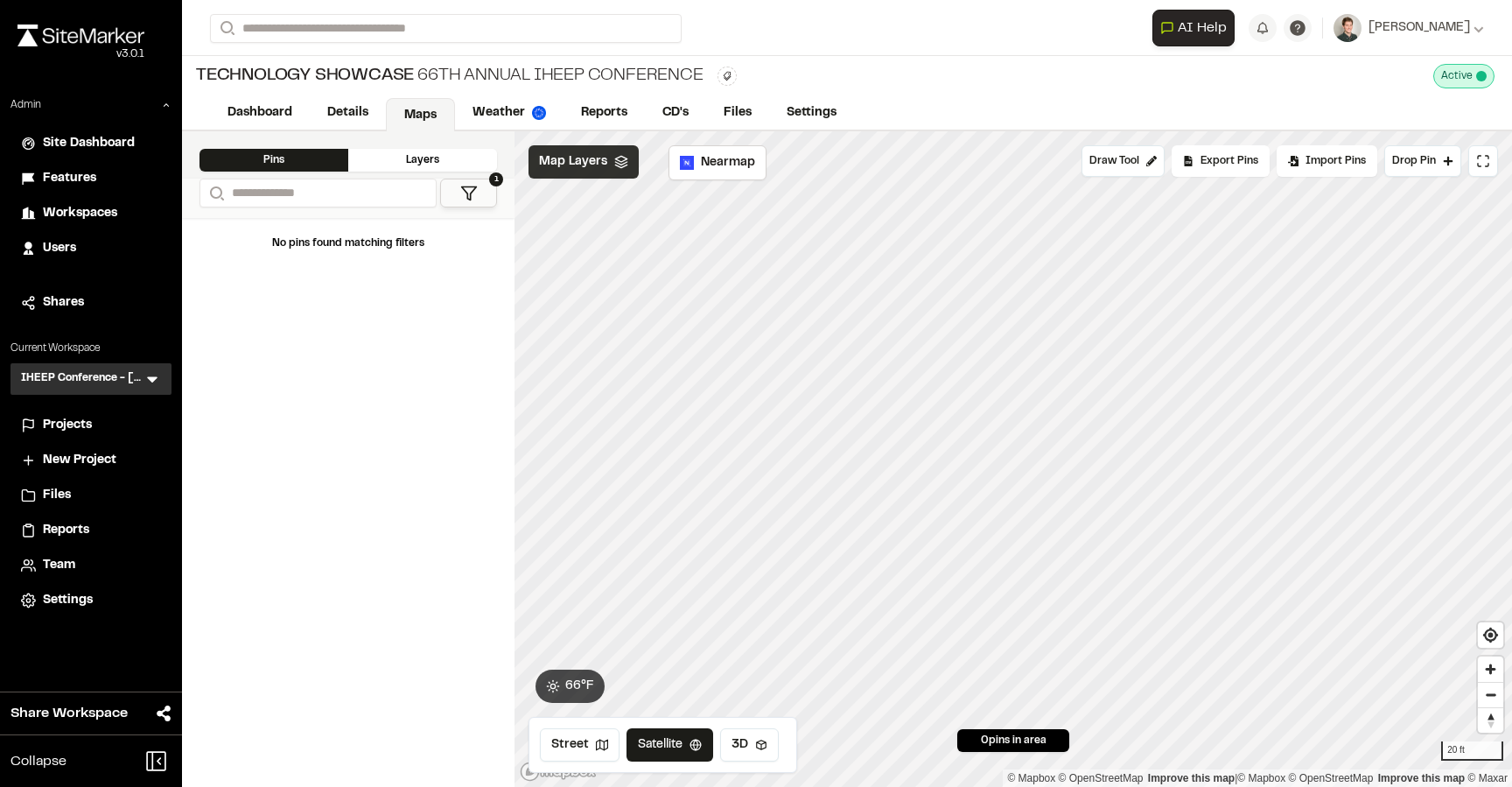
click at [615, 164] on polyline at bounding box center [621, 165] width 11 height 3
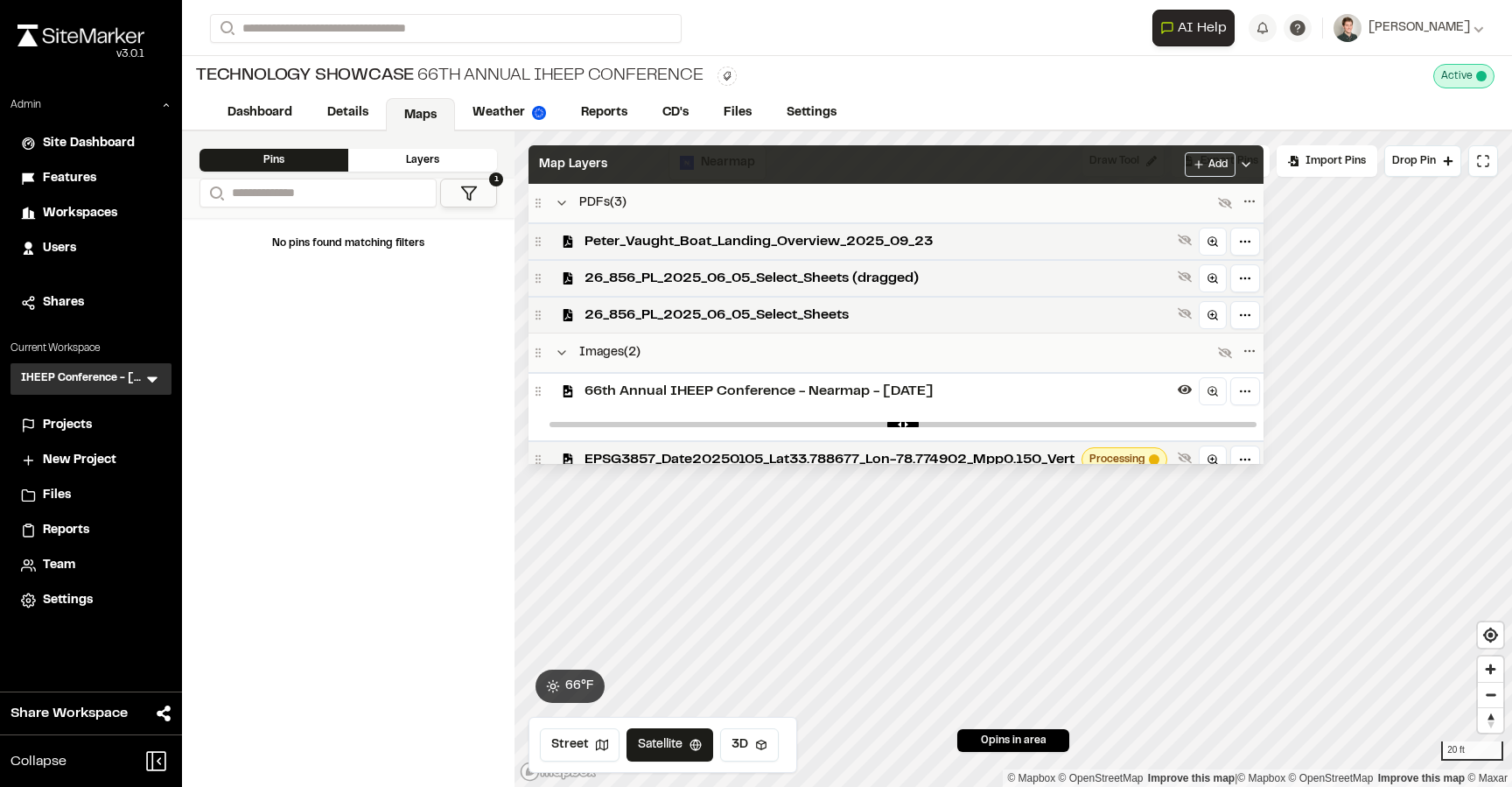
click at [681, 382] on span "66th Annual IHEEP Conference - Nearmap - 2025-01-05" at bounding box center [877, 391] width 586 height 21
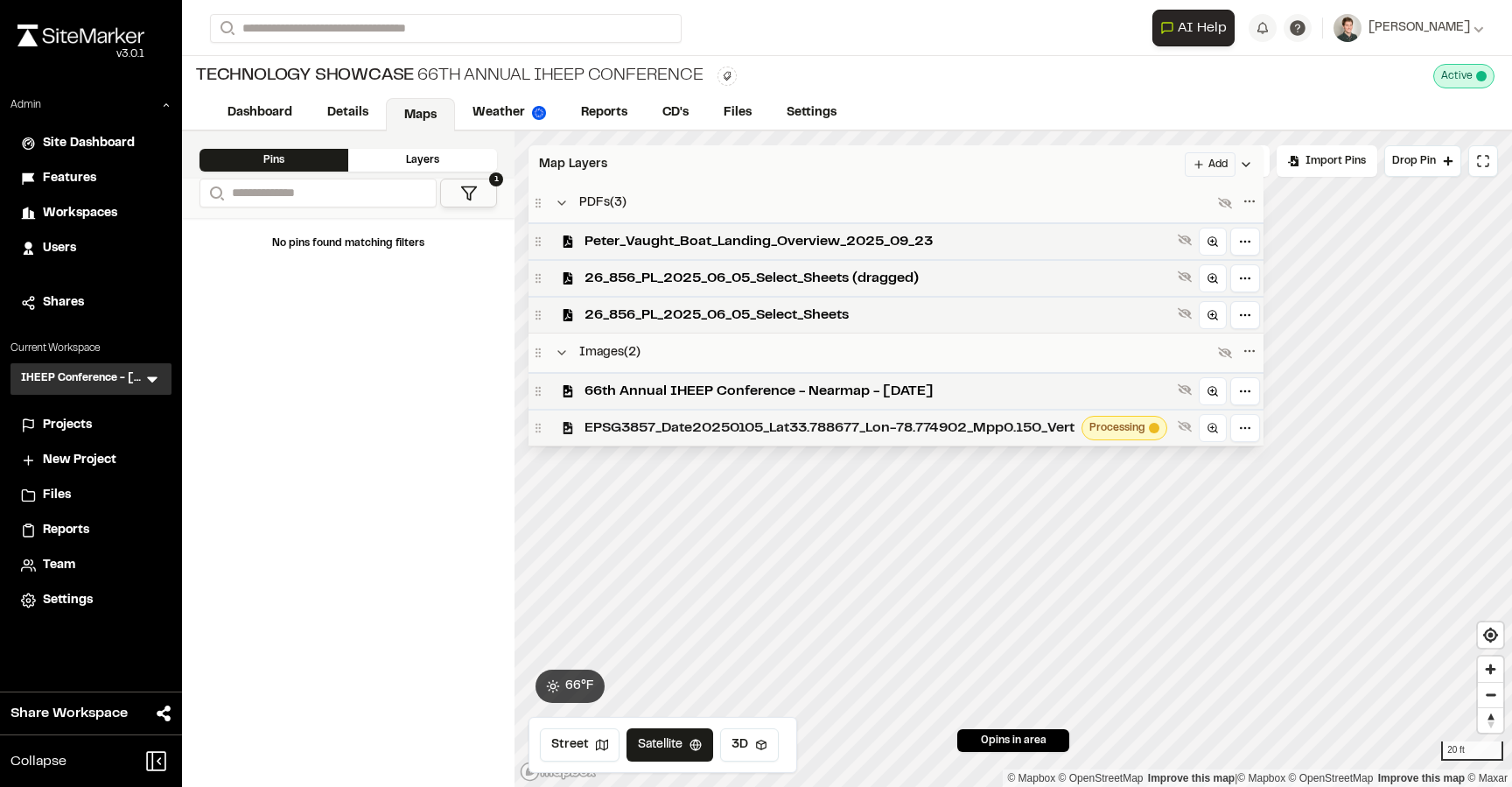
click at [695, 424] on span "EPSG3857_Date20250105_Lat33.788677_Lon-78.774902_Mpp0.150_Vert" at bounding box center [829, 428] width 490 height 21
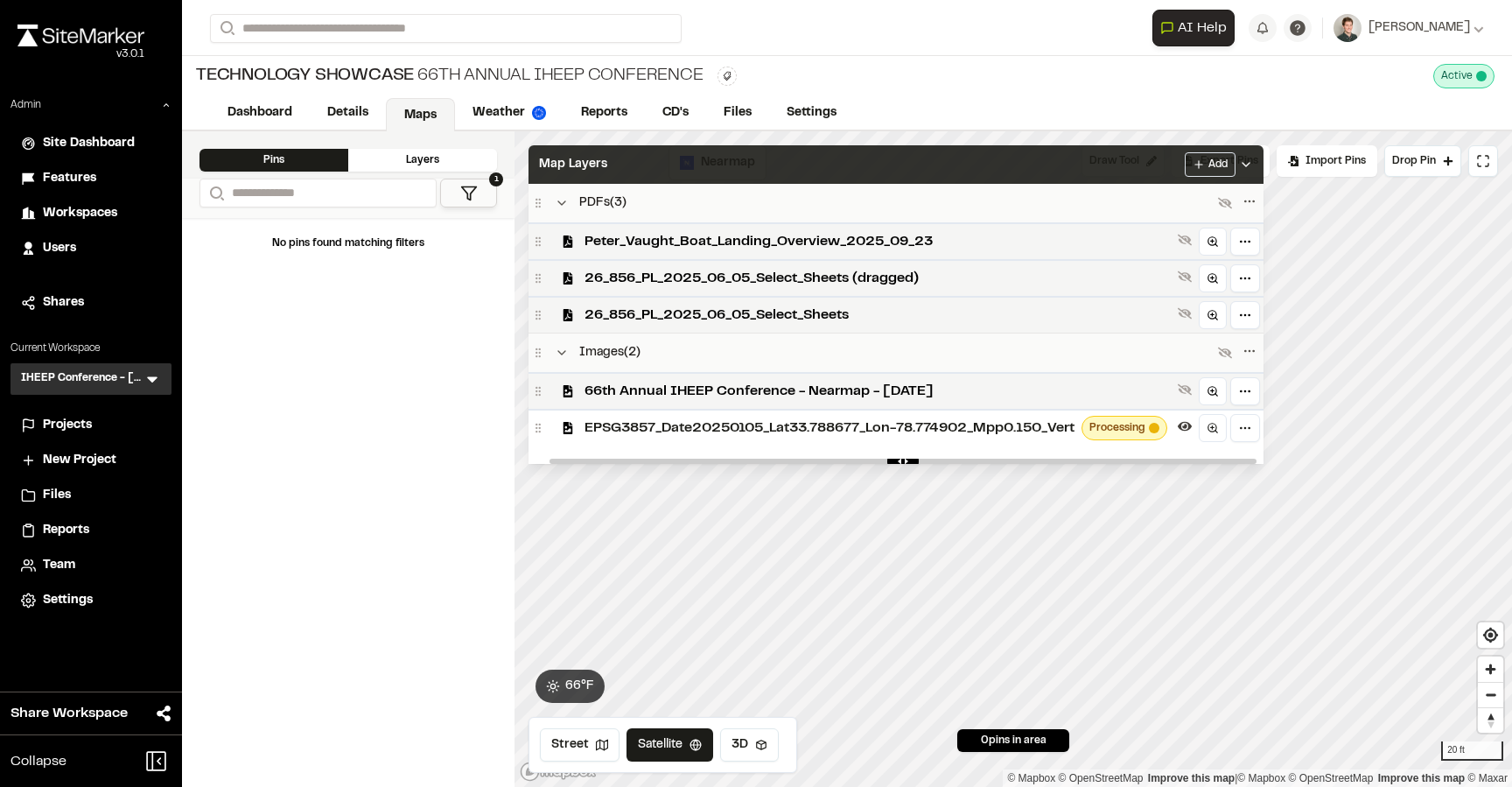
click at [695, 424] on span "EPSG3857_Date20250105_Lat33.788677_Lon-78.774902_Mpp0.150_Vert" at bounding box center [829, 428] width 490 height 21
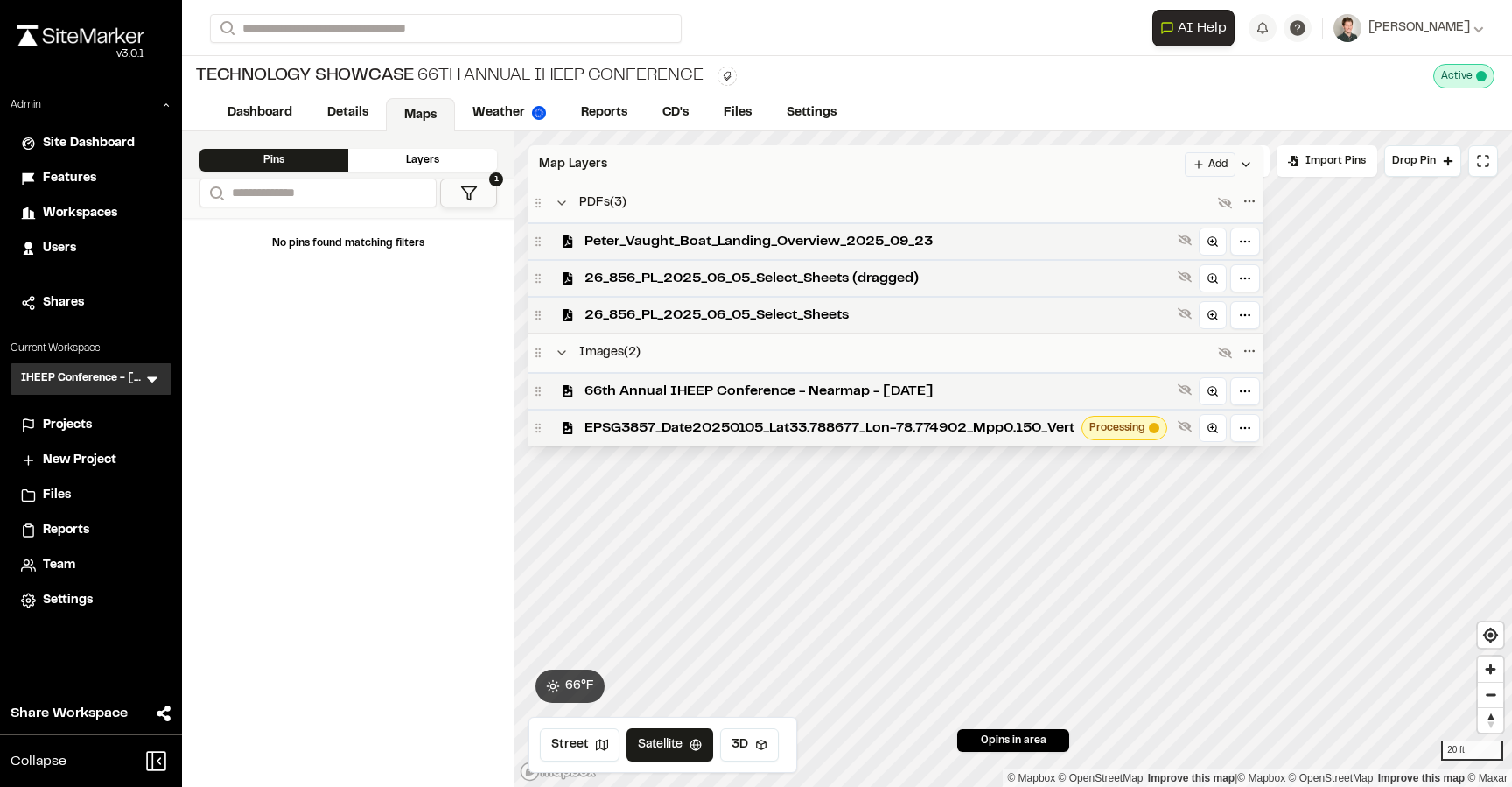
click at [755, 169] on div "Map Layers Add" at bounding box center [896, 164] width 735 height 39
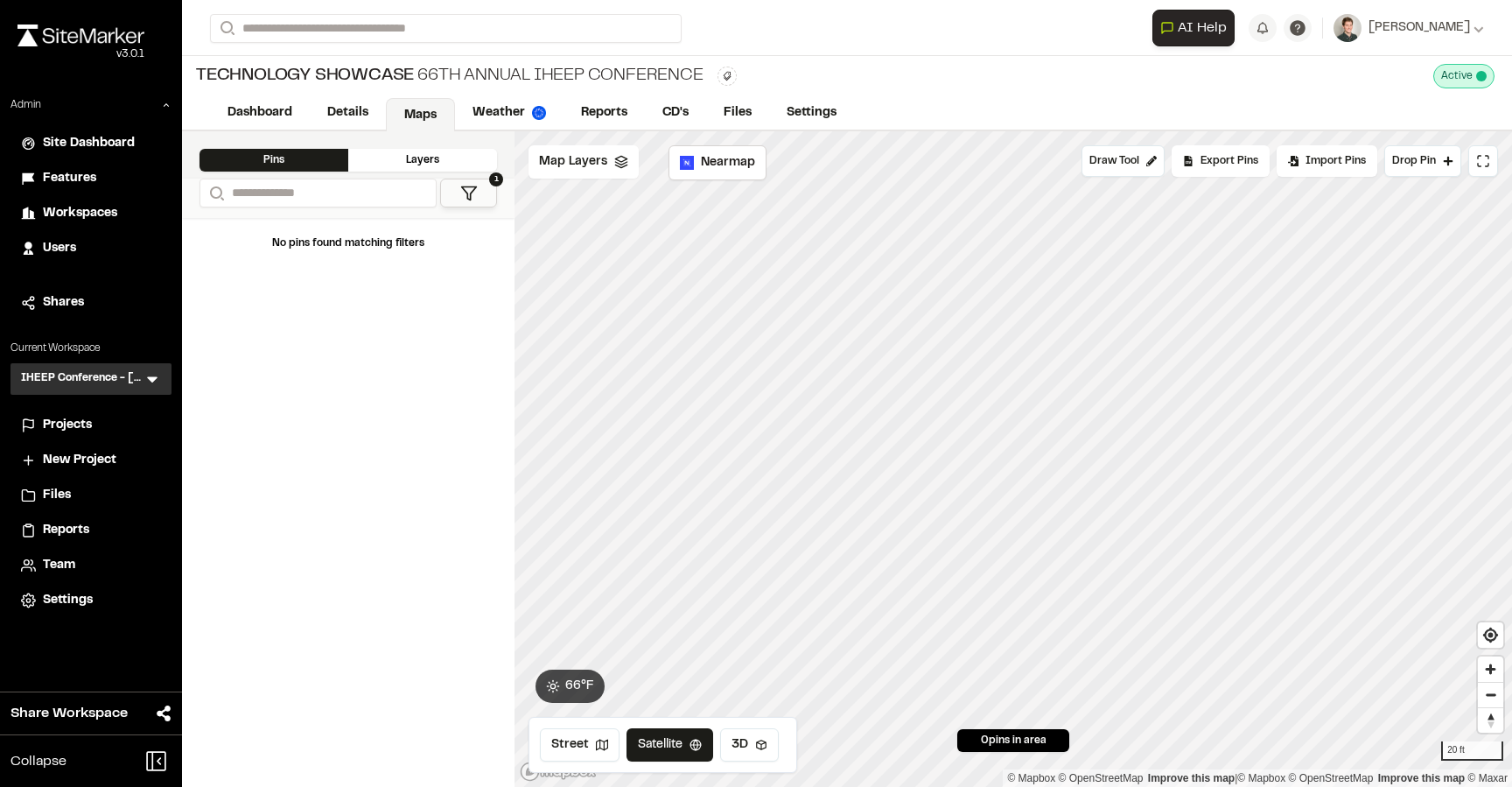
click at [900, 78] on div "Technology Showcase 66th Annual IHEEP Conference Type Enter or comma to add tag…" at bounding box center [847, 77] width 1330 height 40
click at [151, 377] on icon at bounding box center [152, 380] width 11 height 6
click at [92, 408] on li at bounding box center [91, 419] width 159 height 39
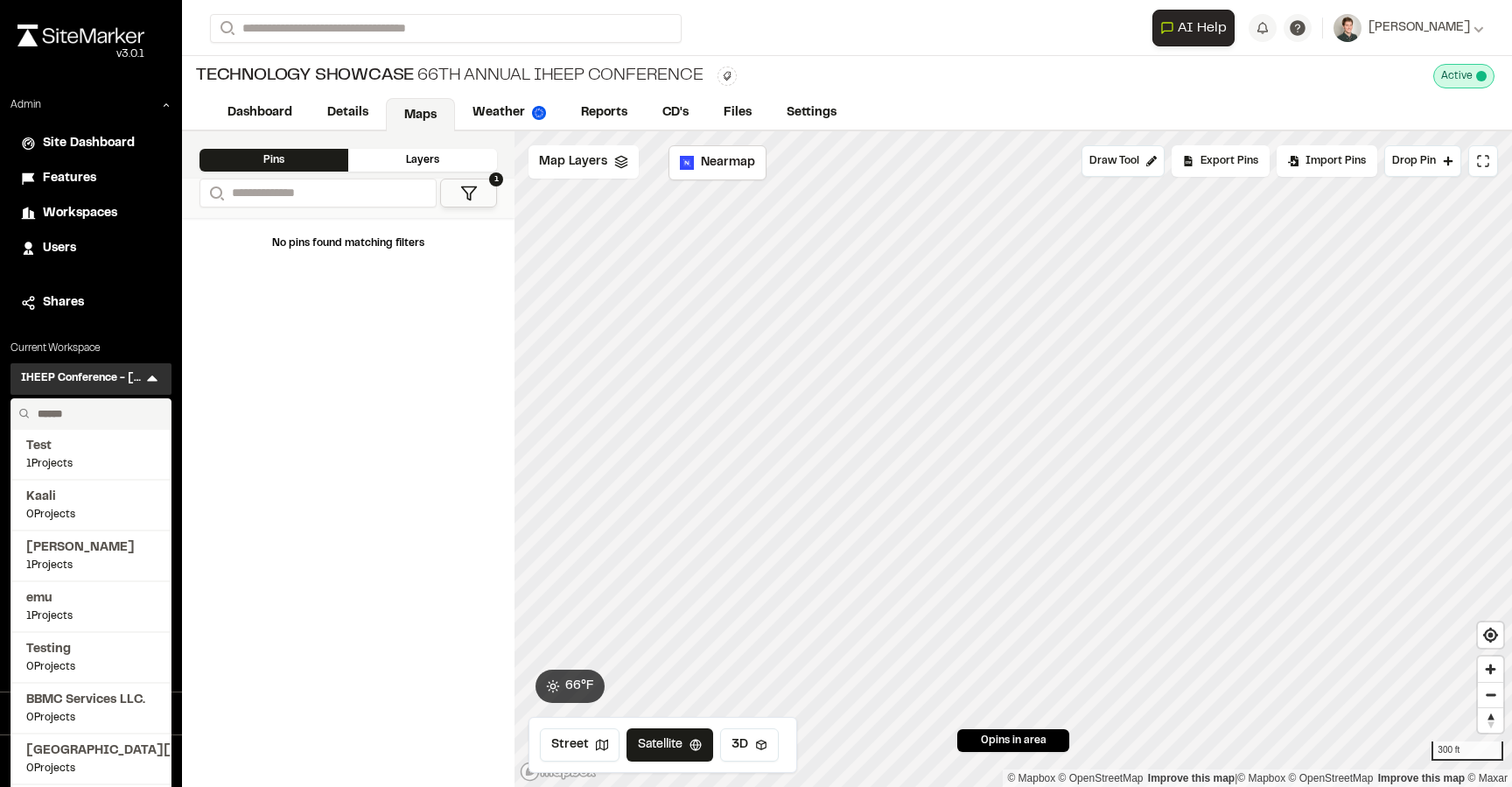
click at [92, 408] on input "text" at bounding box center [97, 414] width 133 height 30
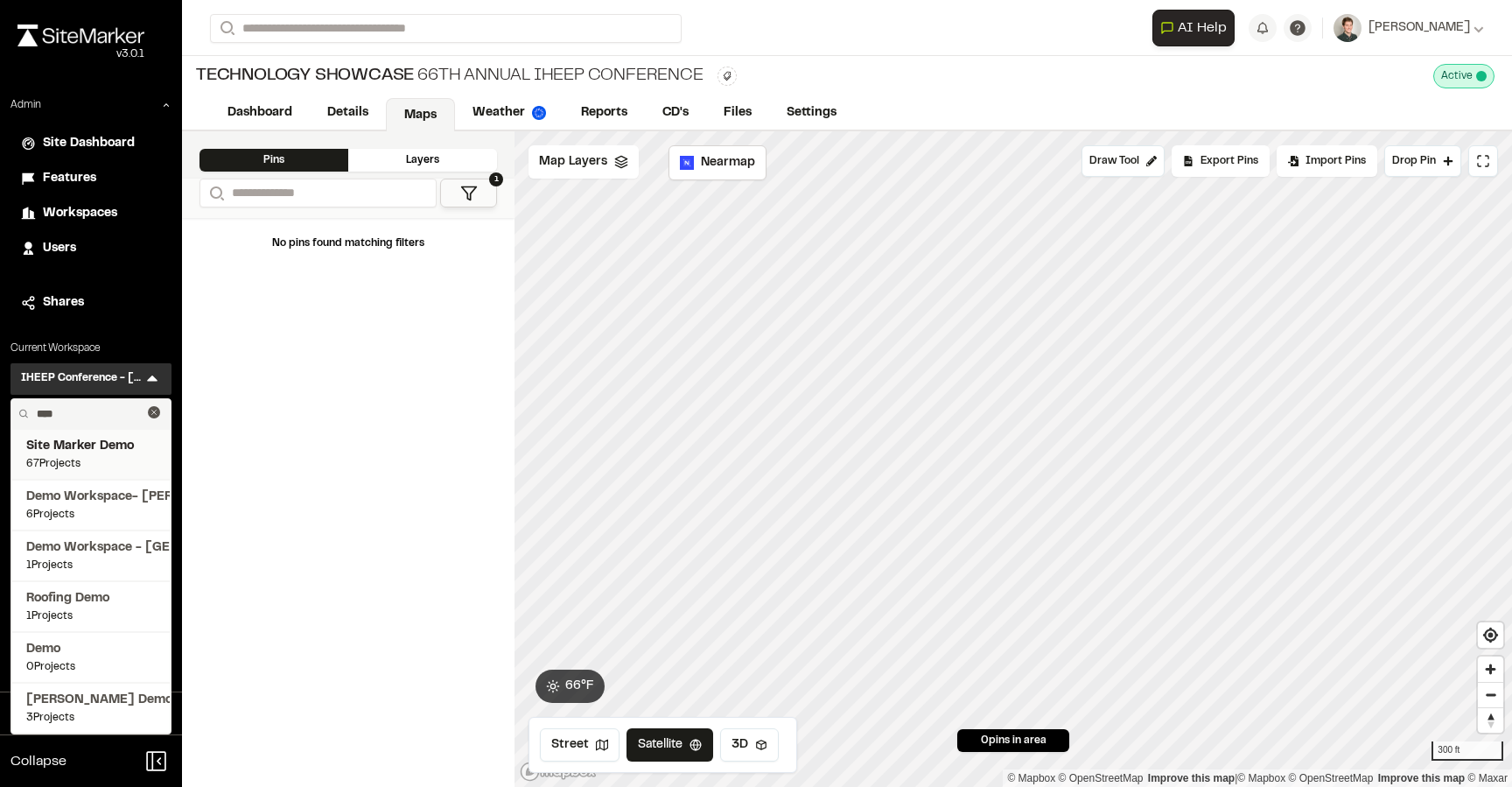
type input "****"
click at [84, 448] on span "Site Marker Demo" at bounding box center [91, 447] width 129 height 19
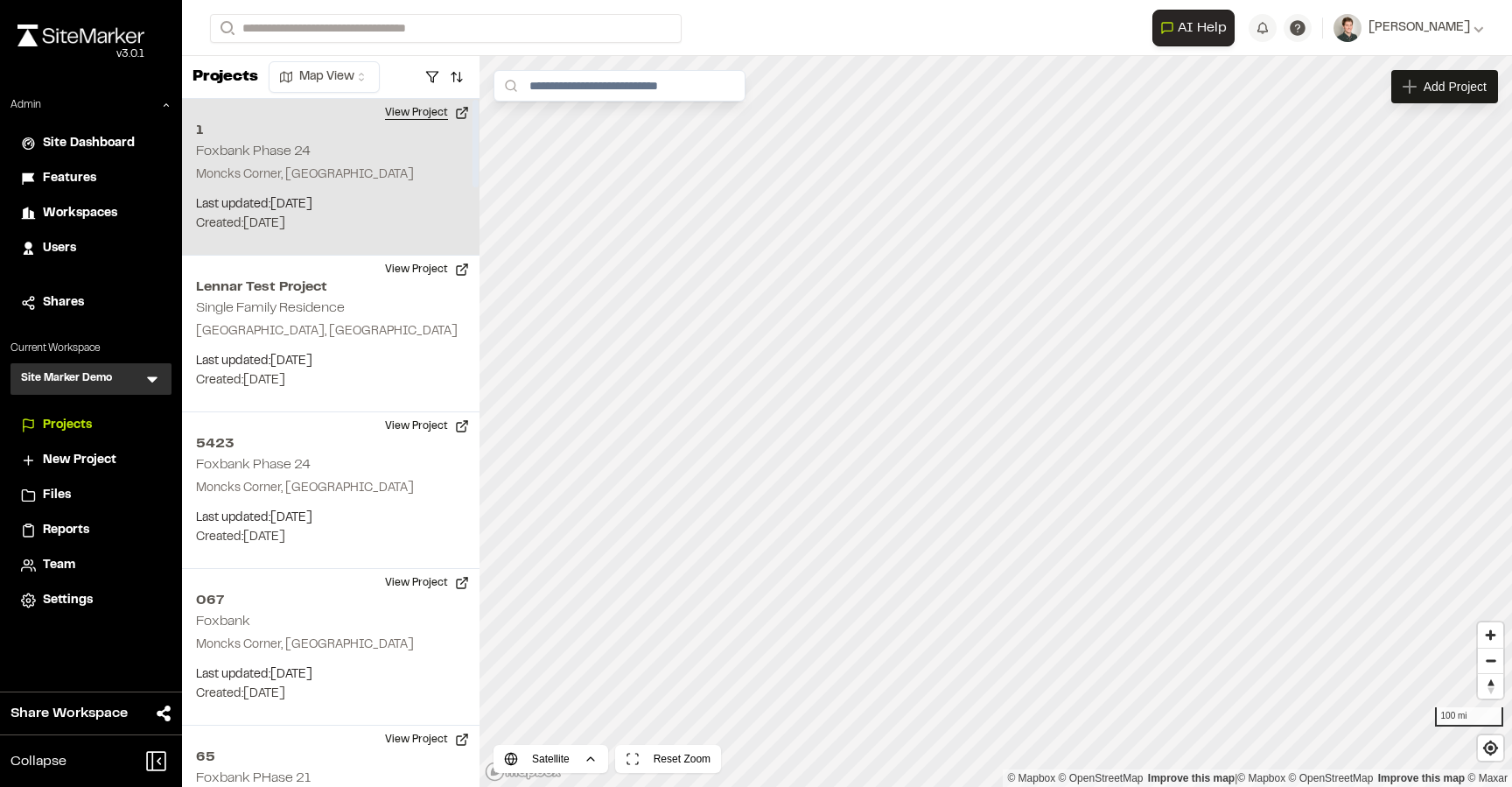
click at [428, 114] on button "View Project" at bounding box center [426, 113] width 105 height 28
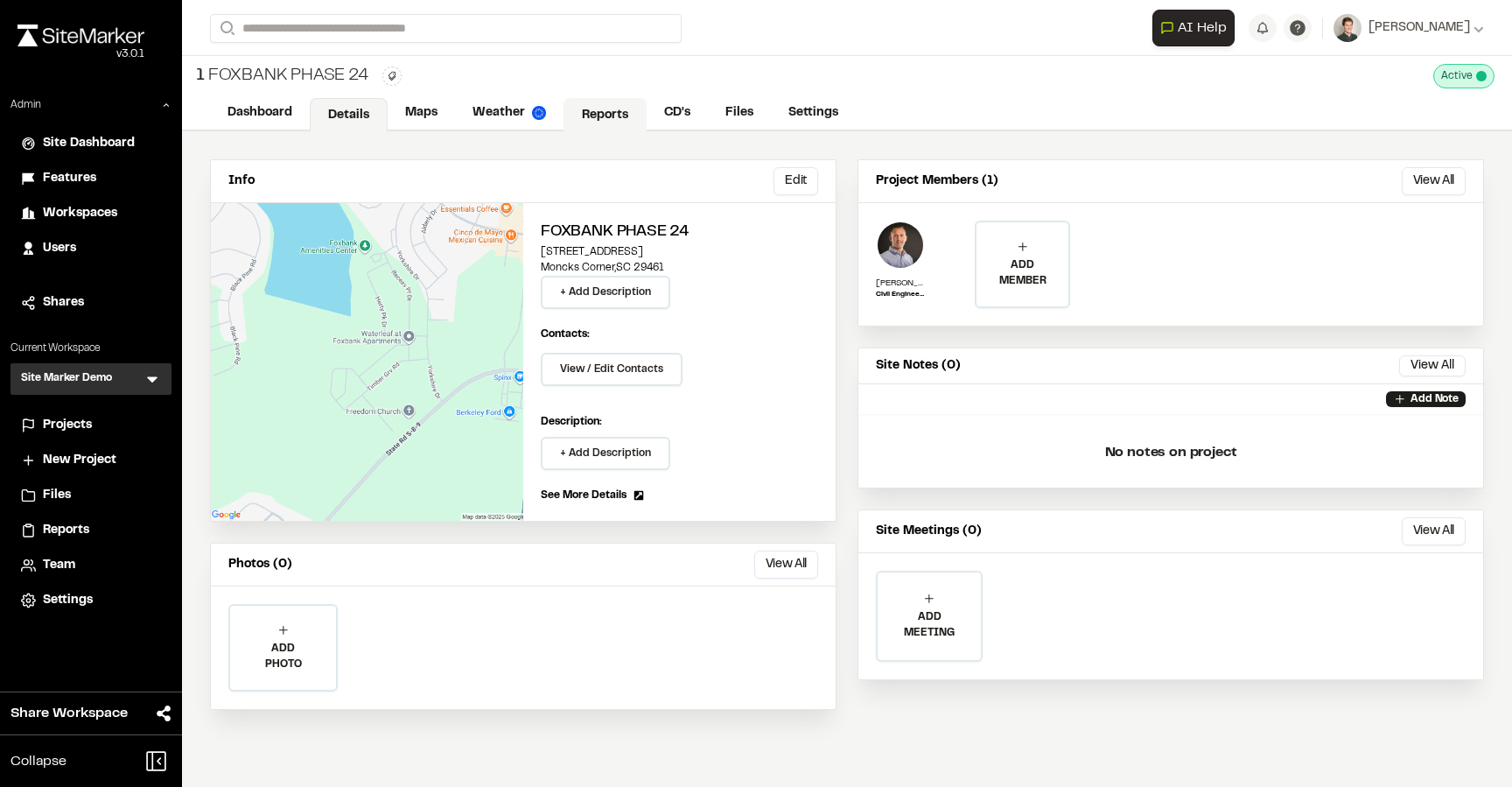
click at [600, 112] on link "Reports" at bounding box center [605, 114] width 84 height 33
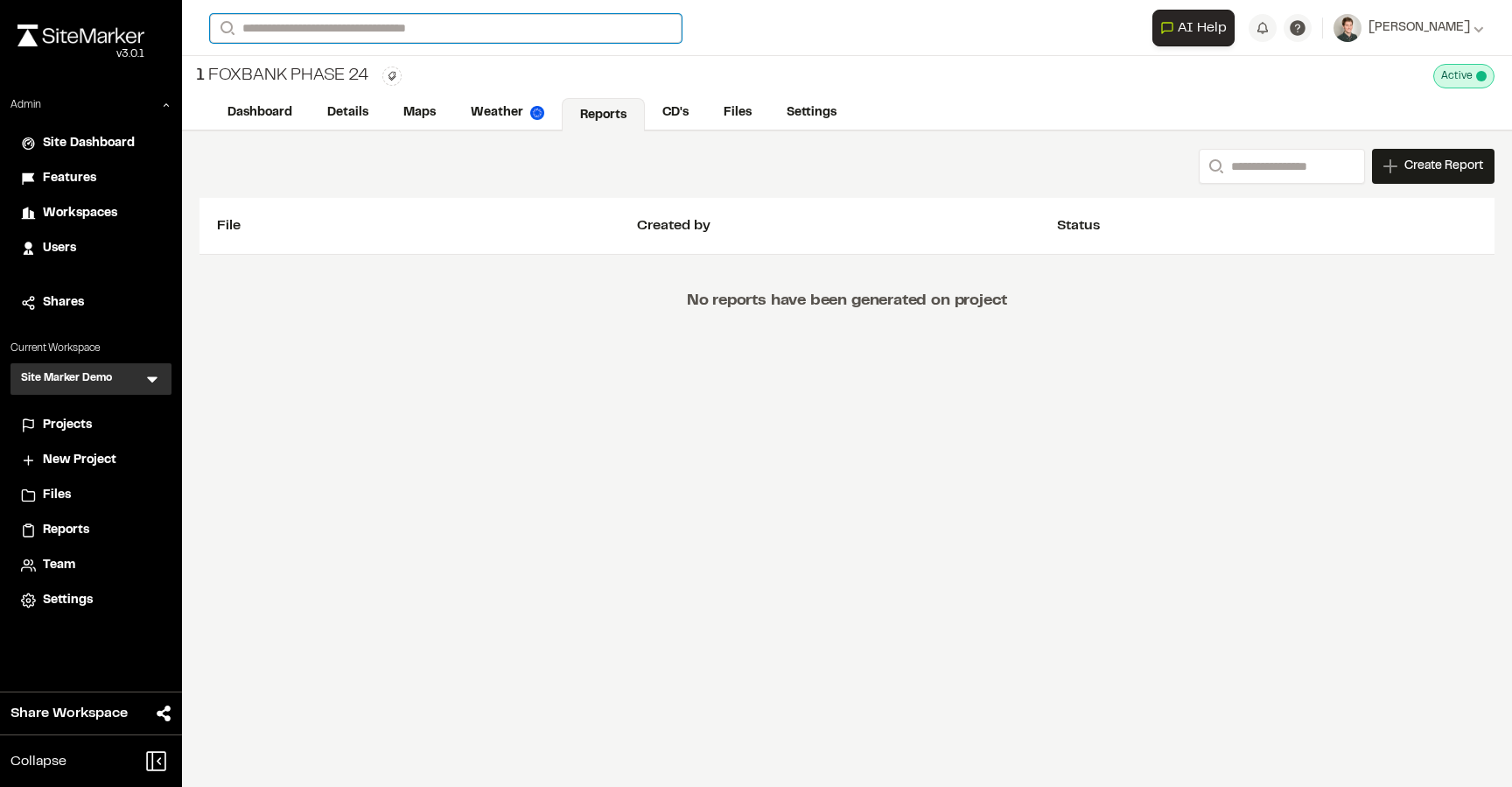
click at [314, 20] on input "Search" at bounding box center [446, 28] width 471 height 29
type input "**"
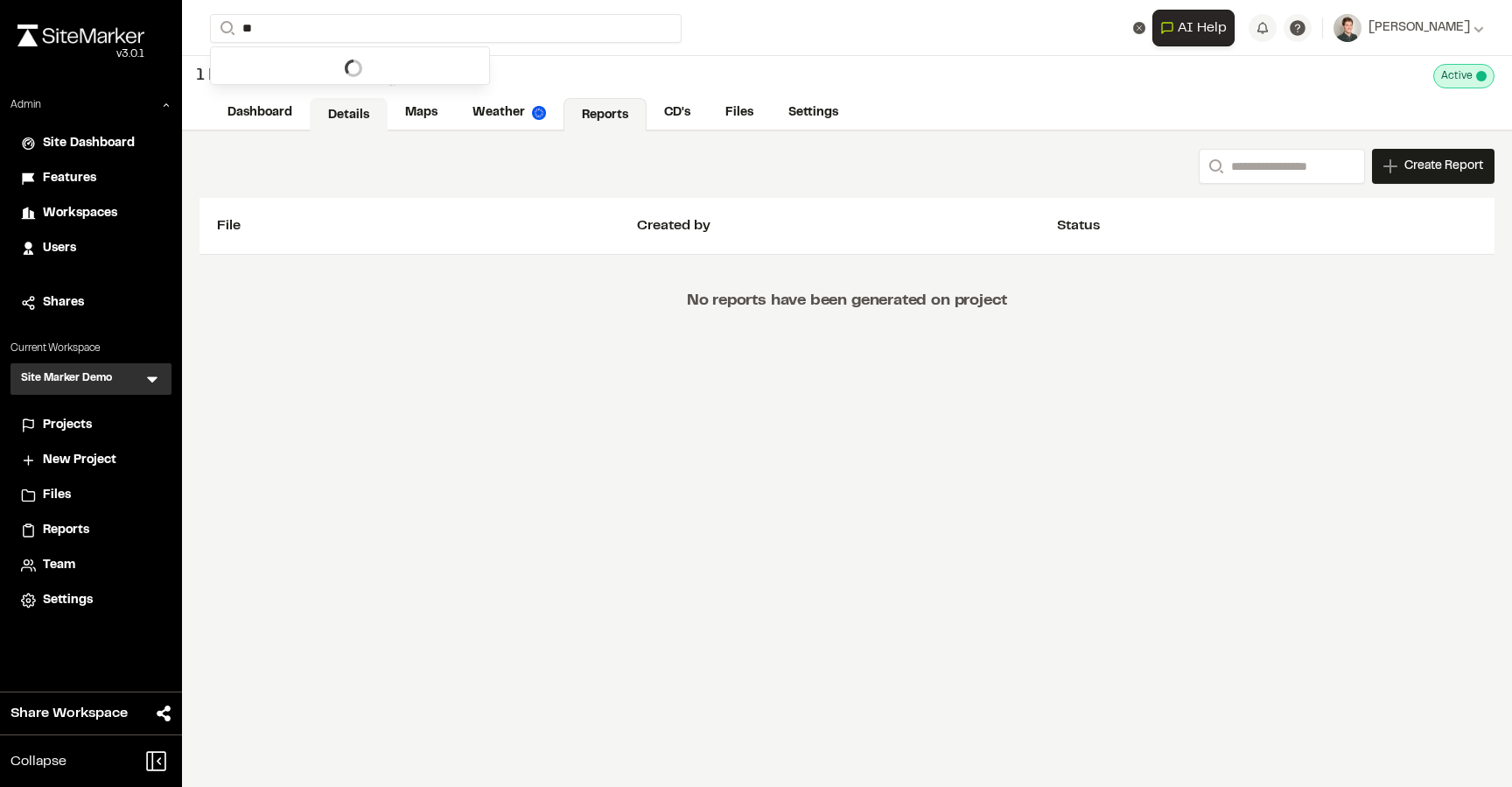
click at [374, 104] on link "Details" at bounding box center [348, 114] width 78 height 33
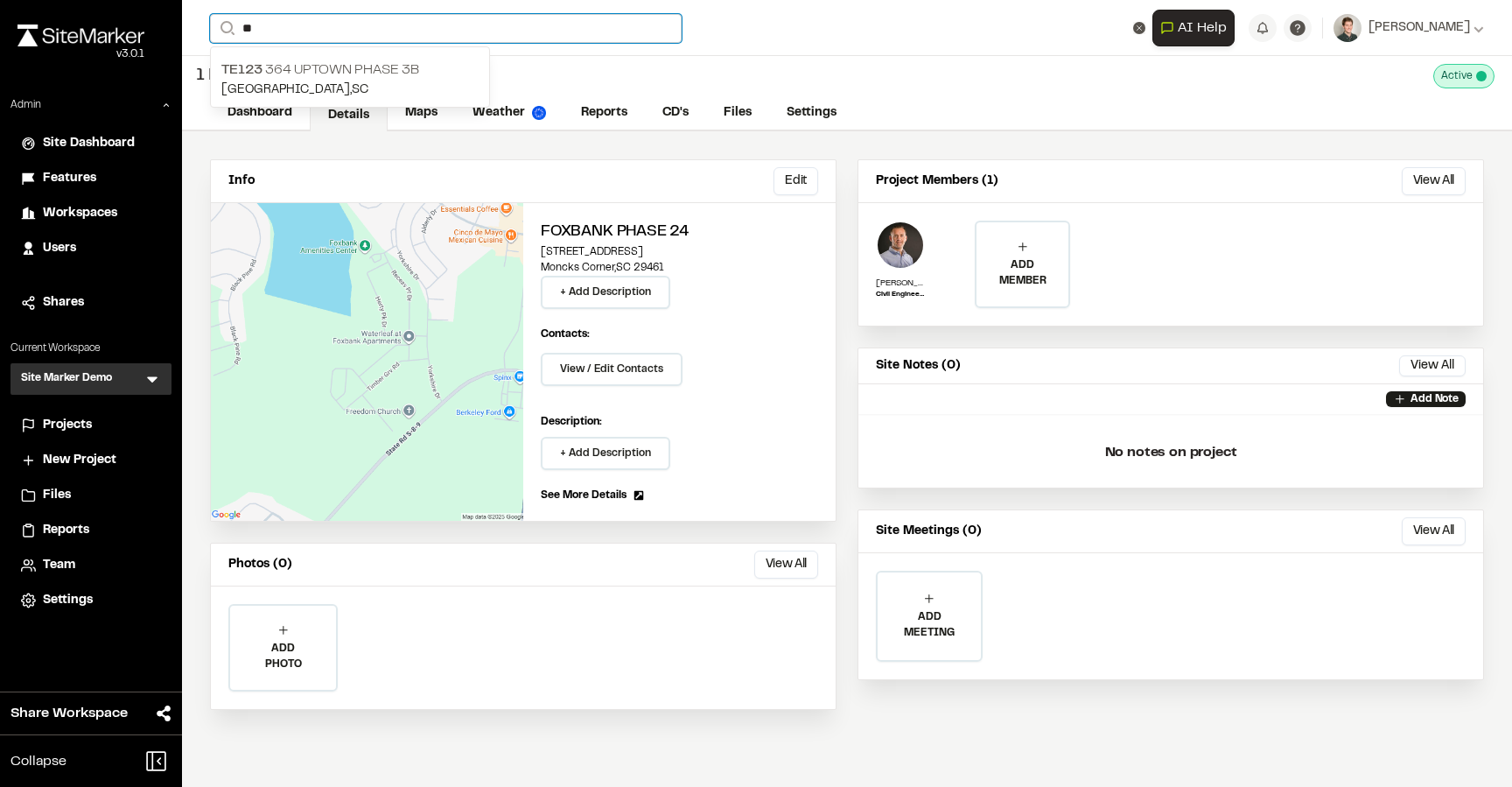
click at [312, 33] on input "**" at bounding box center [446, 28] width 471 height 29
click at [306, 76] on p "TE123 364 Uptown Phase 3B" at bounding box center [350, 70] width 258 height 21
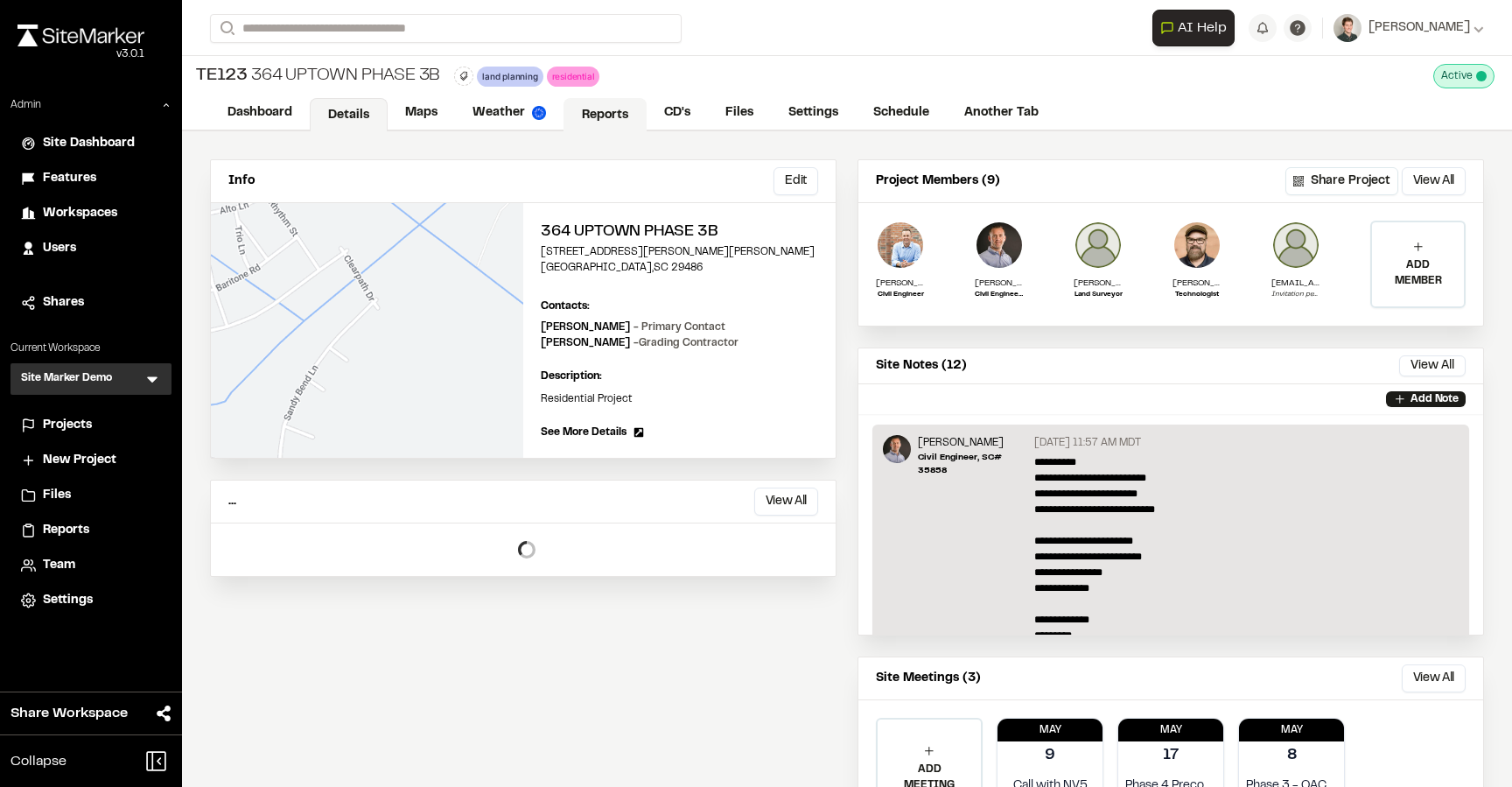
click at [609, 109] on link "Reports" at bounding box center [605, 114] width 84 height 33
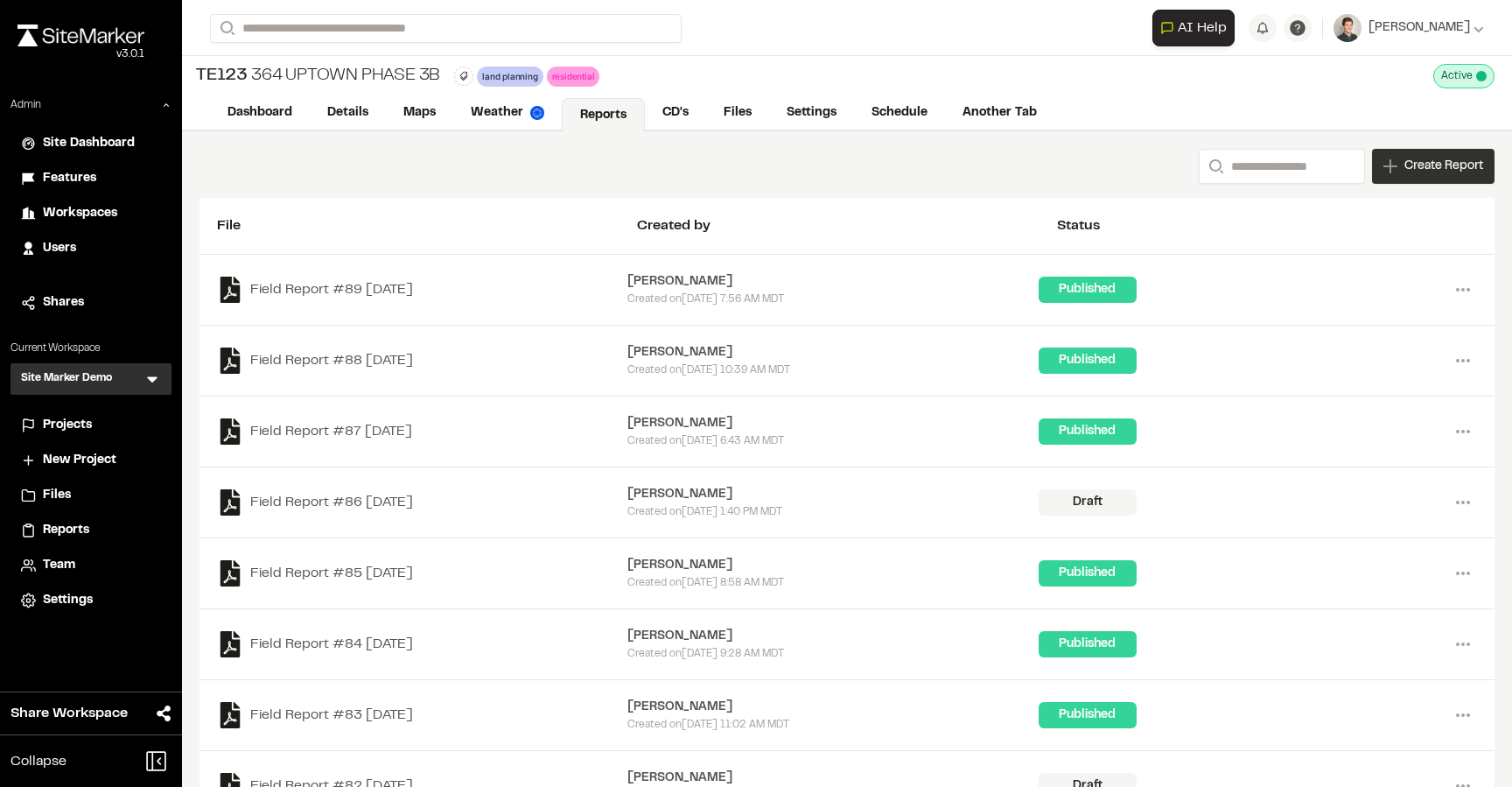
click at [1422, 159] on span "Create Report" at bounding box center [1443, 166] width 79 height 19
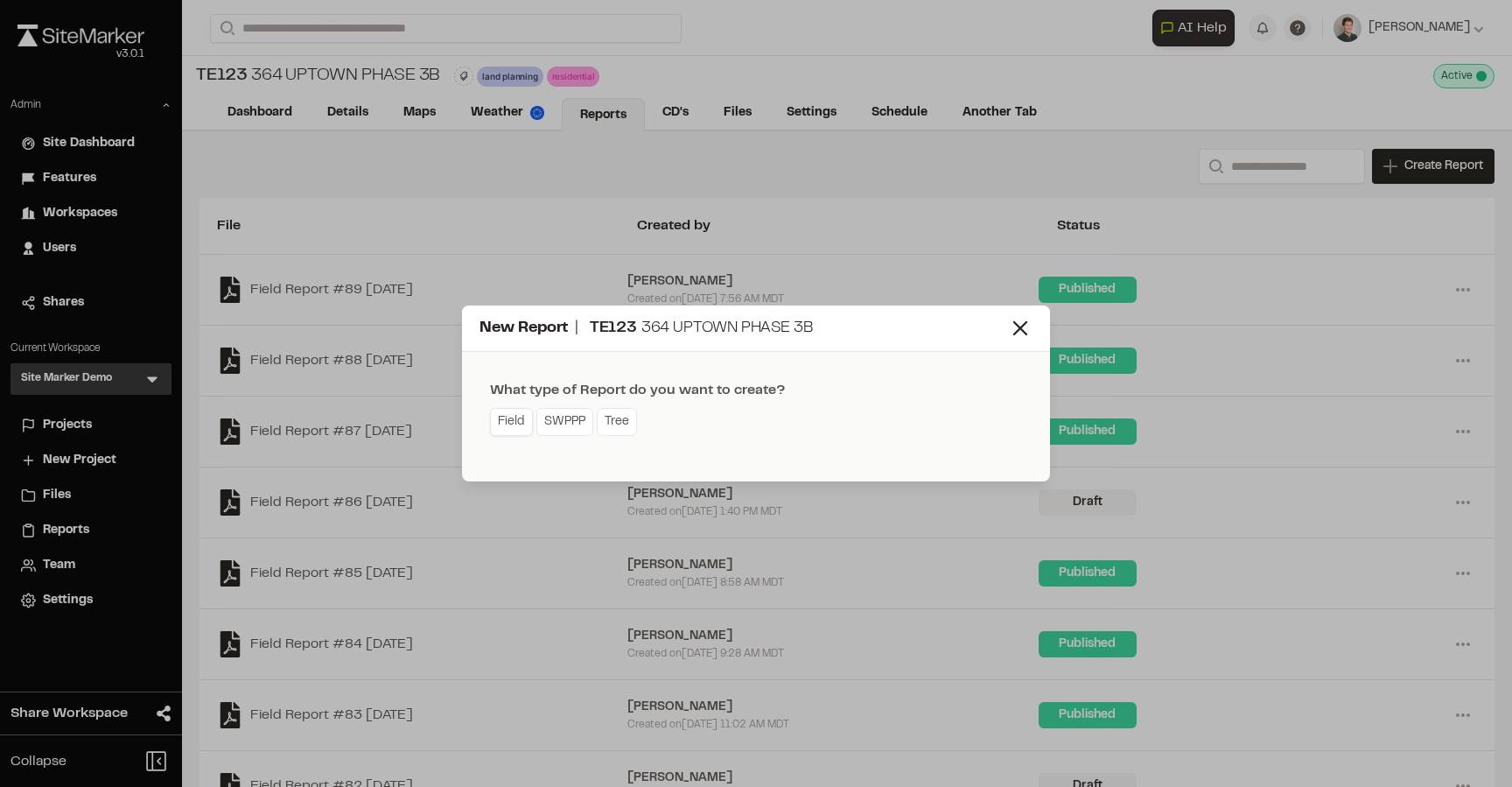
click at [531, 428] on link "Field" at bounding box center [511, 422] width 43 height 28
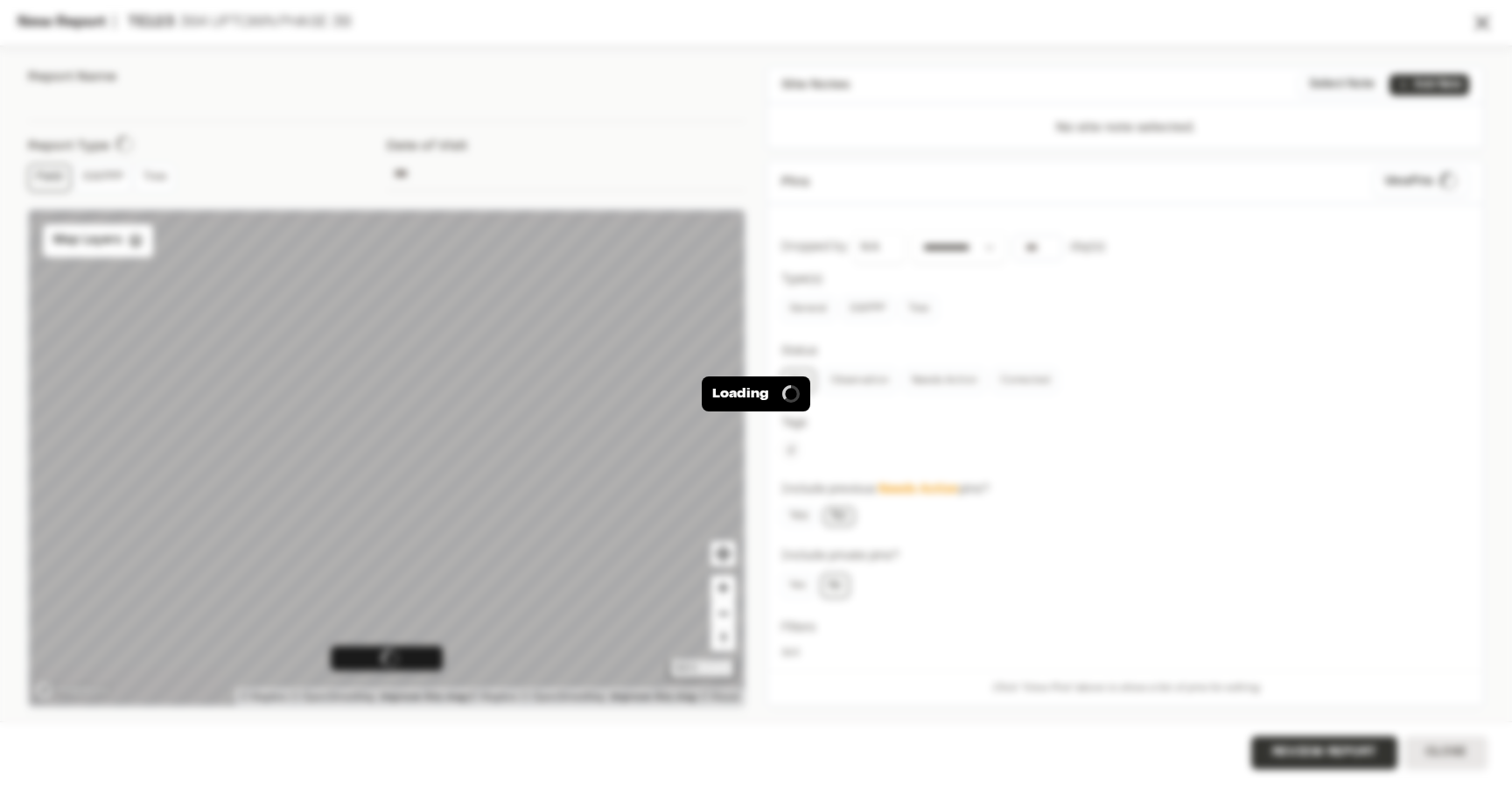
type input "**********"
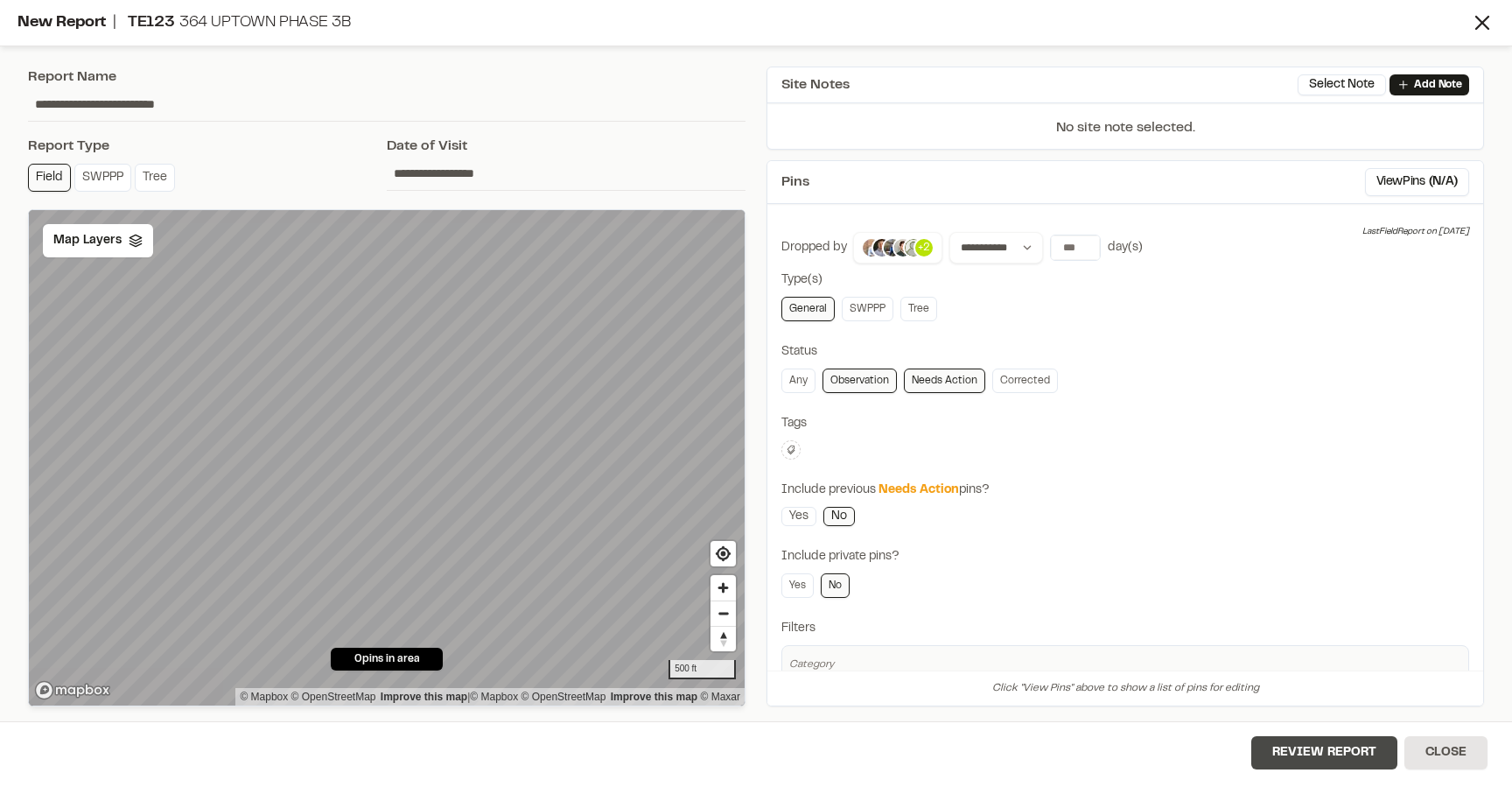
click at [1290, 742] on button "Review Report" at bounding box center [1324, 753] width 146 height 33
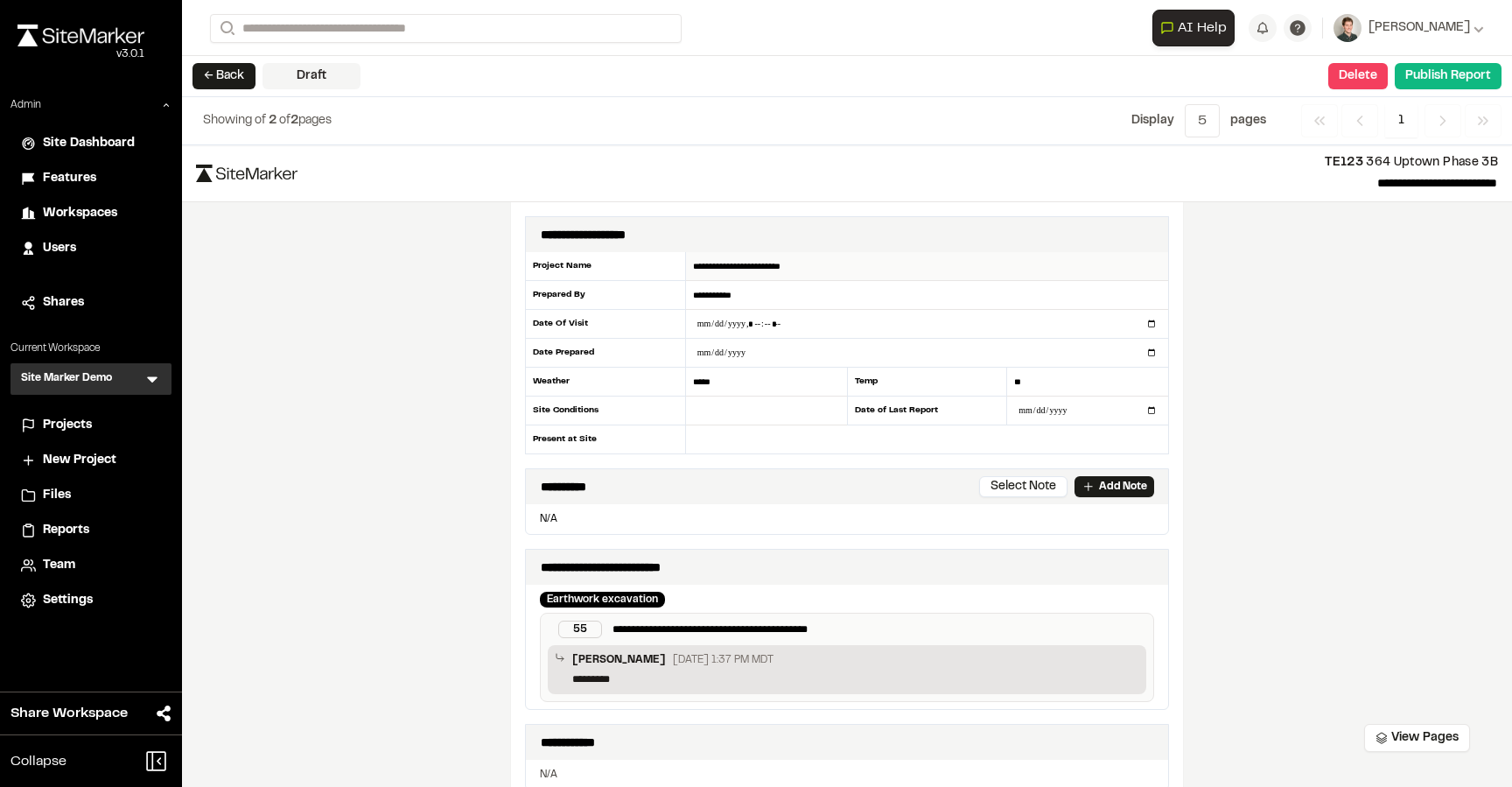
click at [847, 267] on input "**********" at bounding box center [927, 266] width 482 height 29
click at [811, 295] on input "**********" at bounding box center [927, 295] width 482 height 29
click at [802, 293] on input "**********" at bounding box center [927, 295] width 482 height 29
click at [846, 263] on input "**********" at bounding box center [927, 266] width 482 height 29
